Goal: Task Accomplishment & Management: Complete application form

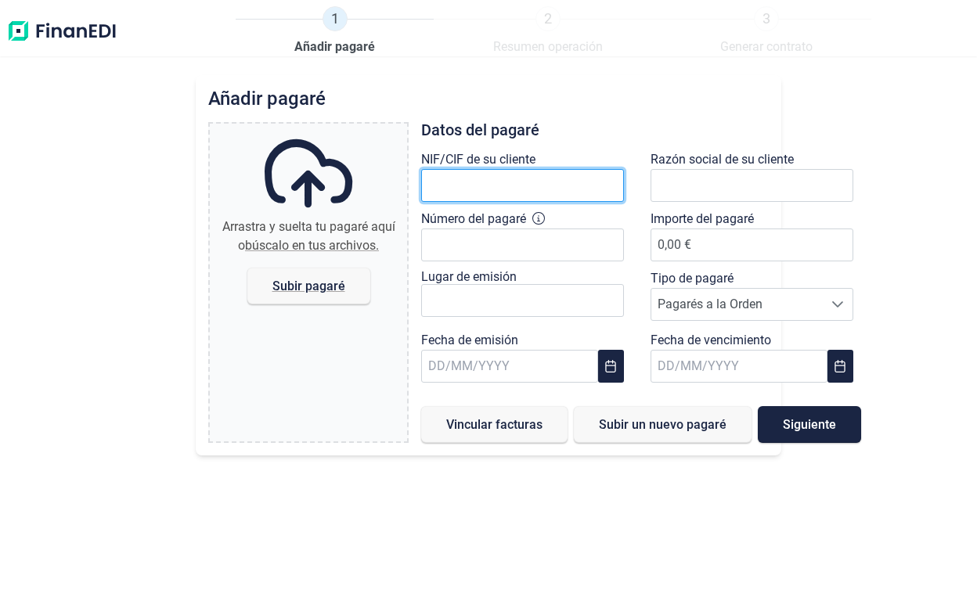
click at [462, 179] on input "text" at bounding box center [522, 185] width 203 height 33
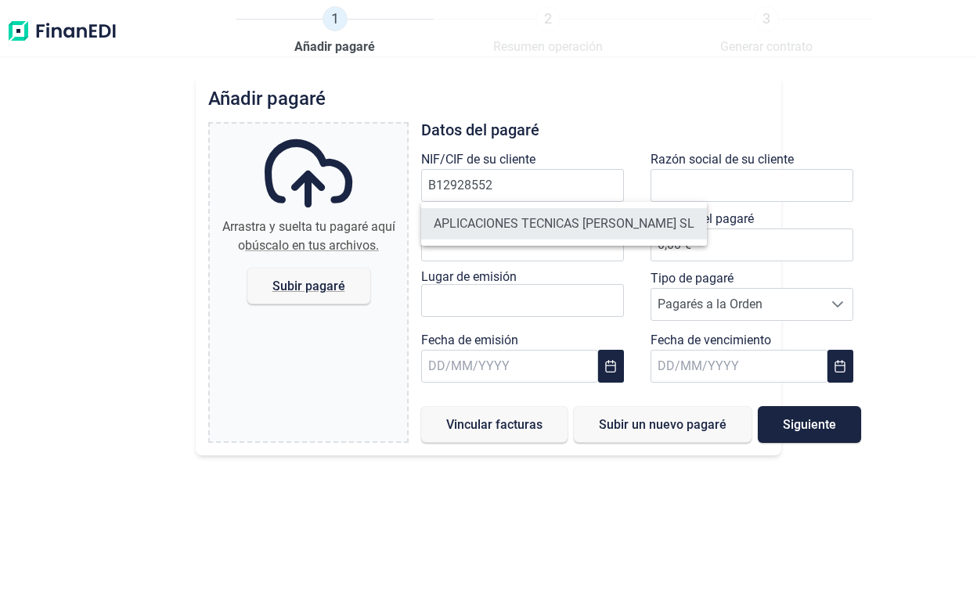
click at [578, 218] on li "APLICACIONES TECNICAS [PERSON_NAME] SL" at bounding box center [564, 223] width 286 height 31
type input "B12928552"
type input "APLICACIONES TECNICAS [PERSON_NAME] SL"
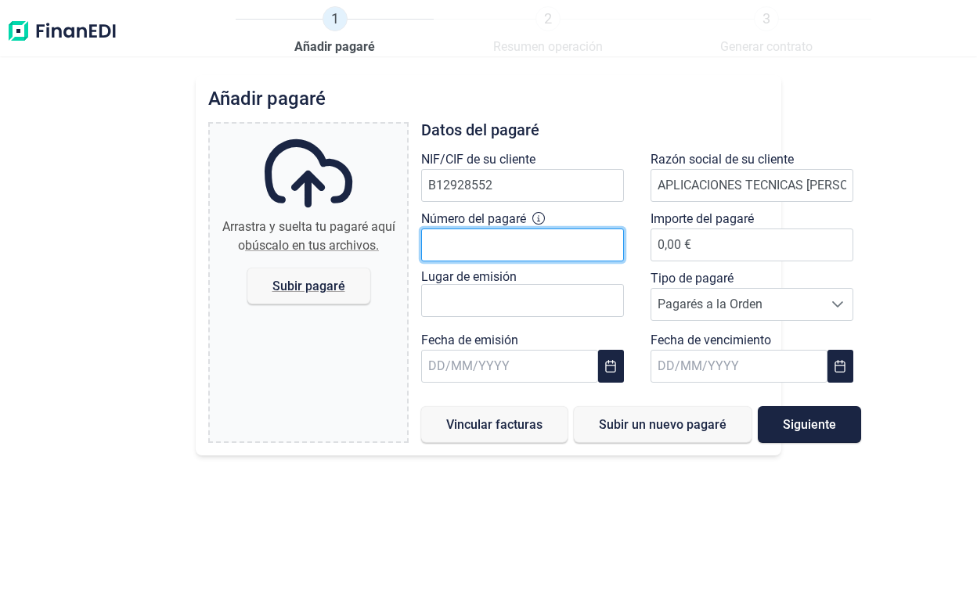
click at [571, 244] on input "Número del pagaré" at bounding box center [522, 245] width 203 height 33
type input "198"
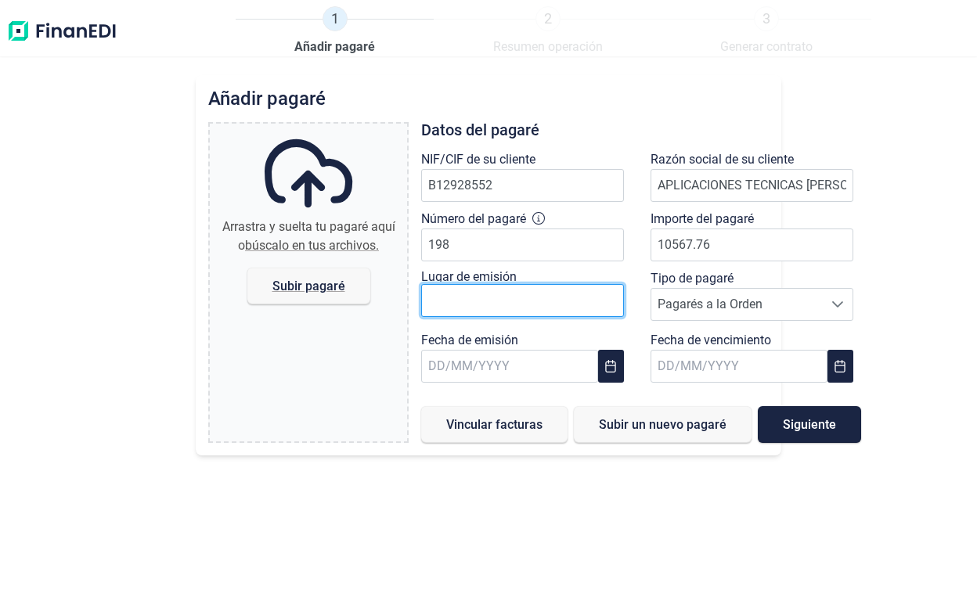
type input "10.567,76 €"
click at [547, 305] on input "text" at bounding box center [522, 300] width 203 height 33
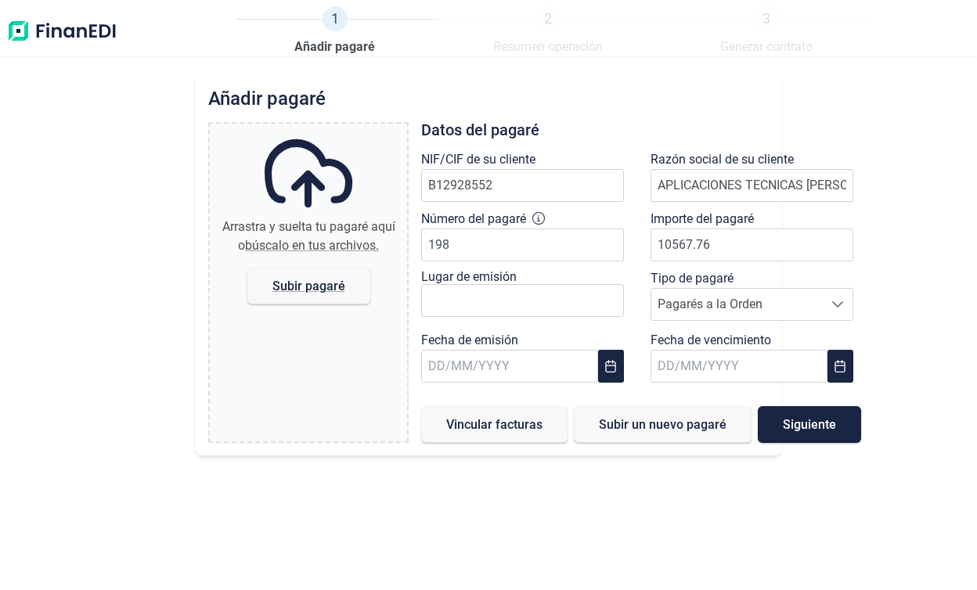
click at [568, 278] on div "Lugar de emisión" at bounding box center [526, 276] width 211 height 15
click at [720, 310] on span "Pagarés a la Orden" at bounding box center [736, 304] width 171 height 31
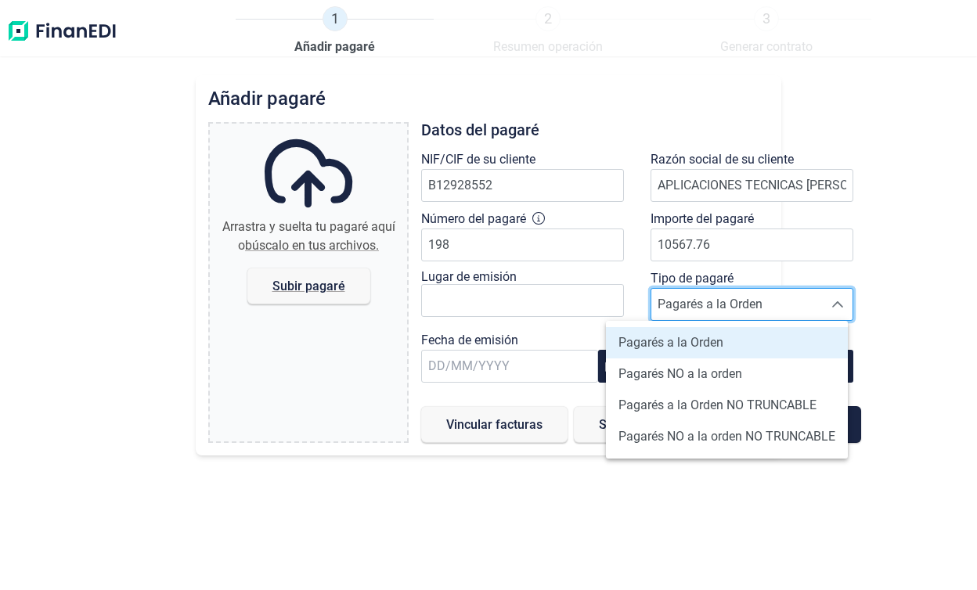
click at [891, 280] on div "Añadir pagaré Arrastra y suelta tu pagaré aquí o búscalo en tus archivos. Subir…" at bounding box center [488, 332] width 977 height 515
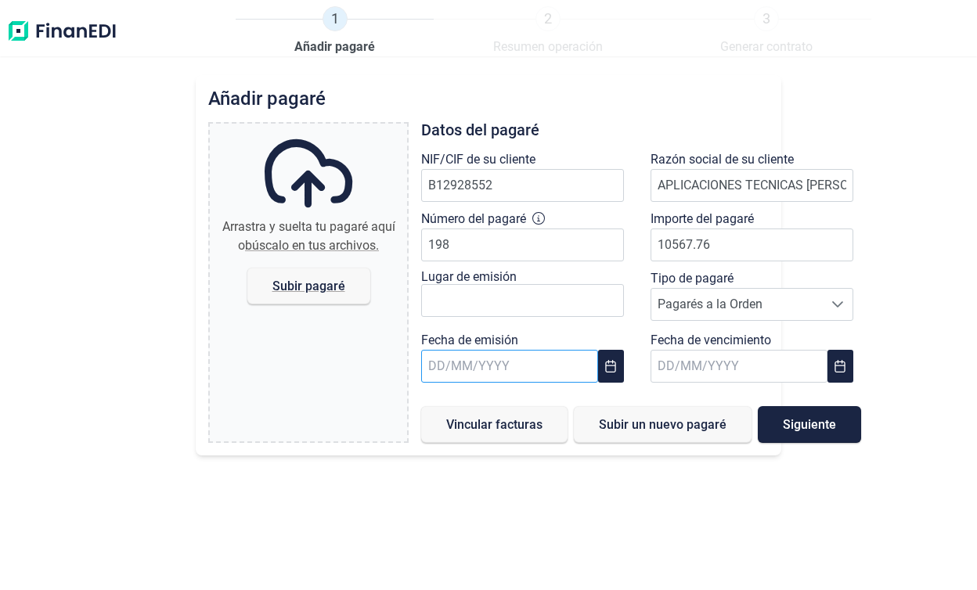
click at [554, 363] on input "text" at bounding box center [509, 366] width 177 height 33
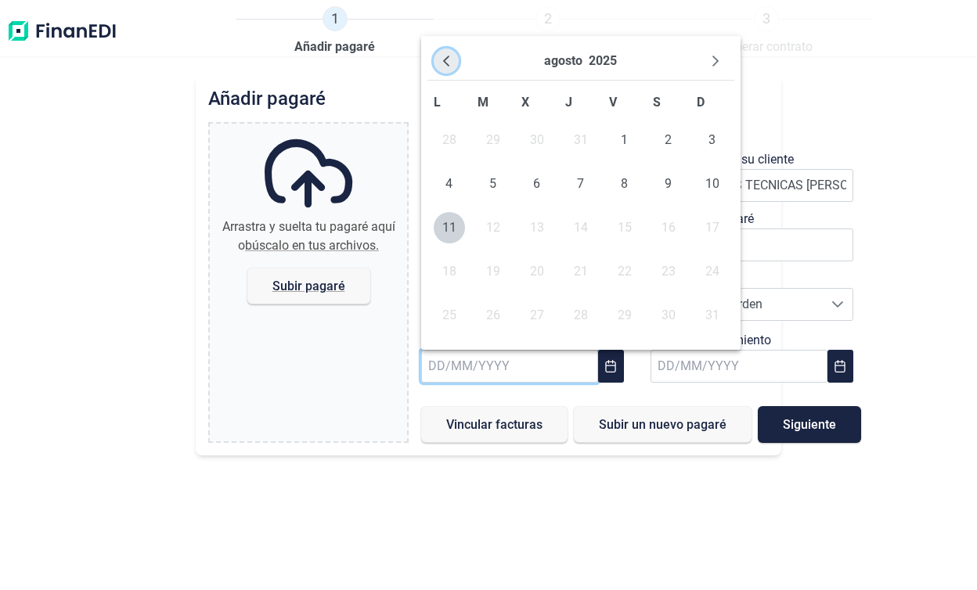
click at [451, 64] on icon "Previous Month" at bounding box center [446, 61] width 13 height 13
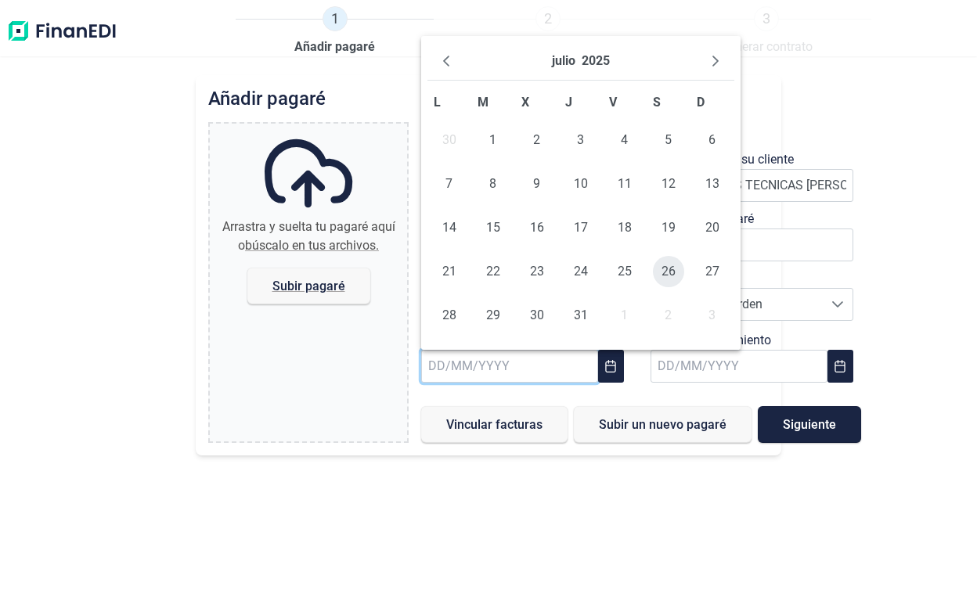
click at [667, 276] on span "26" at bounding box center [668, 271] width 31 height 31
type input "[DATE]"
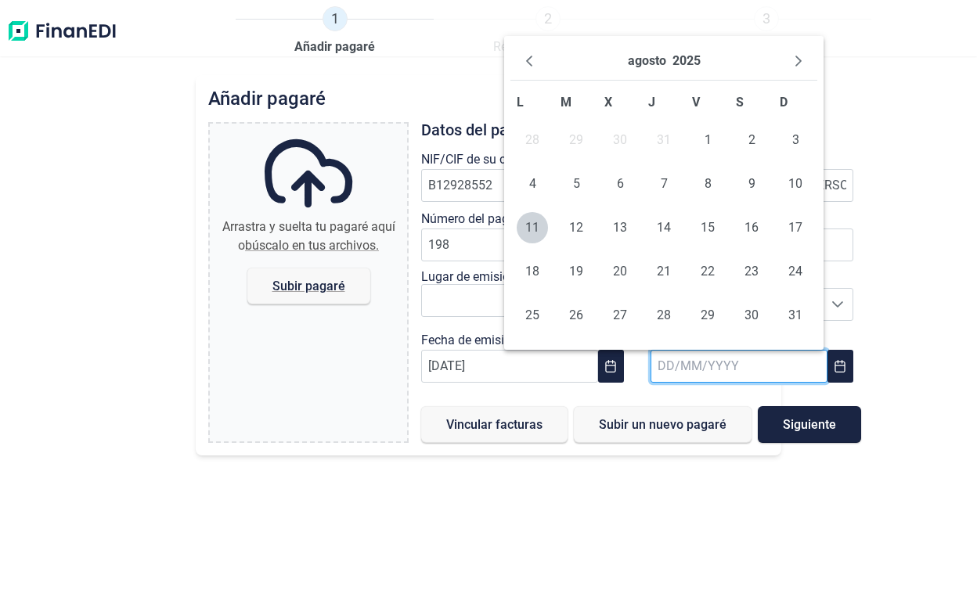
click at [686, 358] on input "text" at bounding box center [739, 366] width 177 height 33
click at [792, 74] on div "[DATE]" at bounding box center [664, 61] width 307 height 38
click at [798, 67] on icon "Next Month" at bounding box center [798, 61] width 13 height 13
click at [750, 182] on span "11" at bounding box center [751, 183] width 31 height 31
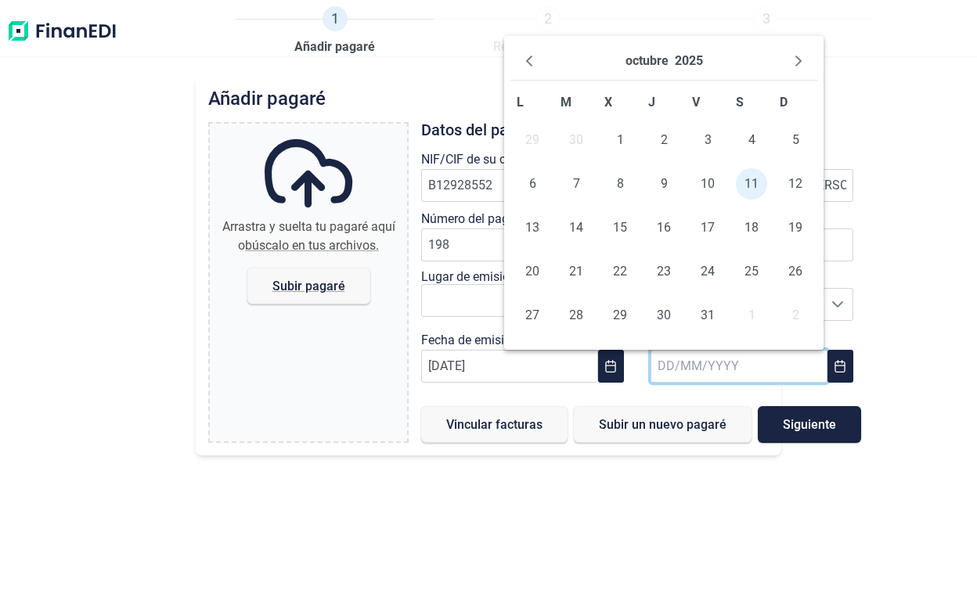
type input "[DATE]"
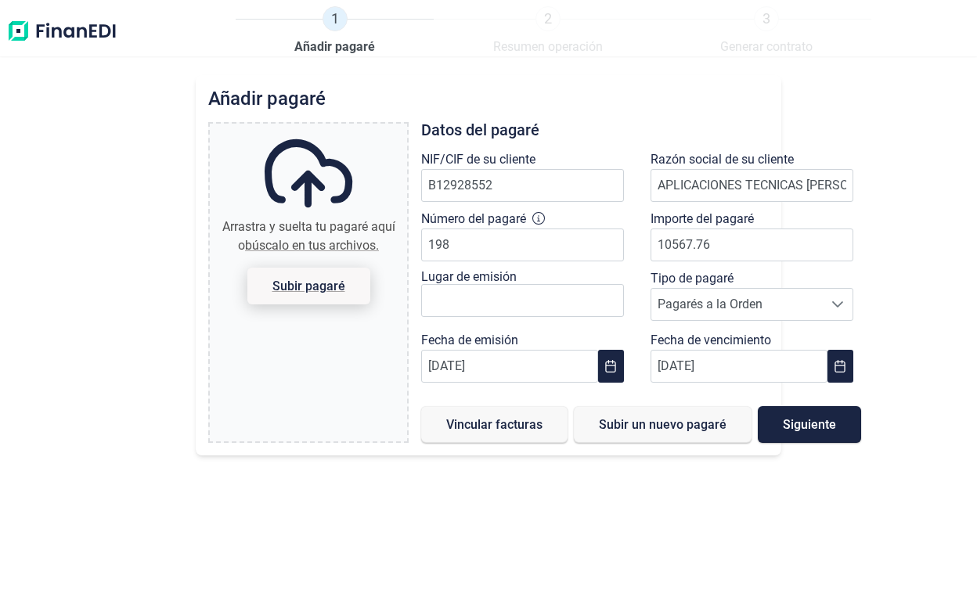
click at [310, 280] on span "Subir pagaré" at bounding box center [308, 286] width 73 height 12
click at [310, 128] on input "Arrastra y suelta tu pagaré aquí o búscalo en tus archivos. Subir pagaré" at bounding box center [308, 126] width 197 height 5
type input "C:\fakepath\Pagaré Factura 4 - ANT SOLUCIONES.pdf"
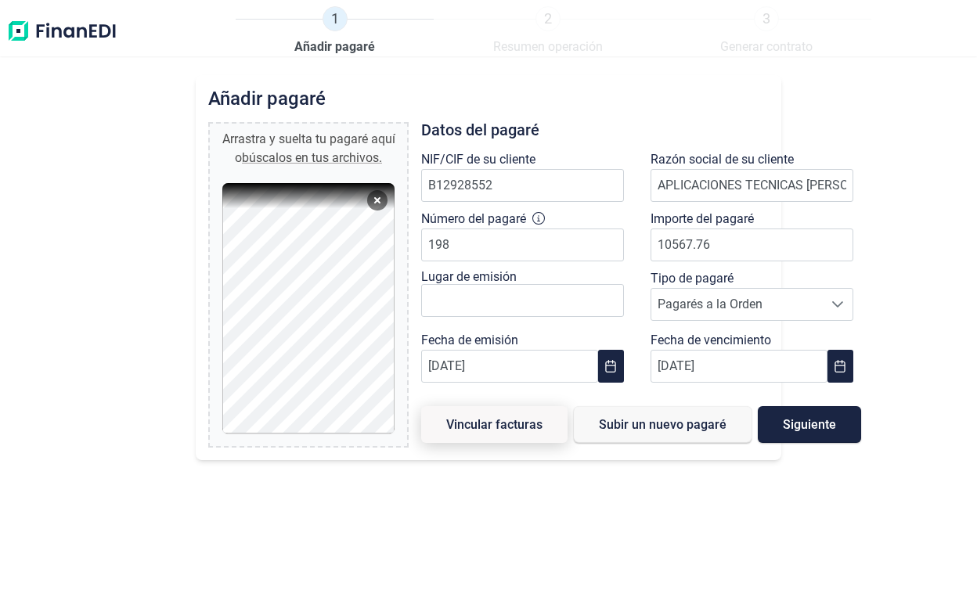
click at [533, 419] on span "Vincular facturas" at bounding box center [494, 425] width 96 height 12
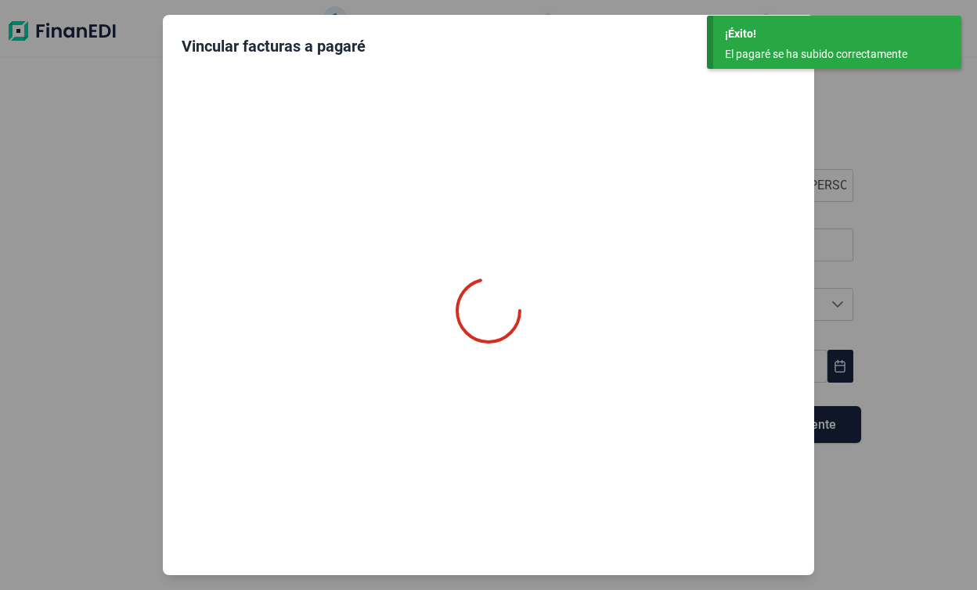
type input "0,00 €"
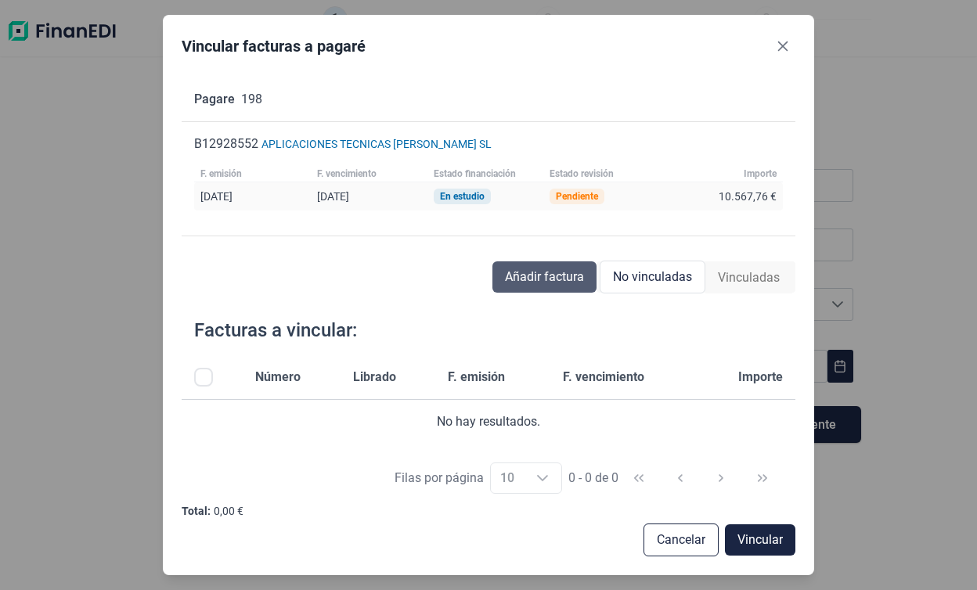
click at [546, 280] on span "Añadir factura" at bounding box center [544, 277] width 79 height 19
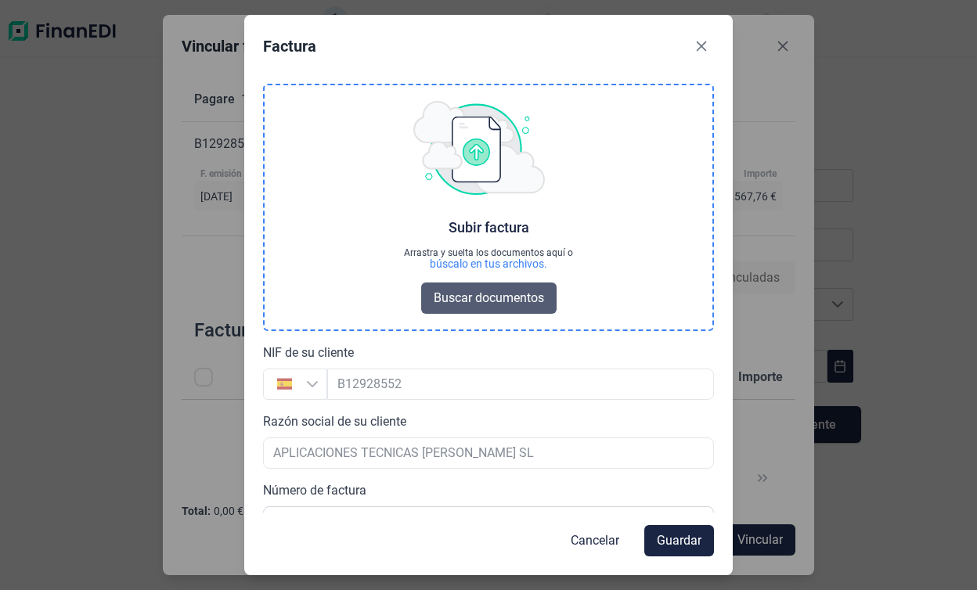
click at [474, 294] on span "Buscar documentos" at bounding box center [489, 298] width 110 height 19
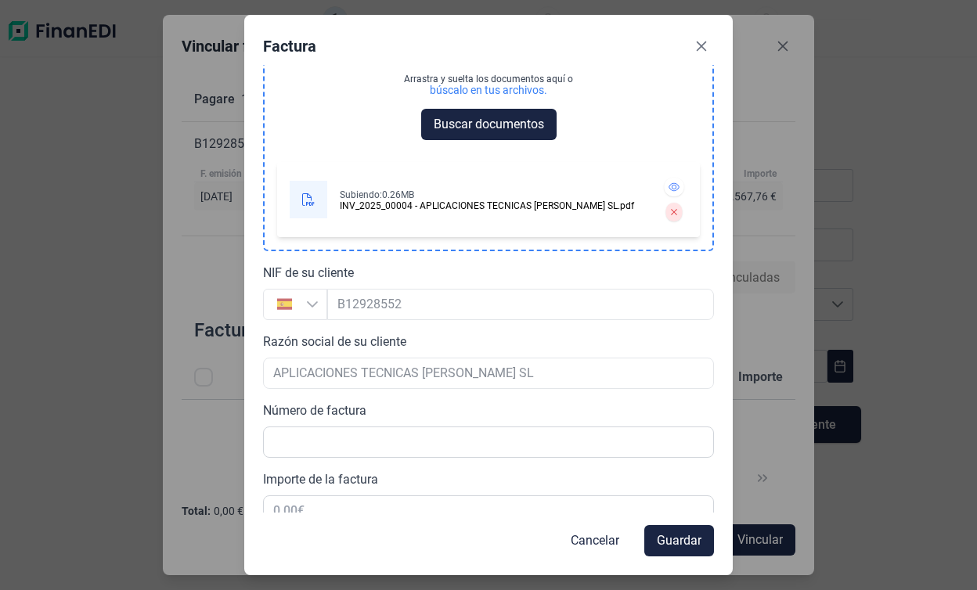
scroll to position [181, 0]
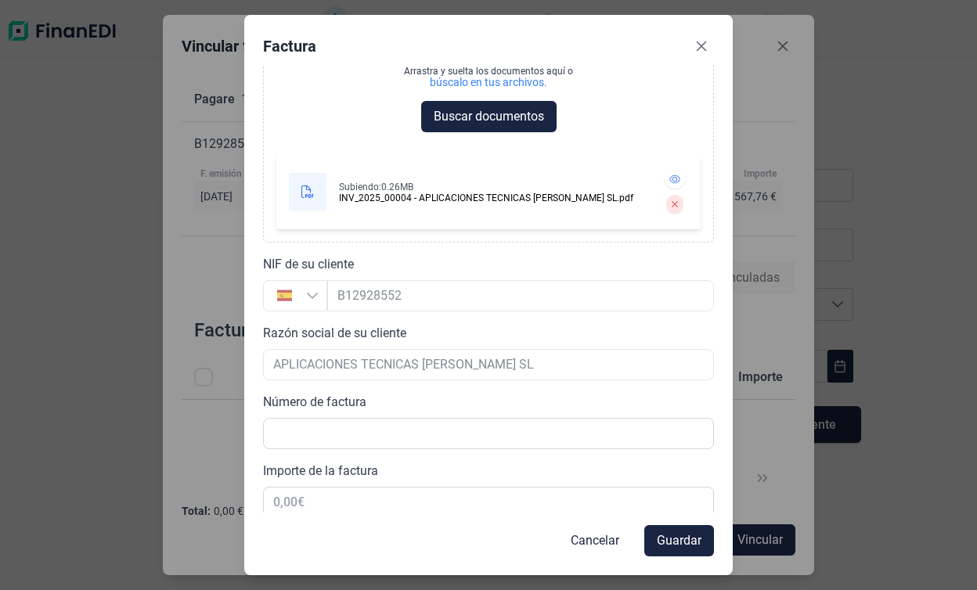
click at [502, 294] on div at bounding box center [520, 295] width 387 height 31
click at [350, 298] on div at bounding box center [520, 295] width 387 height 31
click at [320, 296] on div "[GEOGRAPHIC_DATA]" at bounding box center [295, 295] width 64 height 31
click at [368, 299] on div at bounding box center [520, 295] width 387 height 31
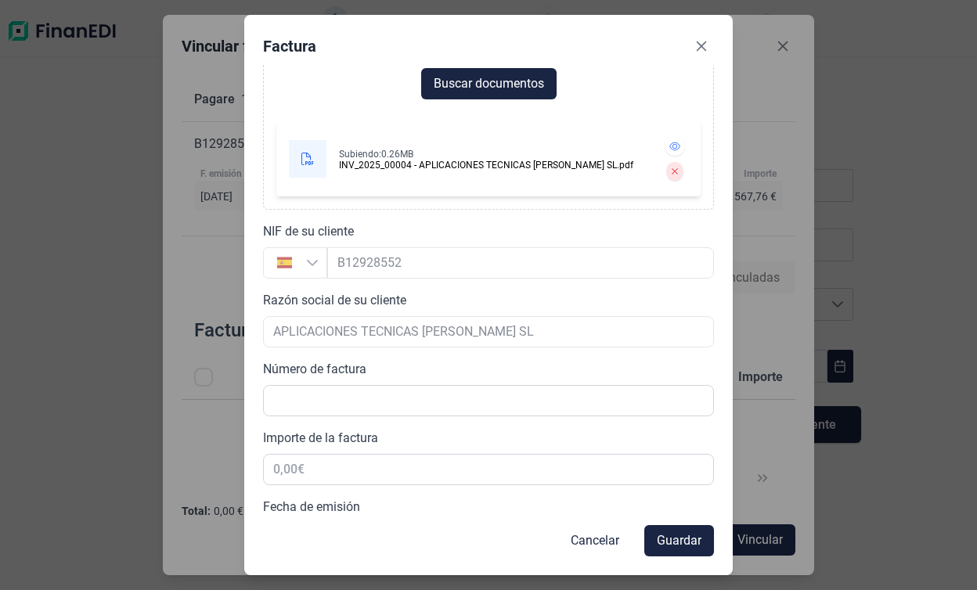
scroll to position [218, 0]
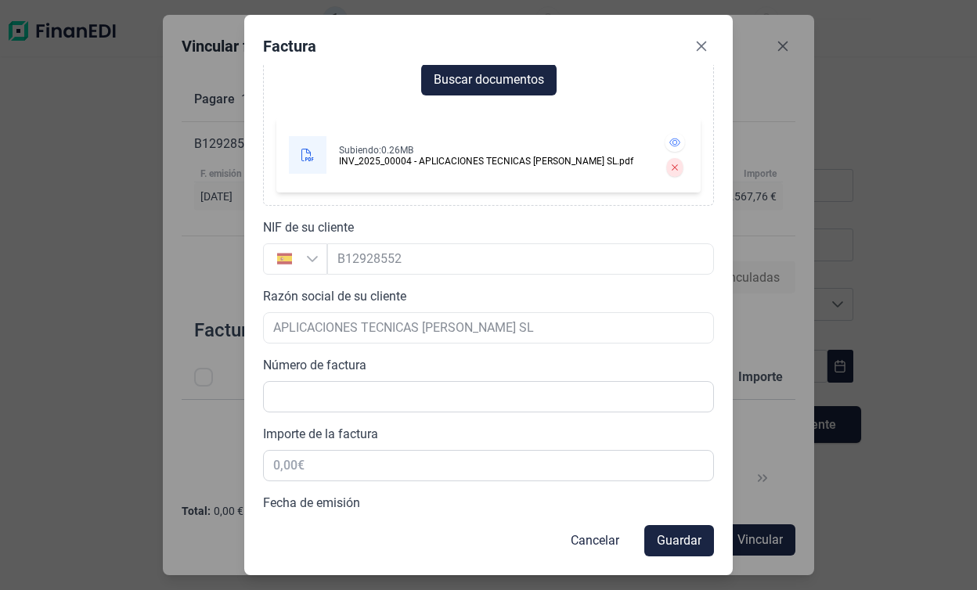
click at [317, 262] on icon "Busque un NIF" at bounding box center [312, 259] width 13 height 13
click at [382, 244] on div at bounding box center [520, 259] width 387 height 31
click at [380, 257] on div at bounding box center [520, 259] width 387 height 31
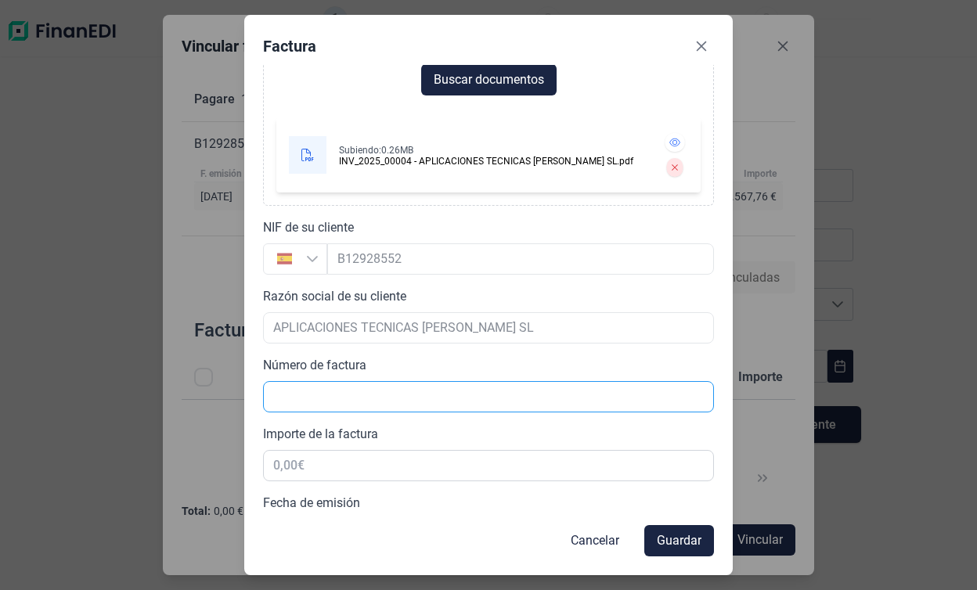
scroll to position [254, 0]
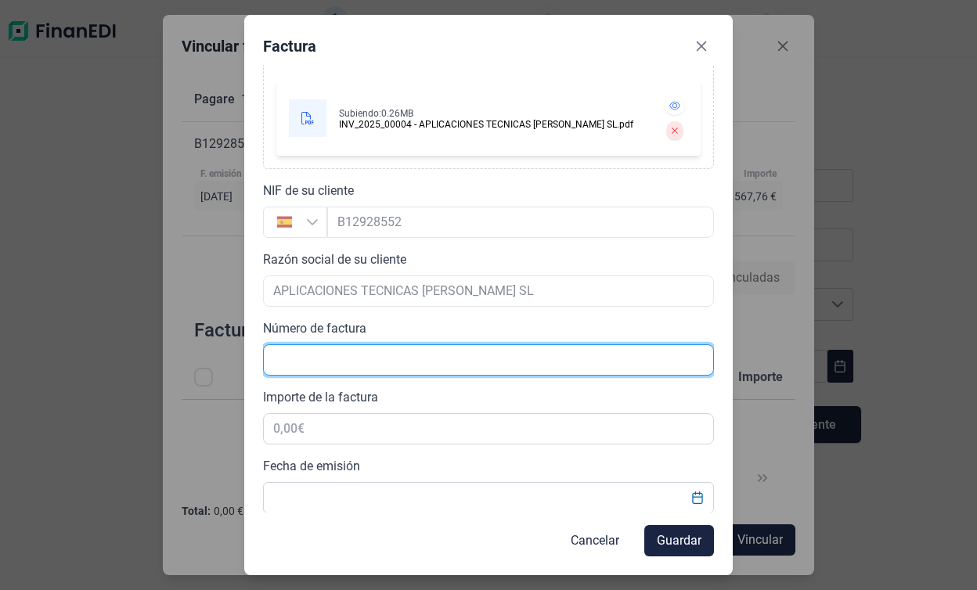
click at [358, 370] on input "text" at bounding box center [488, 360] width 451 height 31
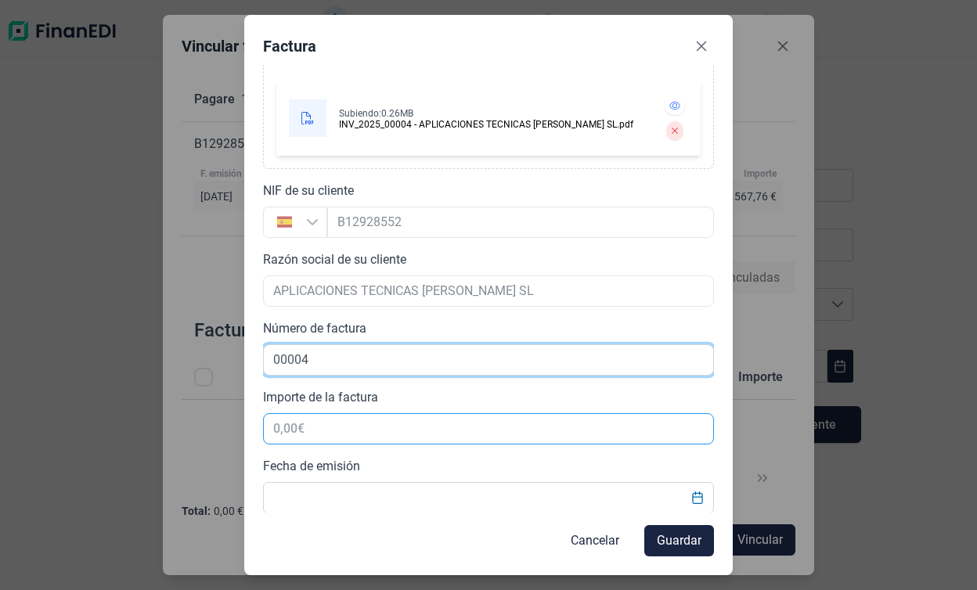
type input "00004"
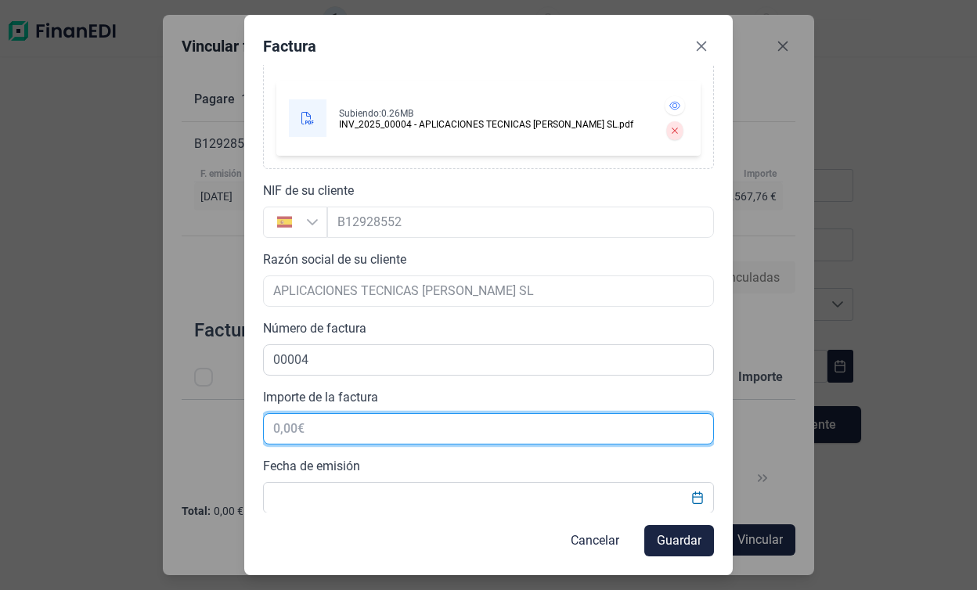
click at [335, 426] on input "text" at bounding box center [488, 428] width 451 height 31
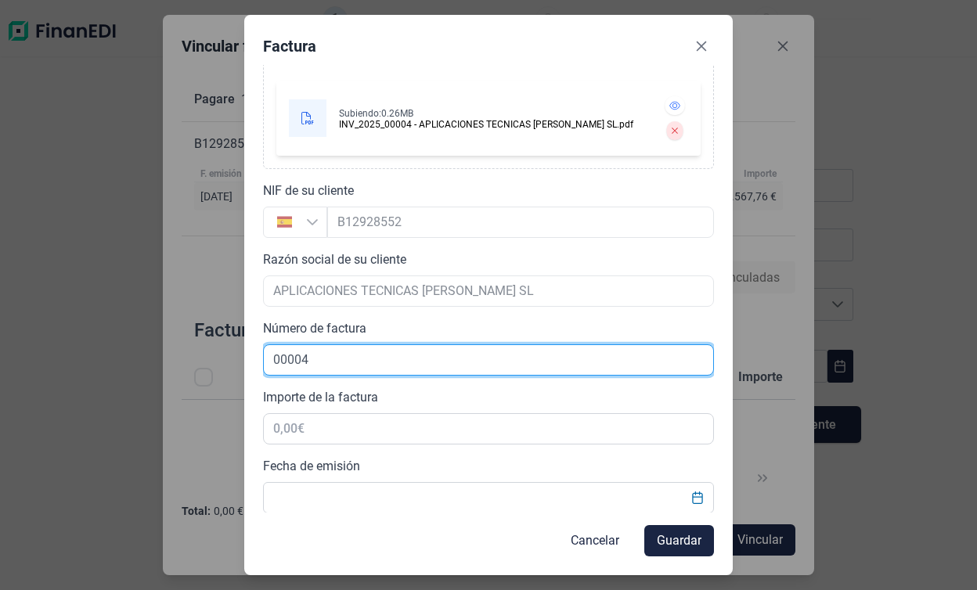
click at [340, 368] on input "00004" at bounding box center [488, 360] width 451 height 31
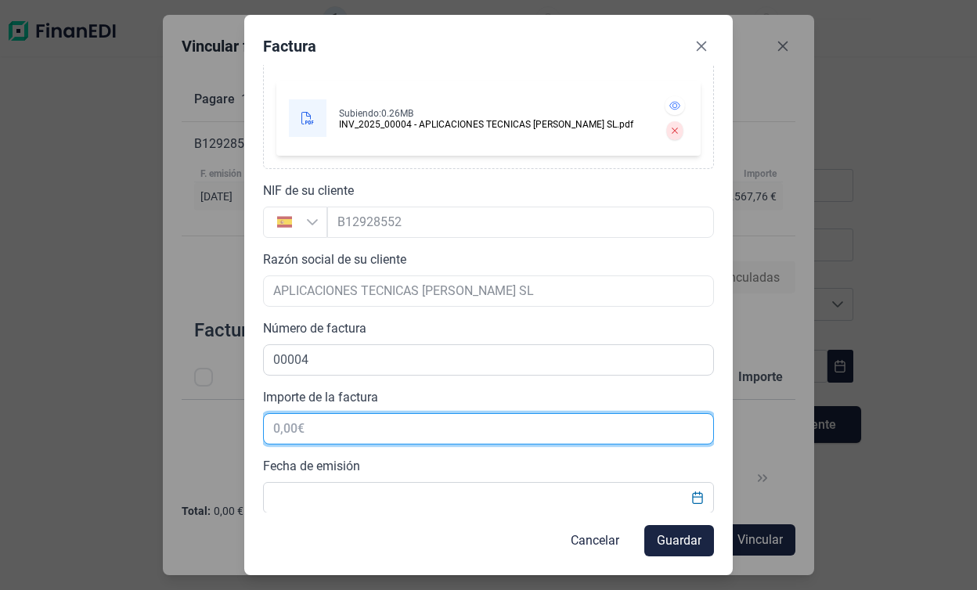
click at [334, 424] on input "text" at bounding box center [488, 428] width 451 height 31
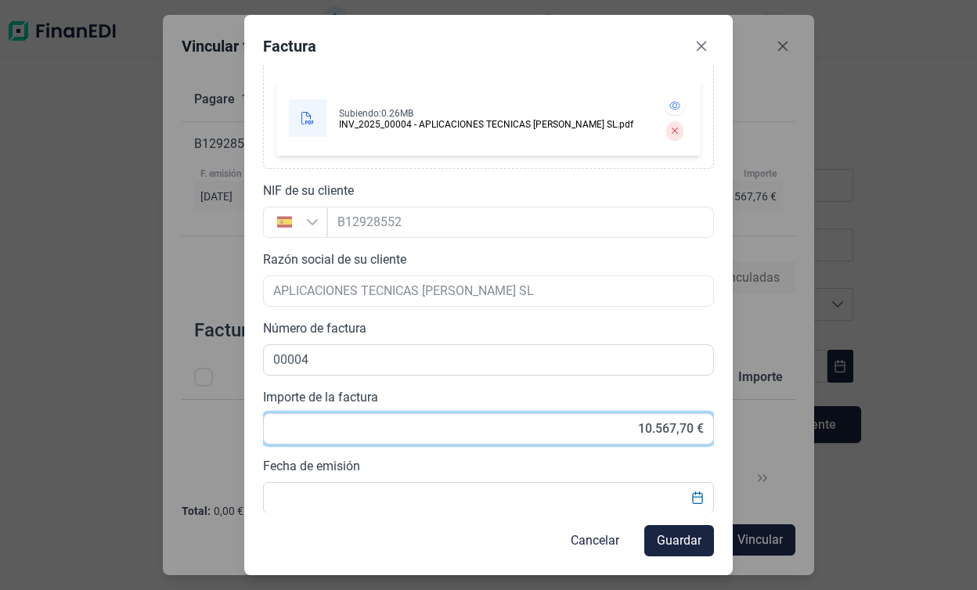
type input "10.567,76 €"
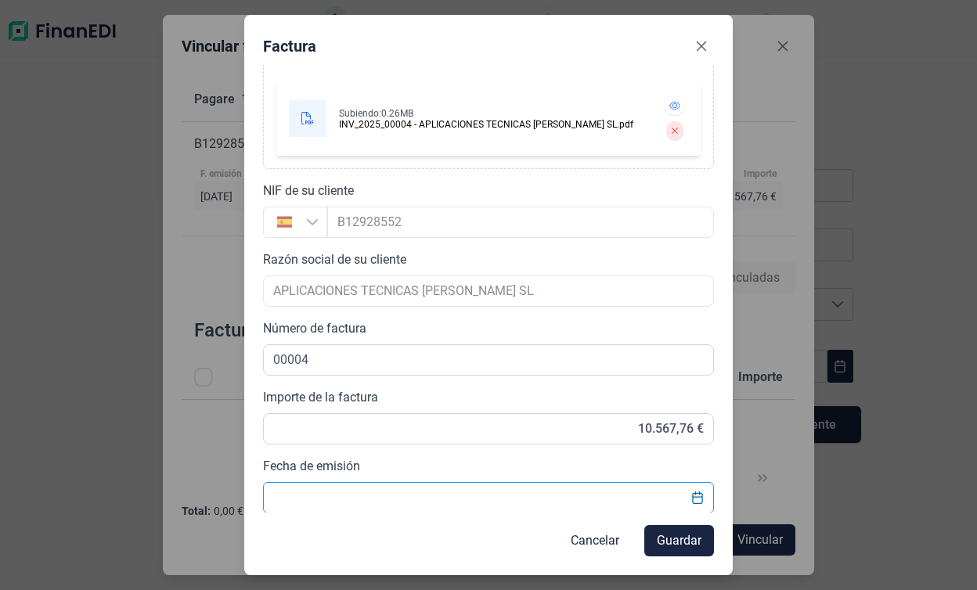
click at [391, 505] on input "Fecha de emisión" at bounding box center [488, 497] width 451 height 31
click at [691, 502] on icon "Choose Date" at bounding box center [697, 498] width 13 height 13
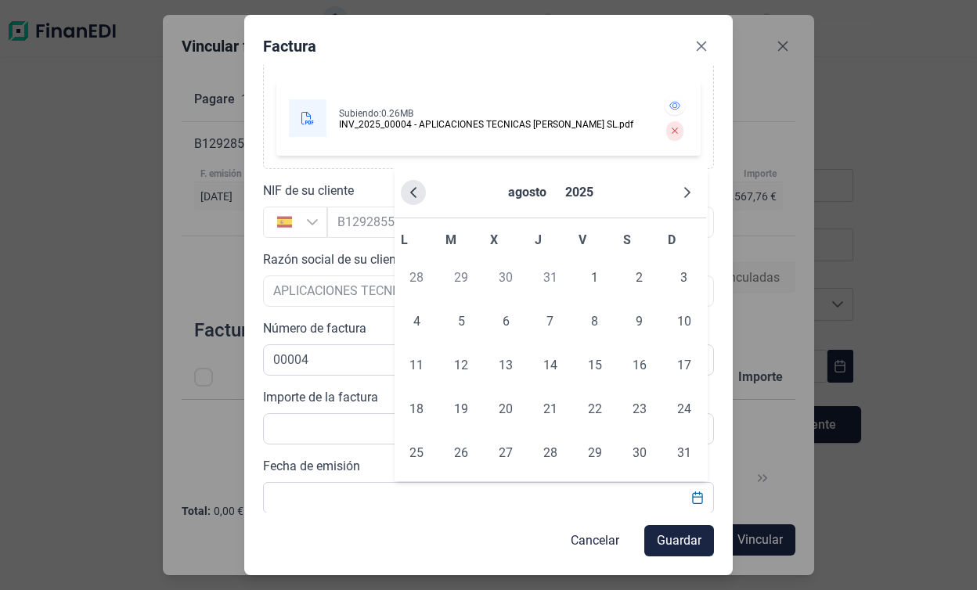
click at [417, 198] on icon "Previous Month" at bounding box center [413, 192] width 13 height 13
click at [352, 434] on input "10.567,76 €" at bounding box center [488, 428] width 451 height 31
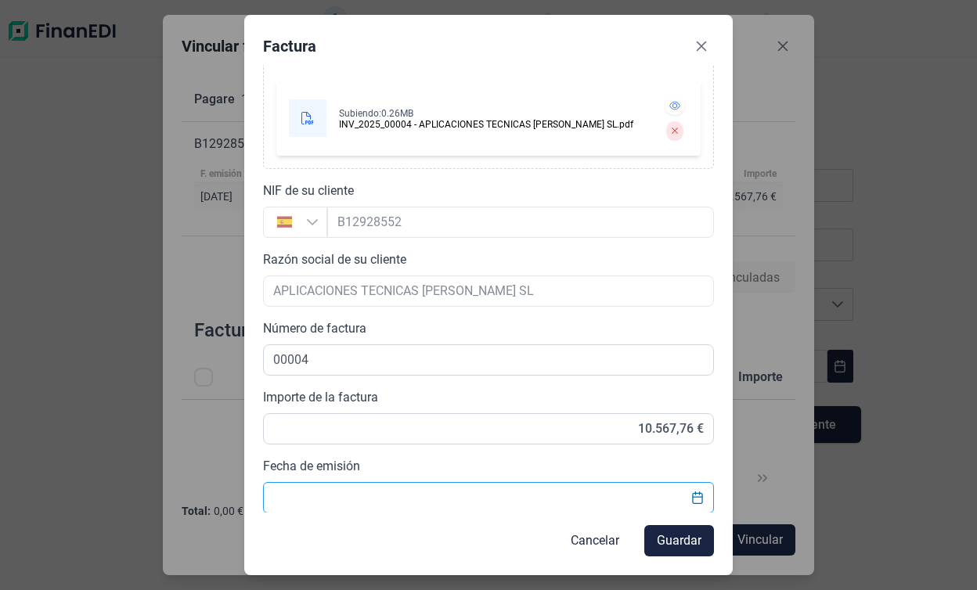
click at [426, 493] on input "Fecha de emisión" at bounding box center [488, 497] width 451 height 31
click at [692, 499] on icon "Choose Date" at bounding box center [697, 498] width 10 height 13
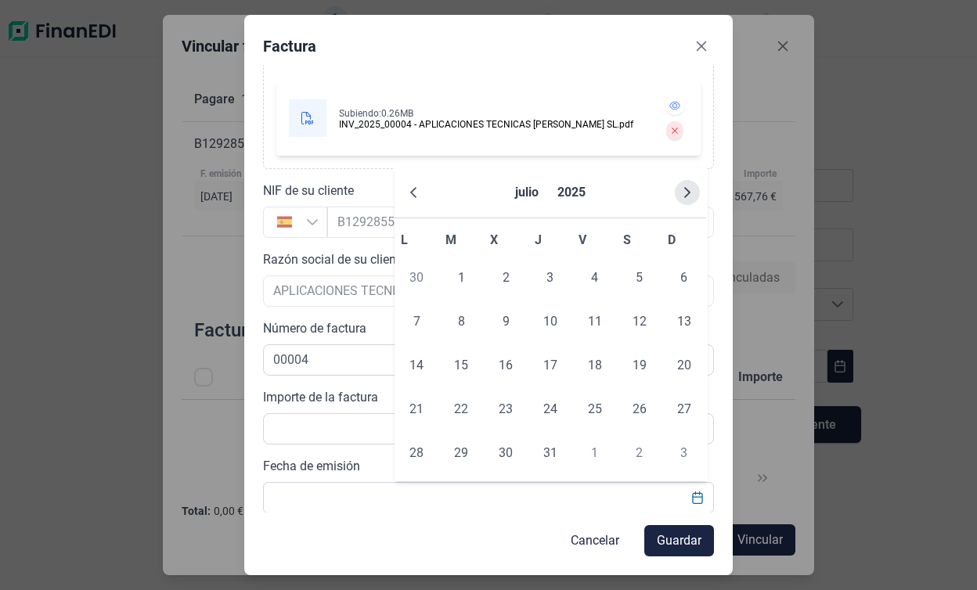
click at [686, 191] on icon "Next Month" at bounding box center [687, 192] width 13 height 13
click at [464, 322] on span "5" at bounding box center [461, 321] width 31 height 31
type input "[DATE]"
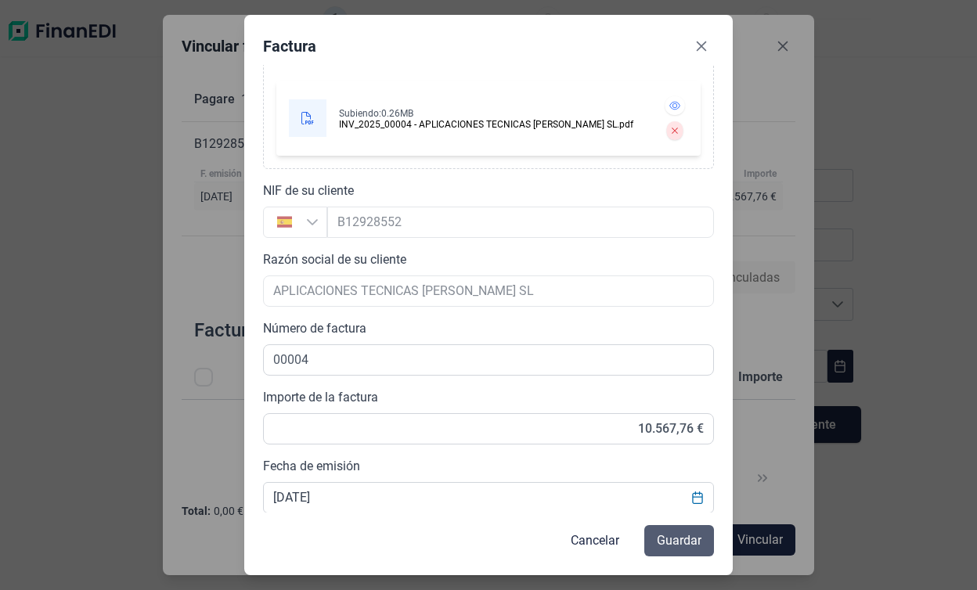
click at [663, 537] on span "Guardar" at bounding box center [679, 541] width 45 height 19
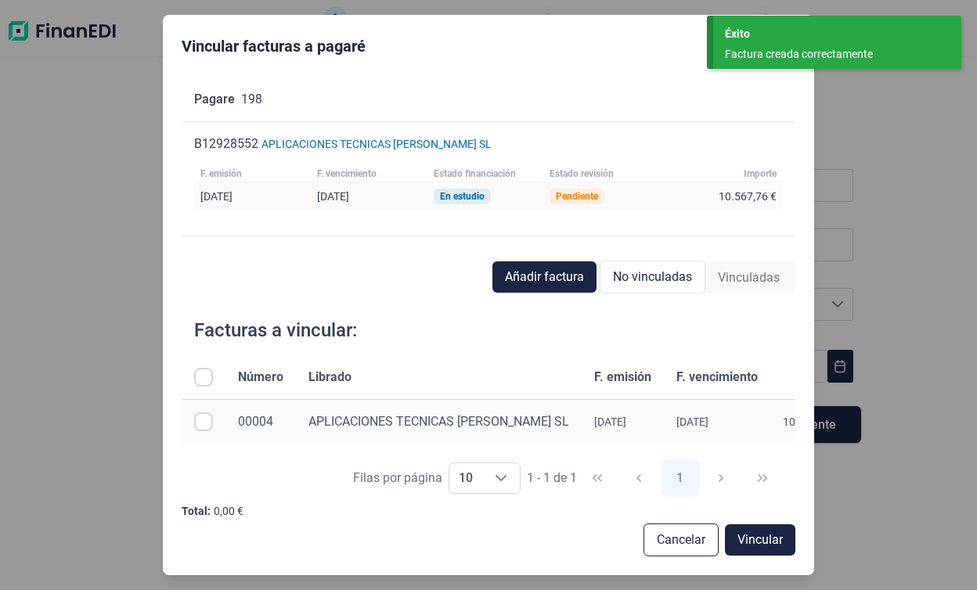
click at [205, 424] on input "Row Selected null" at bounding box center [203, 422] width 19 height 19
checkbox input "true"
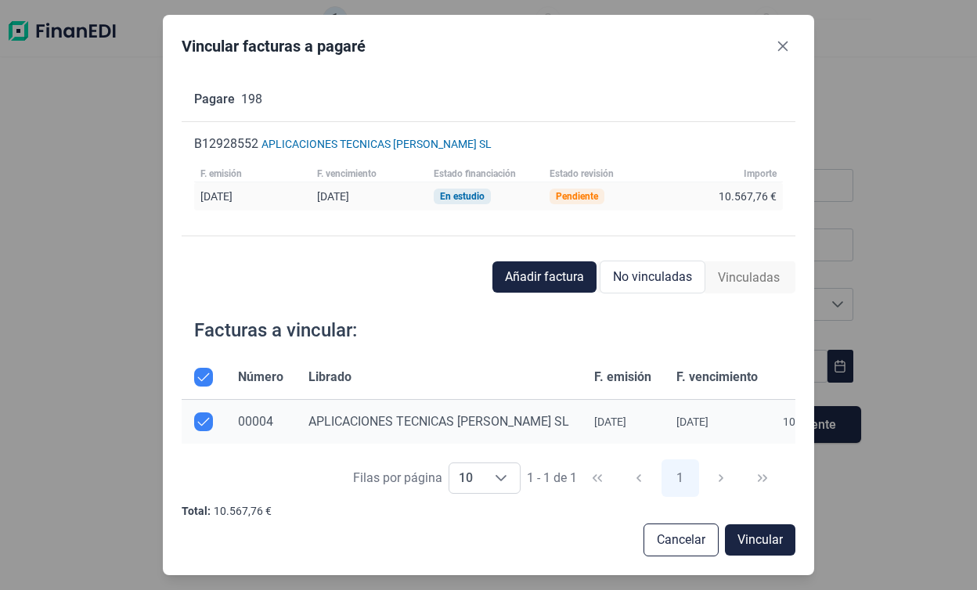
click at [726, 287] on span "Vinculadas" at bounding box center [749, 278] width 62 height 19
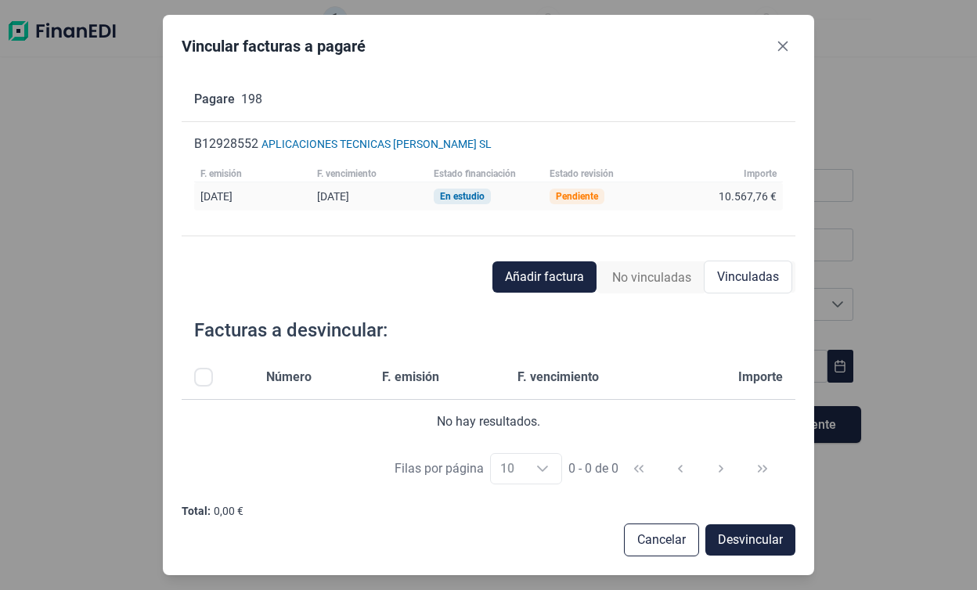
click at [617, 276] on span "No vinculadas" at bounding box center [651, 278] width 79 height 19
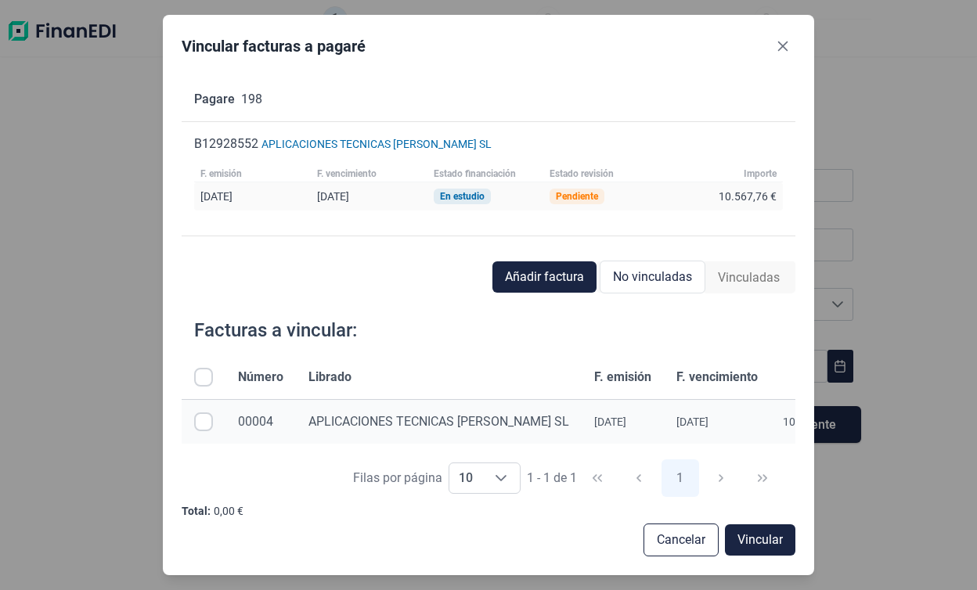
click at [204, 413] on input "Row Selected null" at bounding box center [203, 422] width 19 height 19
checkbox input "true"
click at [747, 538] on span "Vincular" at bounding box center [760, 540] width 45 height 19
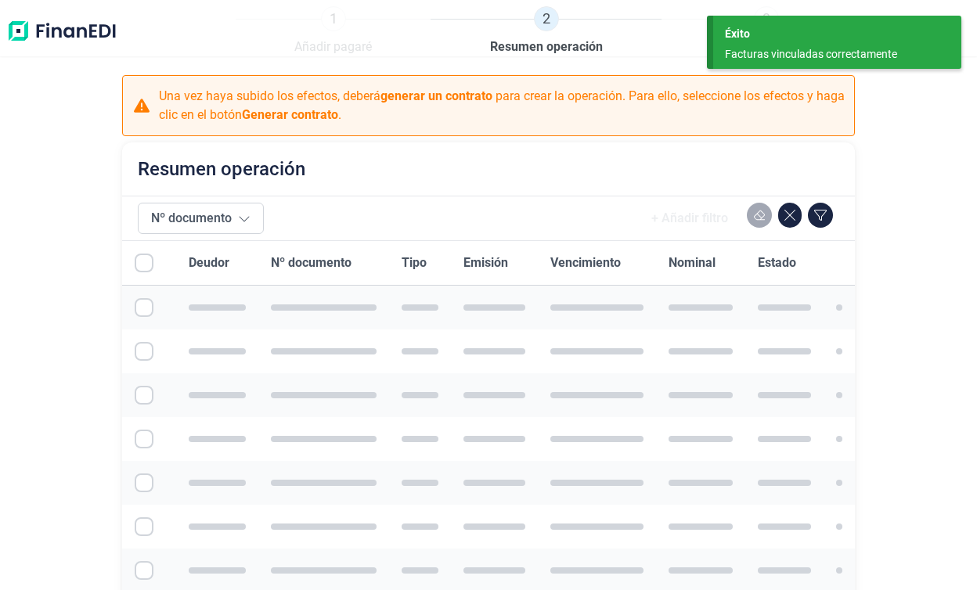
checkbox input "true"
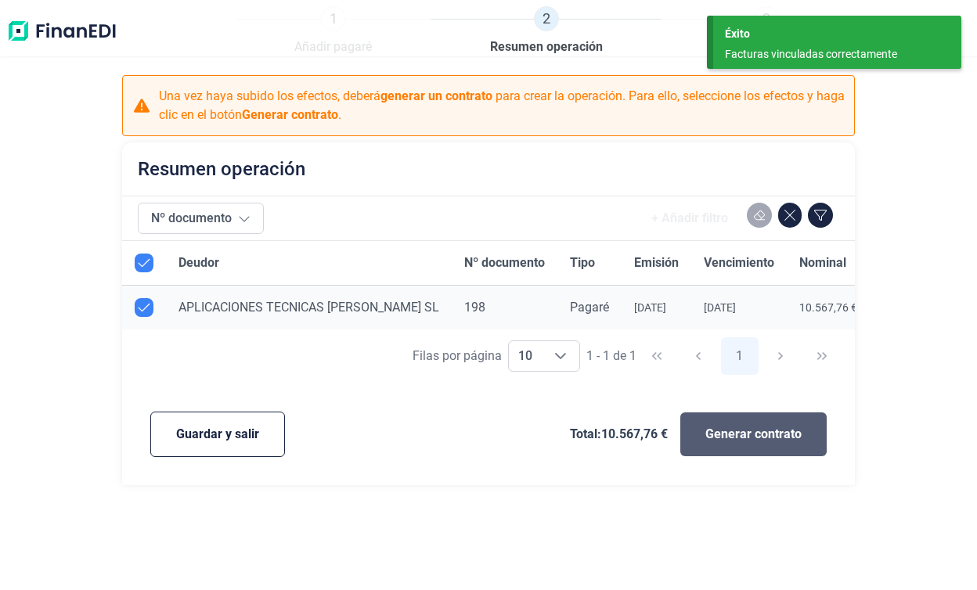
click at [770, 453] on button "Generar contrato" at bounding box center [753, 435] width 146 height 44
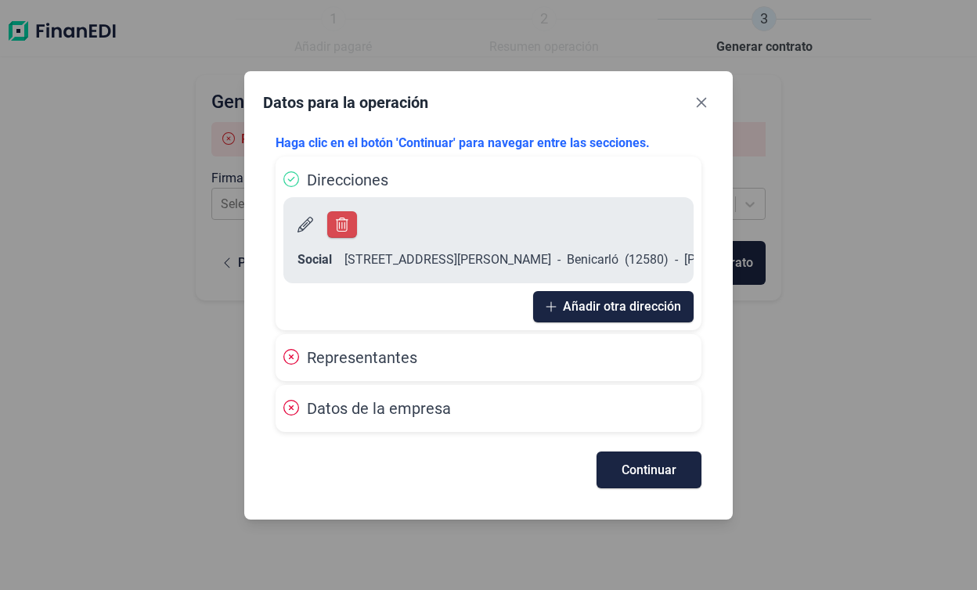
click at [562, 369] on div "Representantes" at bounding box center [488, 357] width 410 height 23
click at [391, 351] on span "Representantes" at bounding box center [362, 357] width 110 height 19
click at [384, 387] on div "Datos de la empresa" at bounding box center [489, 408] width 426 height 47
click at [627, 469] on span "Continuar" at bounding box center [649, 470] width 55 height 12
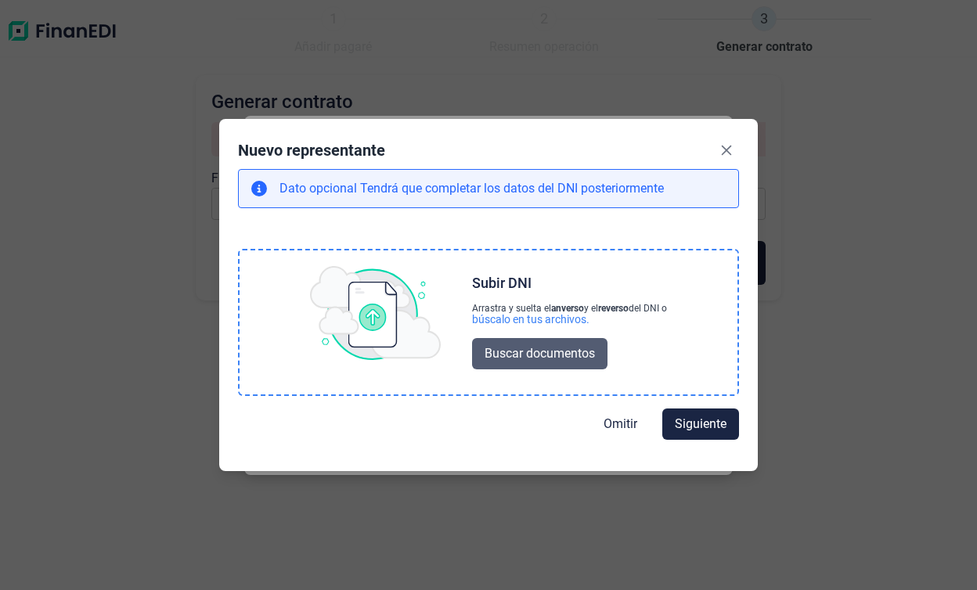
click at [538, 355] on span "Buscar documentos" at bounding box center [540, 354] width 110 height 19
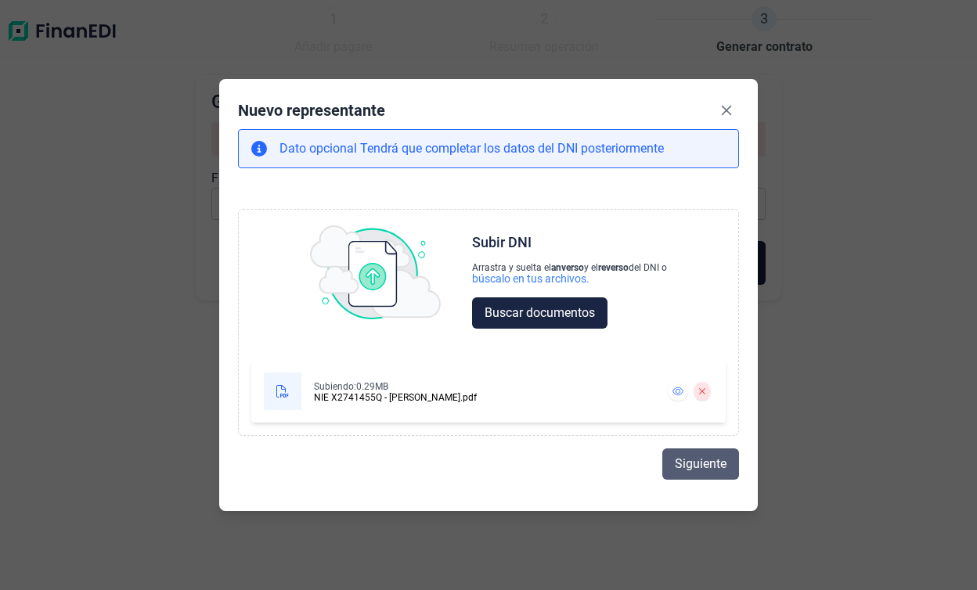
click at [706, 468] on span "Siguiente" at bounding box center [701, 464] width 52 height 19
select select "ES"
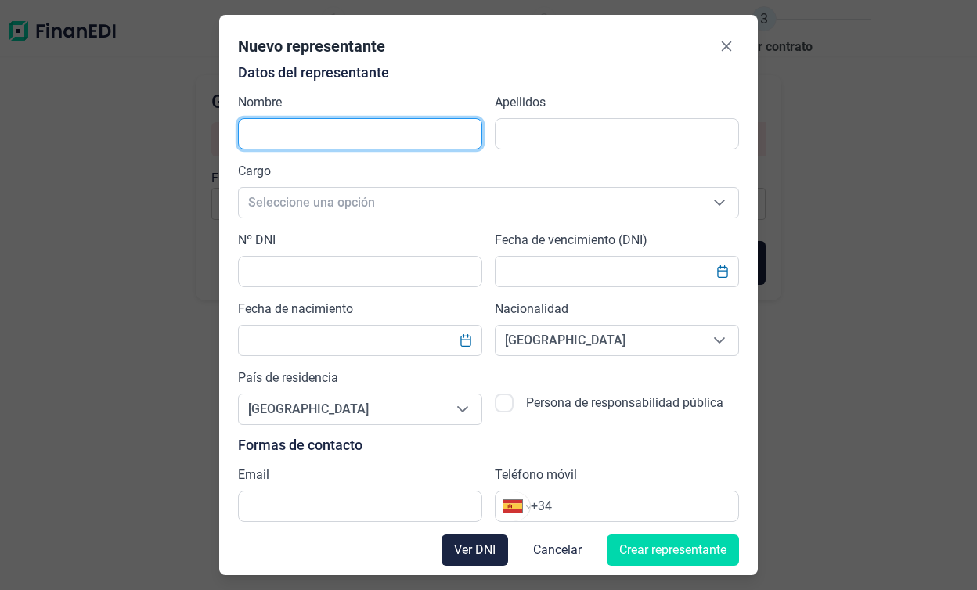
click at [413, 127] on input "text" at bounding box center [360, 133] width 244 height 31
type input "[PERSON_NAME]"
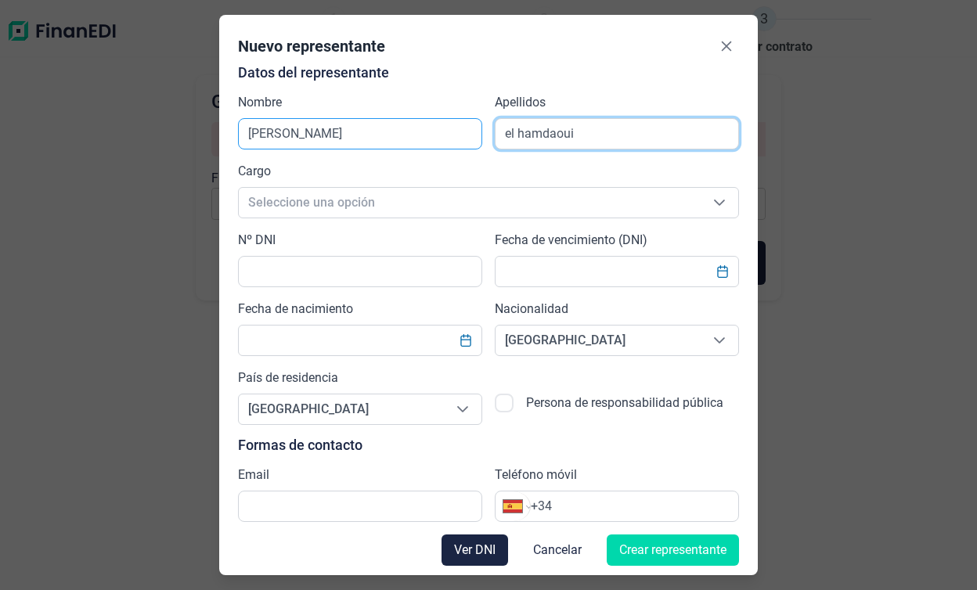
type input "el hamdaoui"
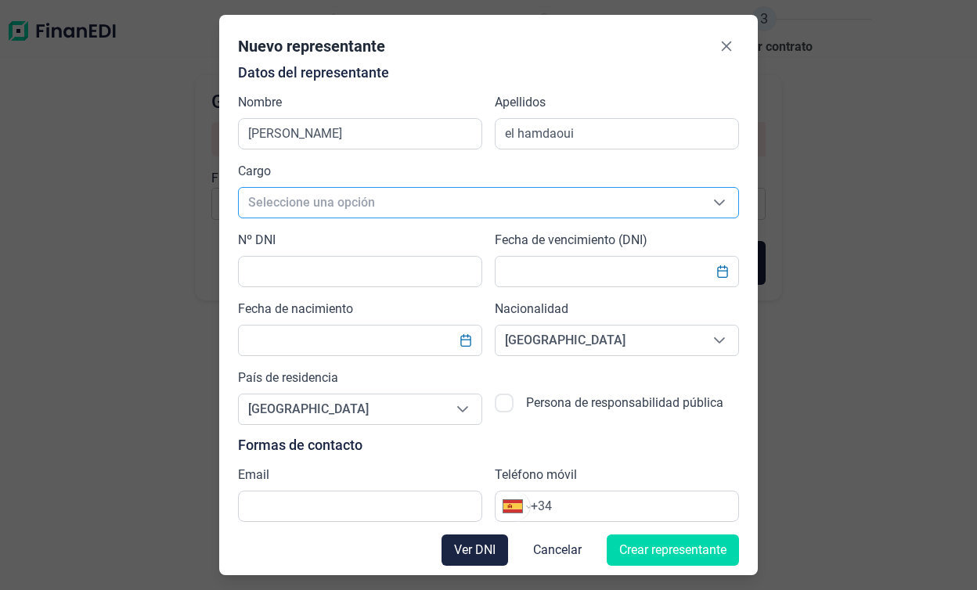
click at [254, 196] on span "Seleccione una opción" at bounding box center [470, 203] width 462 height 30
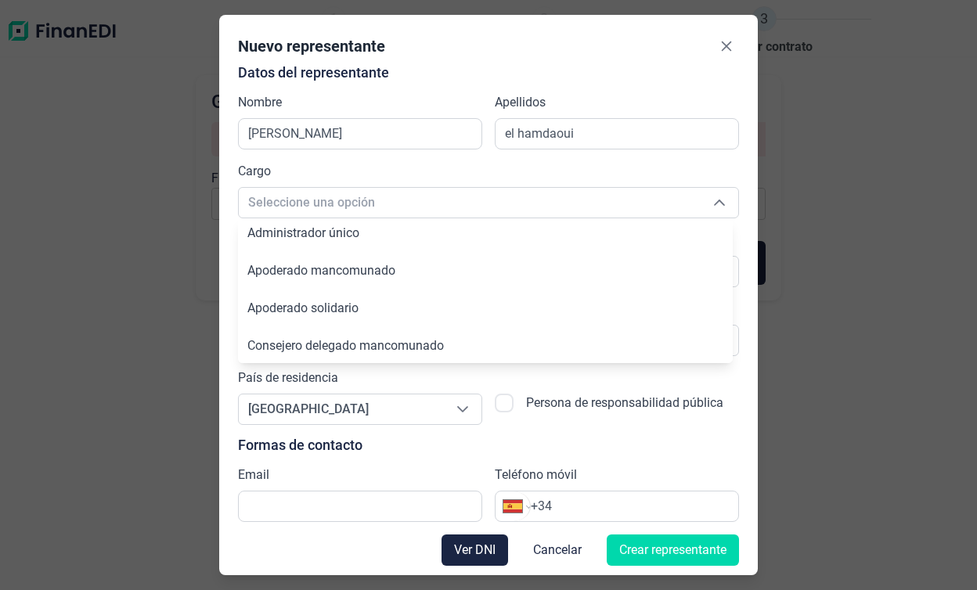
scroll to position [93, 0]
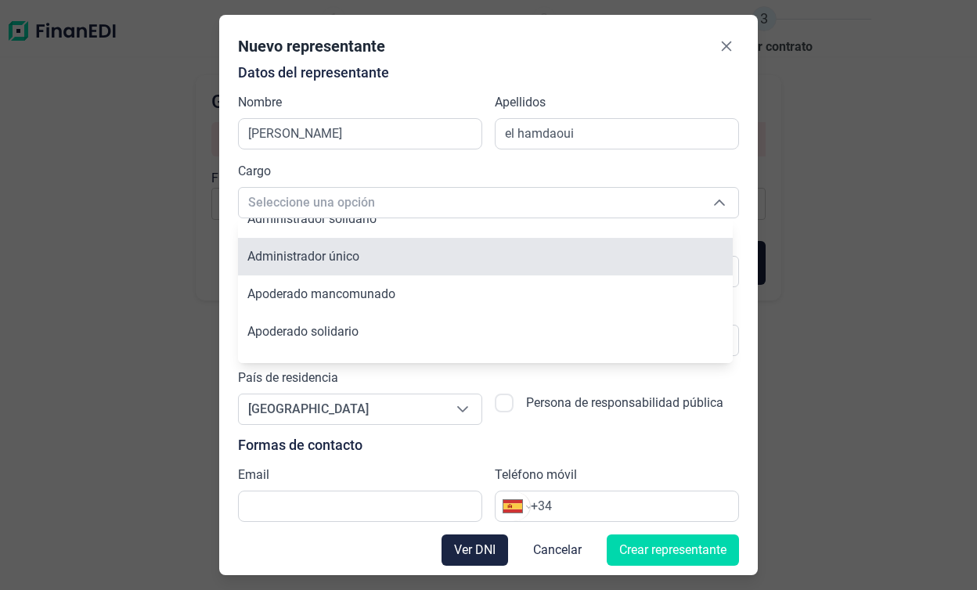
click at [378, 268] on li "Administrador único" at bounding box center [485, 257] width 495 height 38
type input "Administrador único"
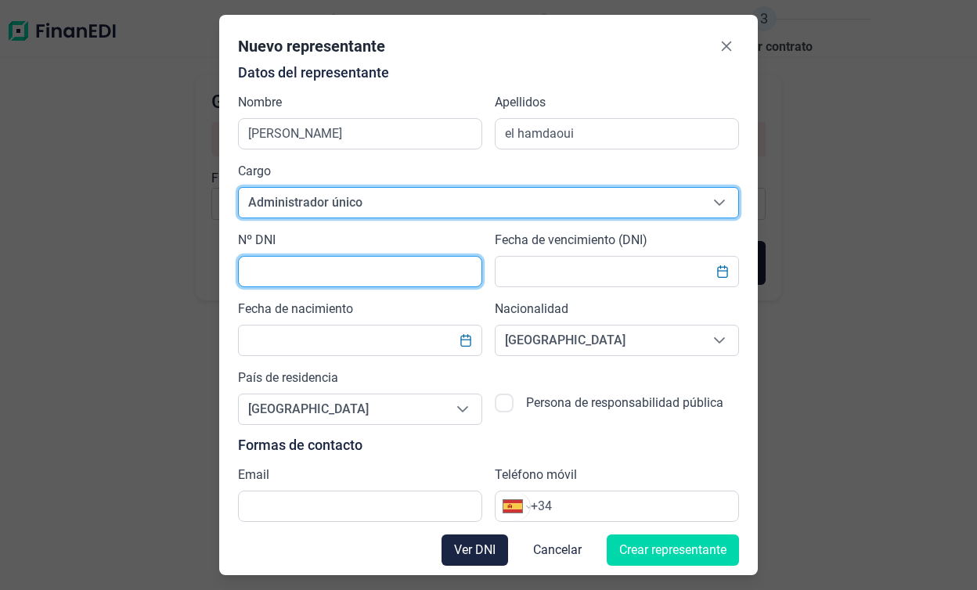
click at [344, 273] on input "text" at bounding box center [360, 271] width 244 height 31
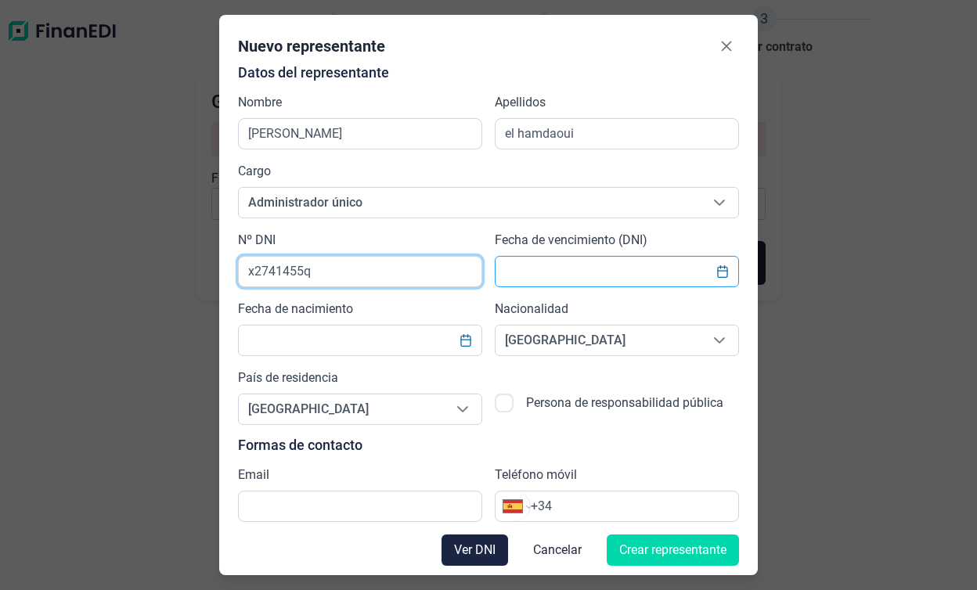
type input "x2741455q"
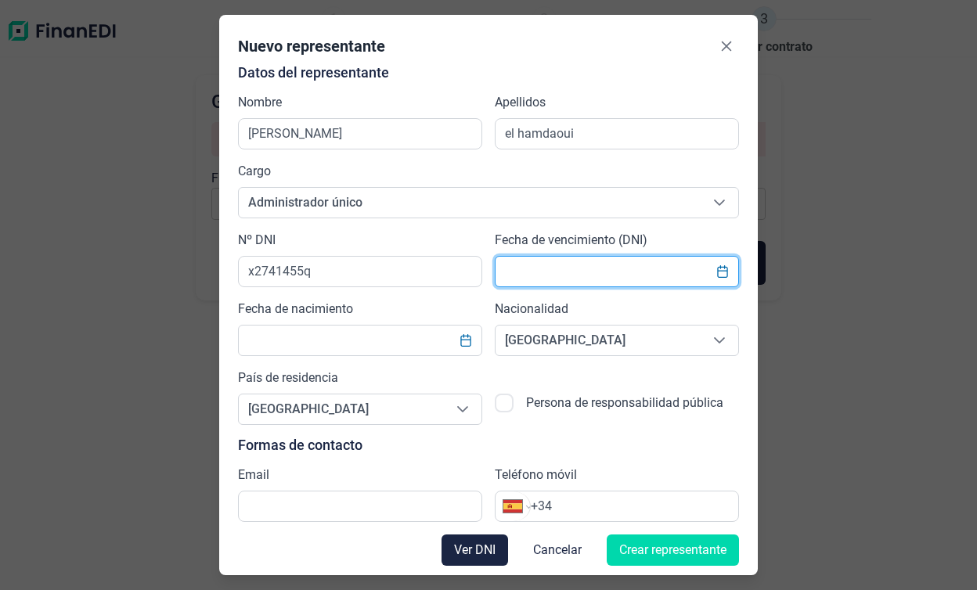
click at [519, 265] on input "text" at bounding box center [617, 271] width 244 height 31
click at [716, 270] on icon "Choose Date" at bounding box center [722, 271] width 13 height 13
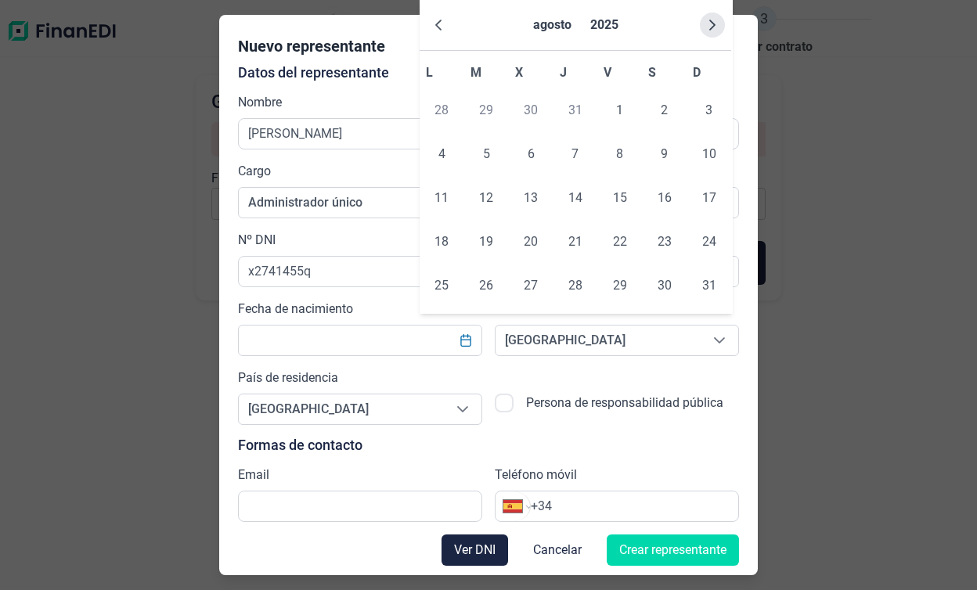
click at [711, 29] on icon "Next Month" at bounding box center [712, 25] width 13 height 13
click at [590, 366] on div "Datos del representante Nombre [PERSON_NAME] el hamdaoui Cargo Administrador ún…" at bounding box center [488, 293] width 501 height 457
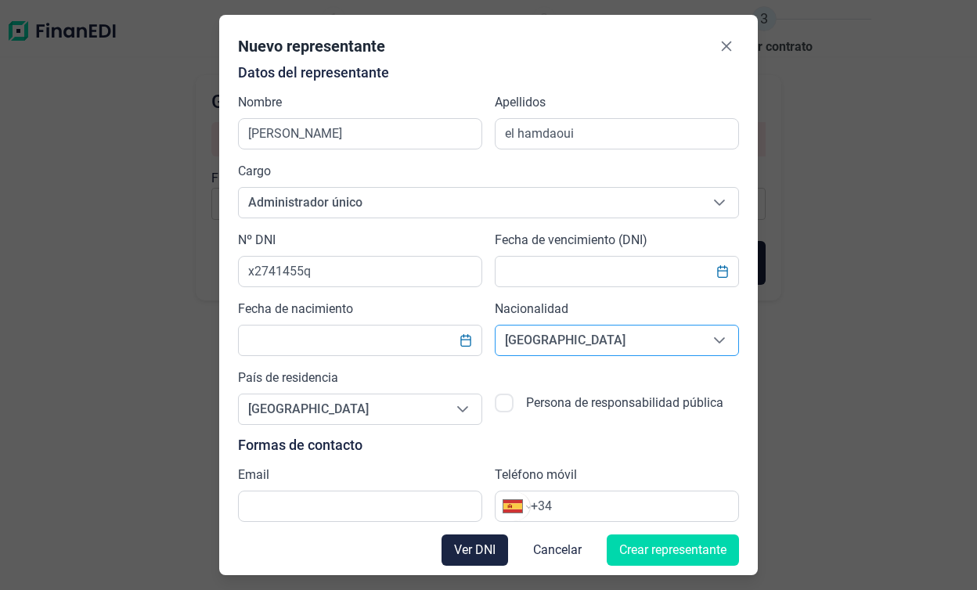
click at [646, 330] on span "[GEOGRAPHIC_DATA]" at bounding box center [598, 341] width 205 height 30
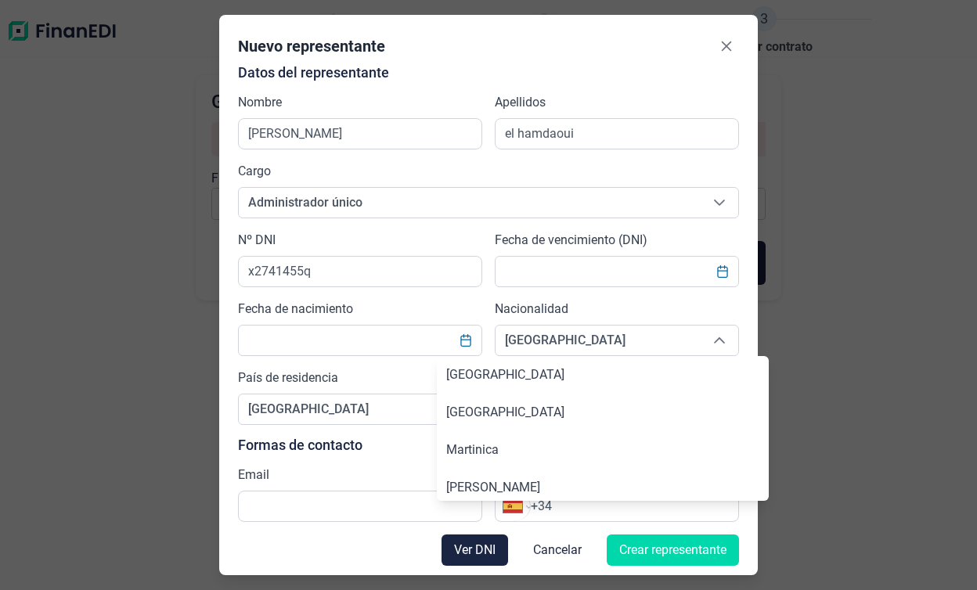
scroll to position [5414, 0]
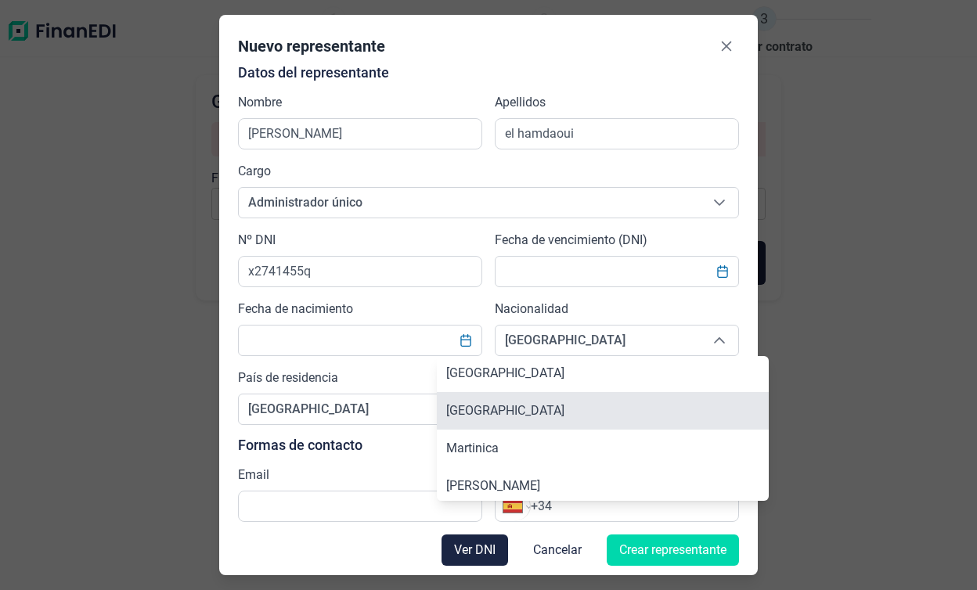
click at [569, 409] on li "[GEOGRAPHIC_DATA]" at bounding box center [603, 411] width 332 height 38
type input "[GEOGRAPHIC_DATA]"
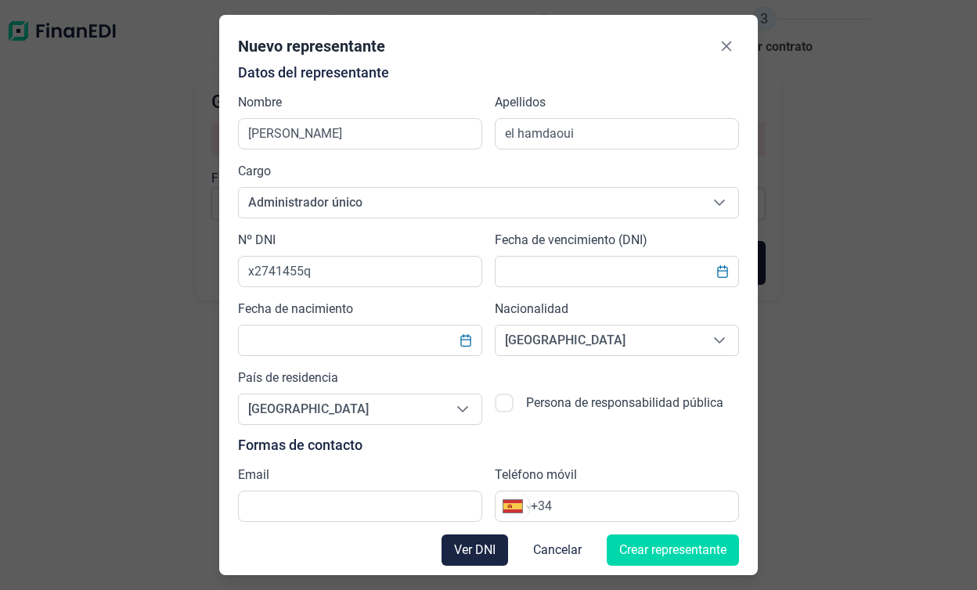
click at [637, 240] on label "Fecha de vencimiento (DNI)" at bounding box center [571, 240] width 153 height 19
click at [634, 265] on input "text" at bounding box center [617, 271] width 244 height 31
click at [717, 277] on icon "Choose Date" at bounding box center [722, 271] width 10 height 13
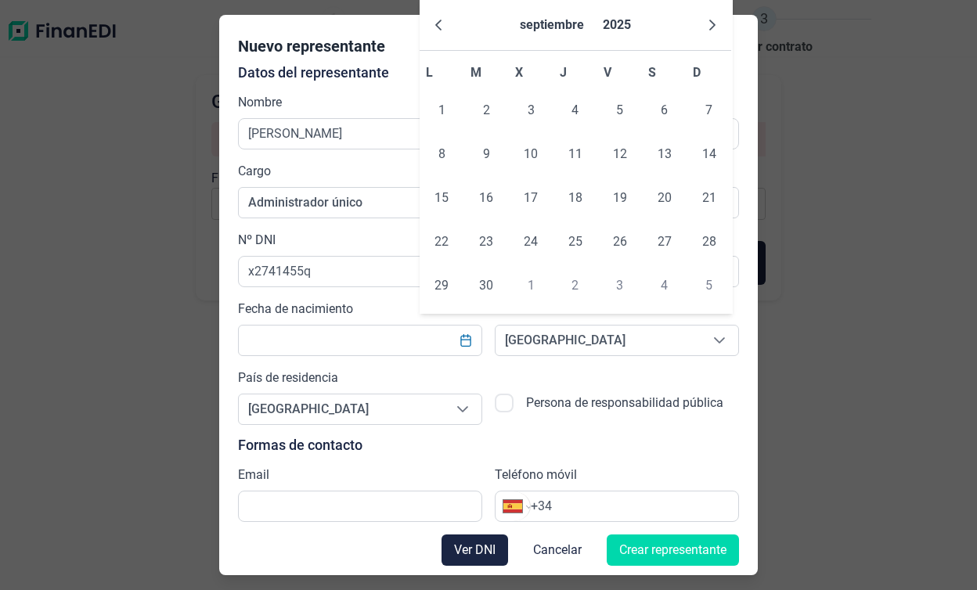
click at [592, 377] on div "Persona de responsabilidad pública" at bounding box center [617, 397] width 244 height 56
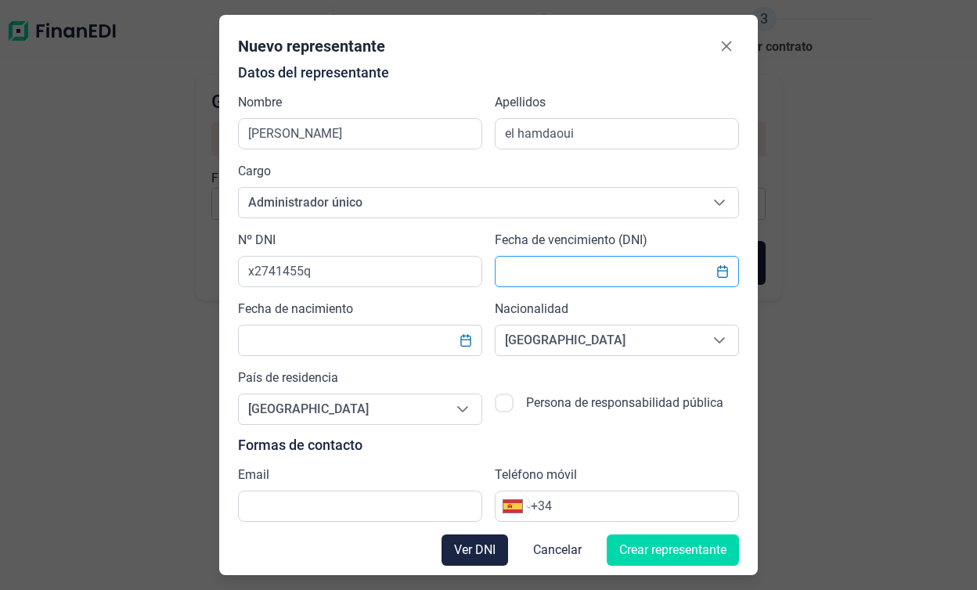
click at [589, 278] on input "text" at bounding box center [617, 271] width 244 height 31
click at [719, 268] on icon "Choose Date" at bounding box center [722, 271] width 13 height 13
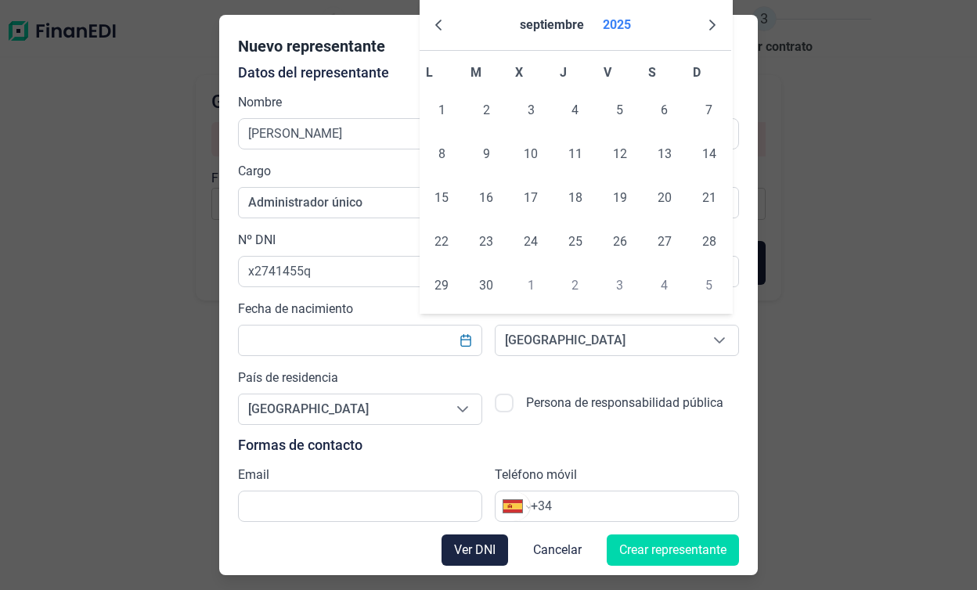
click at [628, 19] on button "2025" at bounding box center [617, 25] width 41 height 38
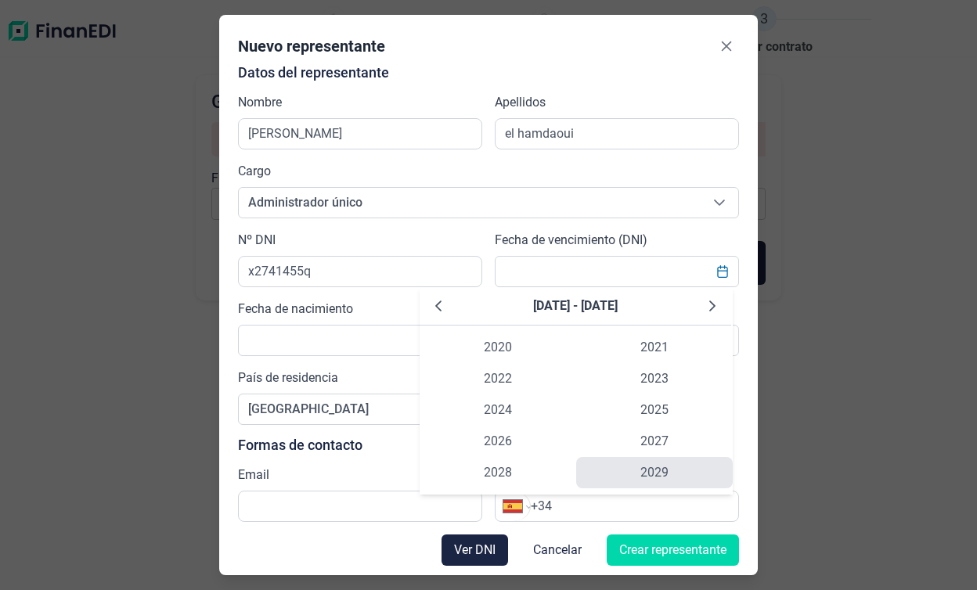
click at [678, 464] on span "2029" at bounding box center [654, 472] width 157 height 31
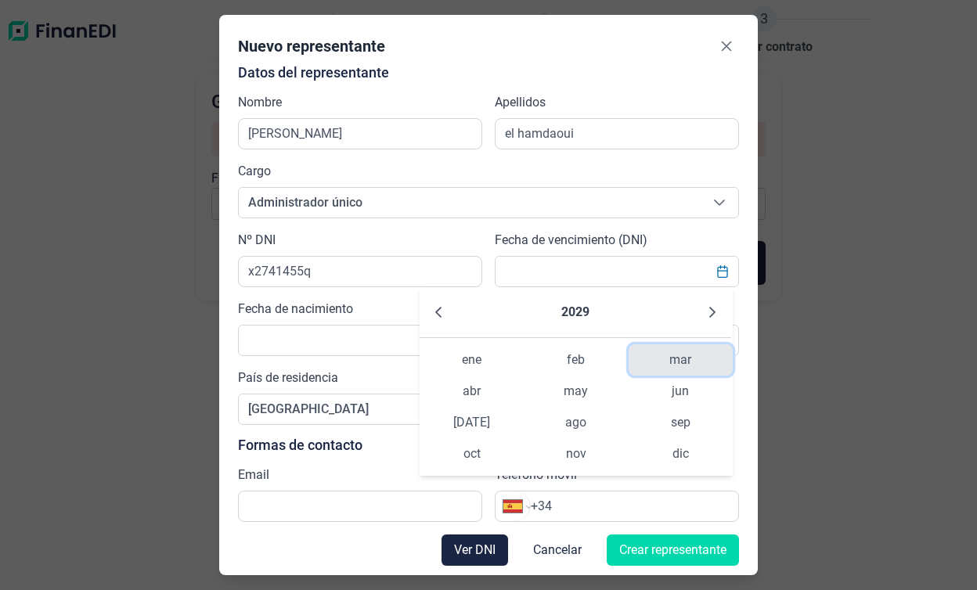
click at [669, 354] on span "mar" at bounding box center [681, 360] width 104 height 31
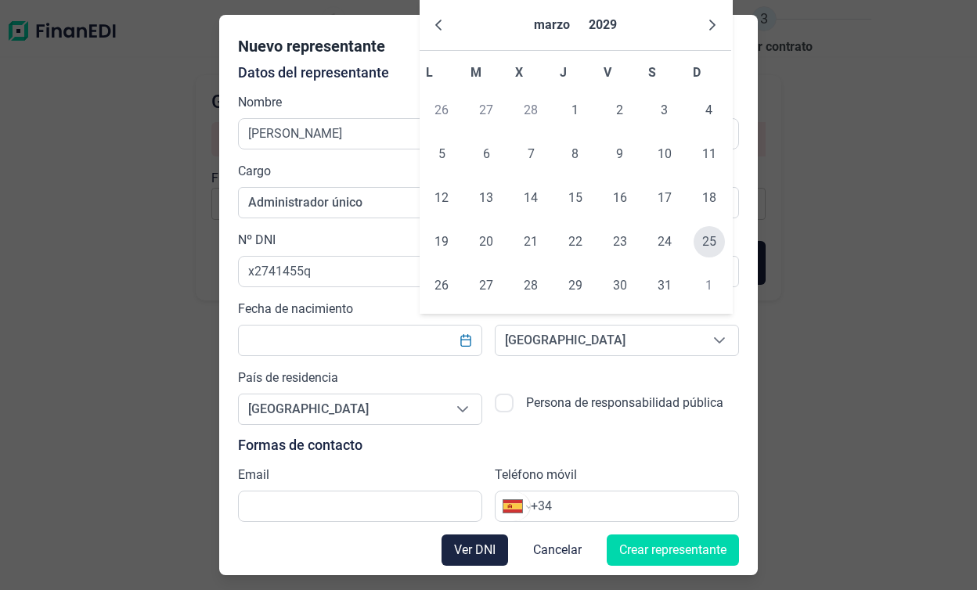
click at [705, 241] on span "25" at bounding box center [709, 241] width 31 height 31
type input "[DATE]"
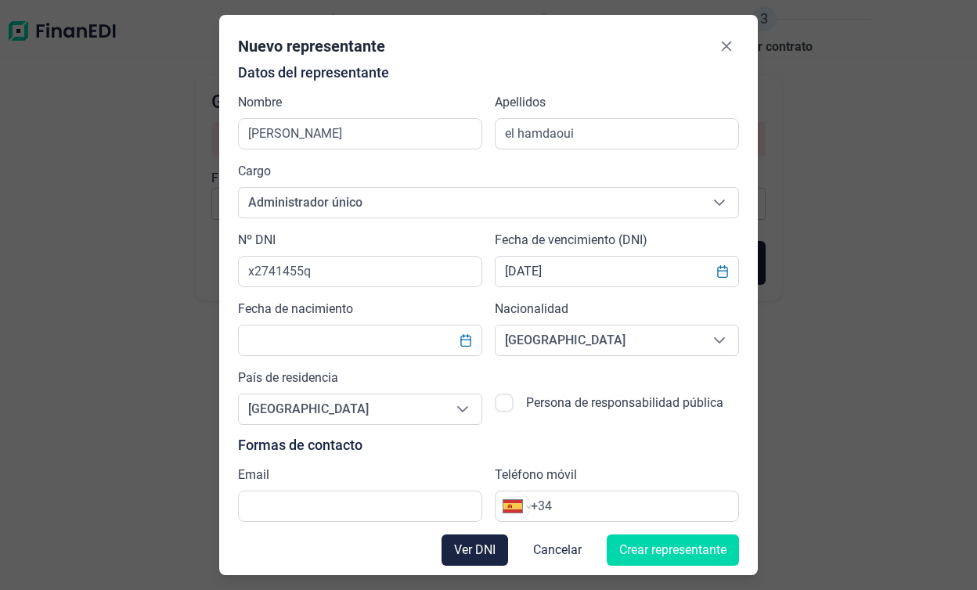
click at [514, 444] on p "Formas de contacto" at bounding box center [488, 446] width 501 height 16
click at [375, 345] on input "text" at bounding box center [360, 340] width 244 height 31
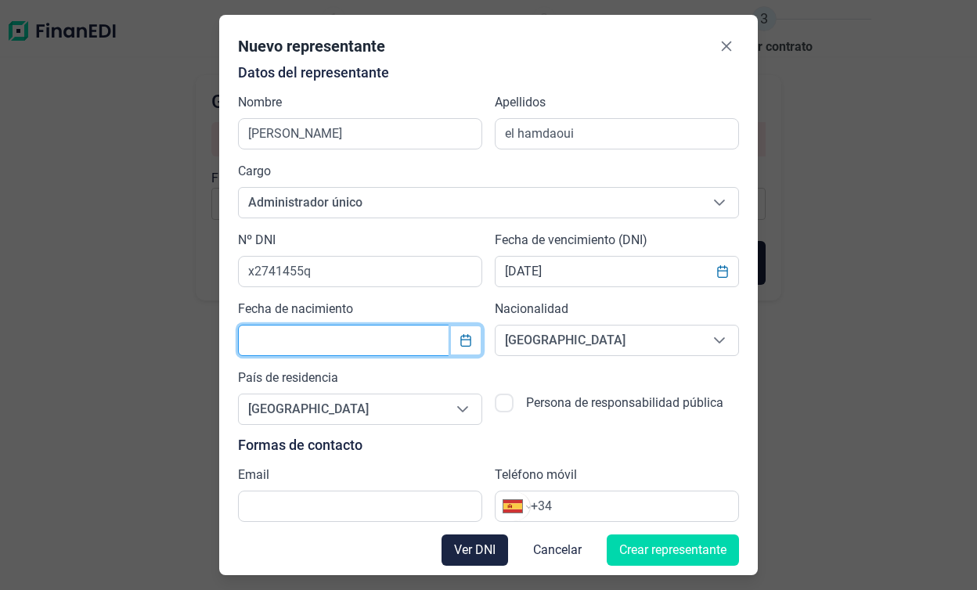
click at [464, 337] on icon "Choose Date" at bounding box center [465, 340] width 10 height 13
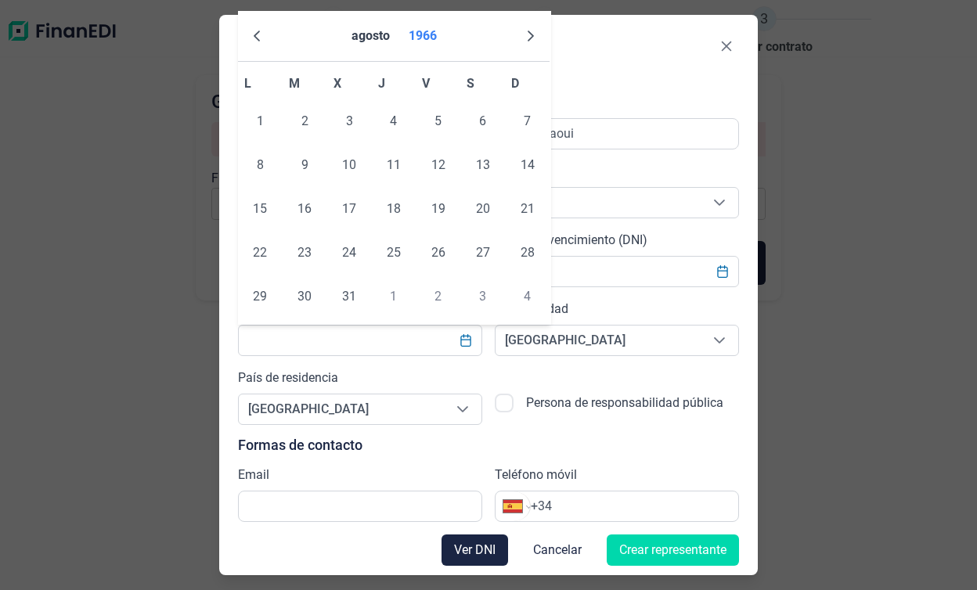
click at [417, 31] on button "1966" at bounding box center [422, 36] width 41 height 38
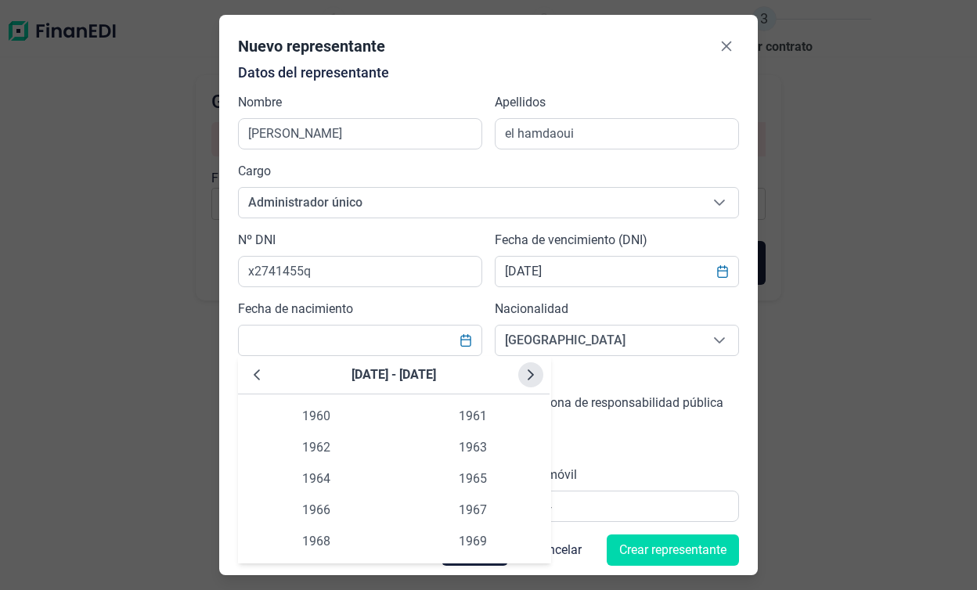
click at [528, 380] on icon "Next Decade" at bounding box center [531, 375] width 13 height 13
click at [490, 446] on span "1993" at bounding box center [473, 447] width 157 height 31
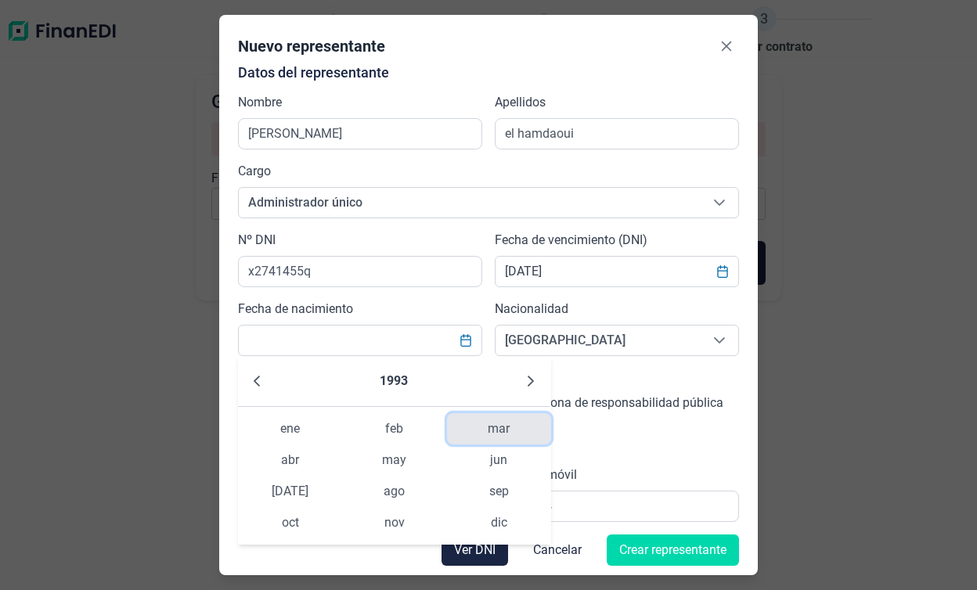
click at [499, 431] on span "mar" at bounding box center [499, 428] width 104 height 31
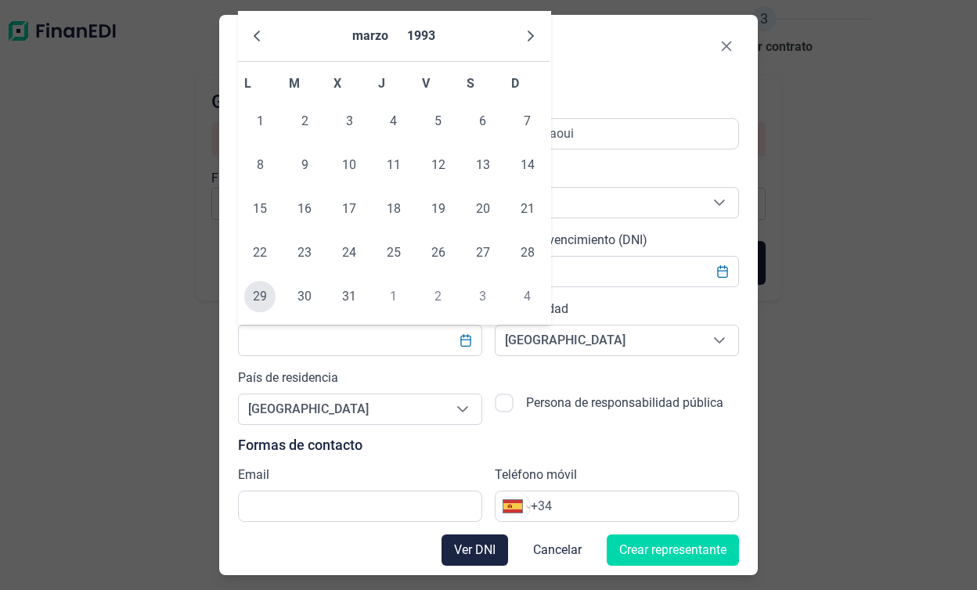
click at [272, 288] on span "29" at bounding box center [259, 296] width 31 height 31
type input "[DATE]"
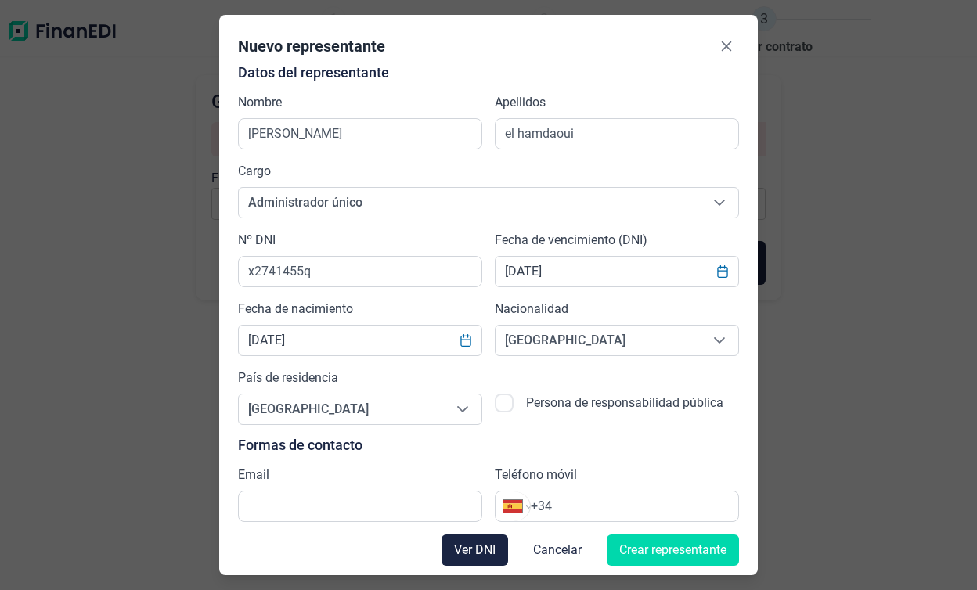
click at [500, 450] on p "Formas de contacto" at bounding box center [488, 446] width 501 height 16
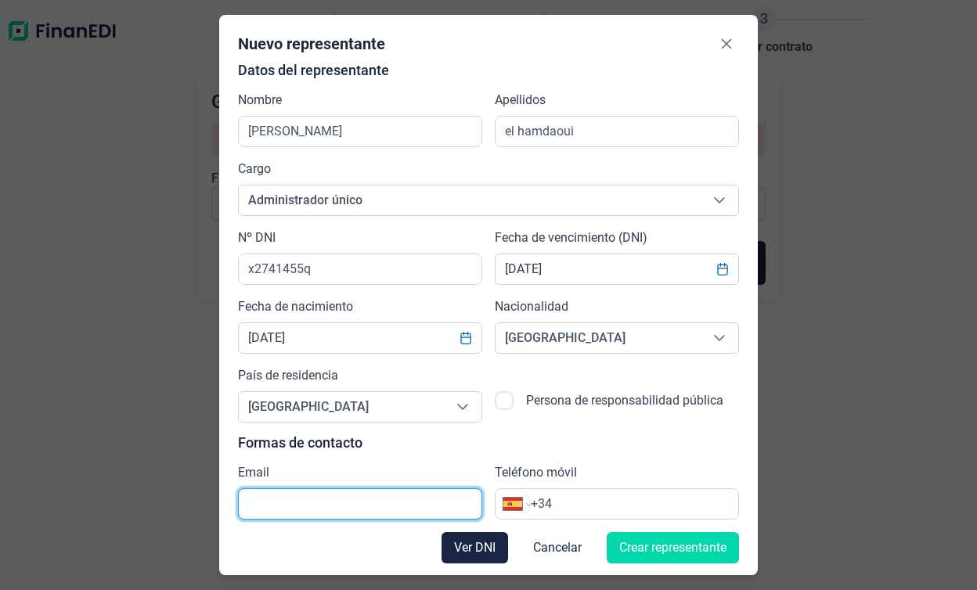
click at [335, 504] on input "text" at bounding box center [360, 504] width 244 height 31
type input "[EMAIL_ADDRESS][DOMAIN_NAME]"
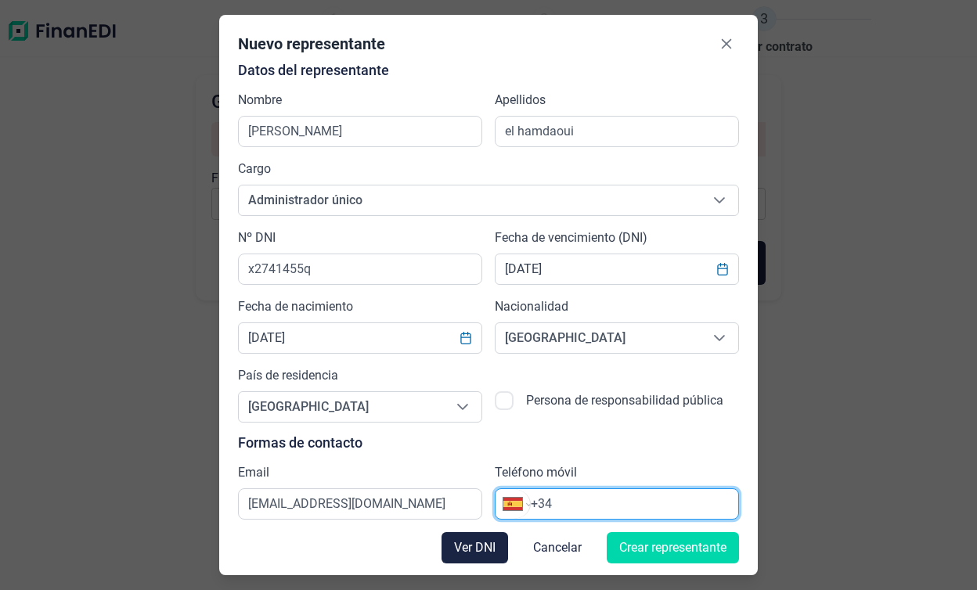
click at [640, 506] on input "+34" at bounding box center [634, 504] width 207 height 19
type input "[PHONE_NUMBER]"
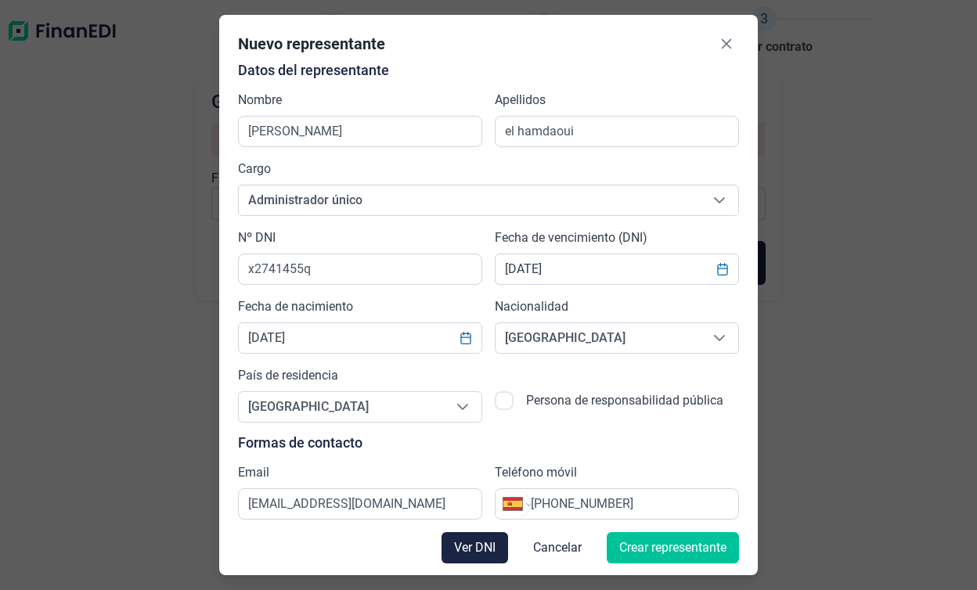
click at [652, 539] on span "Crear representante" at bounding box center [672, 548] width 107 height 19
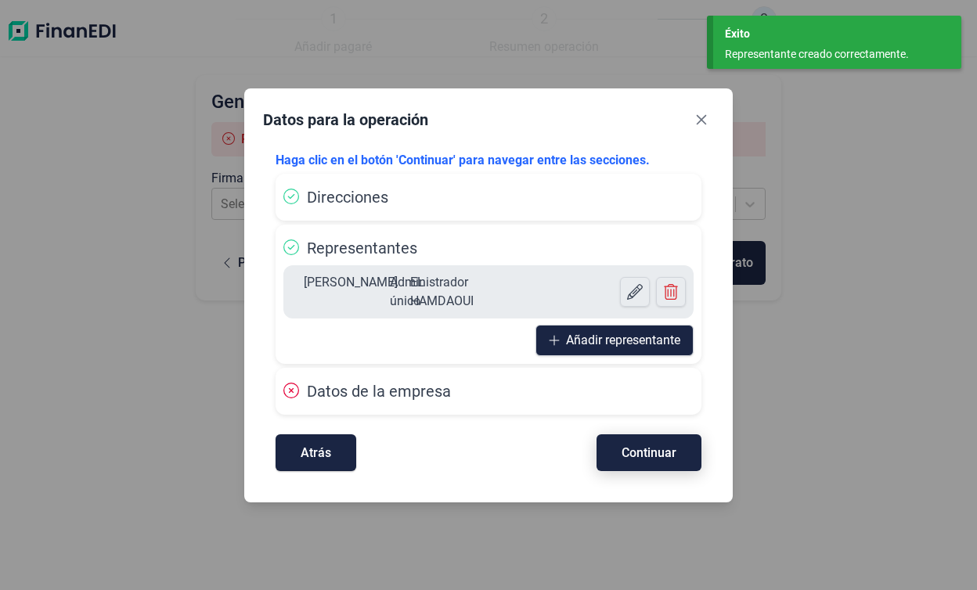
click at [654, 444] on button "Continuar" at bounding box center [649, 453] width 105 height 37
select select "ES"
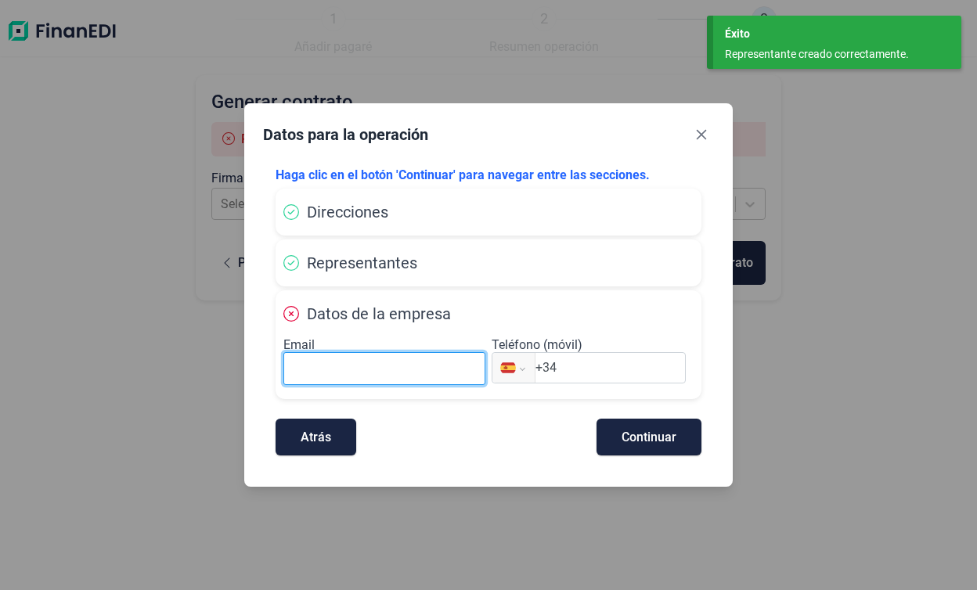
click at [429, 363] on input at bounding box center [384, 368] width 202 height 33
type input "[EMAIL_ADDRESS][DOMAIN_NAME]"
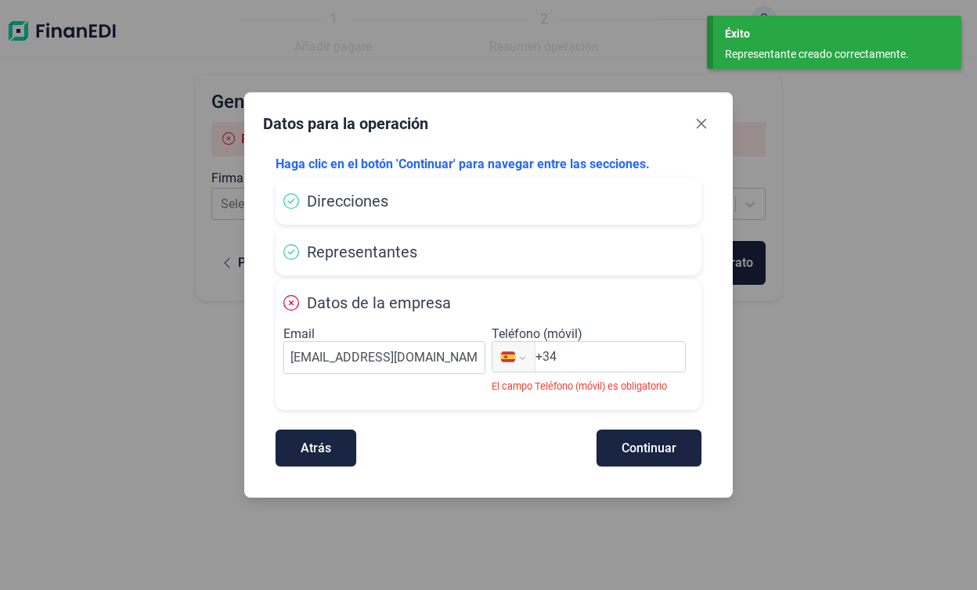
click at [579, 366] on input "+34" at bounding box center [611, 357] width 150 height 19
type input "[PHONE_NUMBER]"
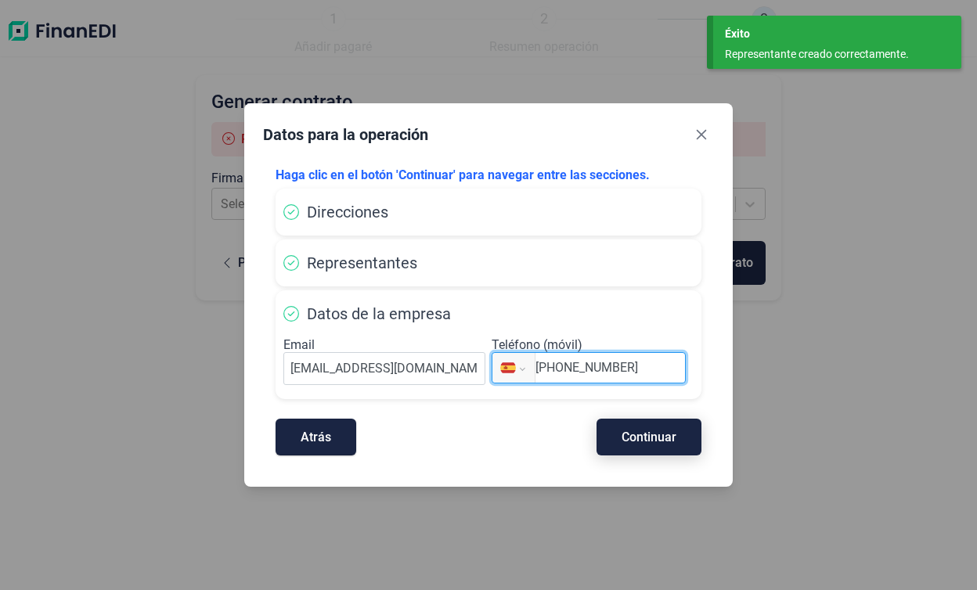
click at [648, 440] on span "Continuar" at bounding box center [649, 437] width 55 height 12
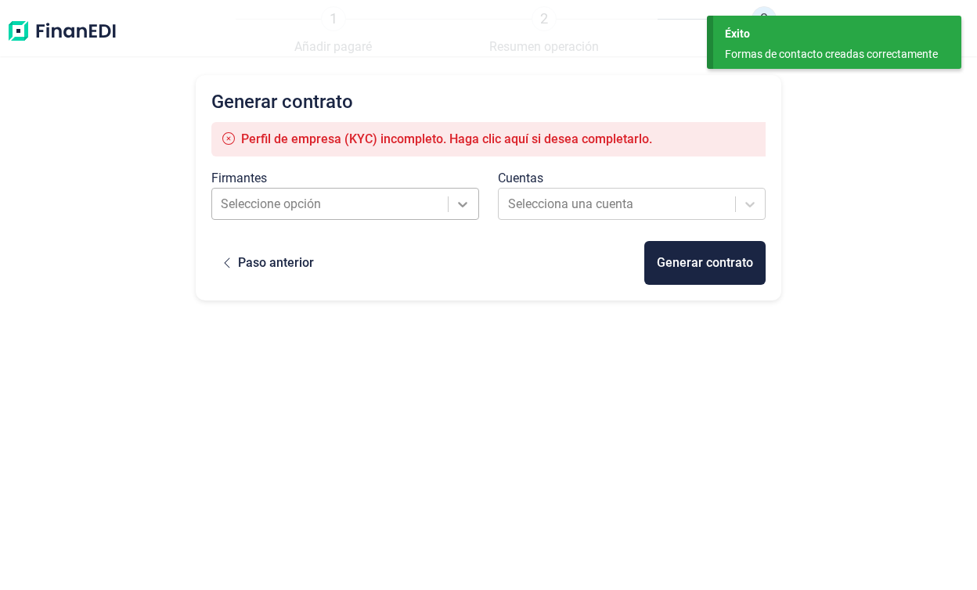
click at [458, 205] on icon at bounding box center [463, 205] width 16 height 16
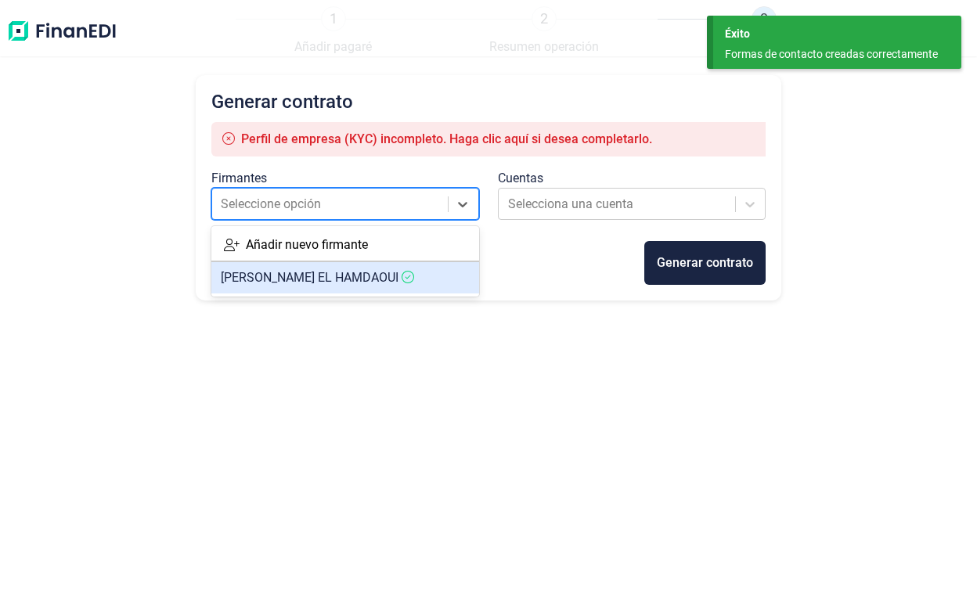
click at [392, 287] on article "[PERSON_NAME]" at bounding box center [345, 277] width 268 height 31
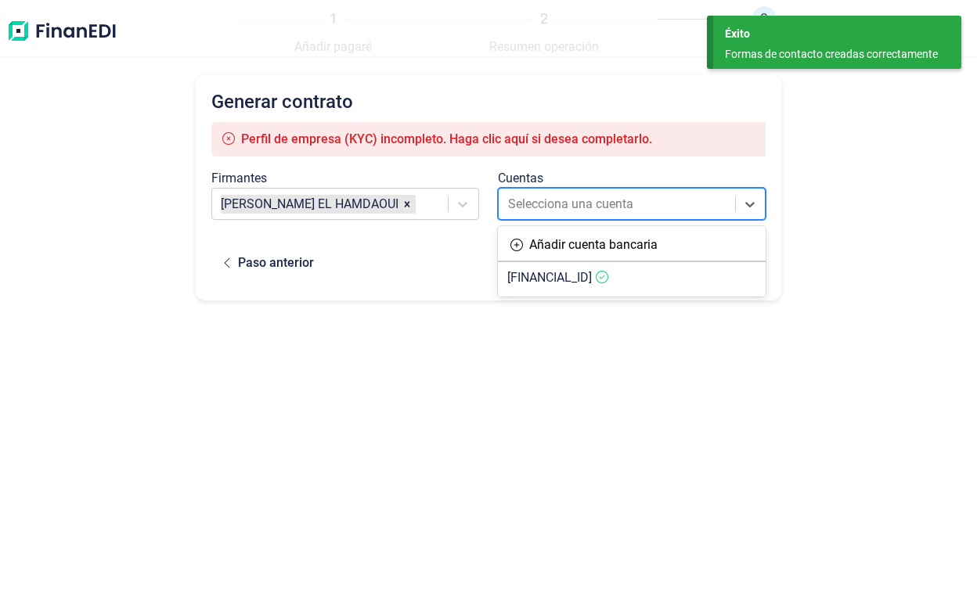
click at [586, 197] on div at bounding box center [617, 204] width 219 height 22
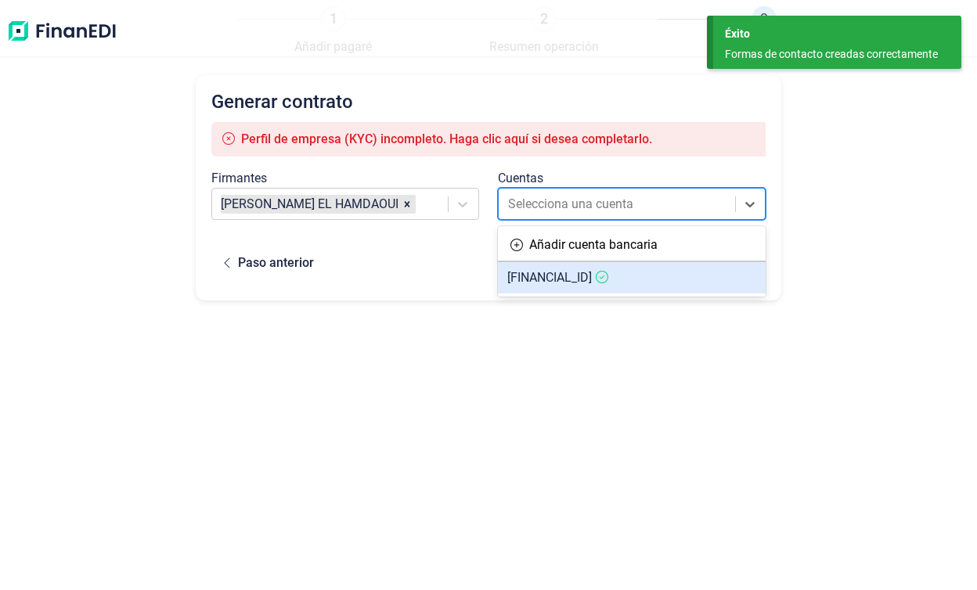
click at [581, 276] on span "[FINANCIAL_ID]" at bounding box center [549, 277] width 85 height 15
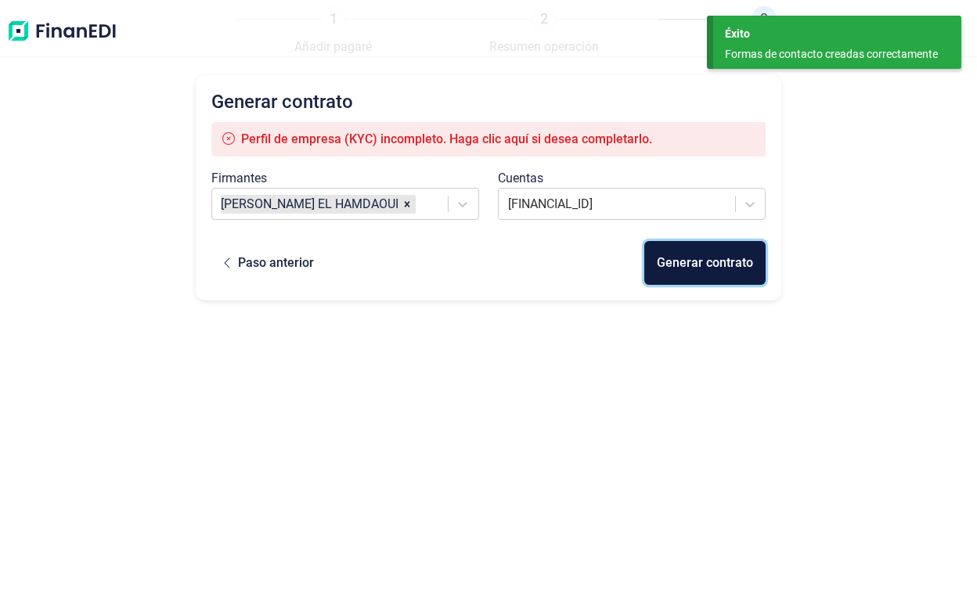
click at [679, 269] on div "Generar contrato" at bounding box center [705, 263] width 96 height 19
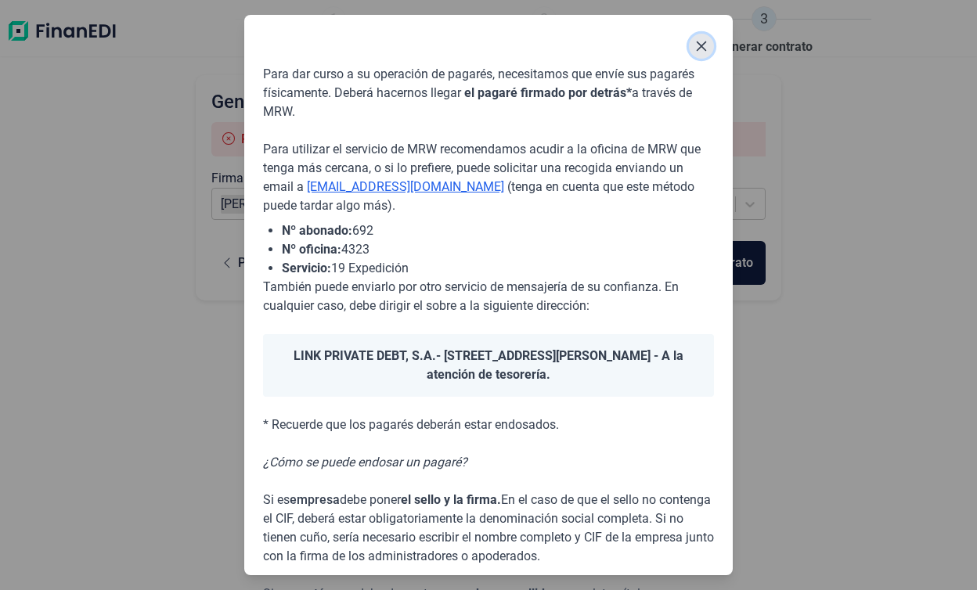
click at [702, 49] on icon "Close" at bounding box center [701, 46] width 13 height 13
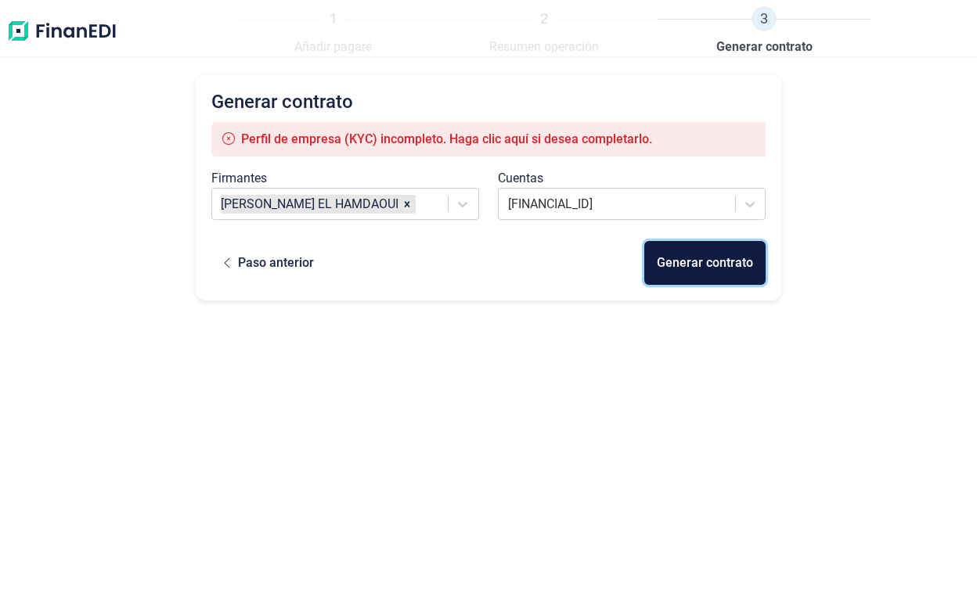
click at [680, 261] on div "Generar contrato" at bounding box center [705, 263] width 96 height 19
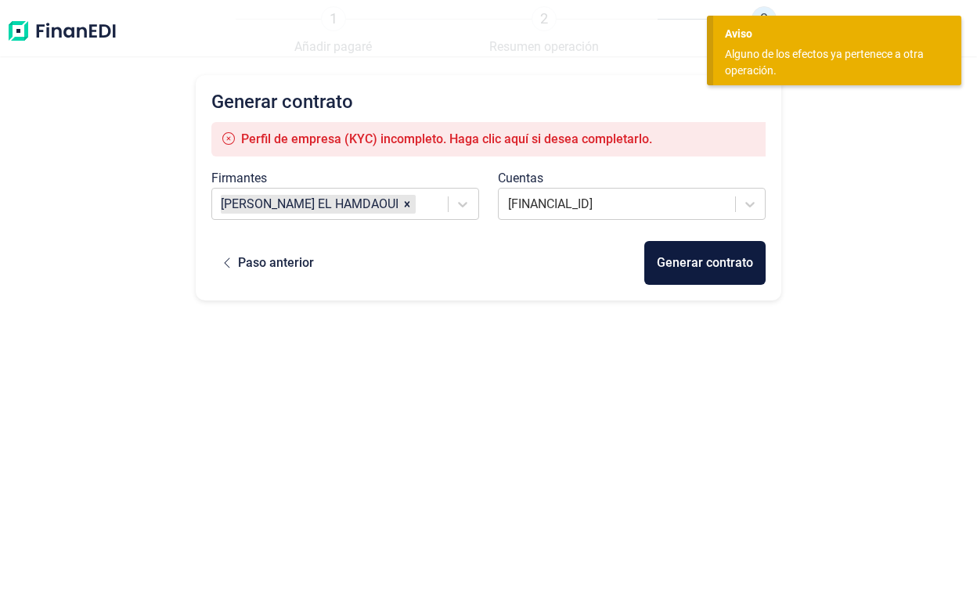
click at [684, 84] on div "Generar contrato Perfil de empresa (KYC) incompleto. Haga clic aquí si desea co…" at bounding box center [489, 188] width 586 height 226
click at [738, 26] on div "Aviso" at bounding box center [837, 34] width 225 height 16
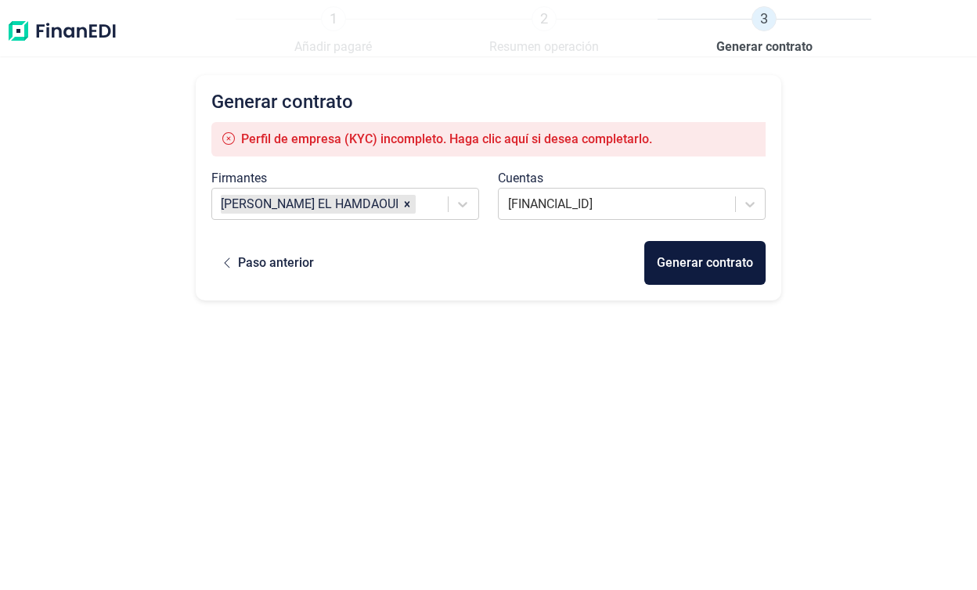
click at [26, 28] on img at bounding box center [61, 31] width 111 height 50
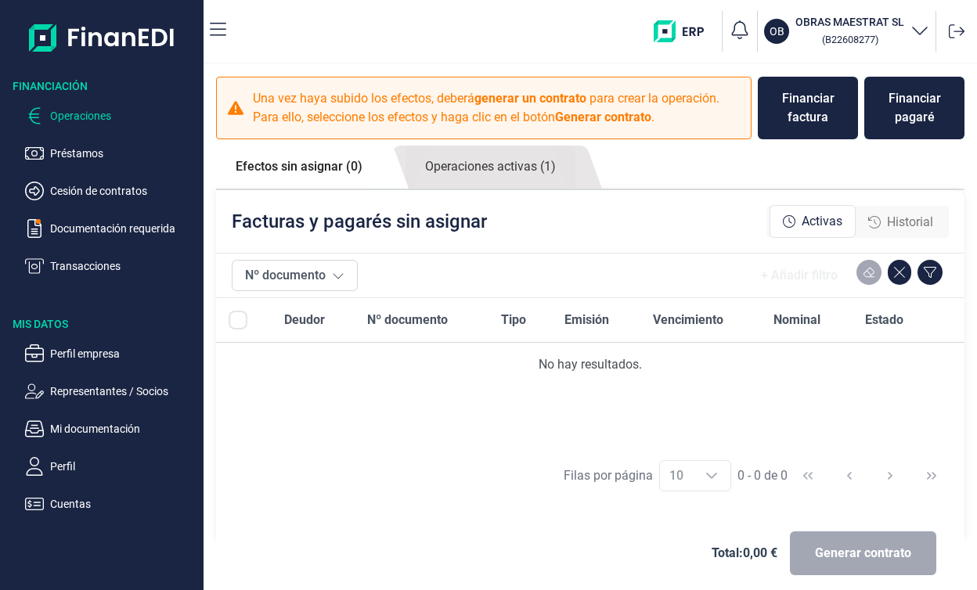
click at [98, 116] on p "Operaciones" at bounding box center [123, 115] width 147 height 19
click at [348, 171] on link "Efectos sin asignar (0)" at bounding box center [299, 167] width 166 height 42
click at [498, 175] on link "Operaciones activas (1)" at bounding box center [491, 167] width 170 height 43
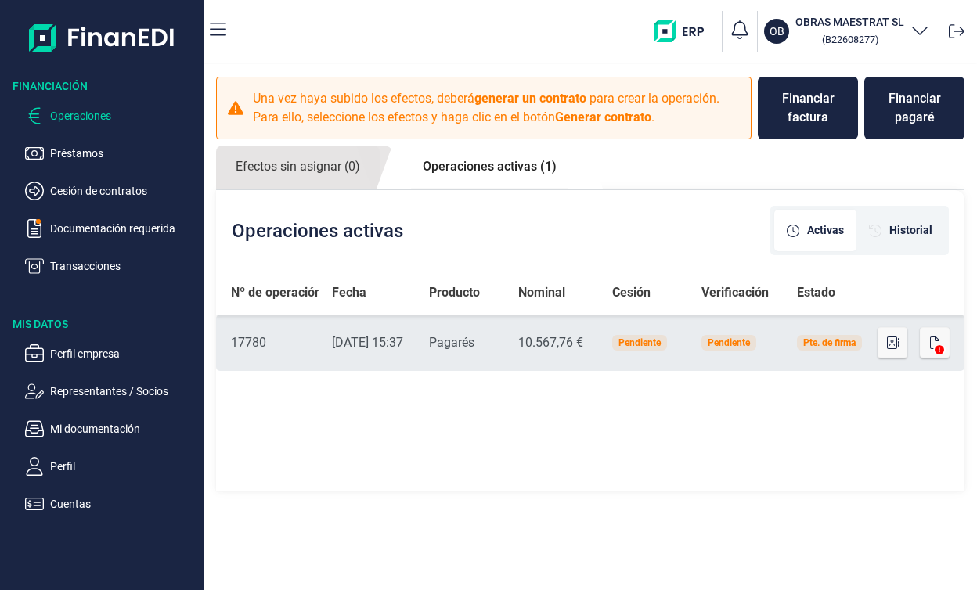
click at [938, 351] on icon at bounding box center [939, 349] width 9 height 9
click at [935, 343] on icon "button" at bounding box center [934, 343] width 9 height 13
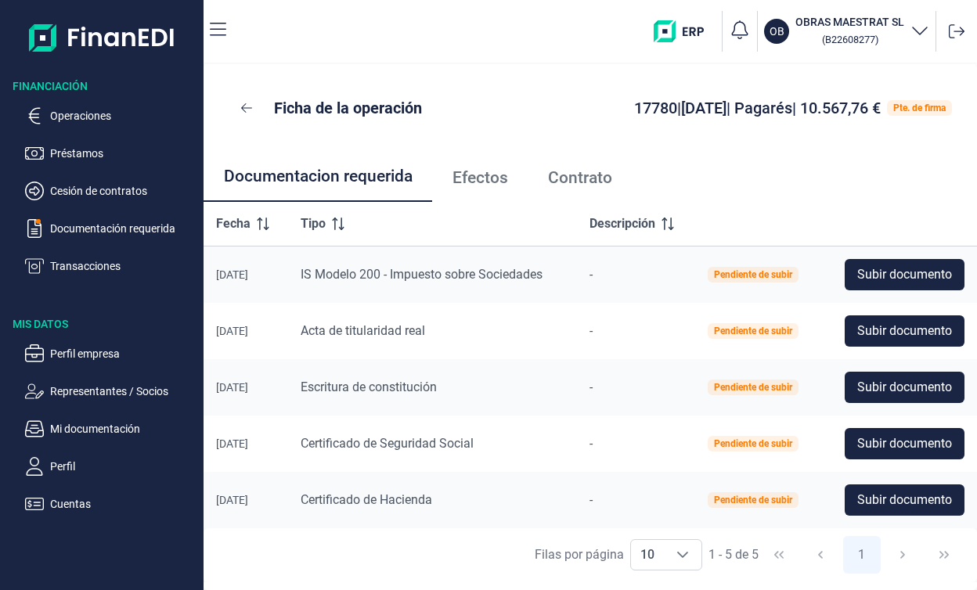
click at [820, 197] on ul "Documentacion requerida Efectos Contrato" at bounding box center [591, 177] width 774 height 50
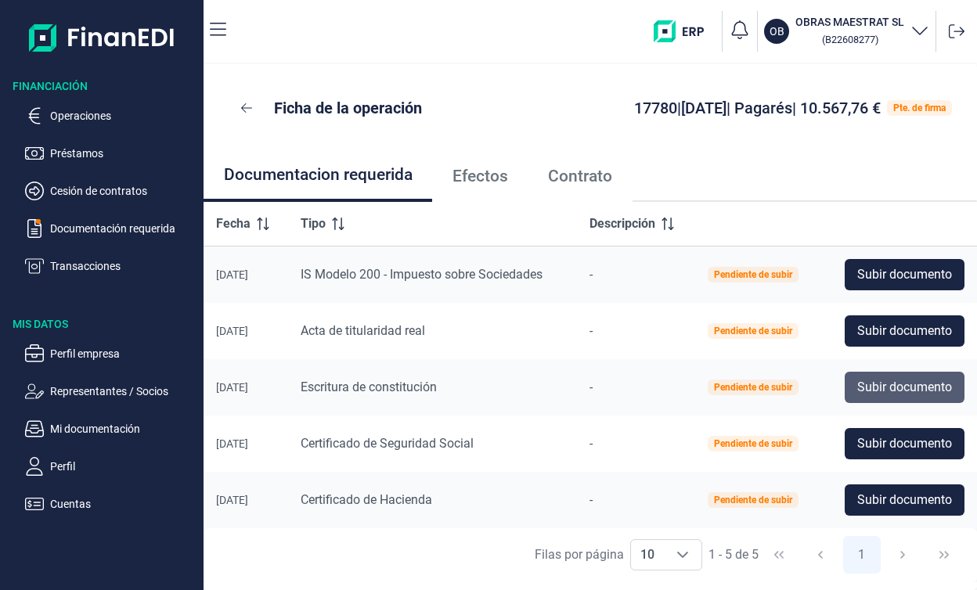
click at [869, 396] on span "Subir documento" at bounding box center [904, 387] width 95 height 19
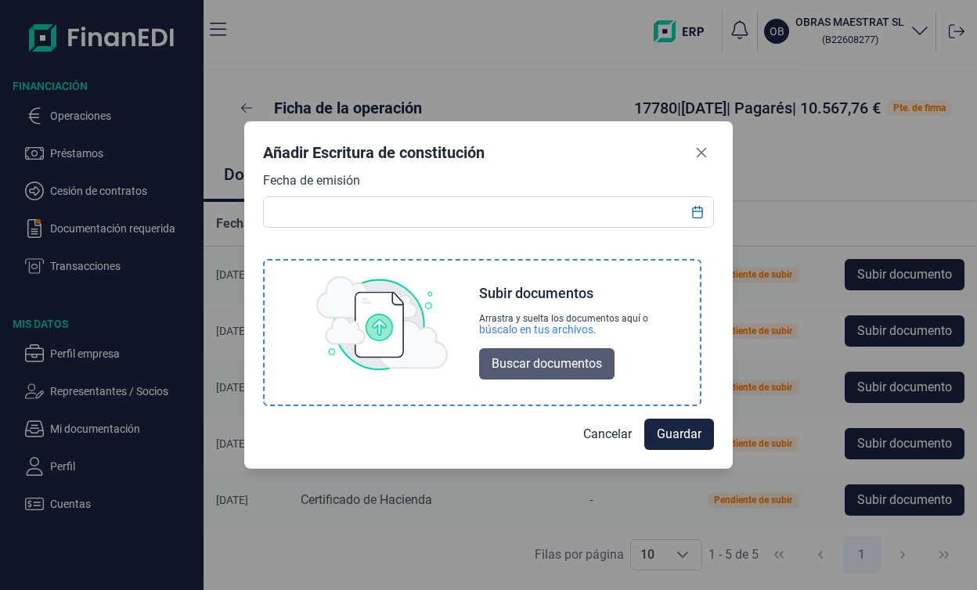
click at [547, 363] on span "Buscar documentos" at bounding box center [547, 364] width 110 height 19
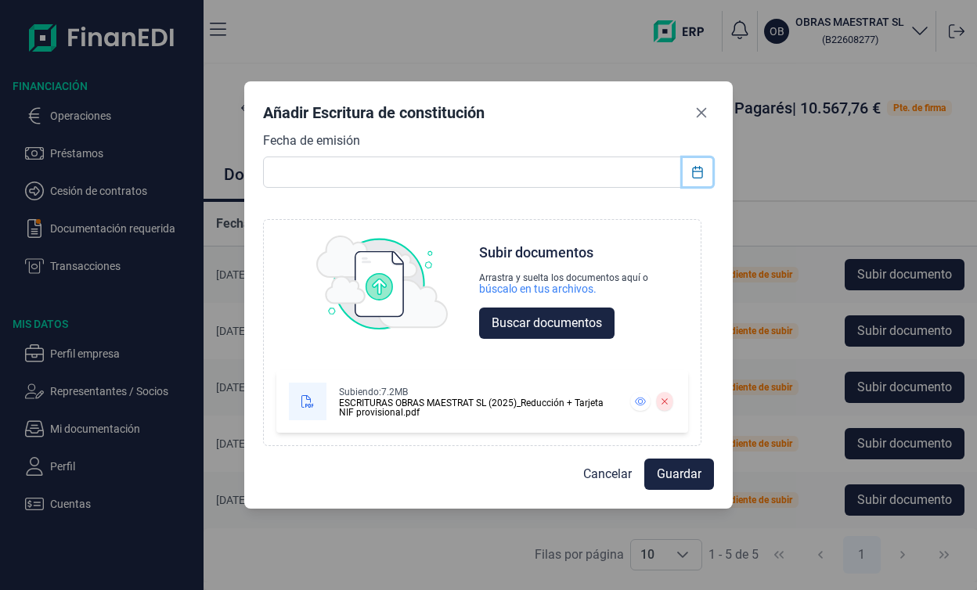
click at [704, 179] on button "Choose Date" at bounding box center [698, 172] width 30 height 28
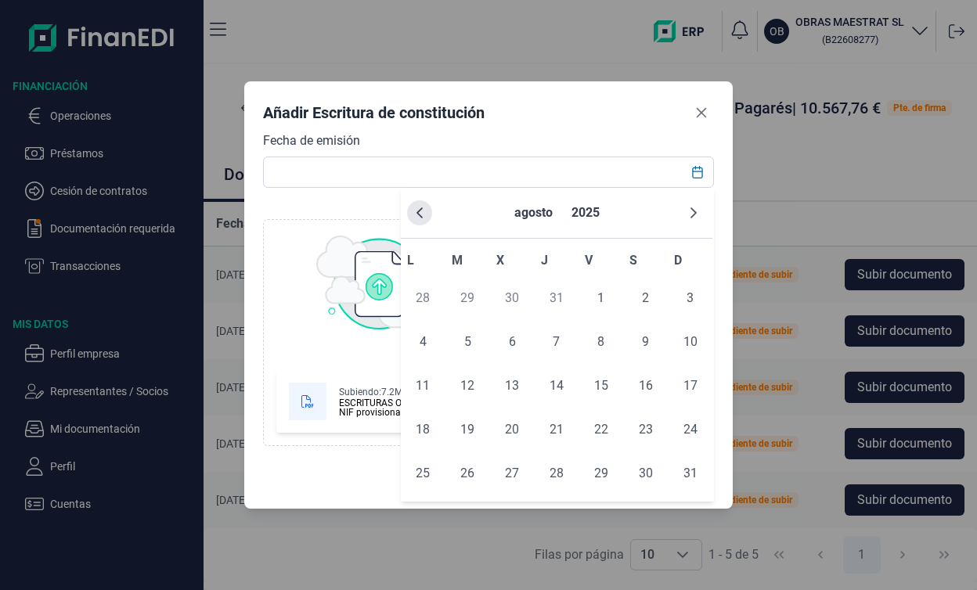
click at [426, 213] on button "Previous Month" at bounding box center [419, 212] width 25 height 25
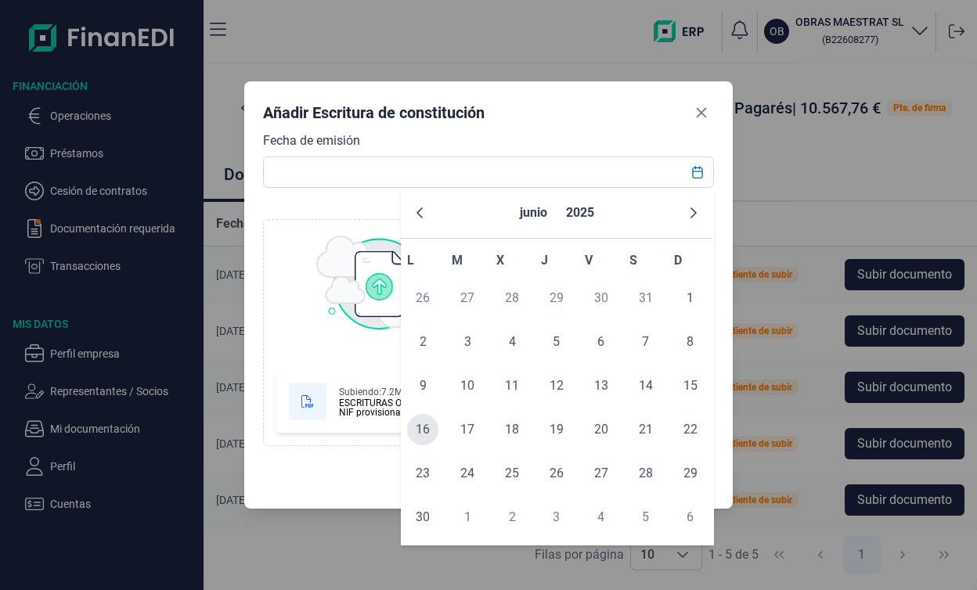
click at [435, 428] on span "16" at bounding box center [422, 429] width 31 height 31
type input "[DATE]"
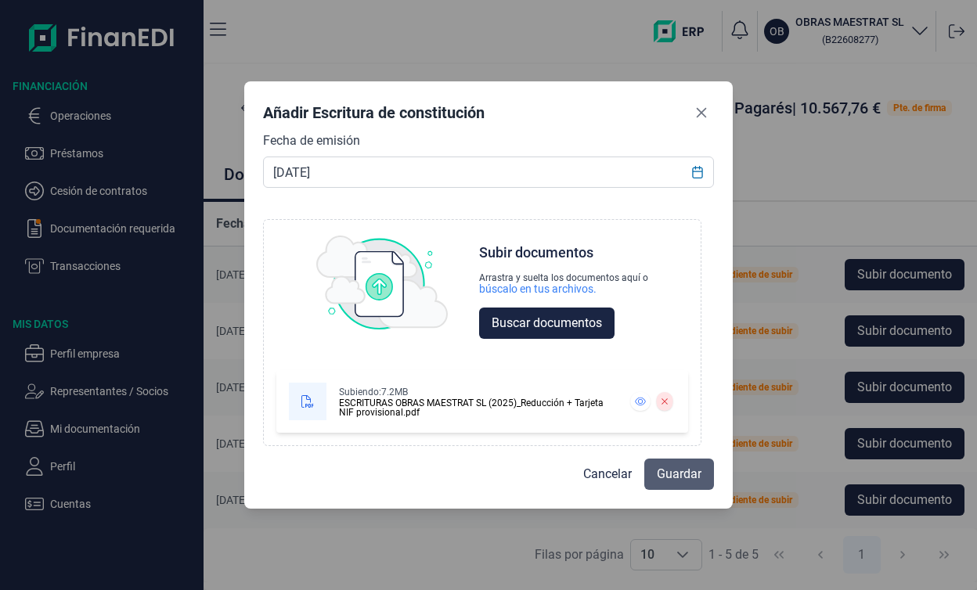
click at [672, 481] on span "Guardar" at bounding box center [679, 474] width 45 height 19
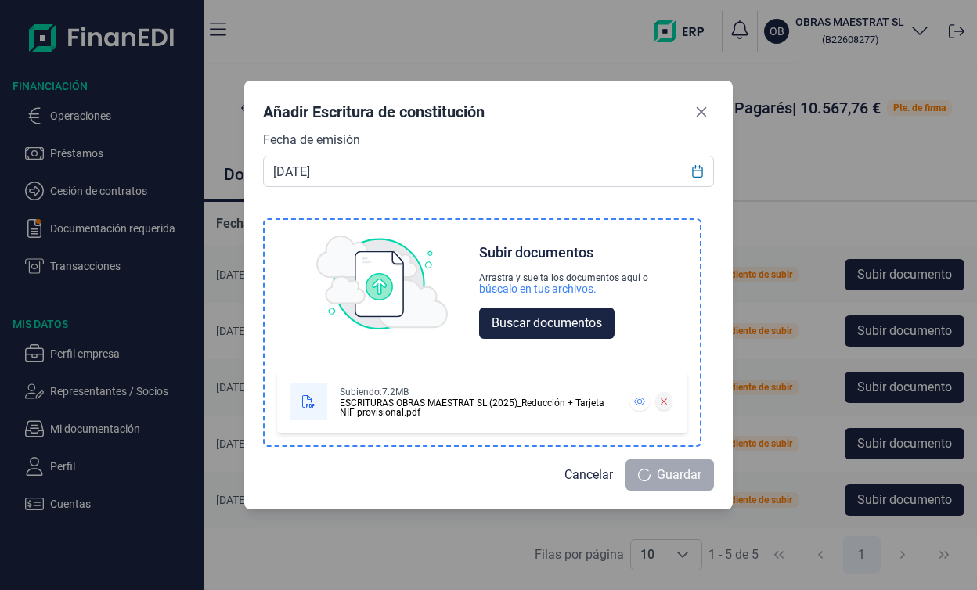
scroll to position [0, 0]
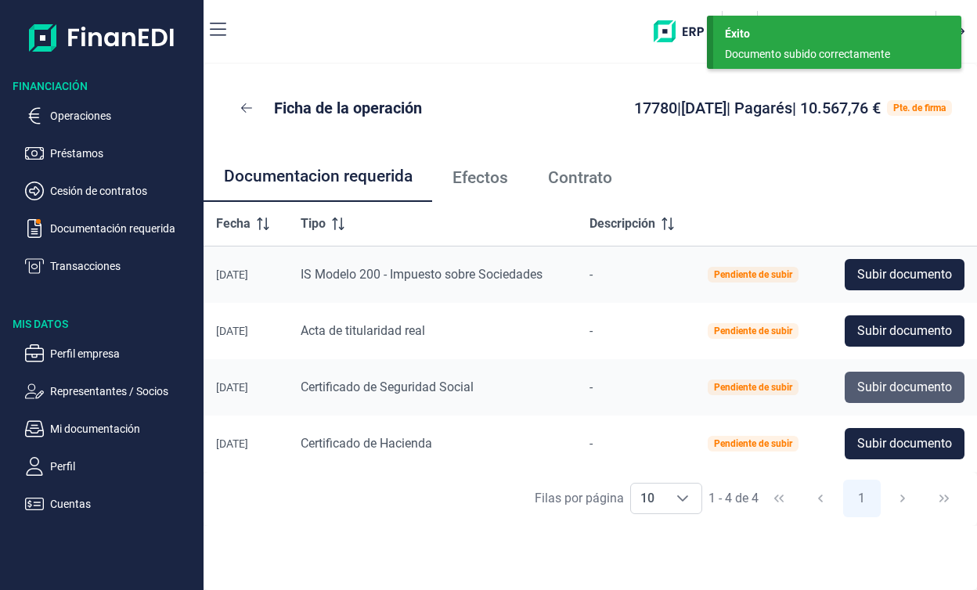
click at [857, 387] on span "Subir documento" at bounding box center [904, 387] width 95 height 19
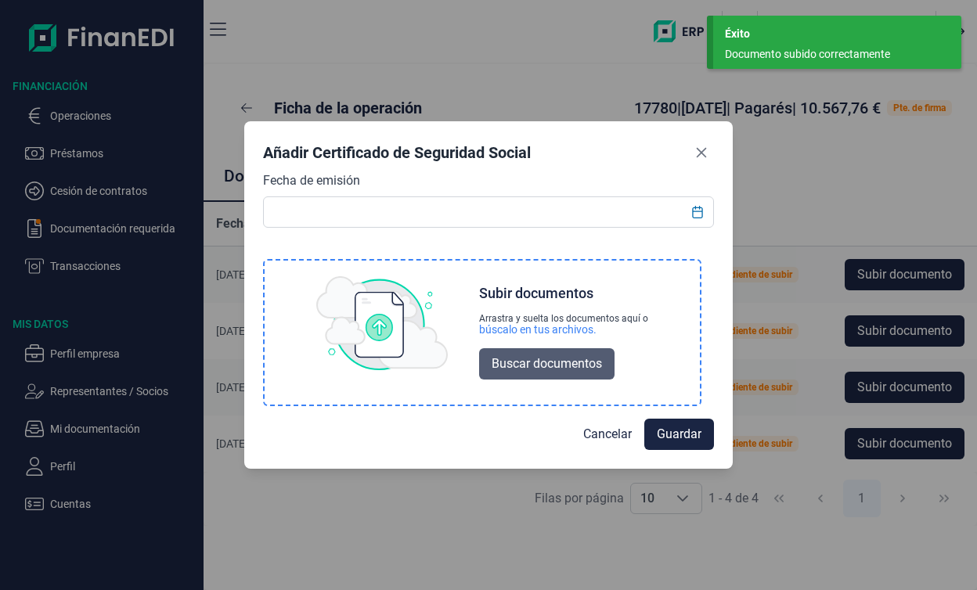
click at [583, 370] on span "Buscar documentos" at bounding box center [547, 364] width 110 height 19
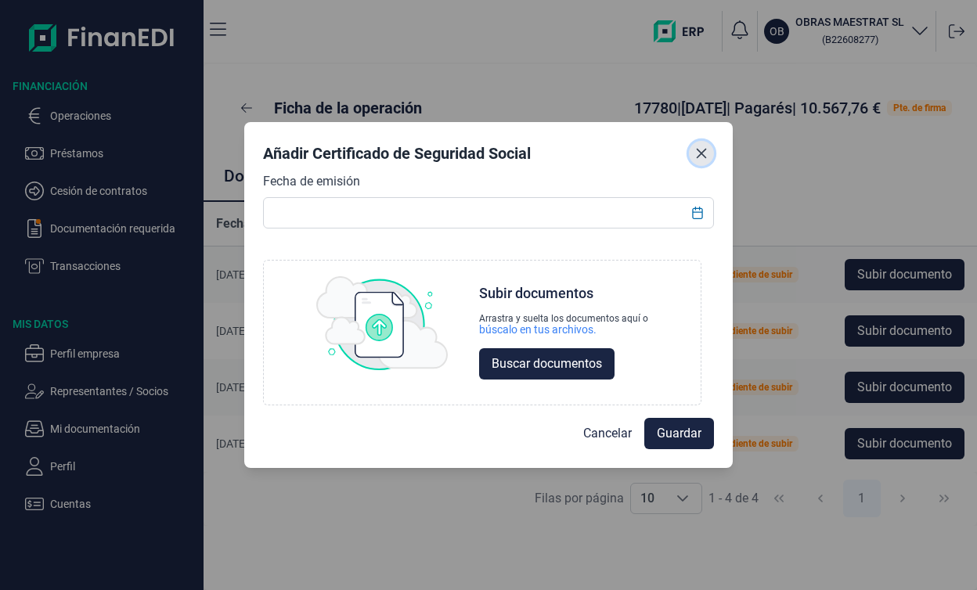
click at [709, 146] on button "Close" at bounding box center [701, 153] width 25 height 25
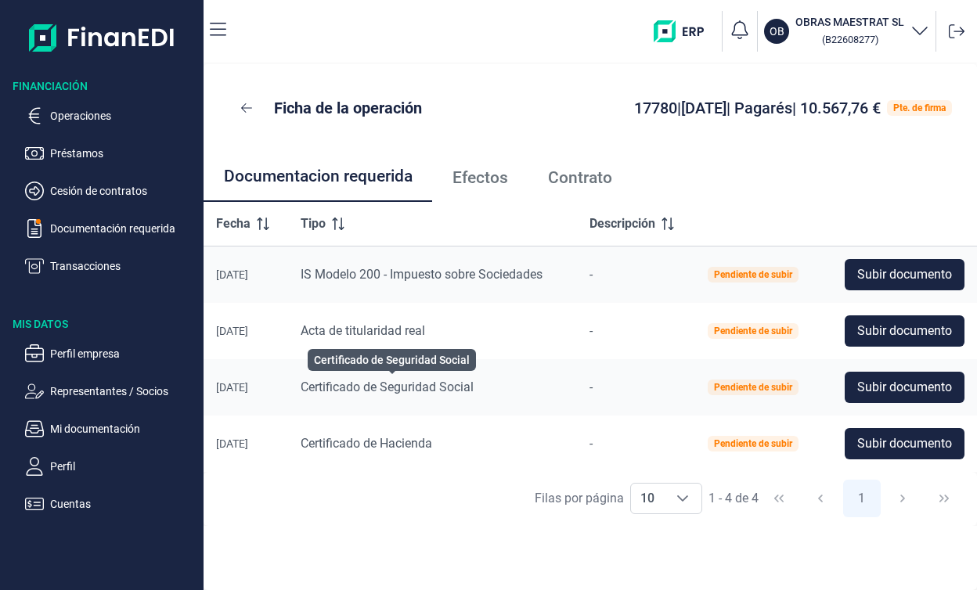
click at [413, 388] on span "Certificado de Seguridad Social" at bounding box center [387, 387] width 173 height 15
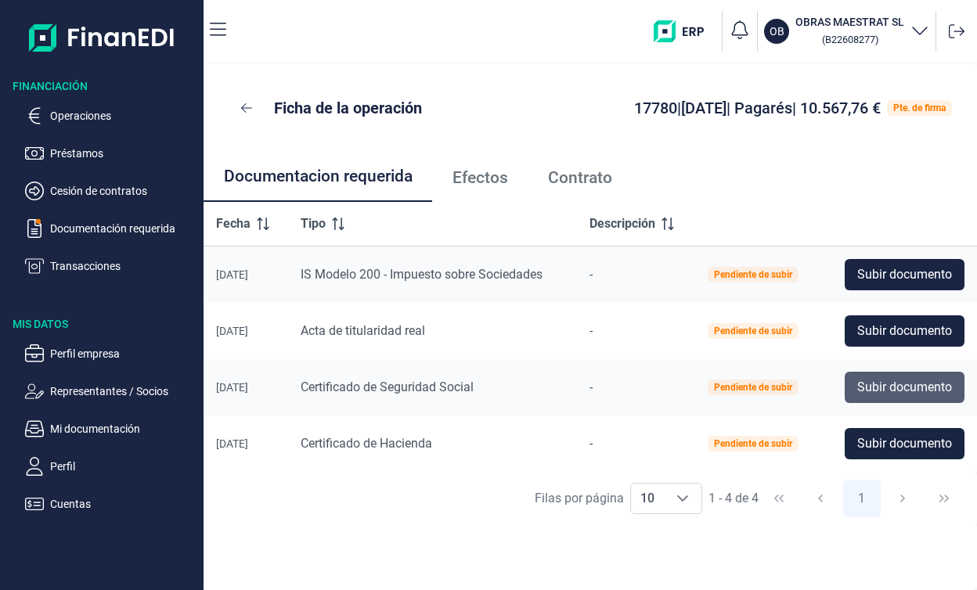
click at [915, 397] on button "Subir documento" at bounding box center [905, 387] width 120 height 31
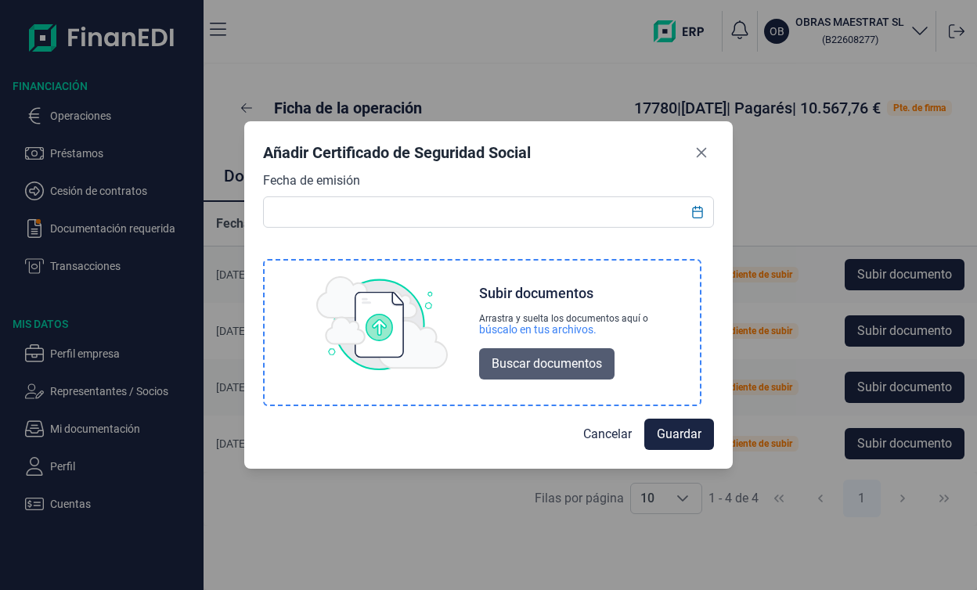
click at [542, 366] on span "Buscar documentos" at bounding box center [547, 364] width 110 height 19
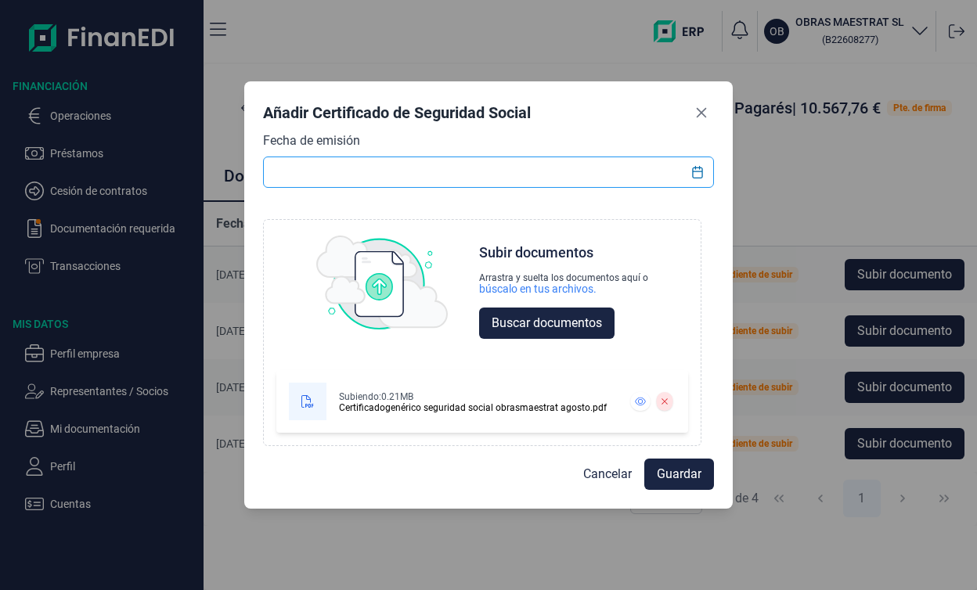
click at [568, 162] on input "text" at bounding box center [488, 172] width 451 height 31
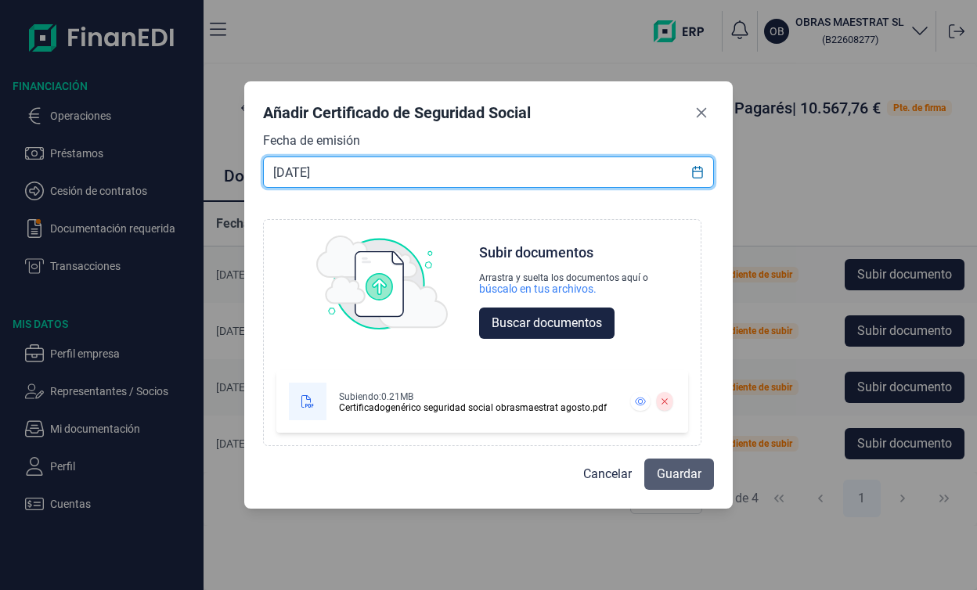
type input "[DATE]"
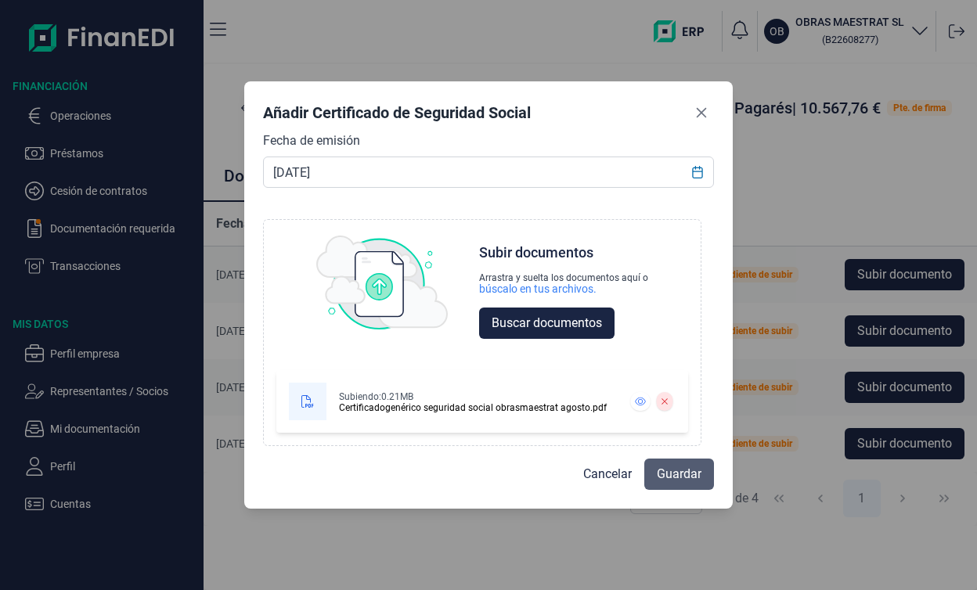
click at [678, 471] on span "Guardar" at bounding box center [679, 474] width 45 height 19
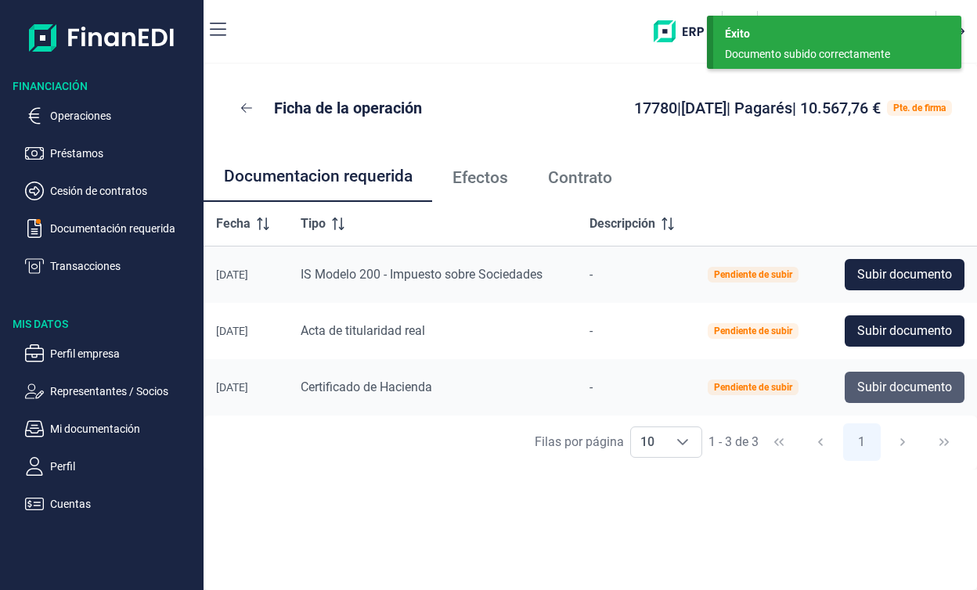
click at [903, 391] on span "Subir documento" at bounding box center [904, 387] width 95 height 19
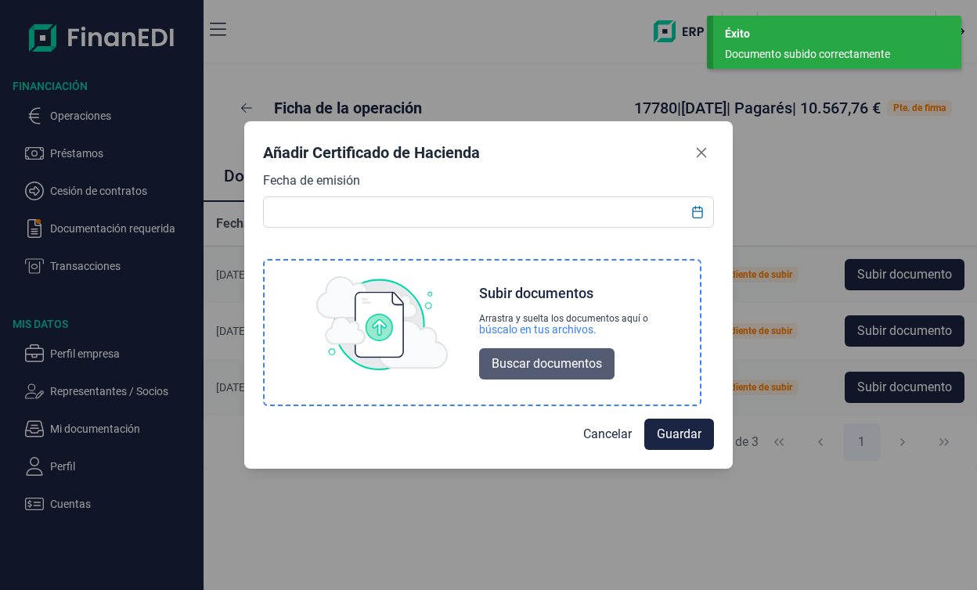
click at [560, 355] on span "Buscar documentos" at bounding box center [547, 364] width 110 height 19
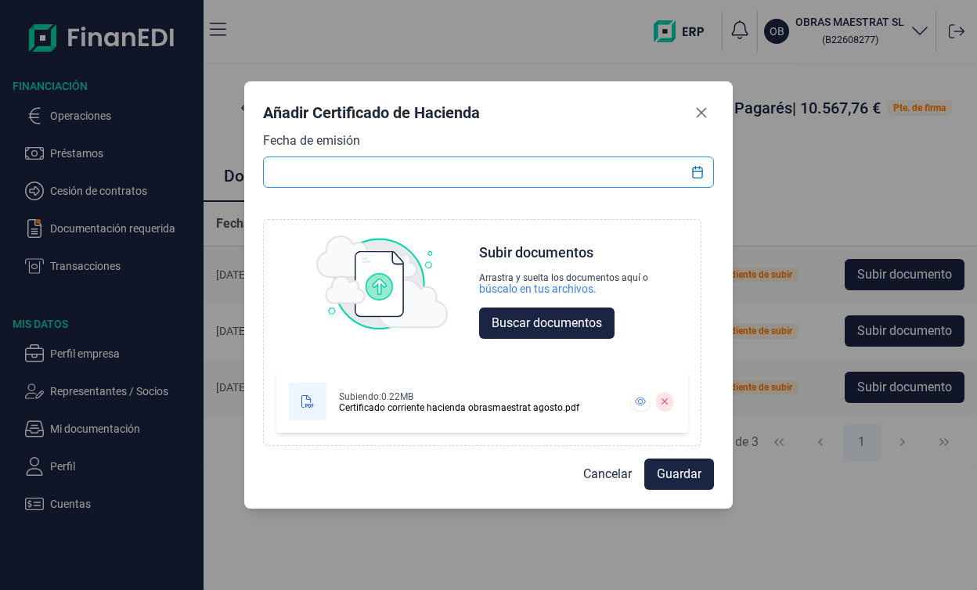
click at [520, 171] on input "text" at bounding box center [488, 172] width 451 height 31
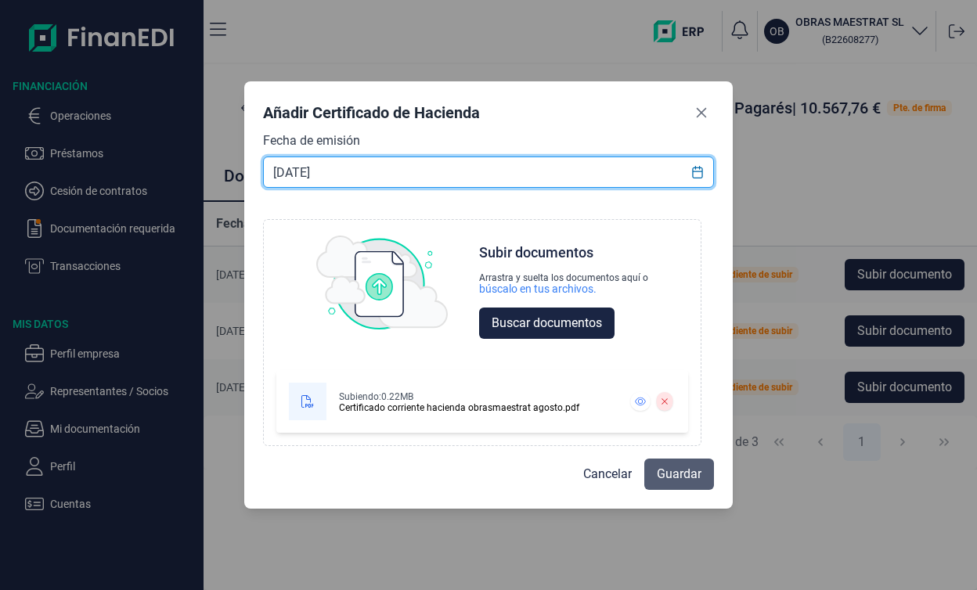
type input "[DATE]"
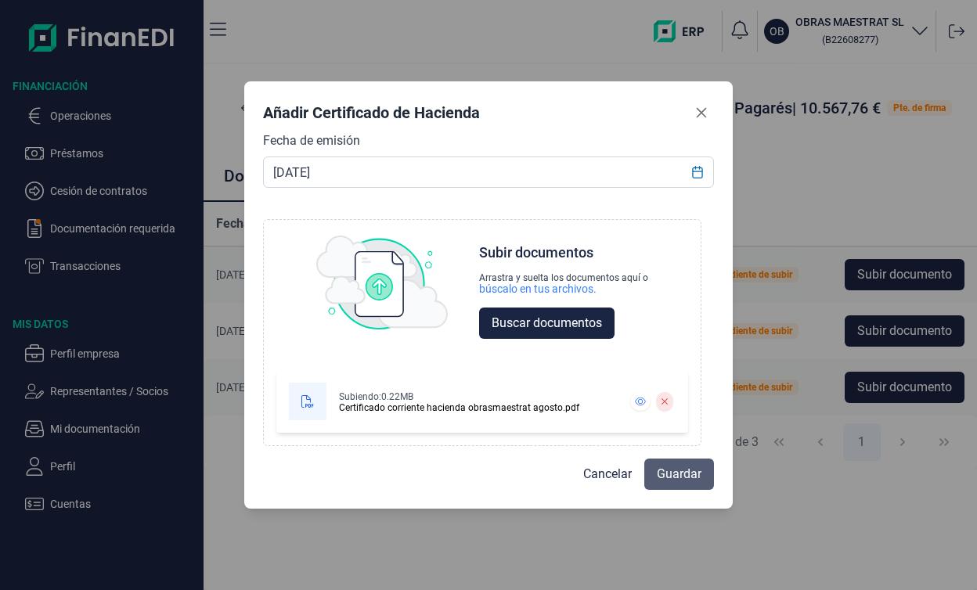
click at [700, 489] on button "Guardar" at bounding box center [679, 474] width 70 height 31
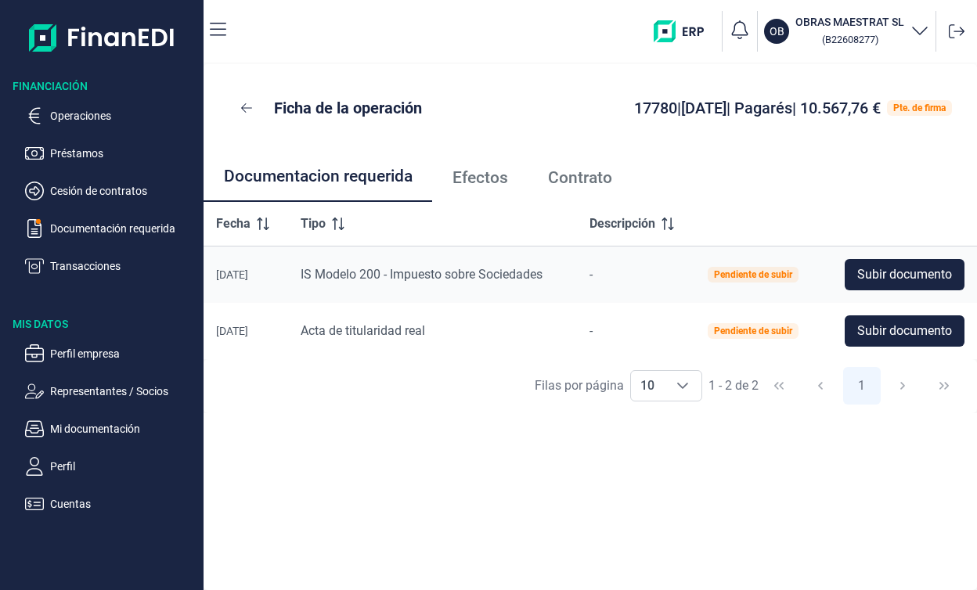
drag, startPoint x: 753, startPoint y: 223, endPoint x: 674, endPoint y: 208, distance: 80.5
click at [674, 208] on tr "Fecha Tipo Descripción" at bounding box center [591, 224] width 774 height 45
drag, startPoint x: 654, startPoint y: 222, endPoint x: 619, endPoint y: 224, distance: 35.3
click at [619, 224] on th "Descripción" at bounding box center [636, 224] width 118 height 45
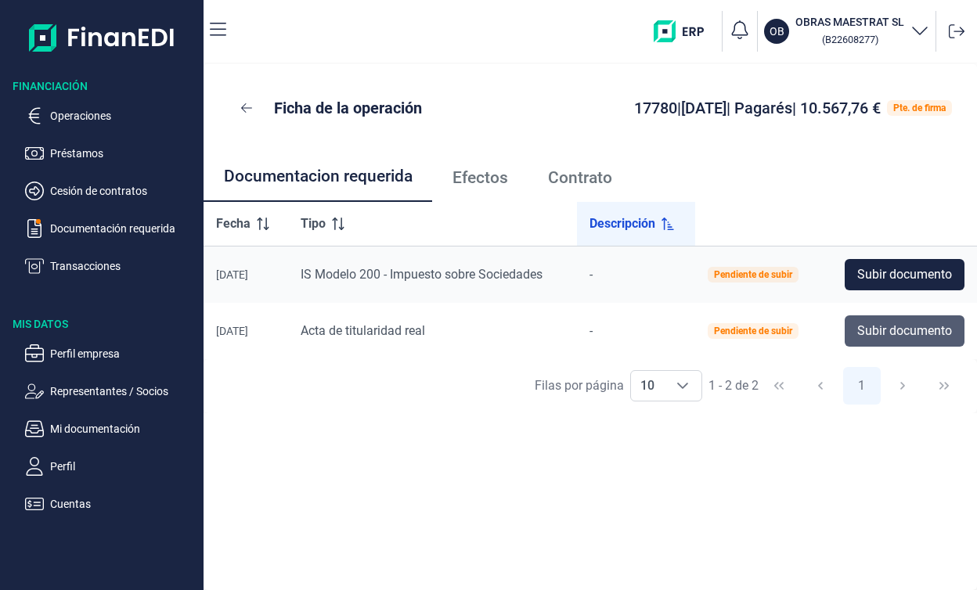
click at [861, 338] on span "Subir documento" at bounding box center [904, 331] width 95 height 19
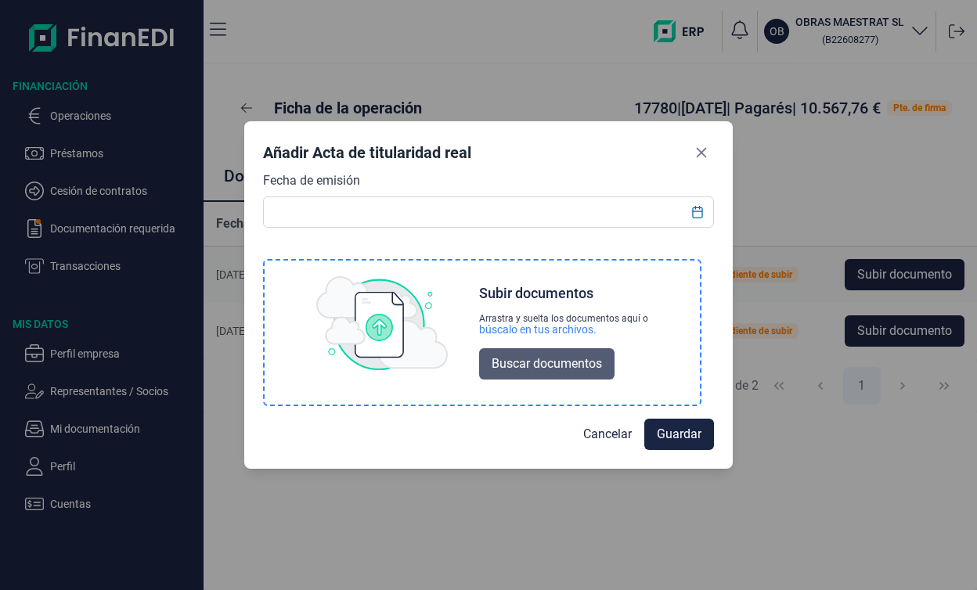
click at [528, 365] on span "Buscar documentos" at bounding box center [547, 364] width 110 height 19
click at [532, 373] on button "Buscar documentos" at bounding box center [546, 363] width 135 height 31
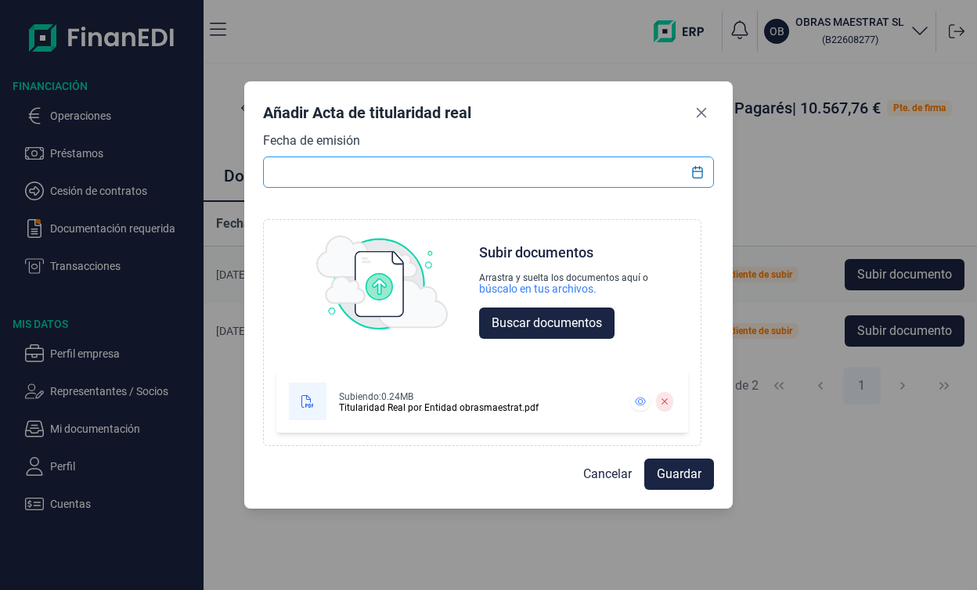
click at [513, 172] on input "text" at bounding box center [488, 172] width 451 height 31
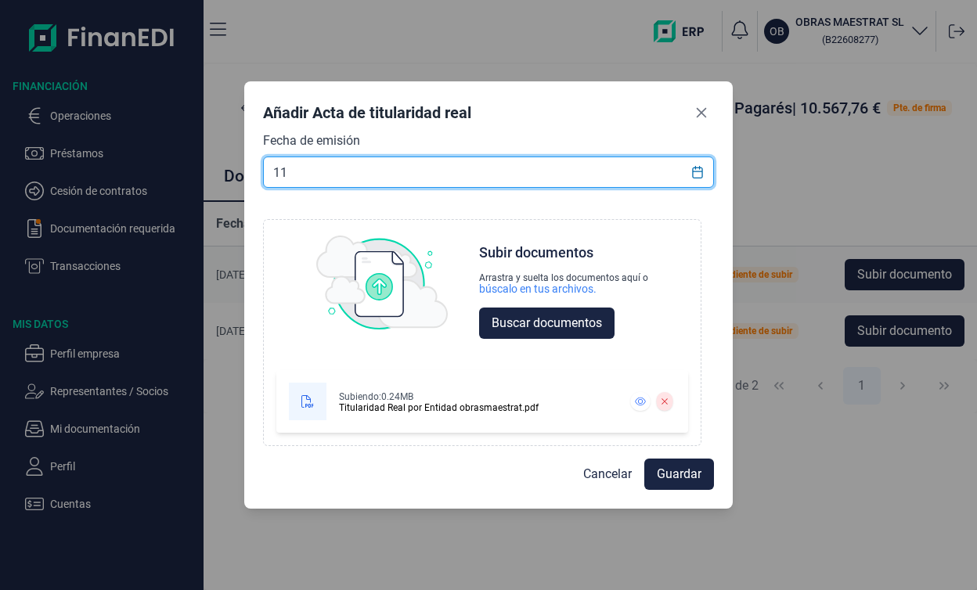
type input "11"
click at [479, 308] on button "Buscar documentos" at bounding box center [546, 323] width 135 height 31
type input "[DATE]"
click at [671, 474] on span "Guardar" at bounding box center [679, 474] width 45 height 19
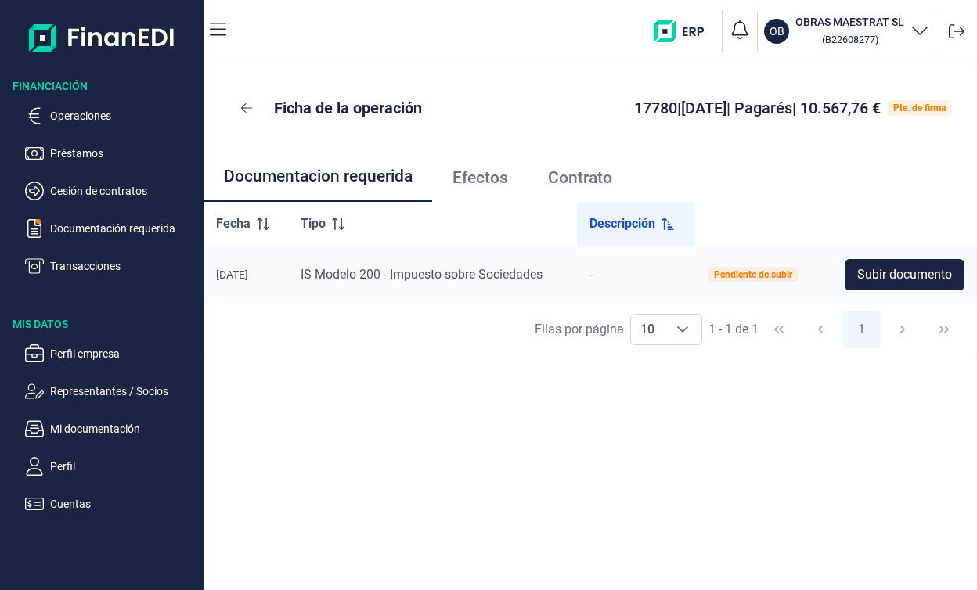
click at [431, 416] on div "Ficha de la operación 17780 | [DATE] | Pagarés | 10.567,76 € Pte. de firma Docu…" at bounding box center [591, 327] width 774 height 526
click at [109, 235] on p "Documentación requerida" at bounding box center [123, 228] width 147 height 19
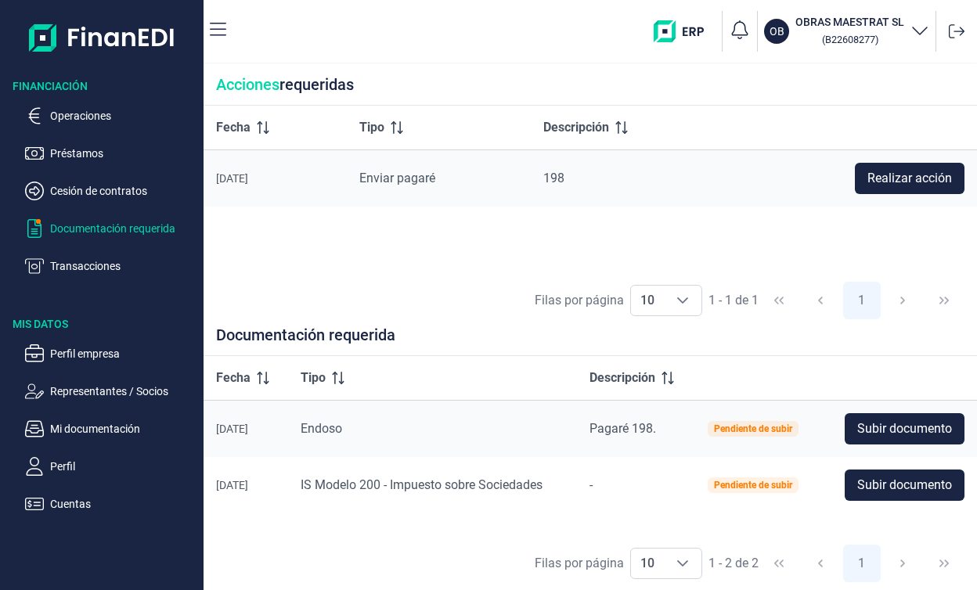
click at [246, 434] on div "[DATE]" at bounding box center [246, 429] width 60 height 13
click at [638, 429] on span "Pagaré 198." at bounding box center [623, 428] width 67 height 15
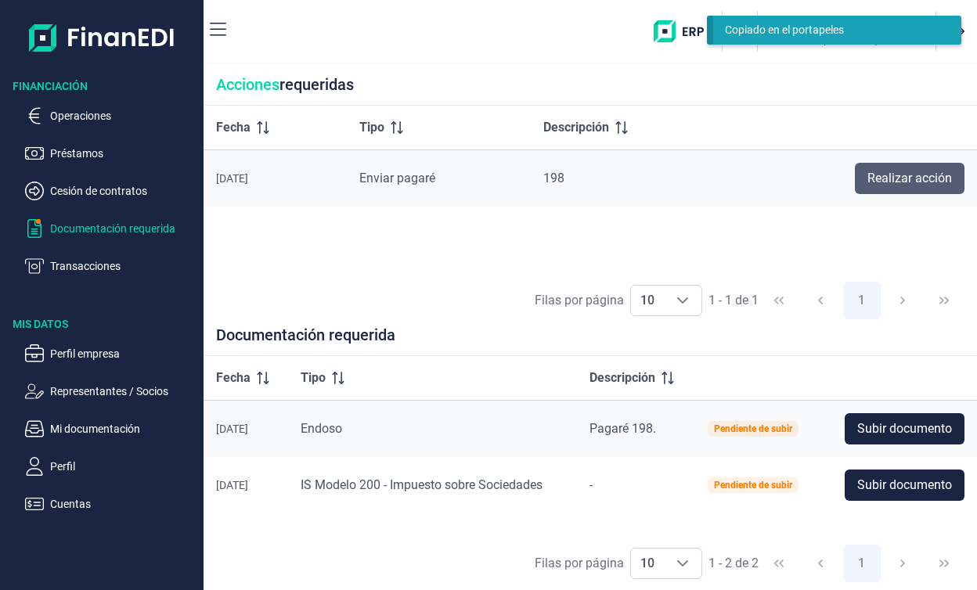
click at [885, 184] on span "Realizar acción" at bounding box center [910, 178] width 85 height 19
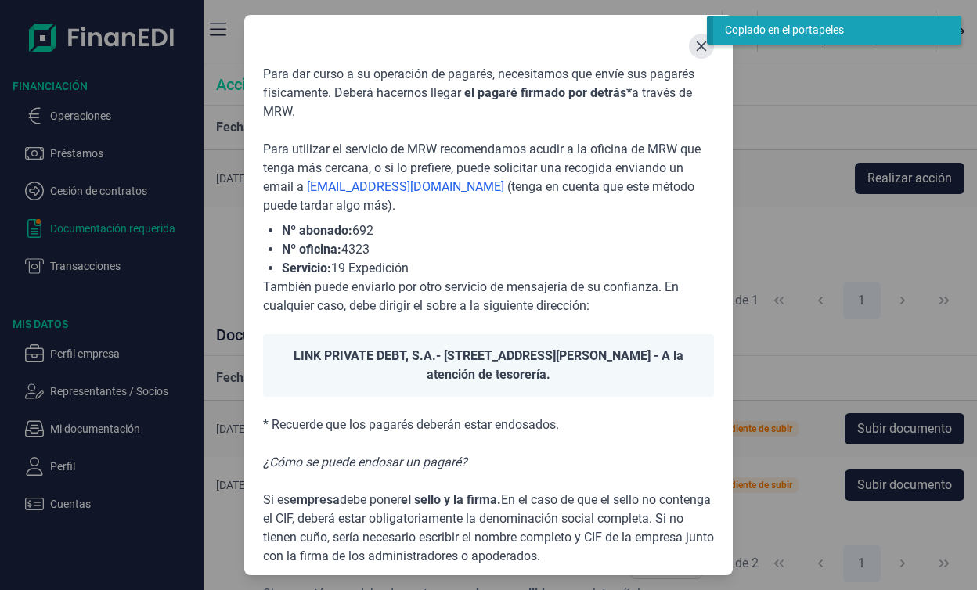
click at [696, 53] on button "Close" at bounding box center [701, 46] width 25 height 25
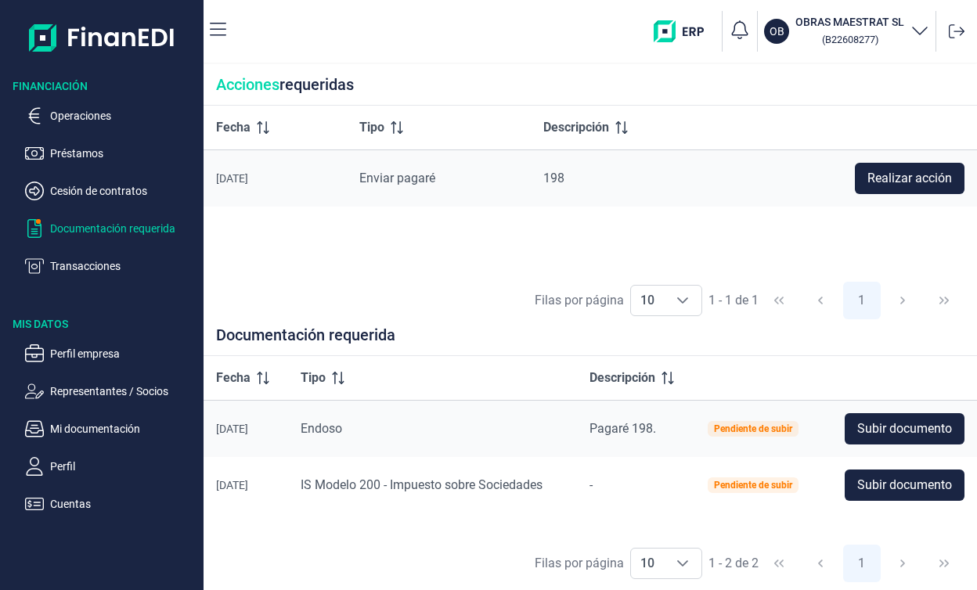
click at [348, 431] on div "Endoso" at bounding box center [433, 429] width 264 height 19
click at [761, 424] on div "Pendiente de subir" at bounding box center [753, 428] width 78 height 9
click at [847, 425] on button "Subir documento" at bounding box center [905, 428] width 120 height 31
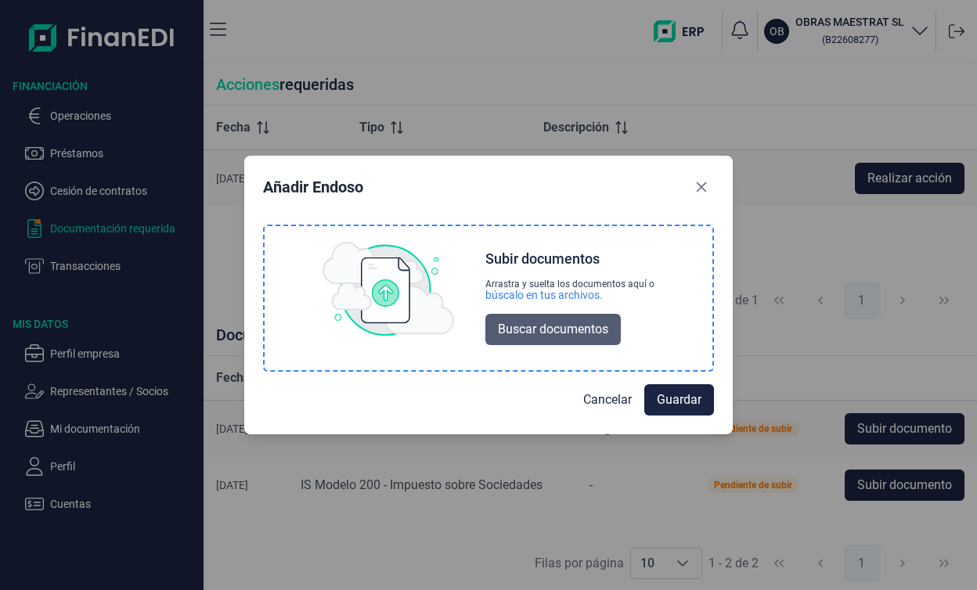
click at [572, 330] on span "Buscar documentos" at bounding box center [553, 329] width 110 height 19
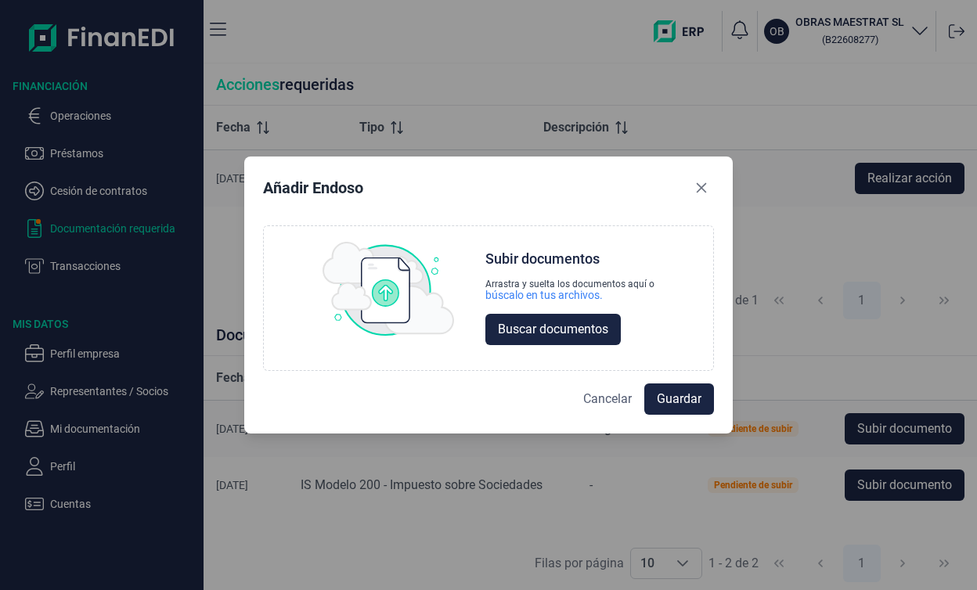
click at [606, 395] on span "Cancelar" at bounding box center [607, 399] width 49 height 19
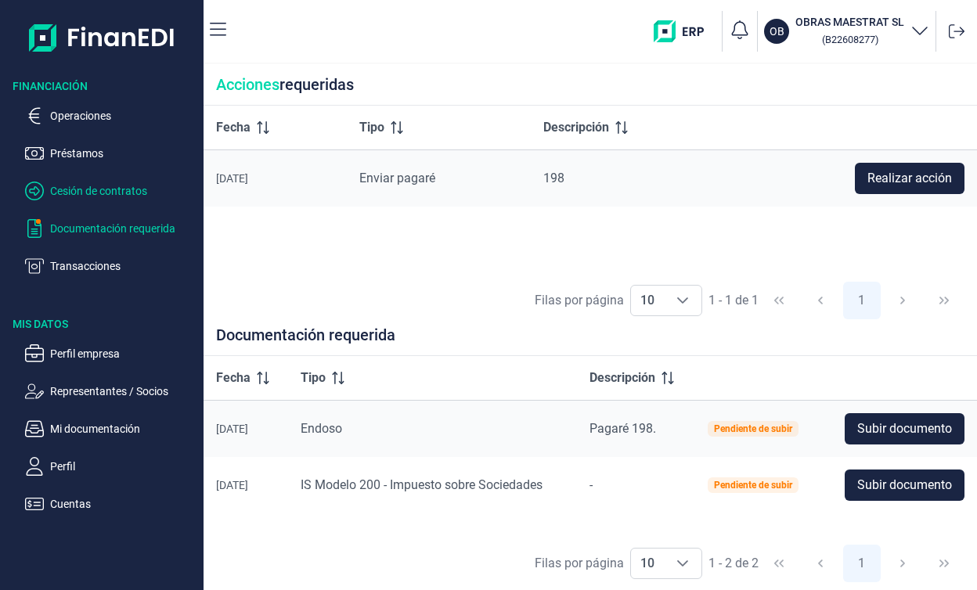
click at [100, 185] on p "Cesión de contratos" at bounding box center [123, 191] width 147 height 19
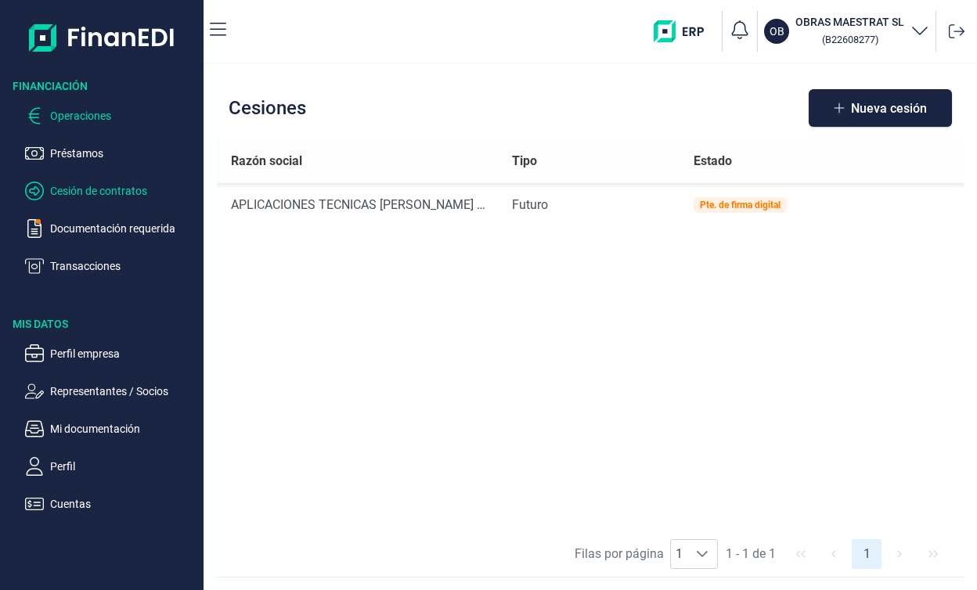
click at [126, 117] on p "Operaciones" at bounding box center [123, 115] width 147 height 19
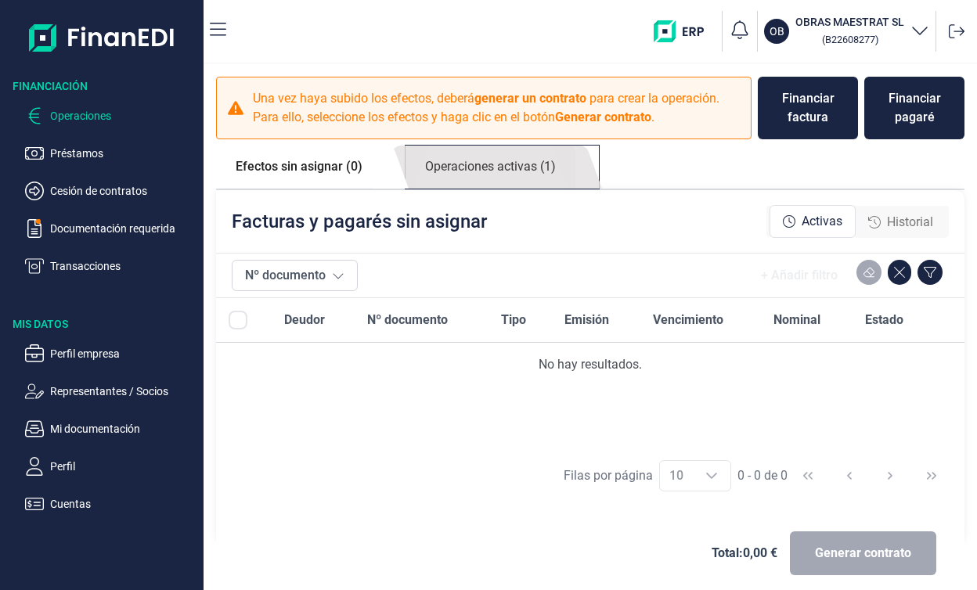
click at [546, 182] on link "Operaciones activas (1)" at bounding box center [491, 167] width 170 height 43
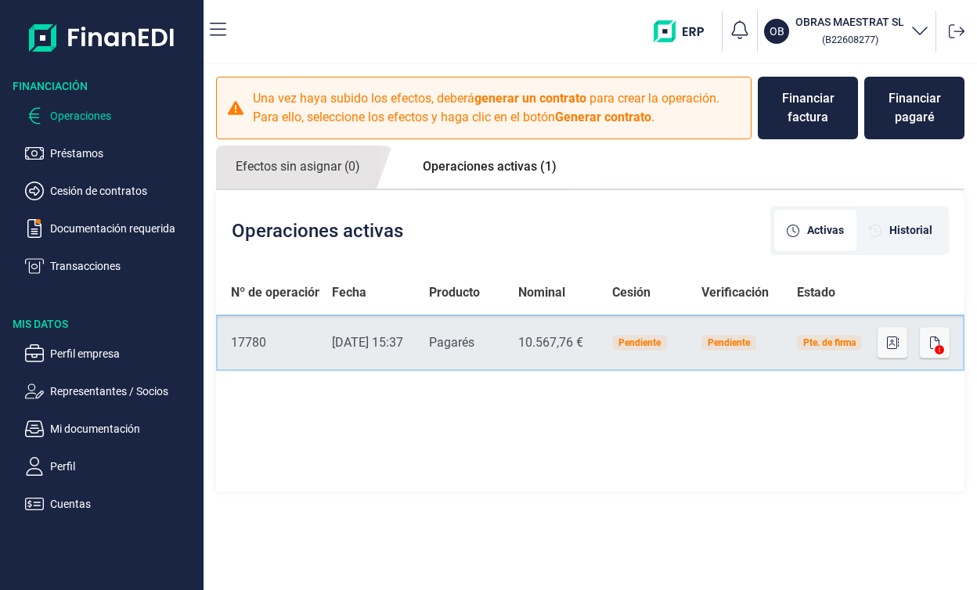
click at [449, 345] on td "Producto Pagarés" at bounding box center [461, 343] width 89 height 56
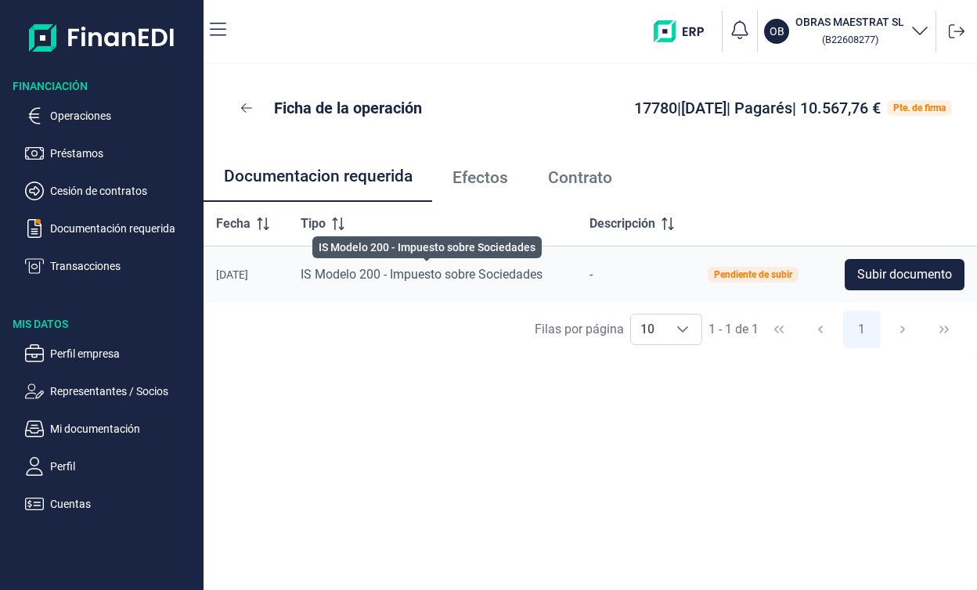
click at [433, 279] on span "IS Modelo 200 - Impuesto sobre Sociedades" at bounding box center [422, 274] width 242 height 15
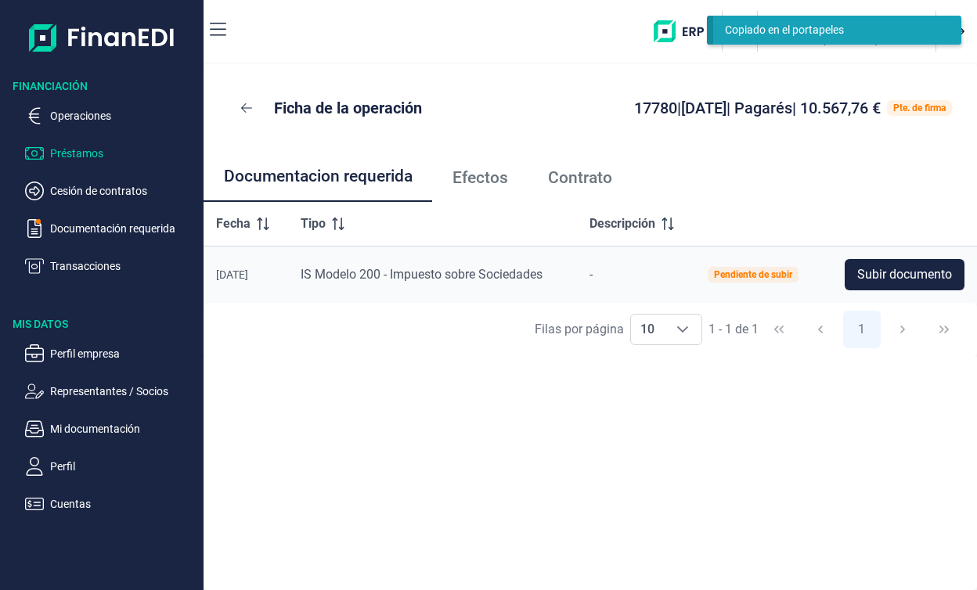
click at [94, 152] on p "Préstamos" at bounding box center [123, 153] width 147 height 19
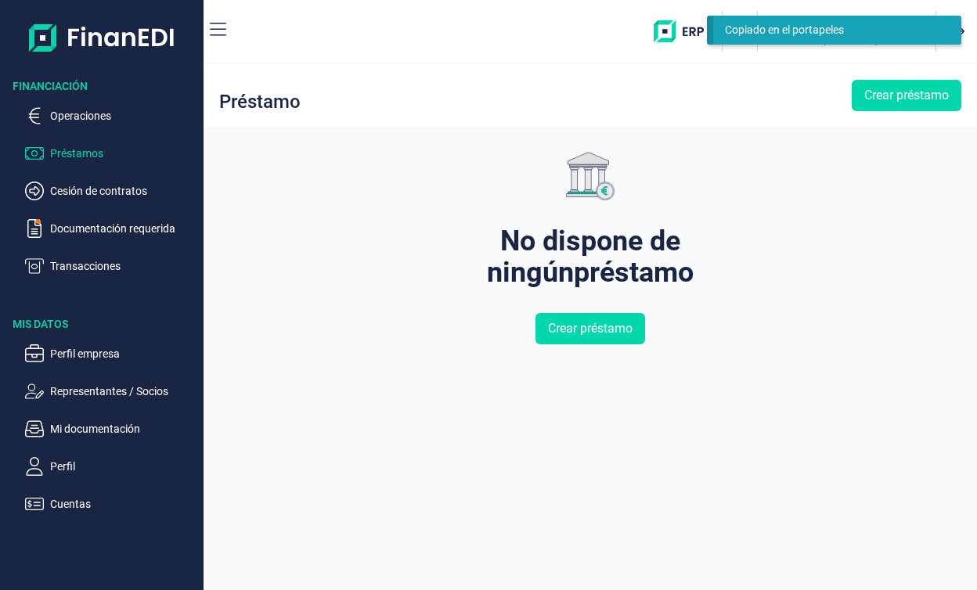
click at [85, 105] on ul "Operaciones Préstamos Cesión de contratos Documentación requerida Transacciones" at bounding box center [102, 185] width 204 height 182
click at [124, 198] on p "Cesión de contratos" at bounding box center [123, 191] width 147 height 19
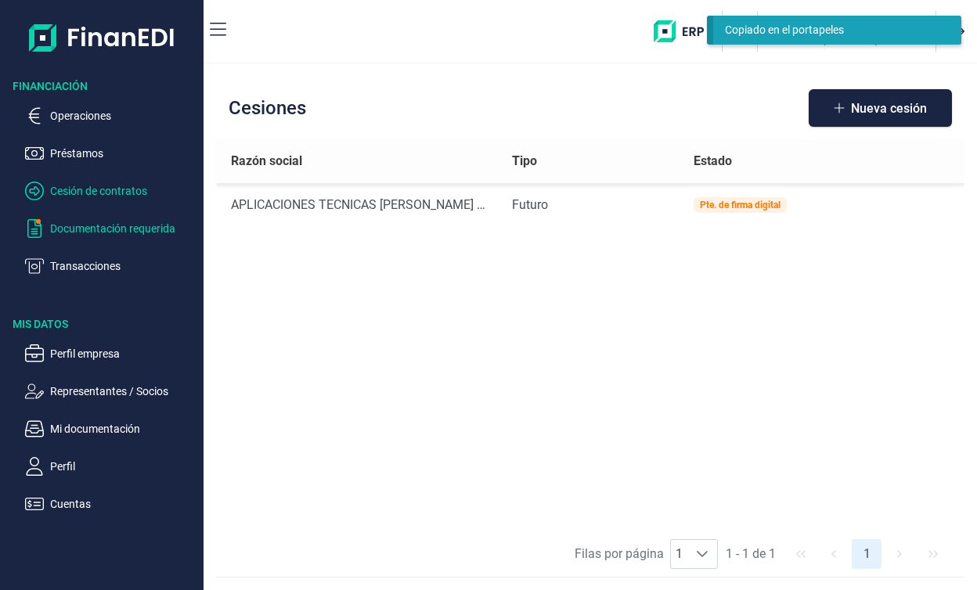
click at [133, 233] on p "Documentación requerida" at bounding box center [123, 228] width 147 height 19
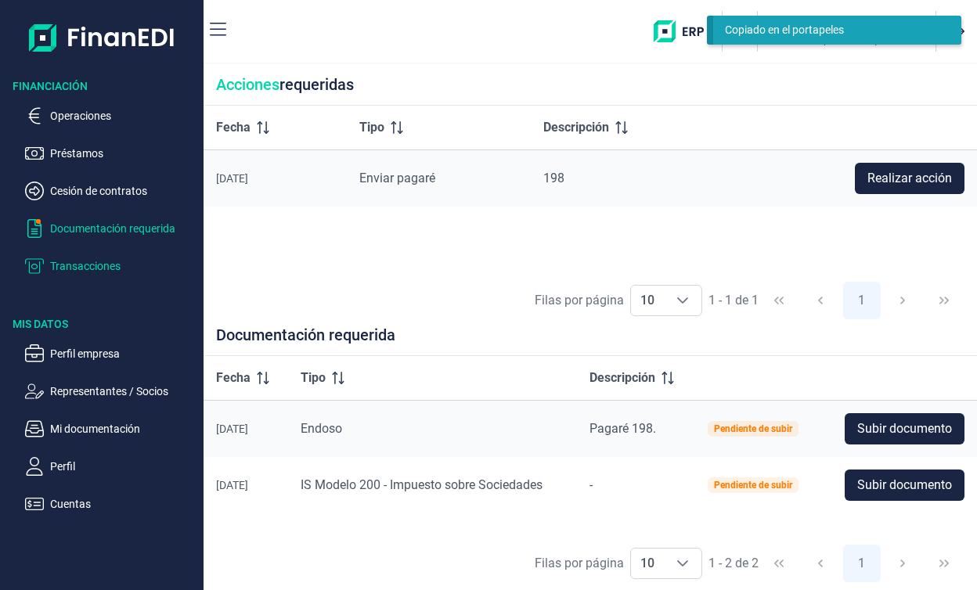
click at [121, 265] on p "Transacciones" at bounding box center [123, 266] width 147 height 19
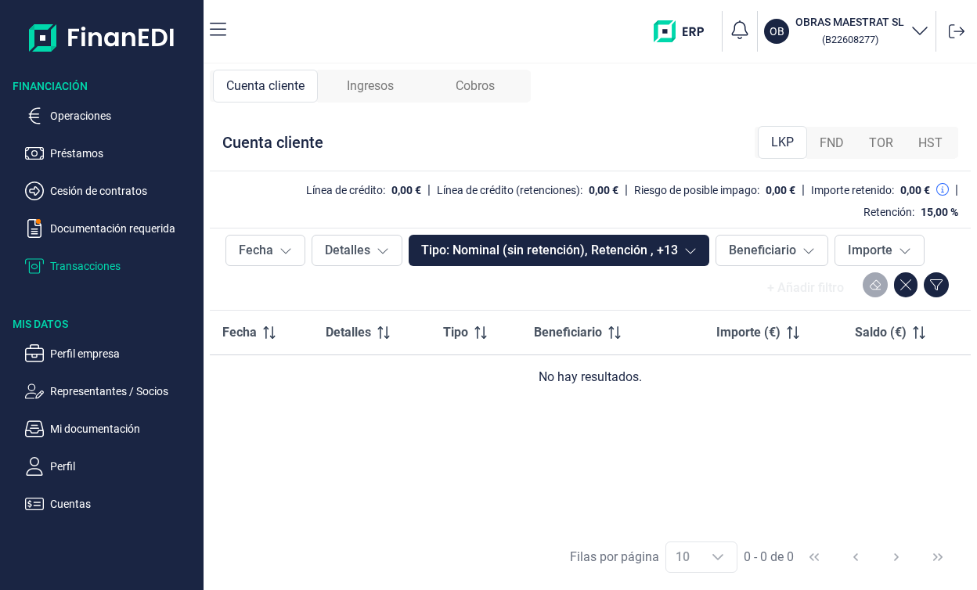
click at [105, 263] on p "Transacciones" at bounding box center [123, 266] width 147 height 19
click at [374, 86] on span "Ingresos" at bounding box center [370, 86] width 47 height 19
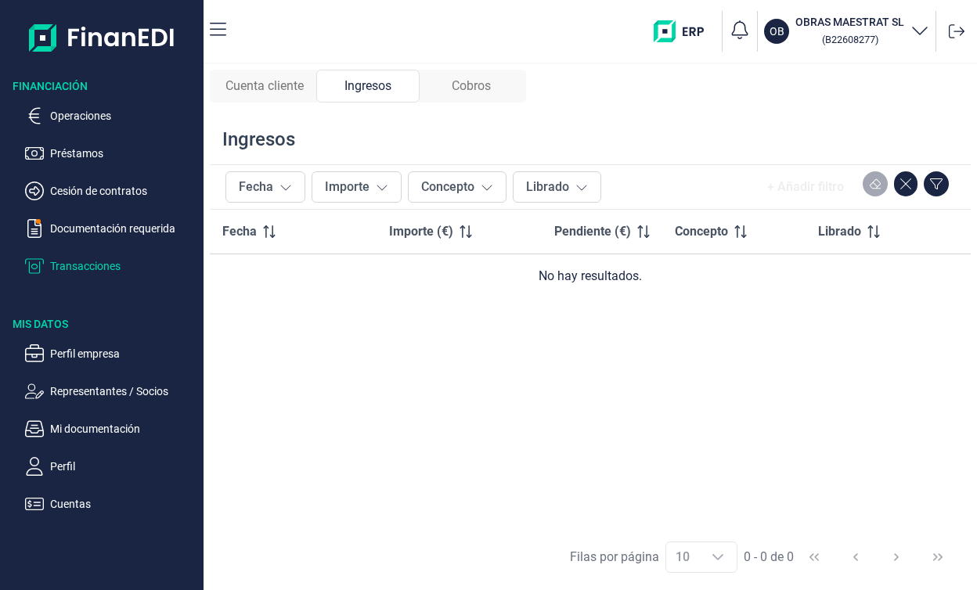
click at [472, 85] on span "Cobros" at bounding box center [471, 86] width 39 height 19
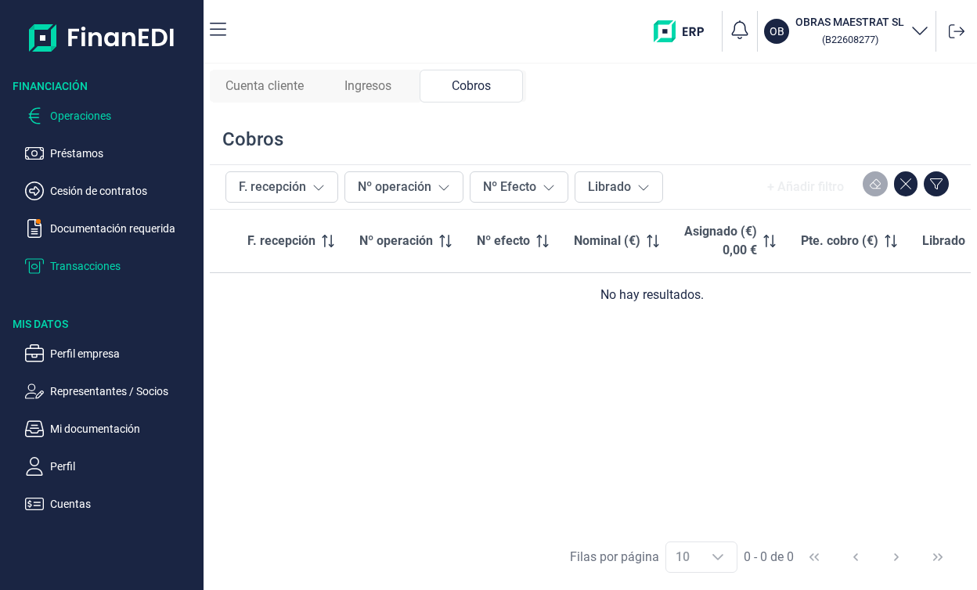
click at [91, 109] on p "Operaciones" at bounding box center [123, 115] width 147 height 19
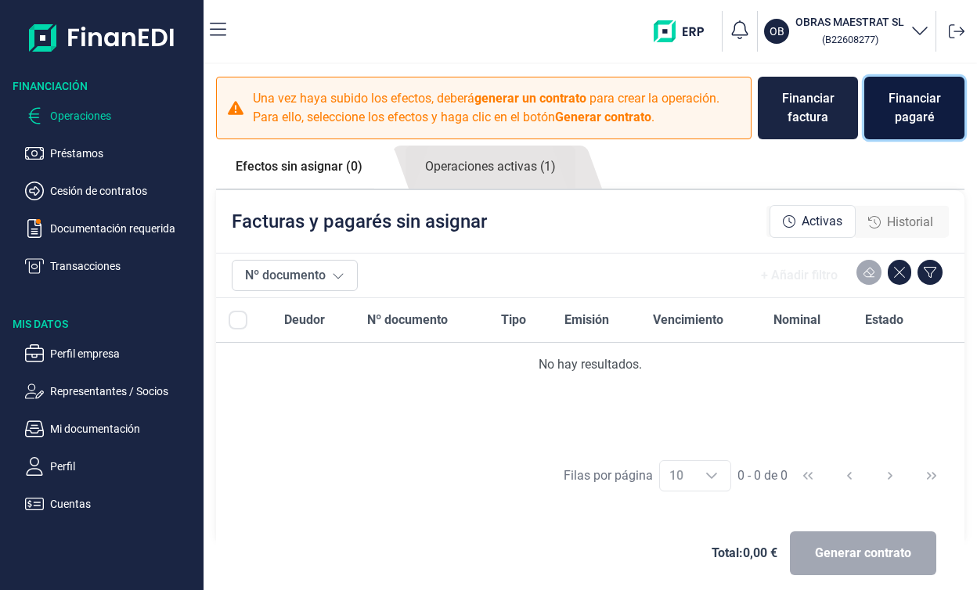
click at [923, 98] on div "Financiar pagaré" at bounding box center [914, 108] width 75 height 38
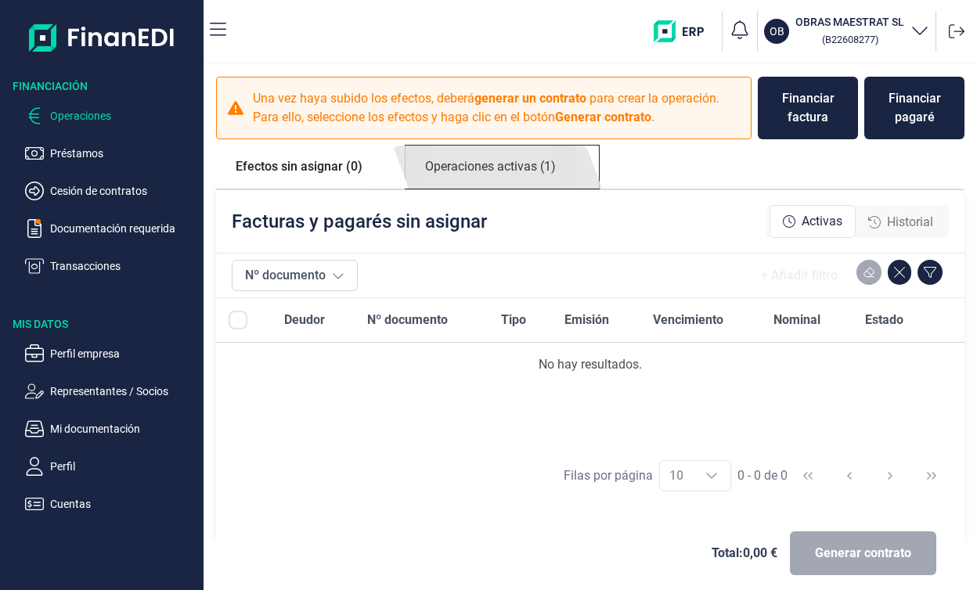
click at [516, 160] on link "Operaciones activas (1)" at bounding box center [491, 167] width 170 height 43
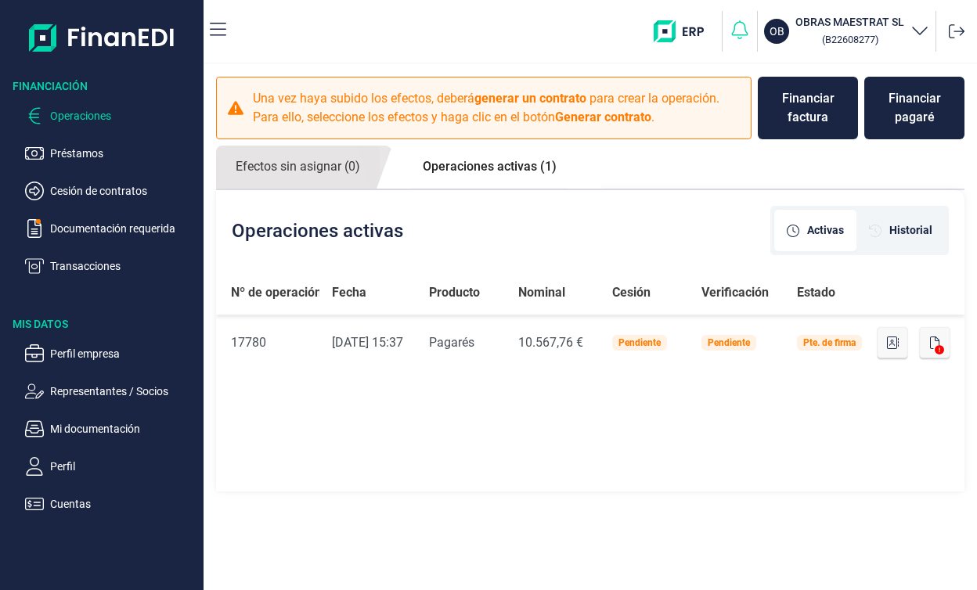
click at [743, 31] on icon "button" at bounding box center [740, 30] width 22 height 22
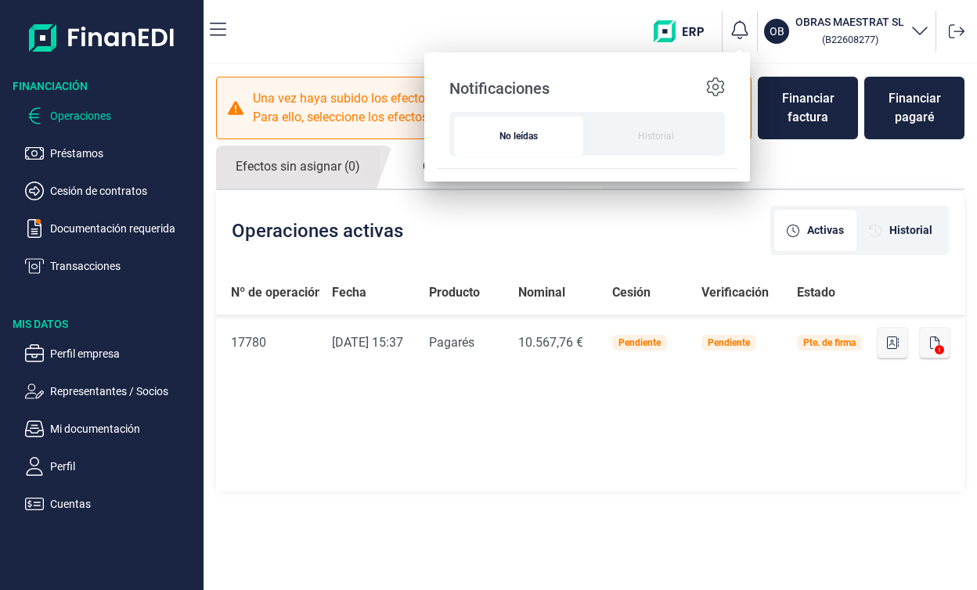
click at [498, 30] on div "OB OBRAS MAESTRAT SL ( B22608277 )" at bounding box center [605, 31] width 732 height 50
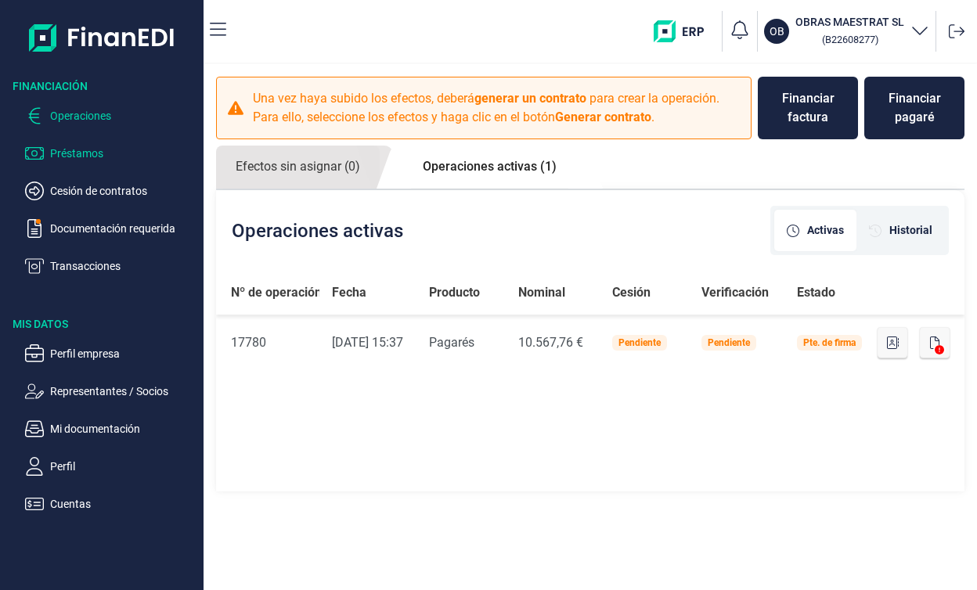
click at [85, 159] on p "Préstamos" at bounding box center [123, 153] width 147 height 19
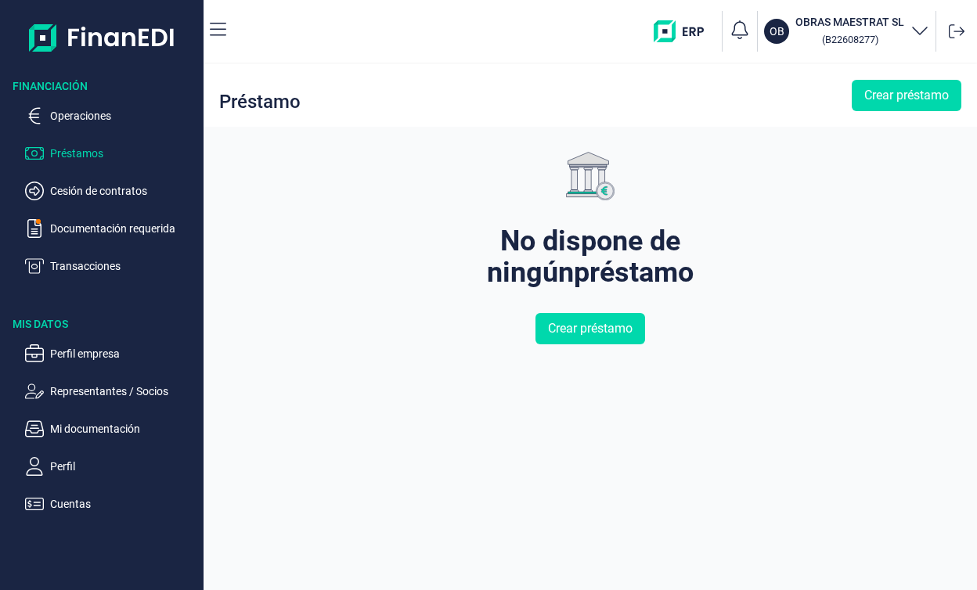
click at [81, 153] on p "Préstamos" at bounding box center [123, 153] width 147 height 19
click at [85, 117] on p "Operaciones" at bounding box center [123, 115] width 147 height 19
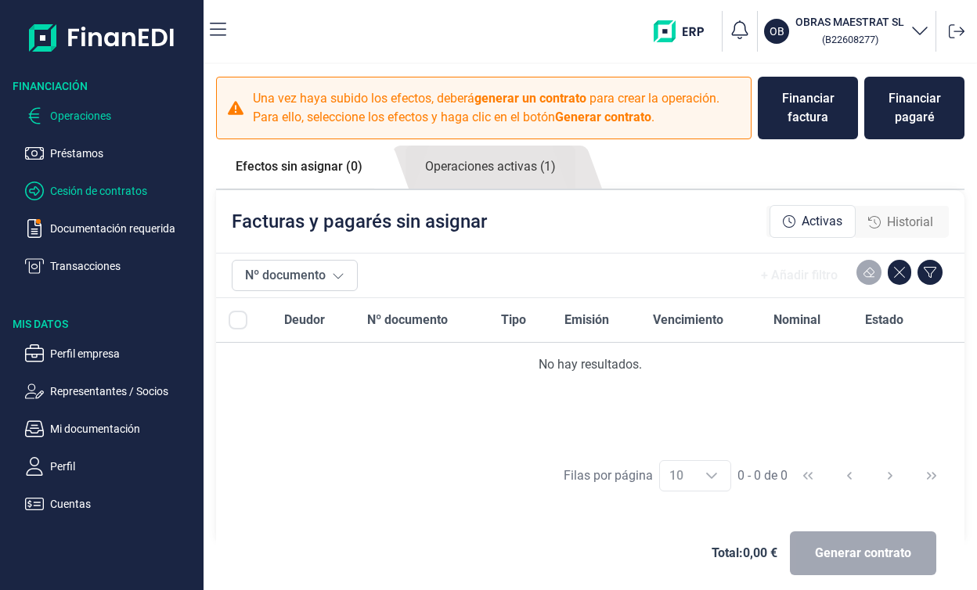
click at [121, 197] on p "Cesión de contratos" at bounding box center [123, 191] width 147 height 19
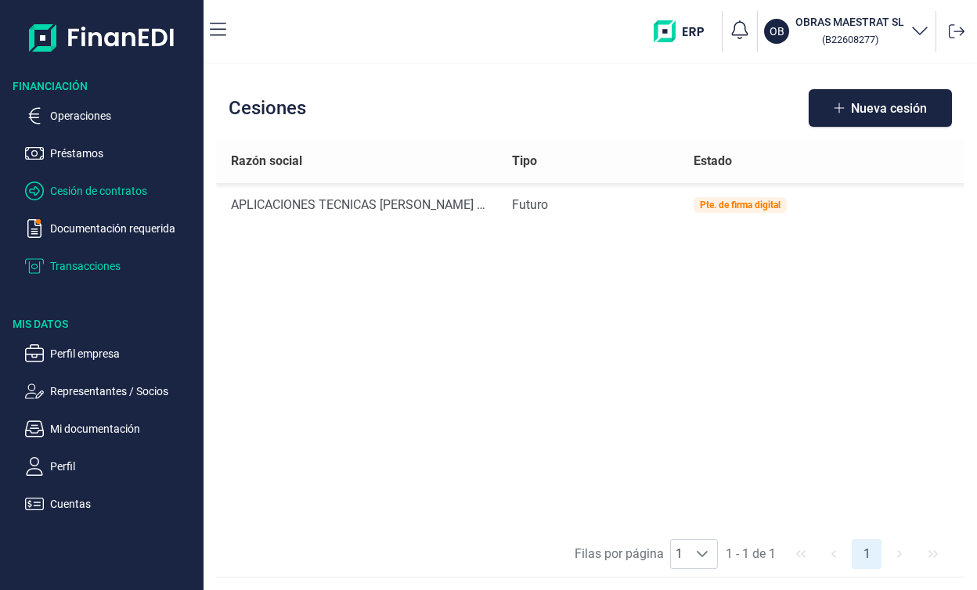
click at [117, 265] on p "Transacciones" at bounding box center [123, 266] width 147 height 19
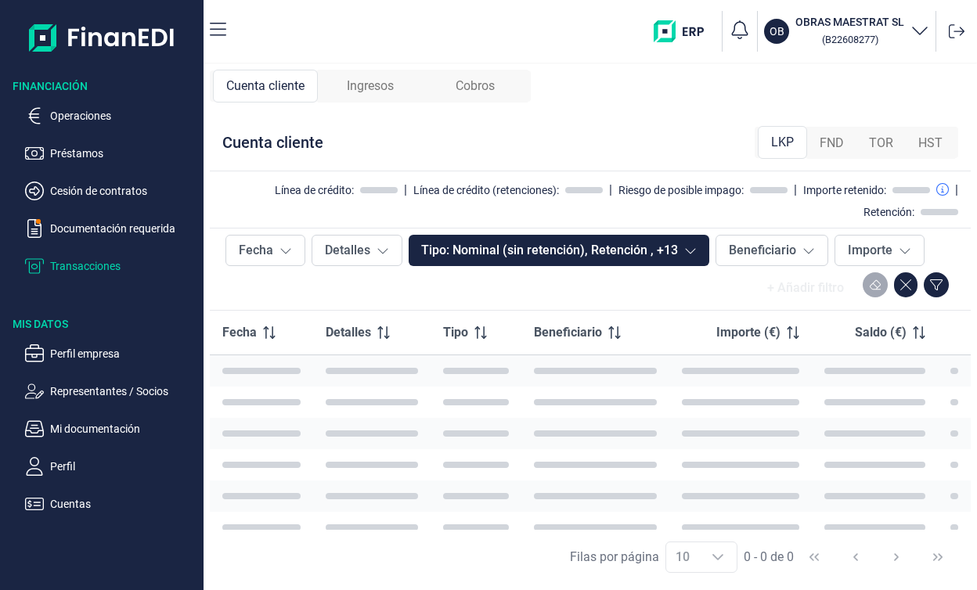
click at [103, 171] on ul "Operaciones Préstamos Cesión de contratos Documentación requerida Transacciones" at bounding box center [102, 185] width 204 height 182
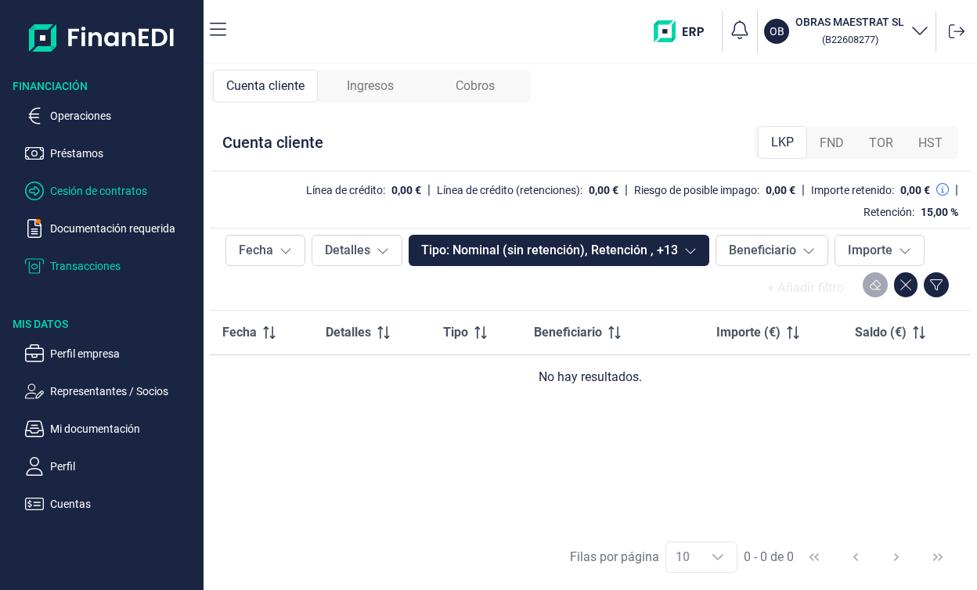
click at [106, 182] on p "Cesión de contratos" at bounding box center [123, 191] width 147 height 19
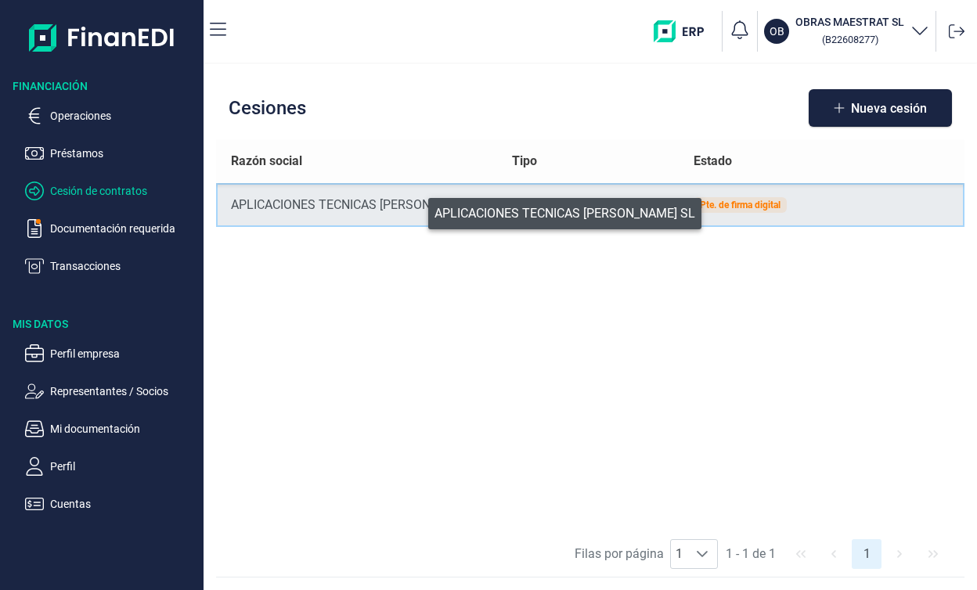
click at [416, 213] on div "APLICACIONES TECNICAS [PERSON_NAME] SL" at bounding box center [359, 205] width 256 height 19
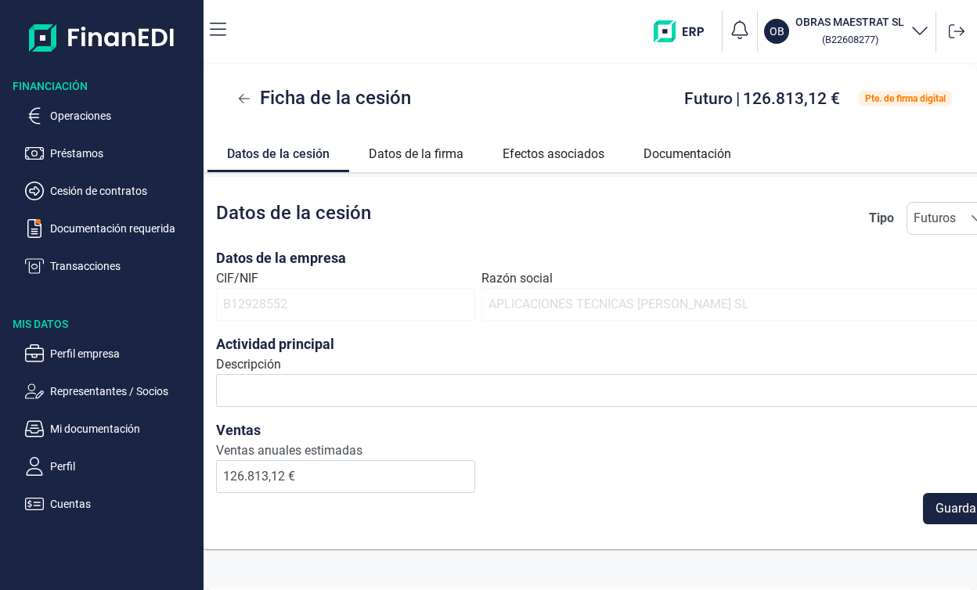
click at [446, 437] on h3 "Ventas" at bounding box center [345, 431] width 259 height 22
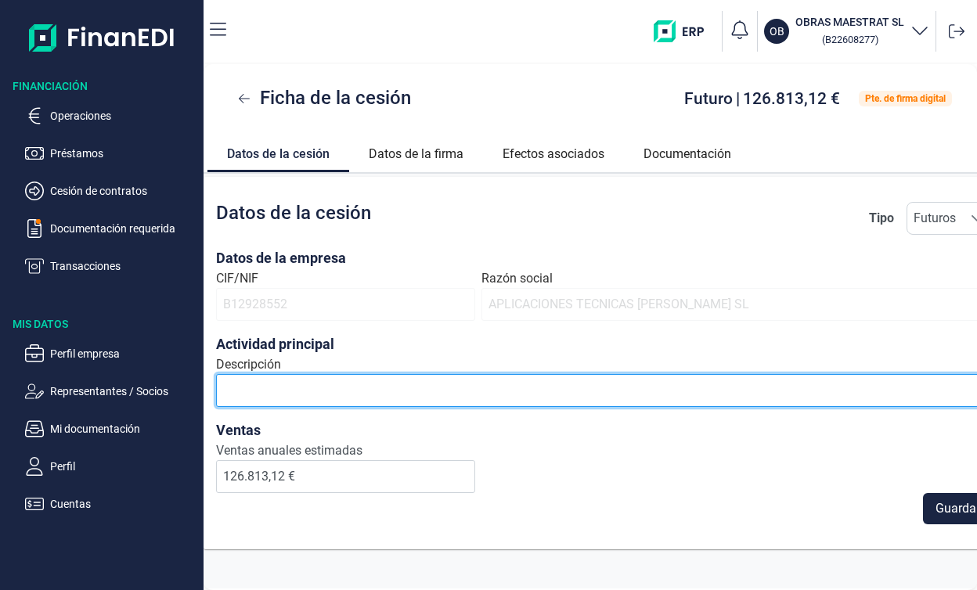
click at [363, 391] on input "Descripción" at bounding box center [604, 390] width 777 height 33
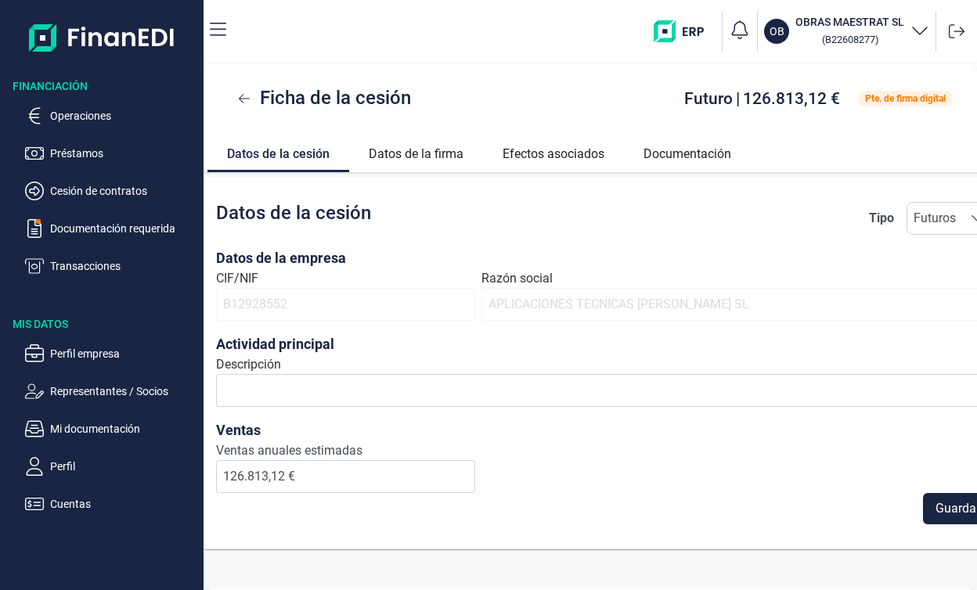
click at [457, 427] on h3 "Ventas" at bounding box center [345, 431] width 259 height 22
click at [102, 117] on p "Operaciones" at bounding box center [123, 115] width 147 height 19
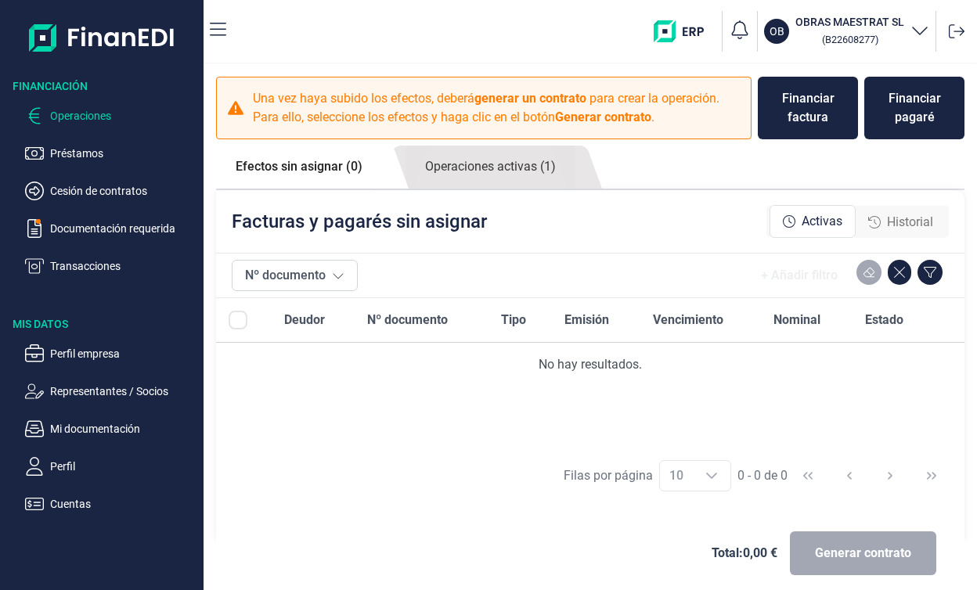
click at [878, 231] on div "Historial" at bounding box center [900, 222] width 65 height 19
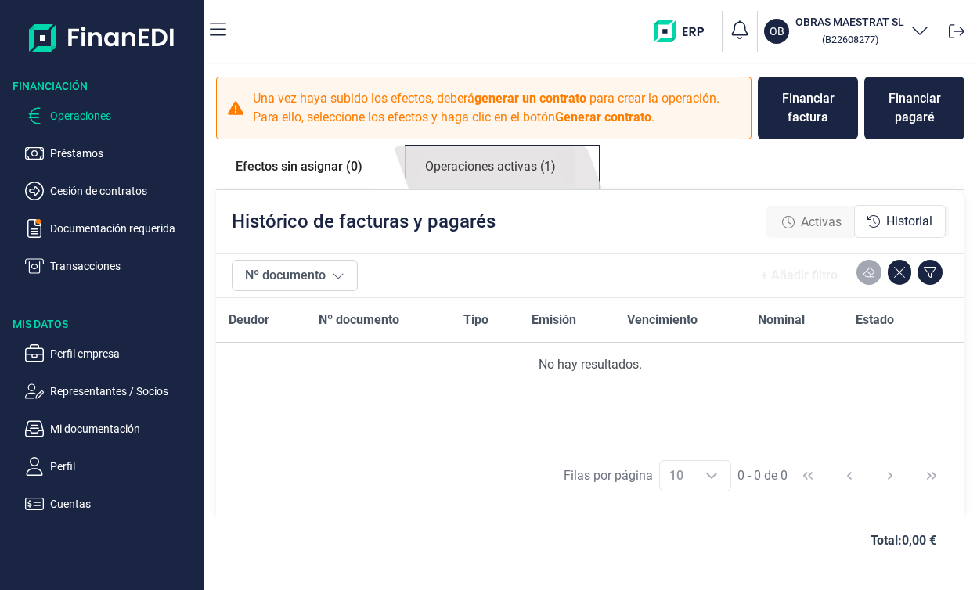
click at [455, 174] on link "Operaciones activas (1)" at bounding box center [491, 167] width 170 height 43
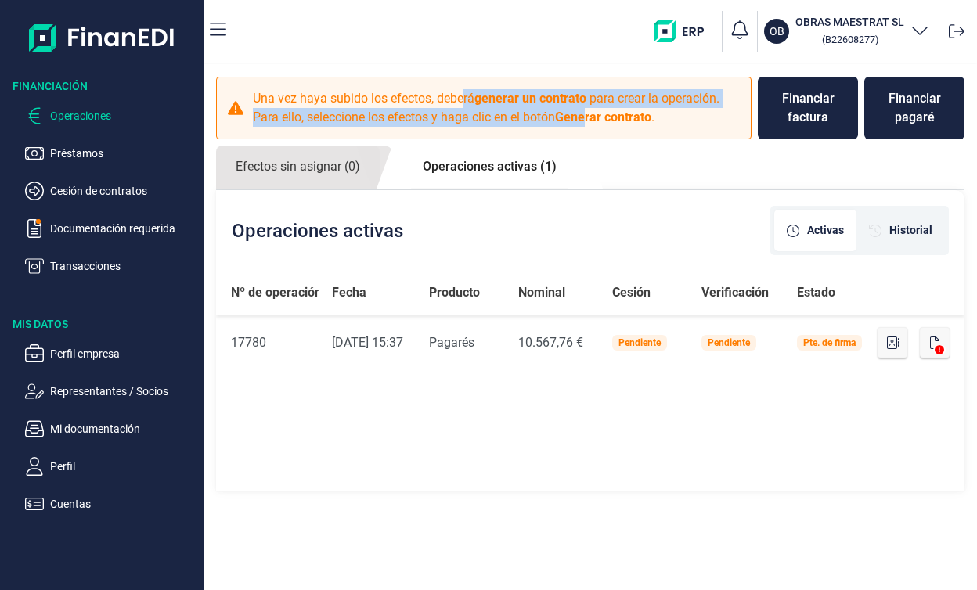
drag, startPoint x: 464, startPoint y: 102, endPoint x: 589, endPoint y: 110, distance: 125.5
click at [589, 109] on p "Una vez haya subido los efectos, deberá generar un contrato para crear la opera…" at bounding box center [497, 108] width 489 height 38
click at [564, 92] on b "generar un contrato" at bounding box center [530, 98] width 112 height 15
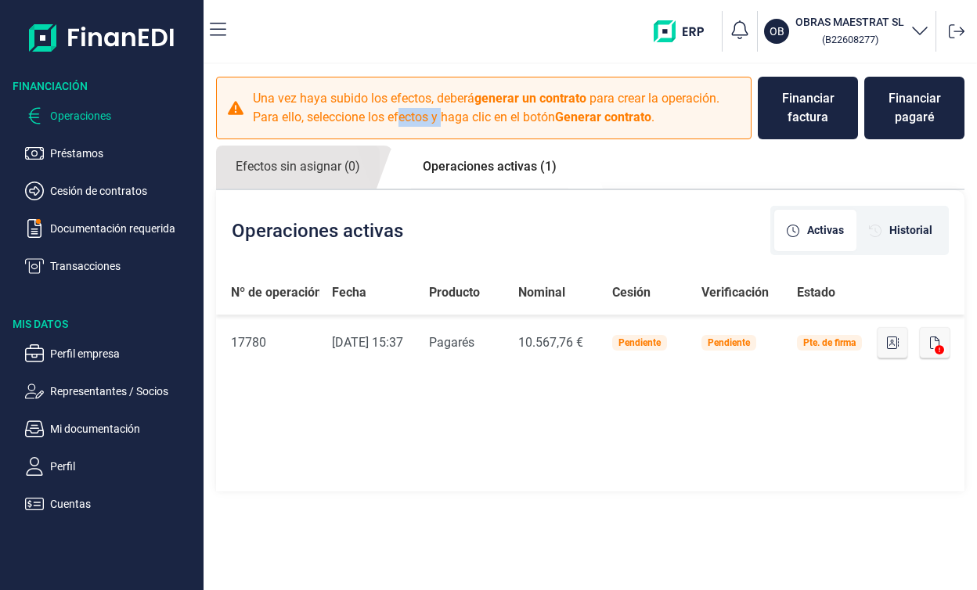
drag, startPoint x: 402, startPoint y: 118, endPoint x: 442, endPoint y: 117, distance: 39.2
click at [442, 117] on p "Una vez haya subido los efectos, deberá generar un contrato para crear la opera…" at bounding box center [497, 108] width 489 height 38
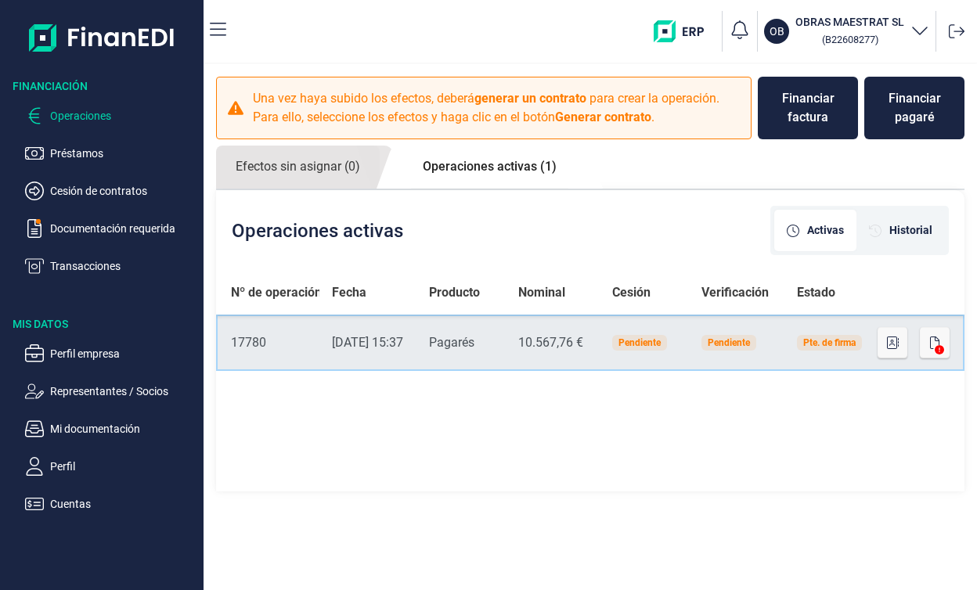
click at [262, 334] on div "17780" at bounding box center [269, 343] width 76 height 19
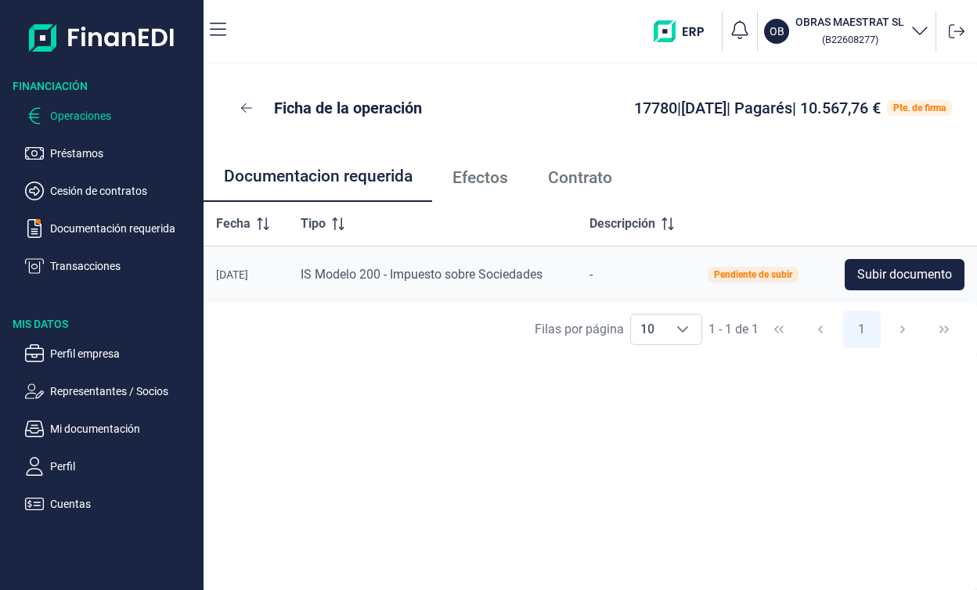
click at [68, 122] on p "Operaciones" at bounding box center [123, 115] width 147 height 19
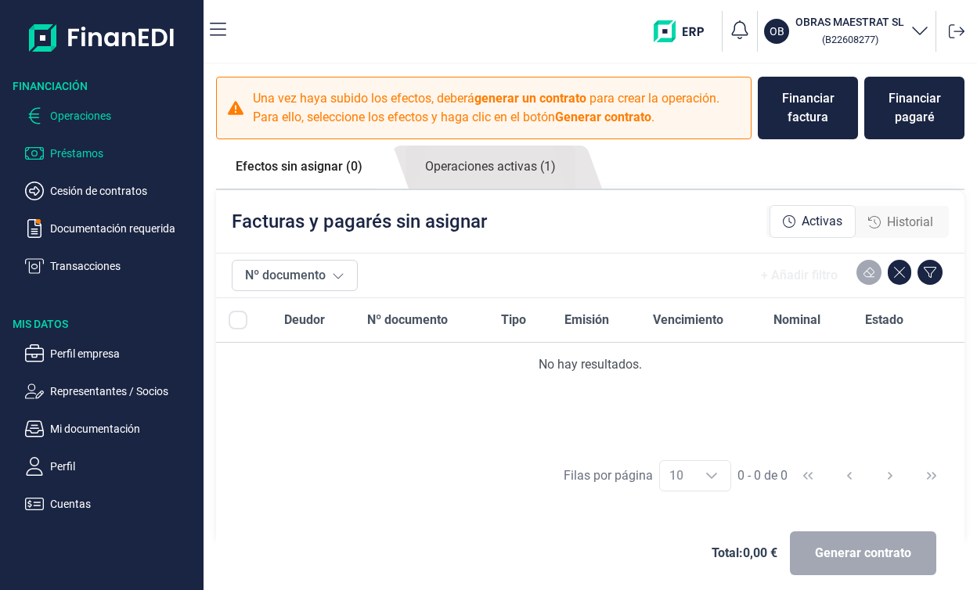
click at [96, 149] on p "Préstamos" at bounding box center [123, 153] width 147 height 19
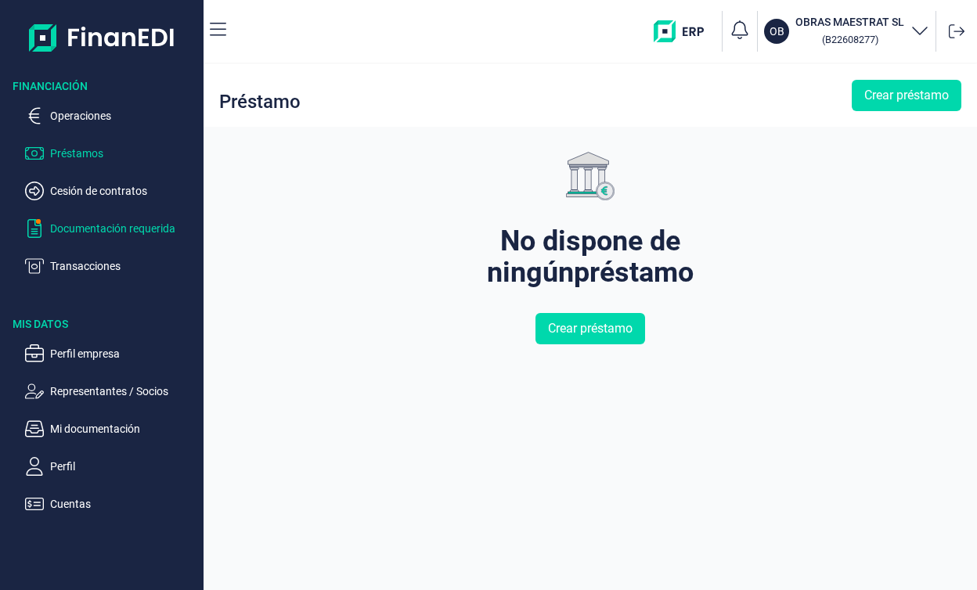
click at [119, 234] on p "Documentación requerida" at bounding box center [123, 228] width 147 height 19
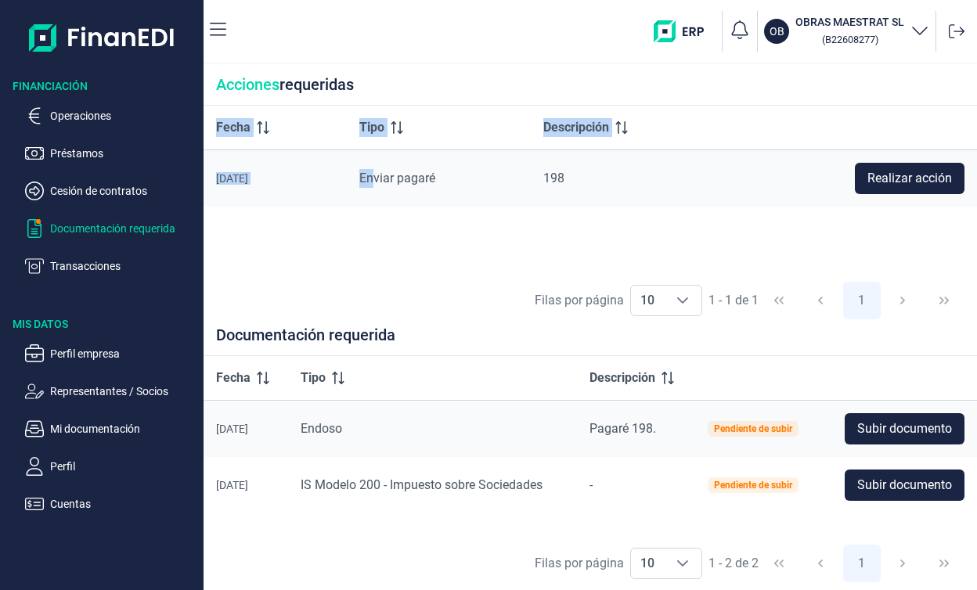
drag, startPoint x: 384, startPoint y: 183, endPoint x: 388, endPoint y: 247, distance: 64.3
click at [388, 247] on div "Fecha Tipo Descripción [DATE] Enviar pagaré 198 Realizar acción" at bounding box center [591, 190] width 774 height 168
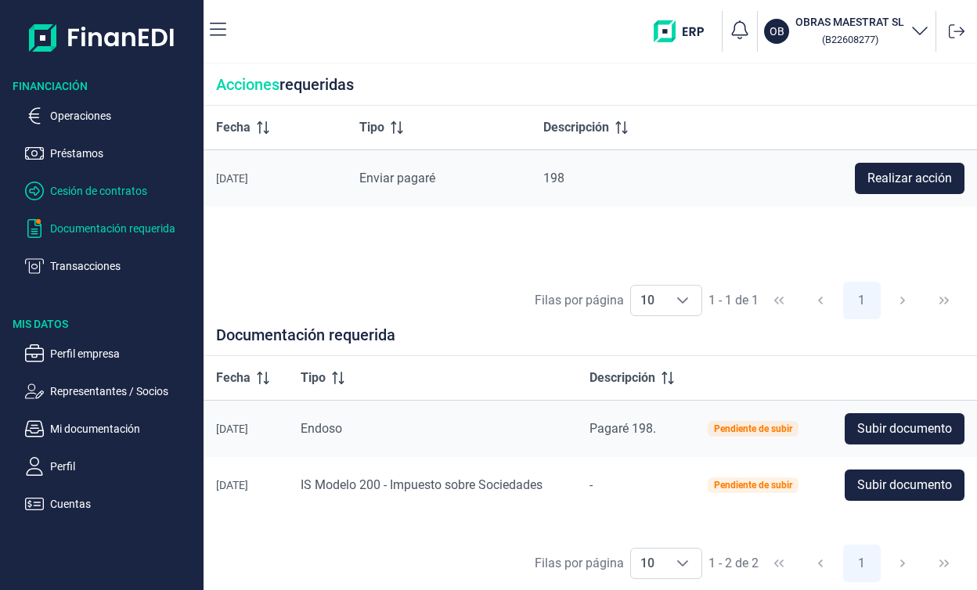
click at [115, 189] on p "Cesión de contratos" at bounding box center [123, 191] width 147 height 19
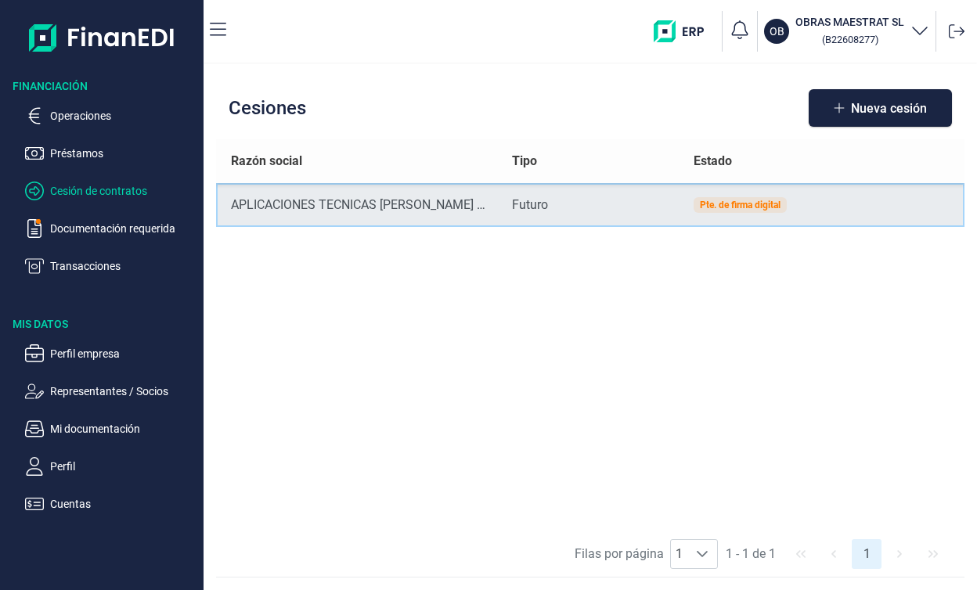
click at [321, 215] on td "APLICACIONES TECNICAS [PERSON_NAME] SL" at bounding box center [357, 205] width 283 height 44
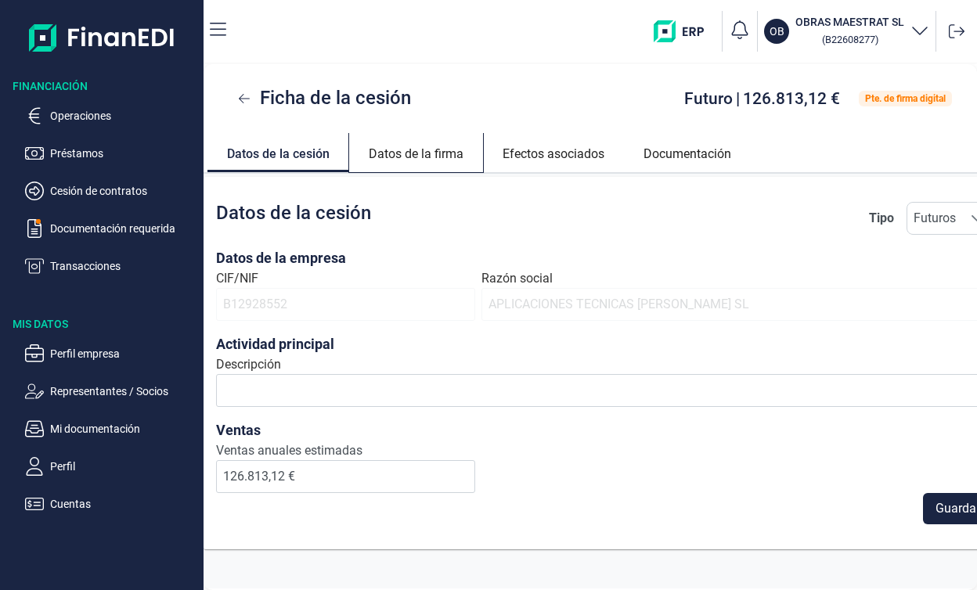
click at [438, 150] on link "Datos de la firma" at bounding box center [416, 152] width 134 height 38
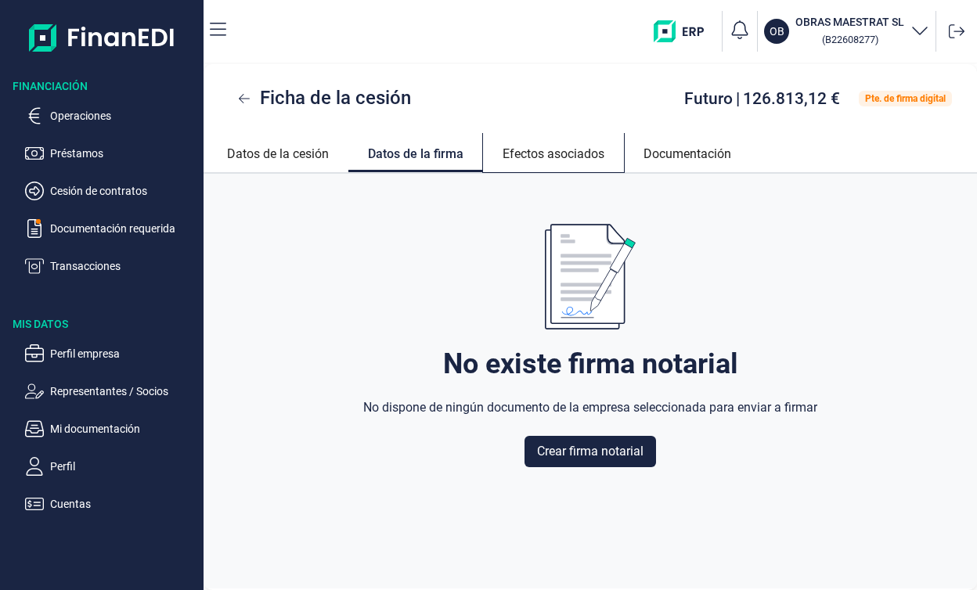
click at [560, 167] on link "Efectos asociados" at bounding box center [553, 152] width 141 height 38
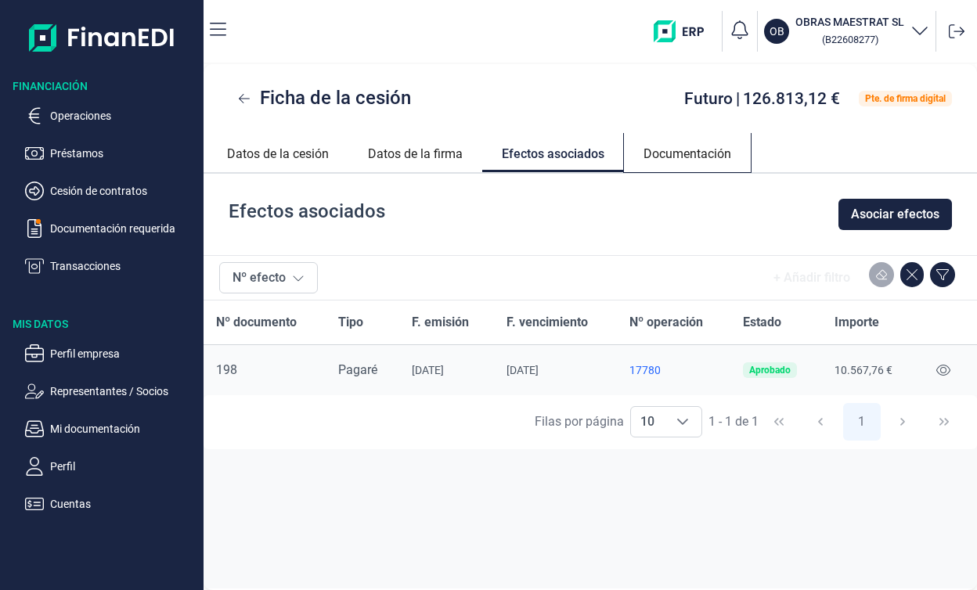
click at [698, 152] on link "Documentación" at bounding box center [687, 152] width 127 height 38
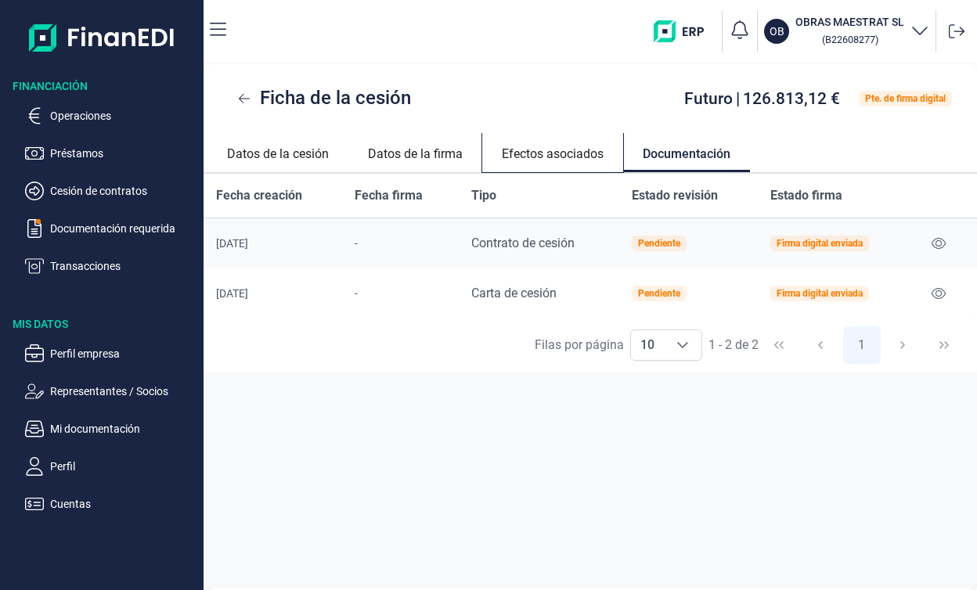
click at [529, 152] on link "Efectos asociados" at bounding box center [552, 152] width 141 height 38
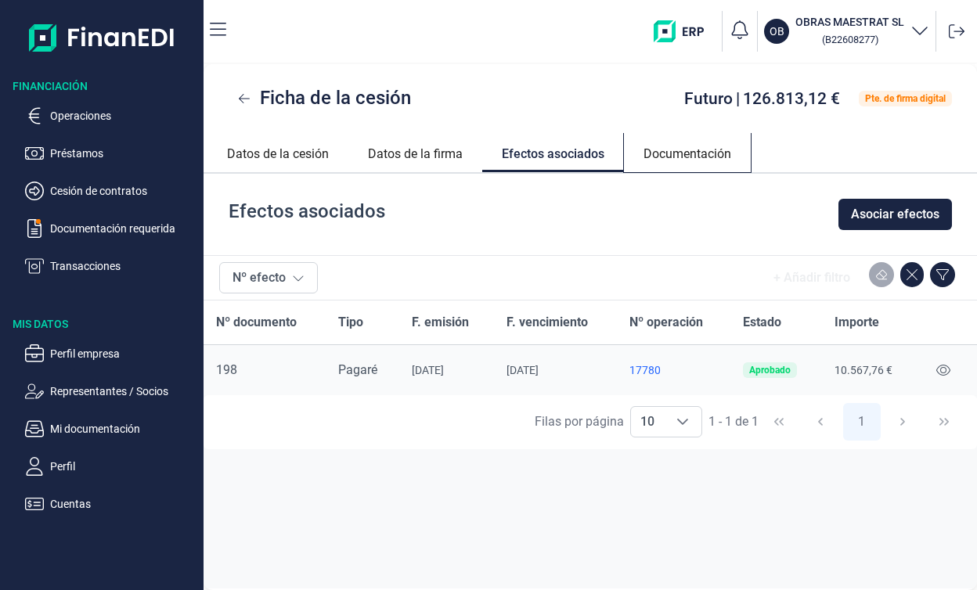
click at [682, 157] on link "Documentación" at bounding box center [687, 152] width 127 height 38
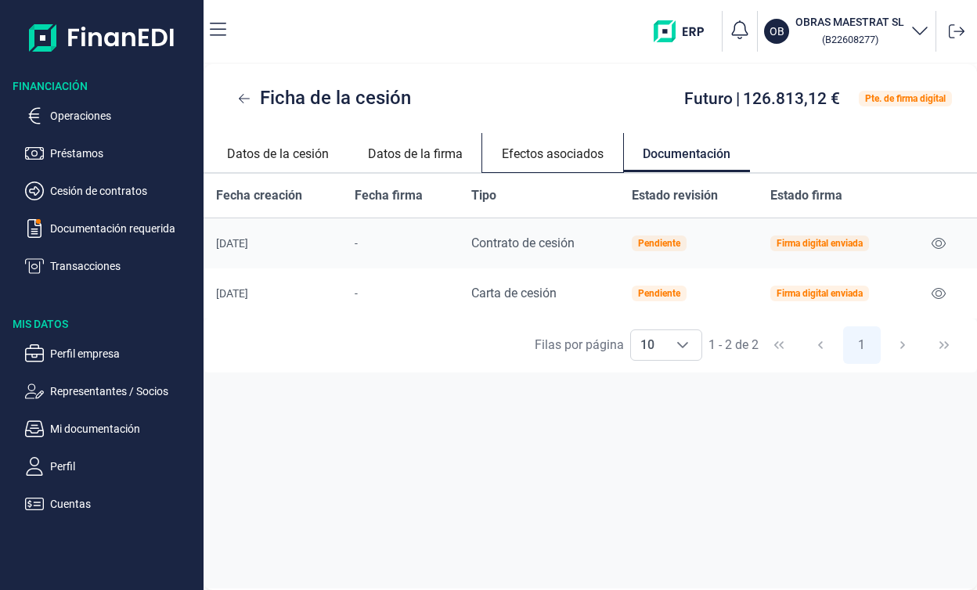
click at [572, 153] on link "Efectos asociados" at bounding box center [552, 152] width 141 height 38
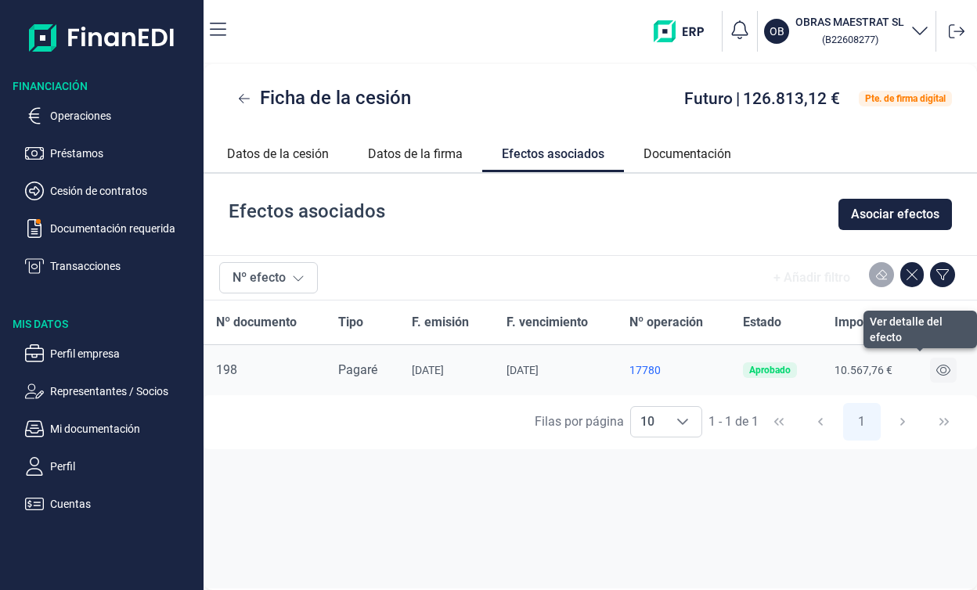
click at [948, 370] on icon at bounding box center [943, 370] width 14 height 13
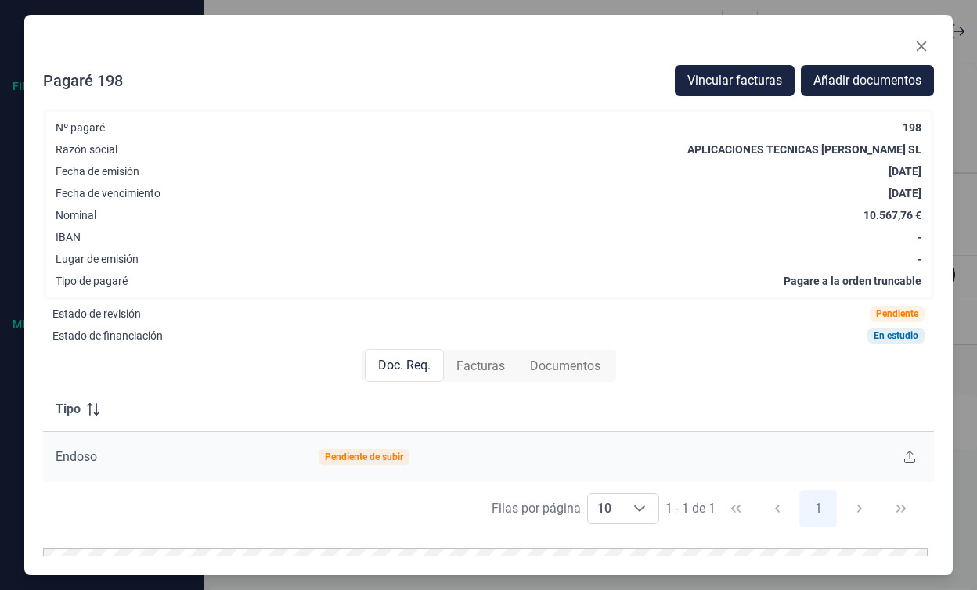
scroll to position [109, 0]
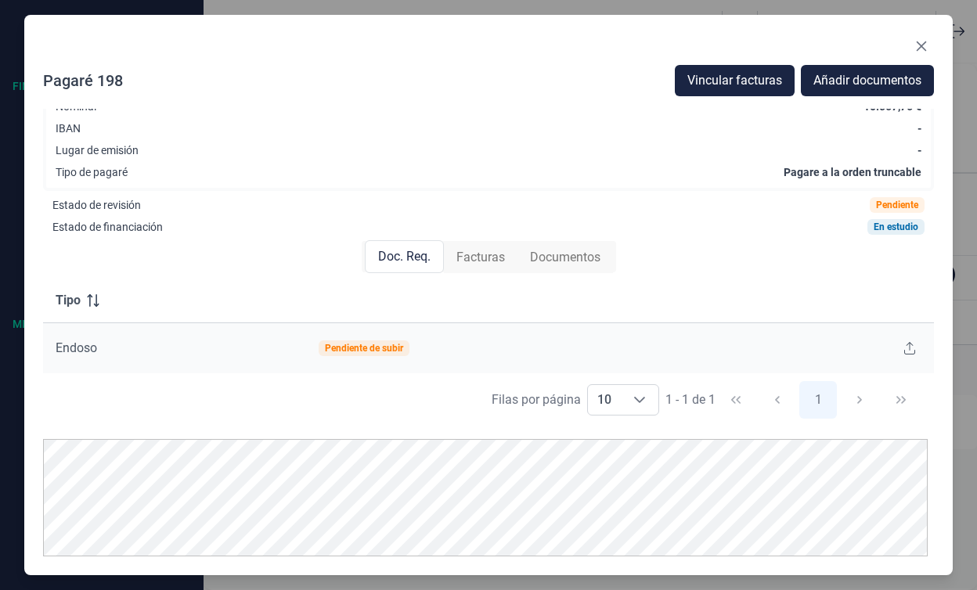
click at [489, 256] on span "Facturas" at bounding box center [480, 257] width 49 height 19
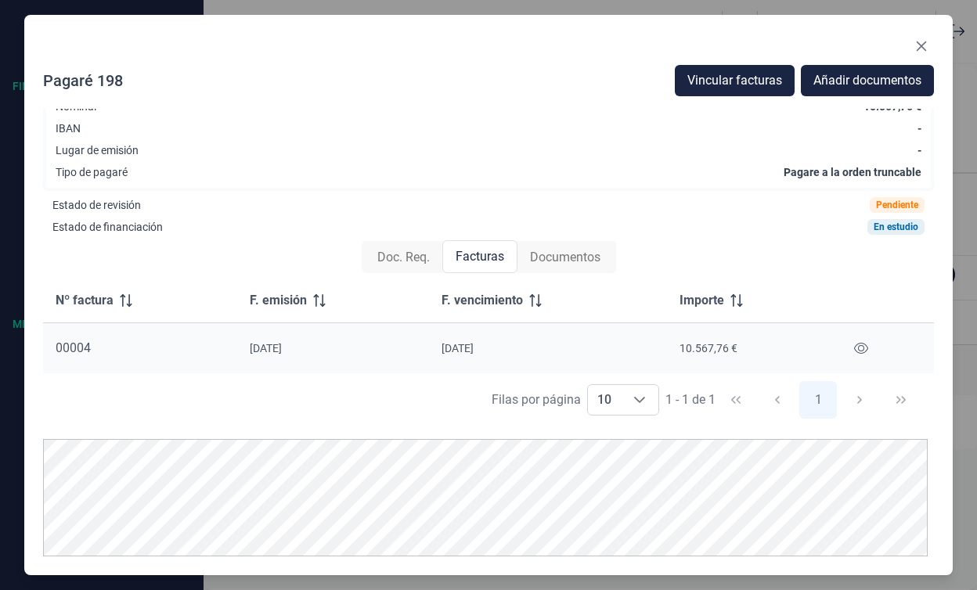
click at [542, 260] on span "Documentos" at bounding box center [565, 257] width 70 height 19
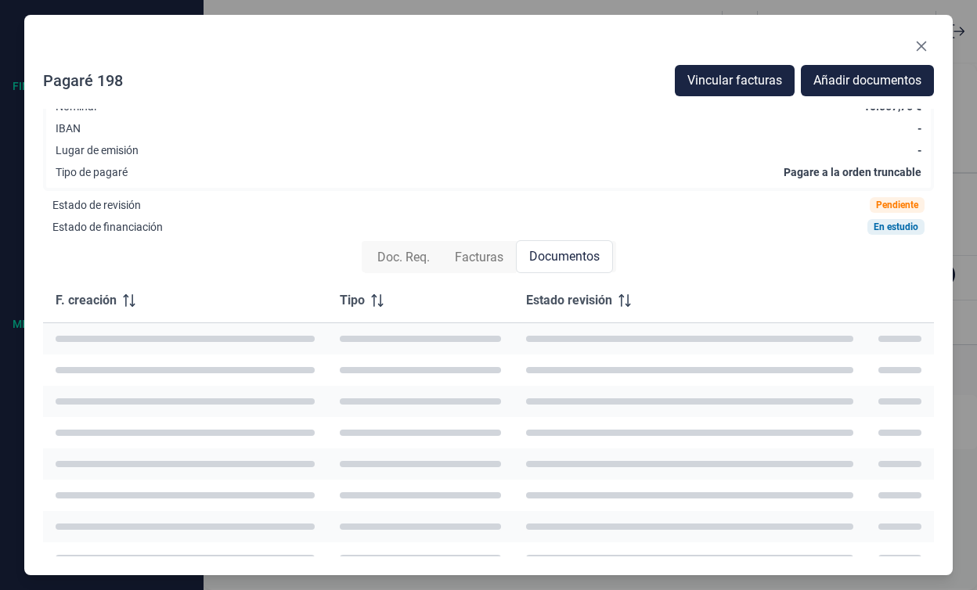
scroll to position [103, 0]
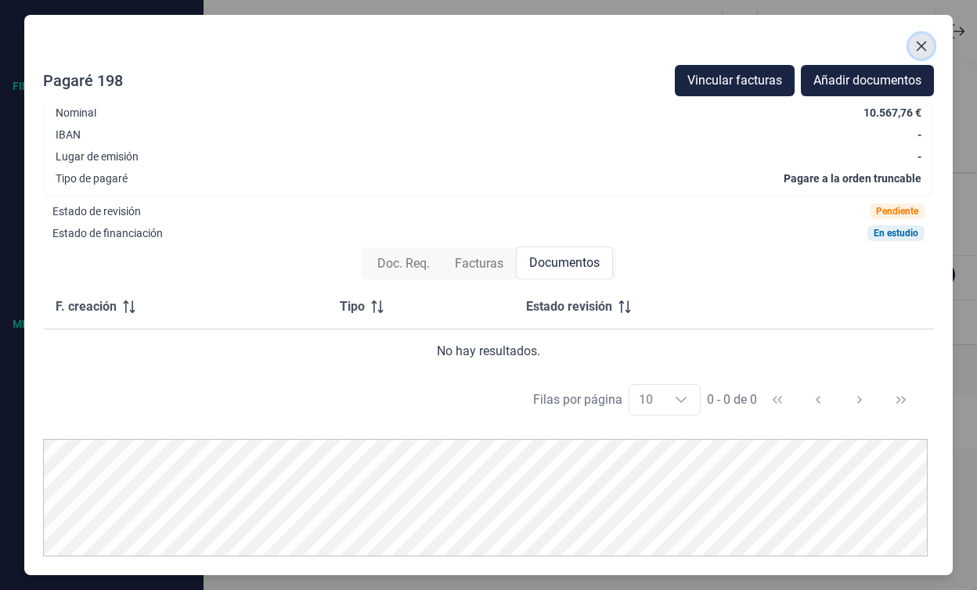
click at [928, 39] on button "Close" at bounding box center [921, 46] width 25 height 25
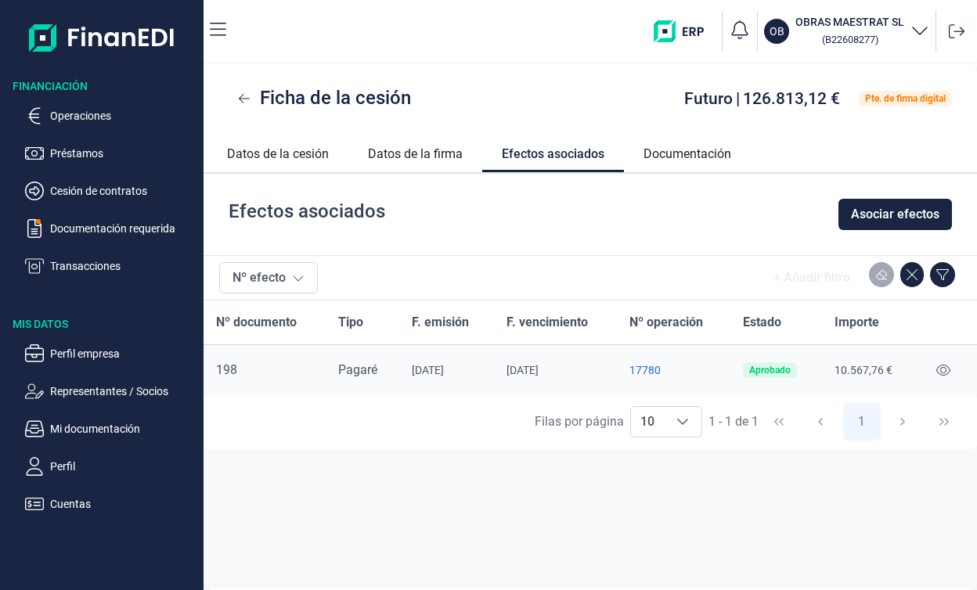
click at [457, 86] on div "Ficha de la cesión Futuro | 126.813,12 € Pte. de firma digital" at bounding box center [591, 98] width 774 height 69
click at [67, 131] on ul "Operaciones Préstamos Cesión de contratos Documentación requerida Transacciones" at bounding box center [102, 185] width 204 height 182
click at [92, 116] on p "Operaciones" at bounding box center [123, 115] width 147 height 19
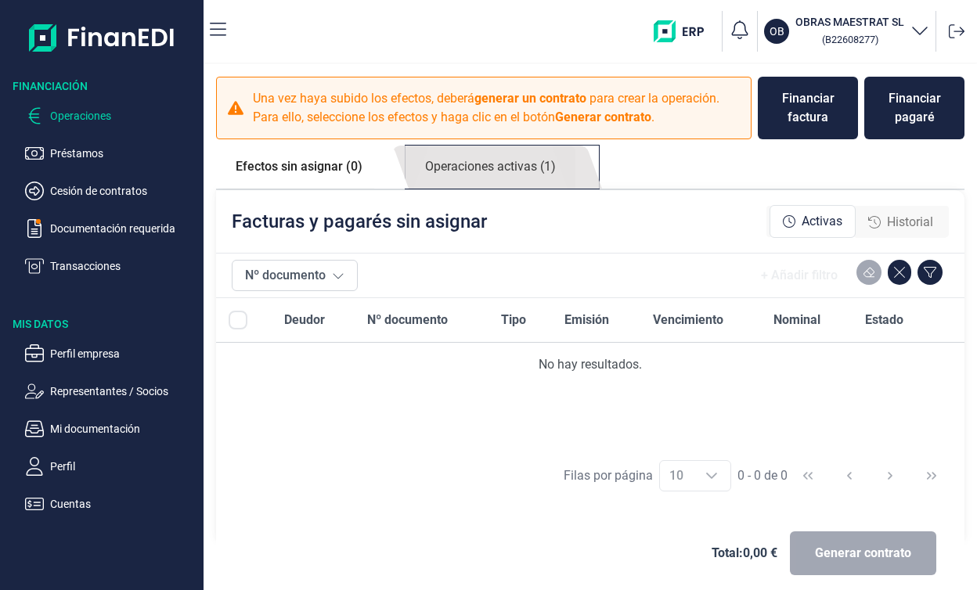
click at [478, 178] on link "Operaciones activas (1)" at bounding box center [491, 167] width 170 height 43
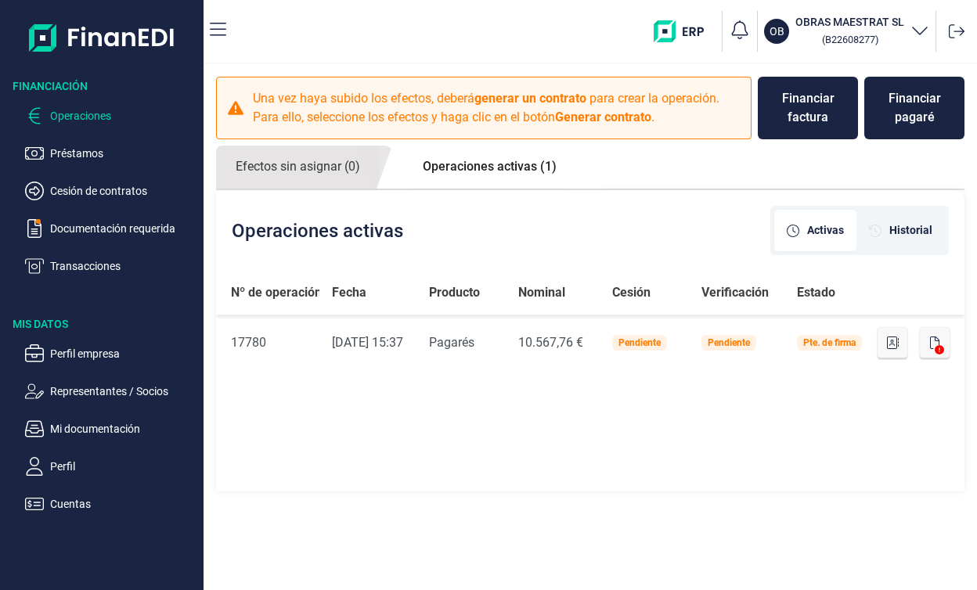
click at [88, 200] on ul "Operaciones Préstamos Cesión de contratos Documentación requerida Transacciones" at bounding box center [102, 185] width 204 height 182
click at [91, 238] on ul "Operaciones Préstamos Cesión de contratos Documentación requerida Transacciones" at bounding box center [102, 185] width 204 height 182
click at [96, 226] on p "Documentación requerida" at bounding box center [123, 228] width 147 height 19
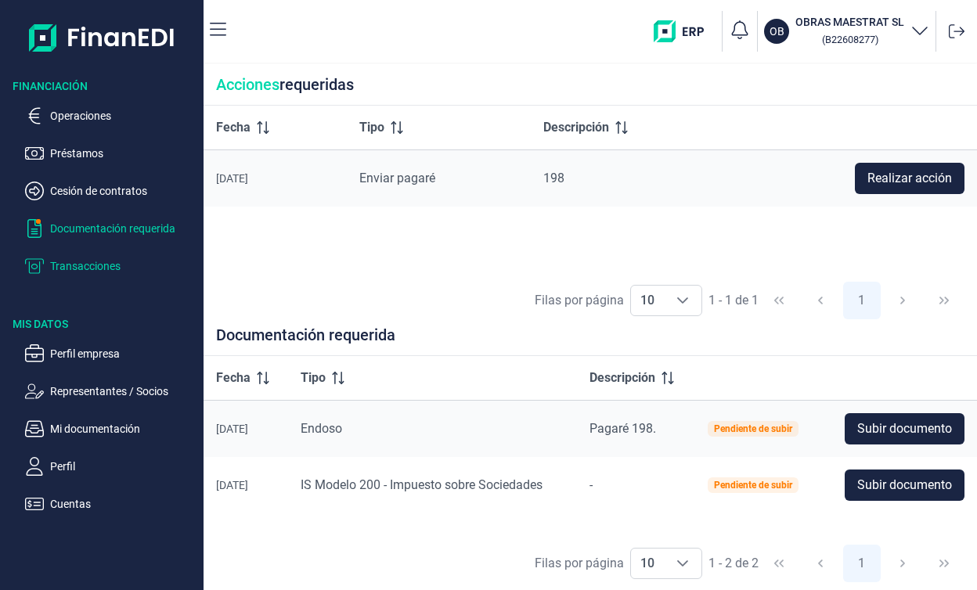
click at [103, 274] on p "Transacciones" at bounding box center [123, 266] width 147 height 19
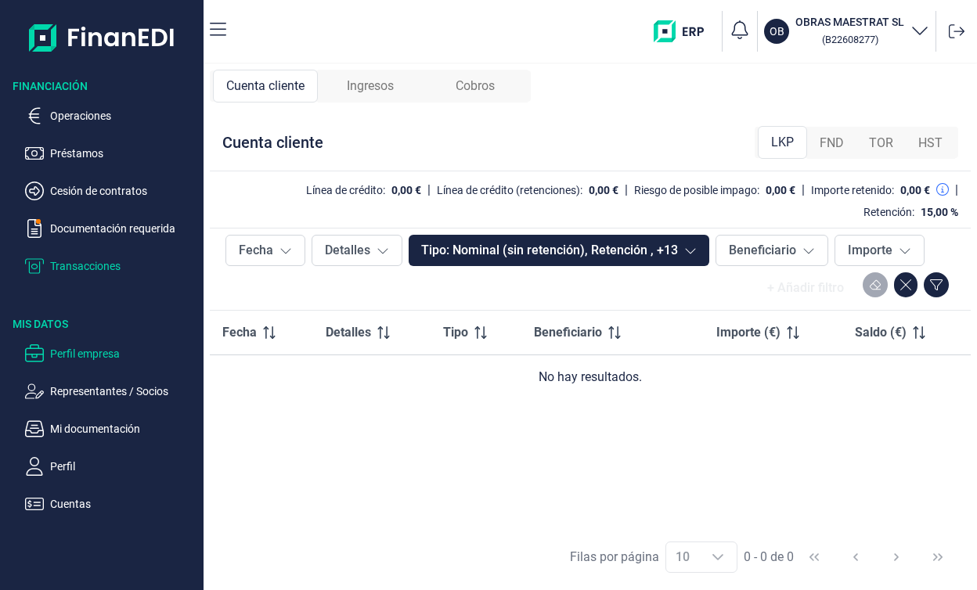
click at [72, 351] on p "Perfil empresa" at bounding box center [123, 354] width 147 height 19
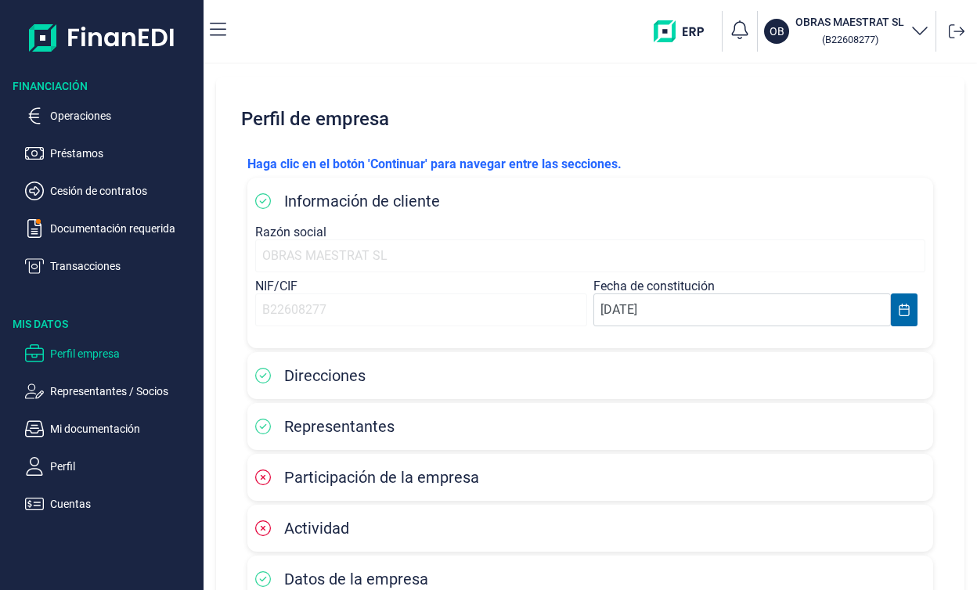
scroll to position [100, 0]
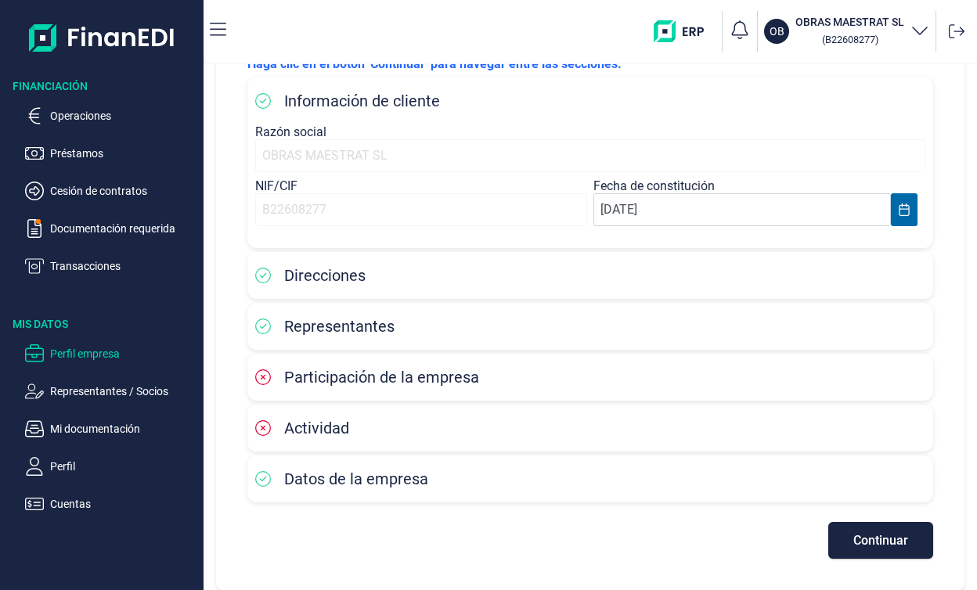
click at [319, 384] on span "Participación de la empresa" at bounding box center [381, 377] width 195 height 19
click at [870, 535] on span "Continuar" at bounding box center [880, 541] width 55 height 12
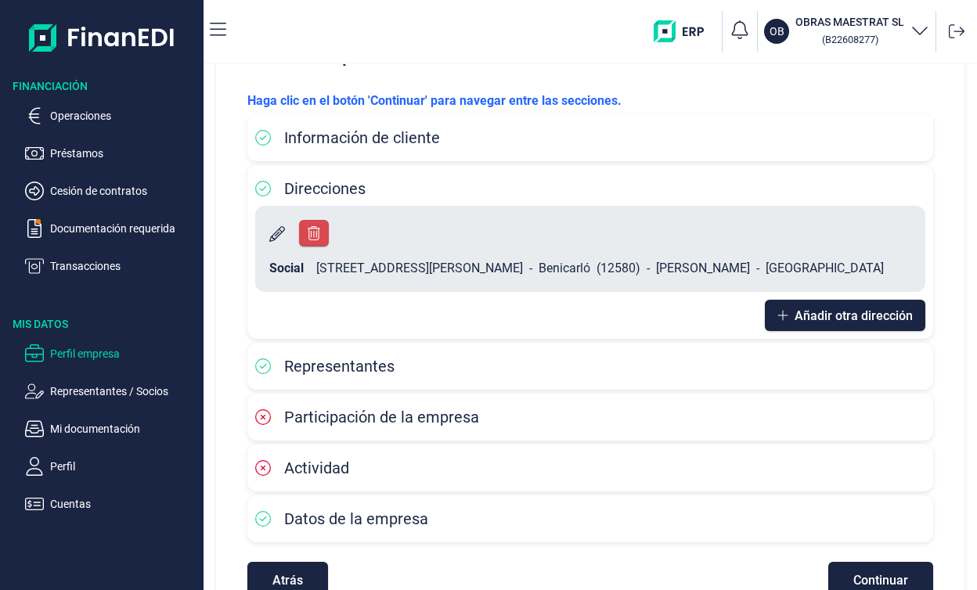
scroll to position [72, 0]
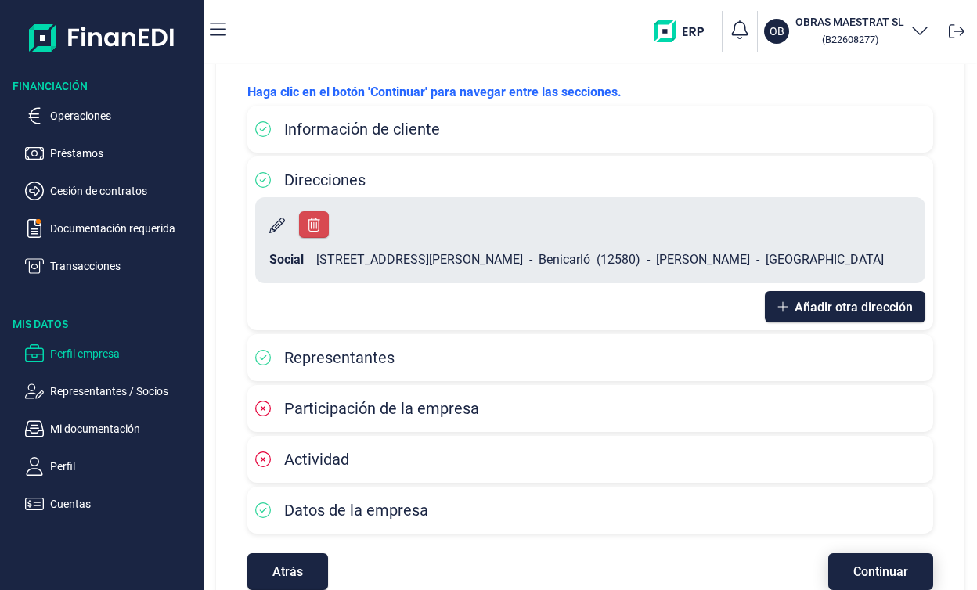
click at [853, 566] on span "Continuar" at bounding box center [880, 572] width 55 height 12
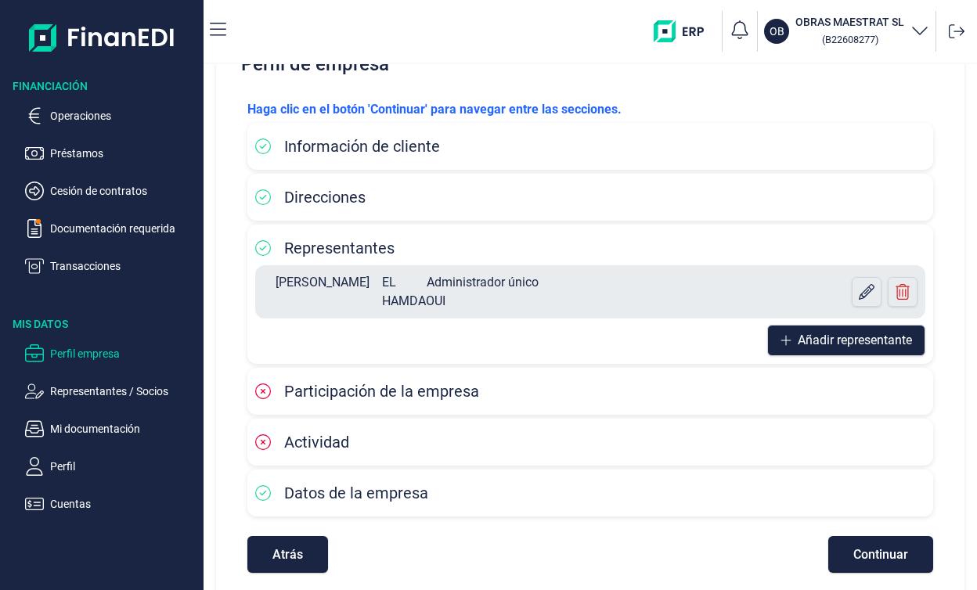
scroll to position [69, 0]
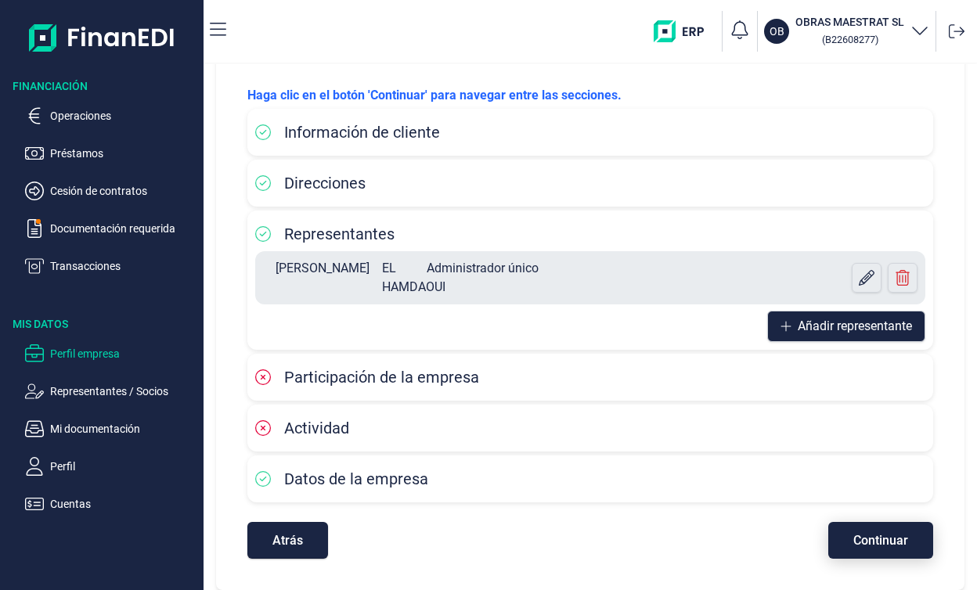
click at [857, 549] on button "Continuar" at bounding box center [880, 540] width 105 height 37
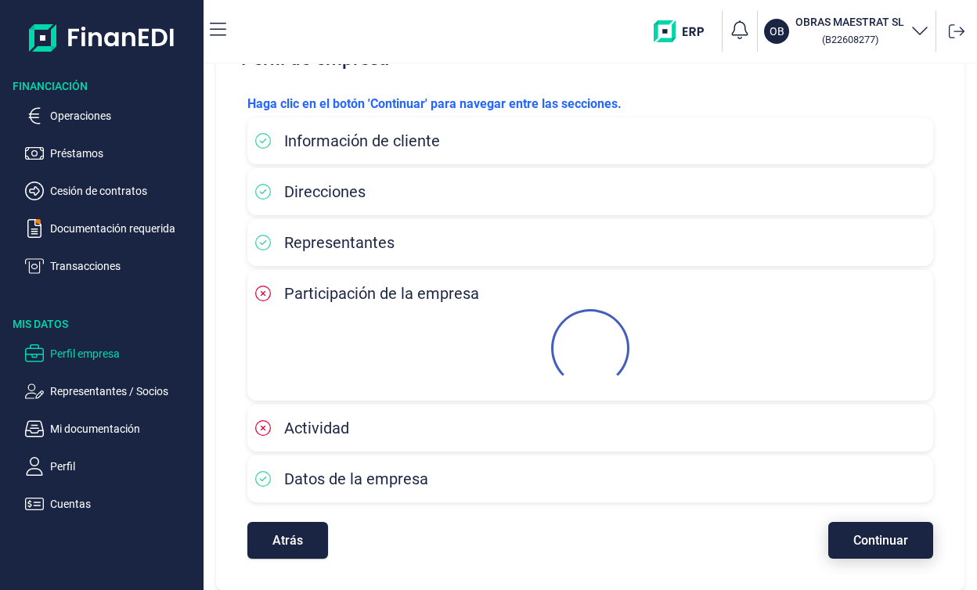
scroll to position [0, 0]
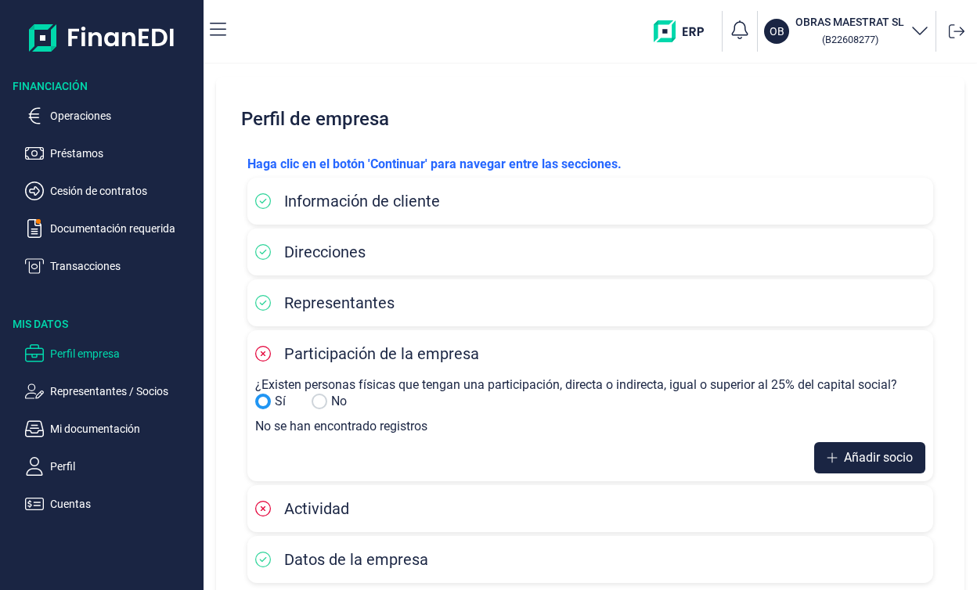
click at [313, 399] on input "Sí" at bounding box center [320, 402] width 16 height 16
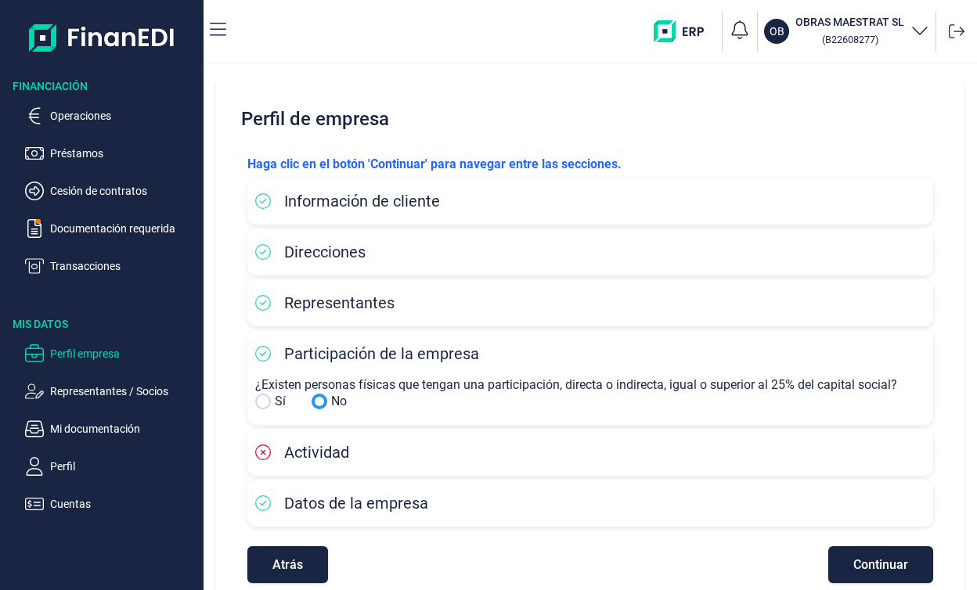
scroll to position [24, 0]
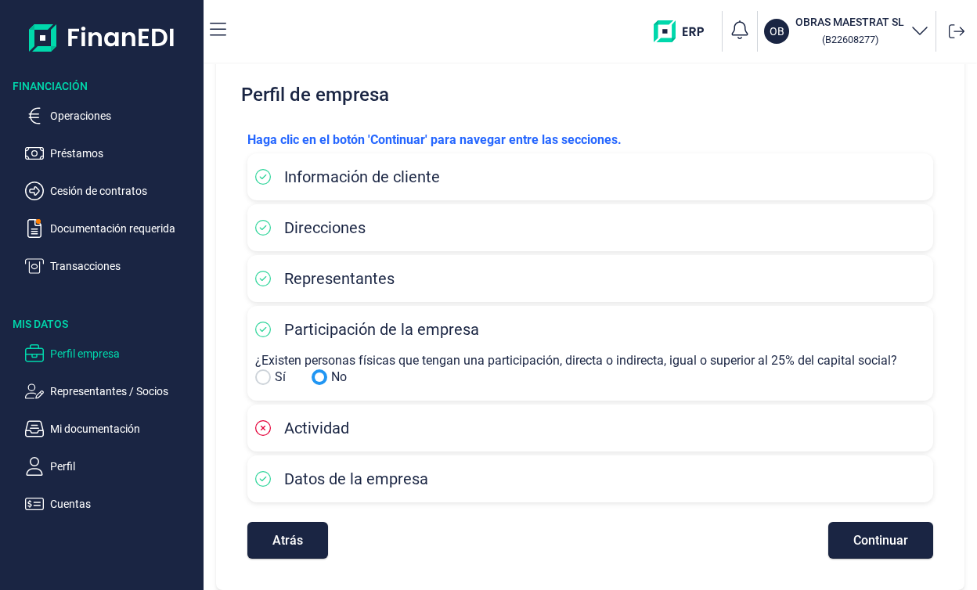
click at [432, 429] on div "Actividad" at bounding box center [590, 428] width 670 height 23
click at [301, 420] on span "Actividad" at bounding box center [316, 428] width 65 height 19
click at [311, 435] on span "Actividad" at bounding box center [316, 428] width 65 height 19
click at [869, 549] on button "Continuar" at bounding box center [880, 540] width 105 height 37
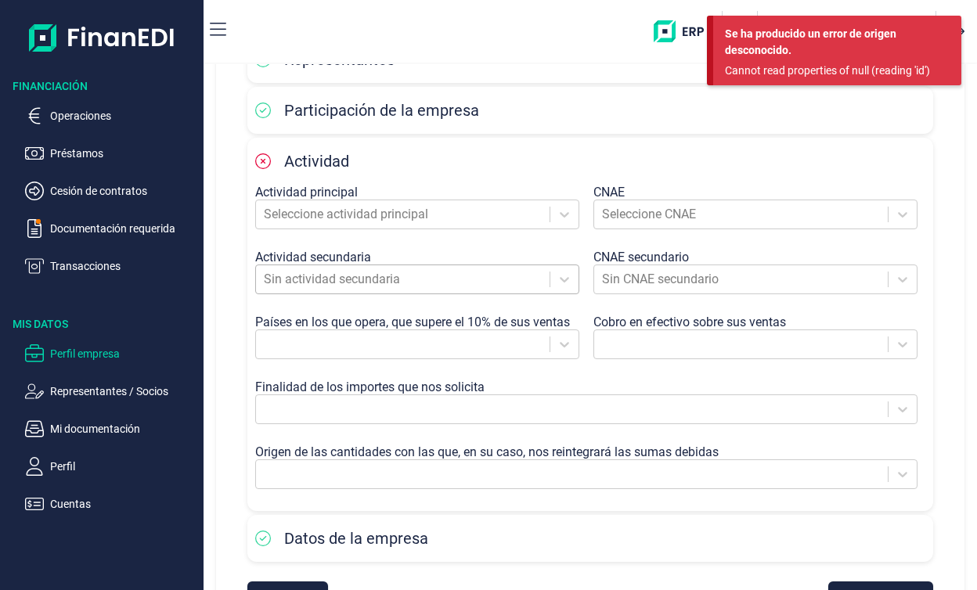
scroll to position [246, 0]
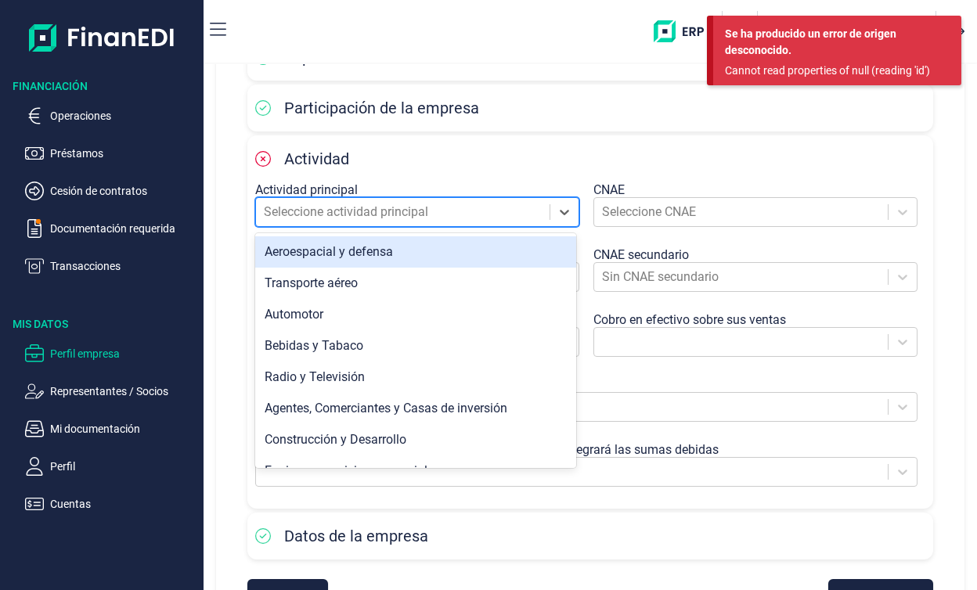
click at [511, 225] on div "Seleccione actividad principal" at bounding box center [403, 212] width 294 height 28
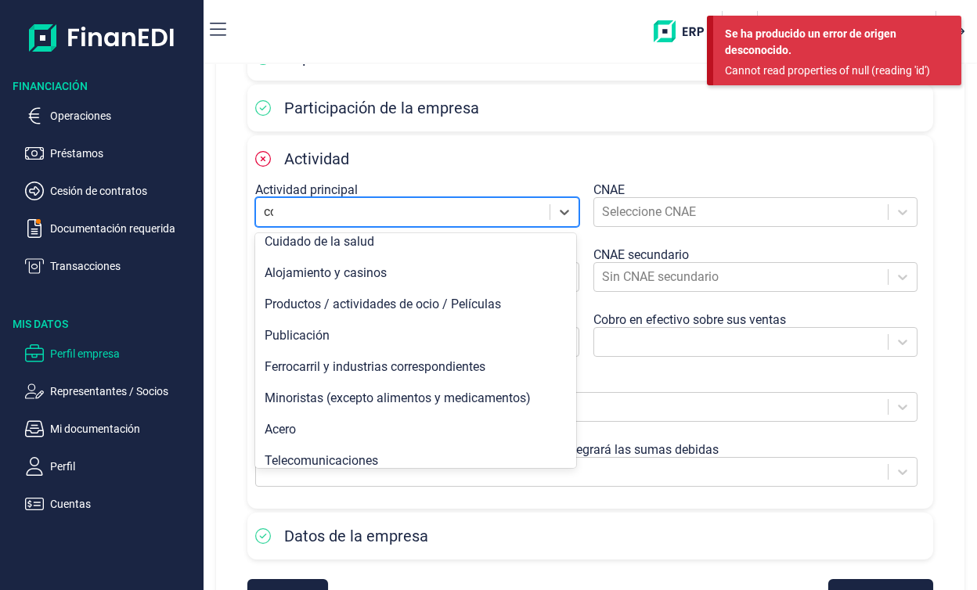
scroll to position [0, 0]
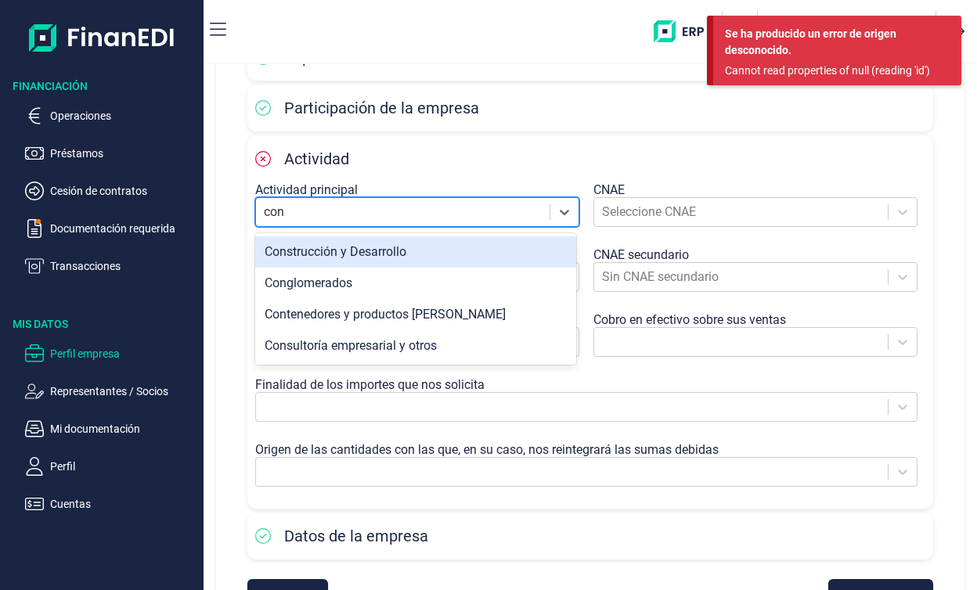
type input "cons"
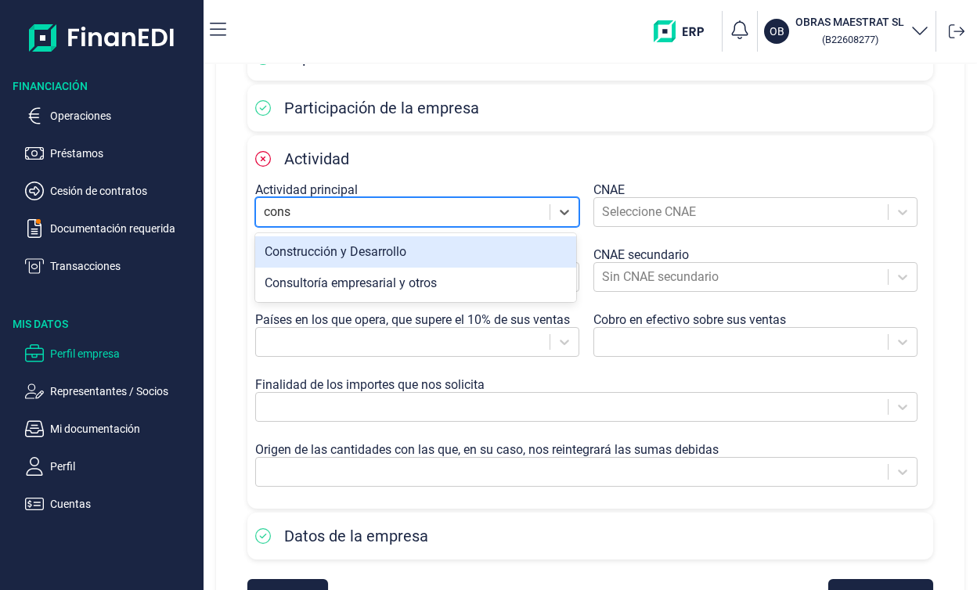
click at [381, 256] on div "Construcción y Desarrollo" at bounding box center [415, 251] width 321 height 31
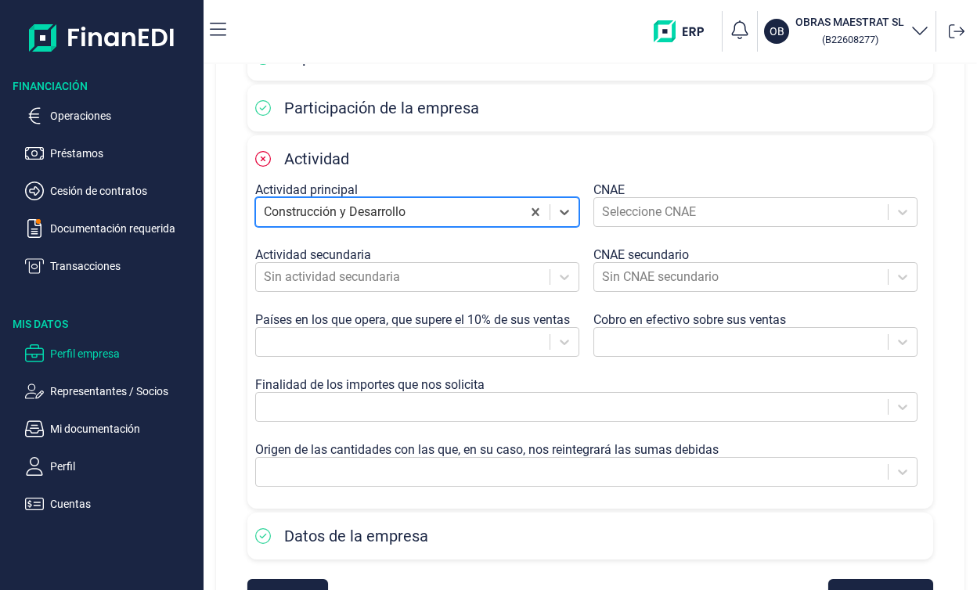
click at [496, 177] on div "Actividad Actividad principal option Construcción y Desarrollo, selected. Const…" at bounding box center [590, 321] width 686 height 373
click at [625, 222] on div at bounding box center [741, 212] width 278 height 22
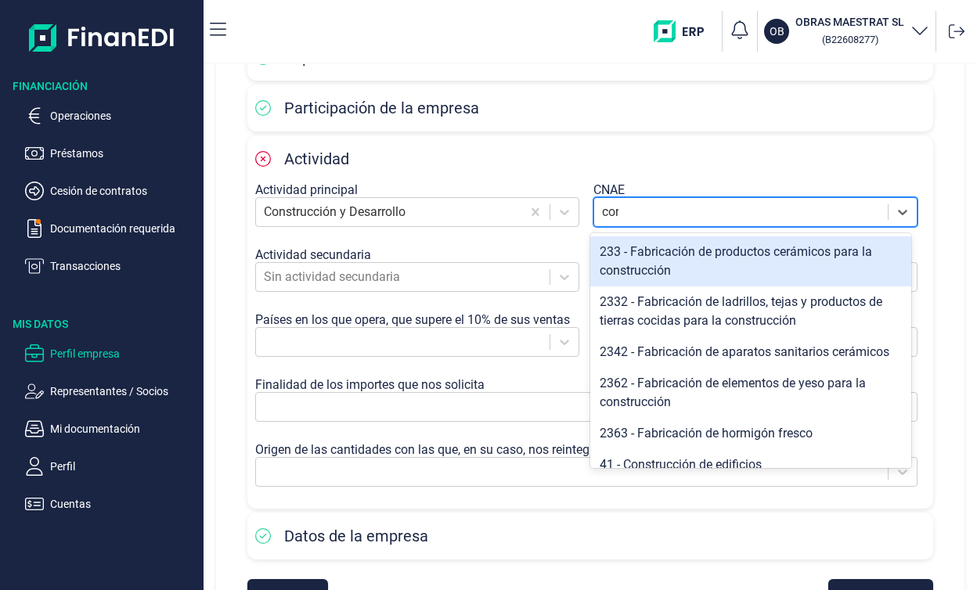
type input "cons"
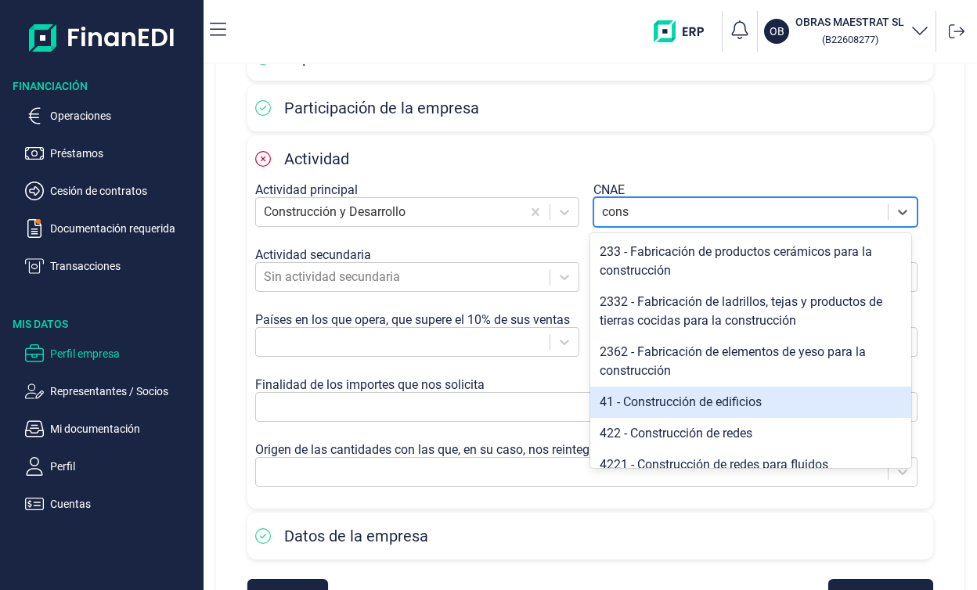
click at [694, 399] on div "41 - Construcción de edificios" at bounding box center [750, 402] width 321 height 31
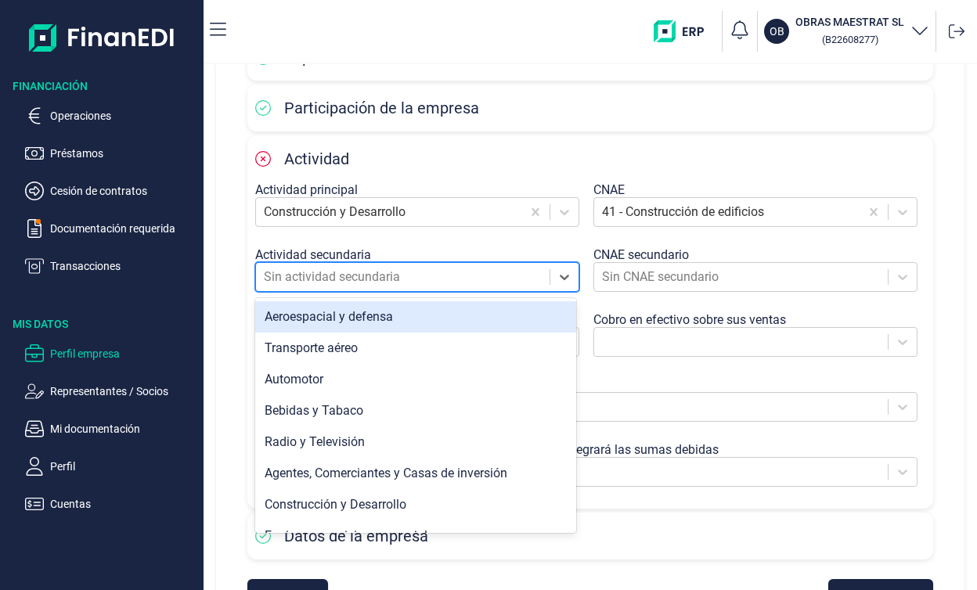
click at [429, 282] on div at bounding box center [403, 277] width 278 height 22
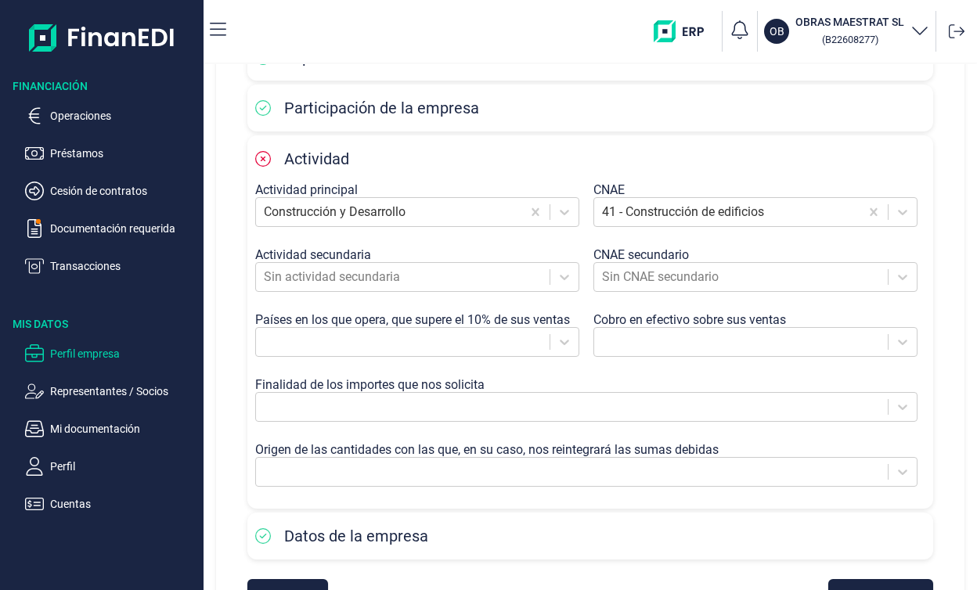
click at [449, 244] on div "Actividad principal Construcción y Desarrollo CNAE 41 - Construcción de edifici…" at bounding box center [590, 341] width 670 height 319
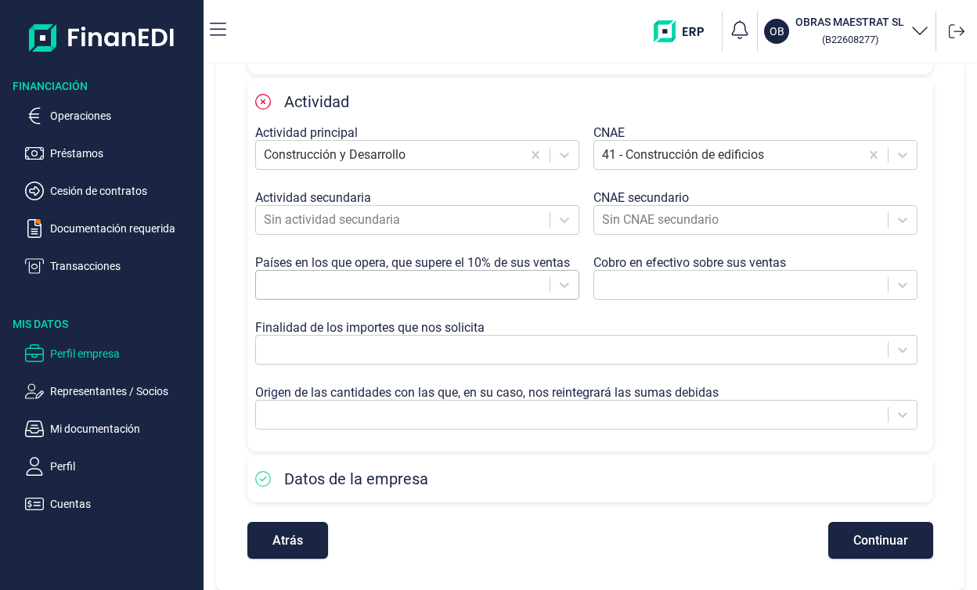
click at [525, 287] on div at bounding box center [403, 285] width 278 height 22
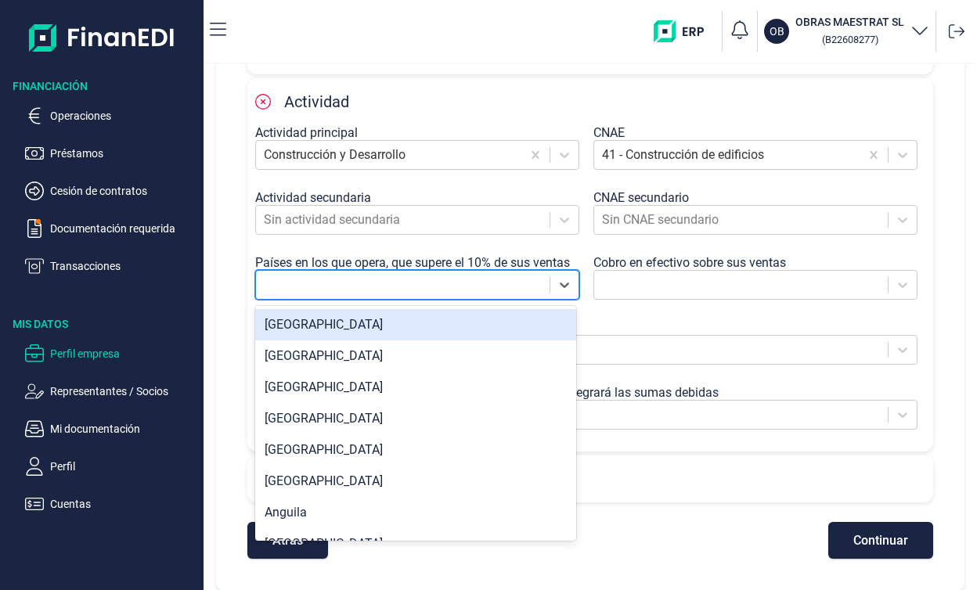
click at [442, 330] on div "[GEOGRAPHIC_DATA]" at bounding box center [415, 324] width 321 height 31
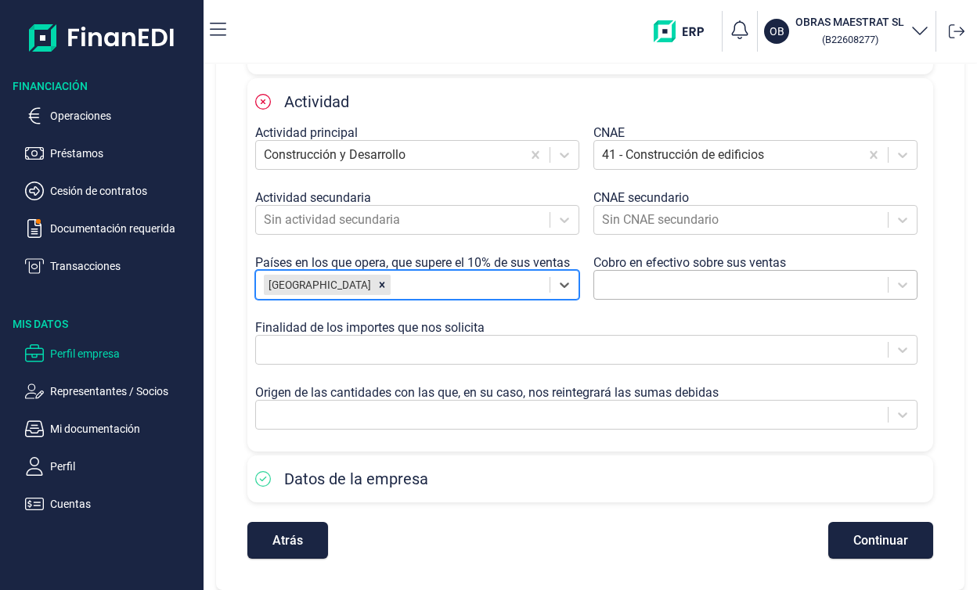
click at [726, 282] on div at bounding box center [741, 285] width 278 height 22
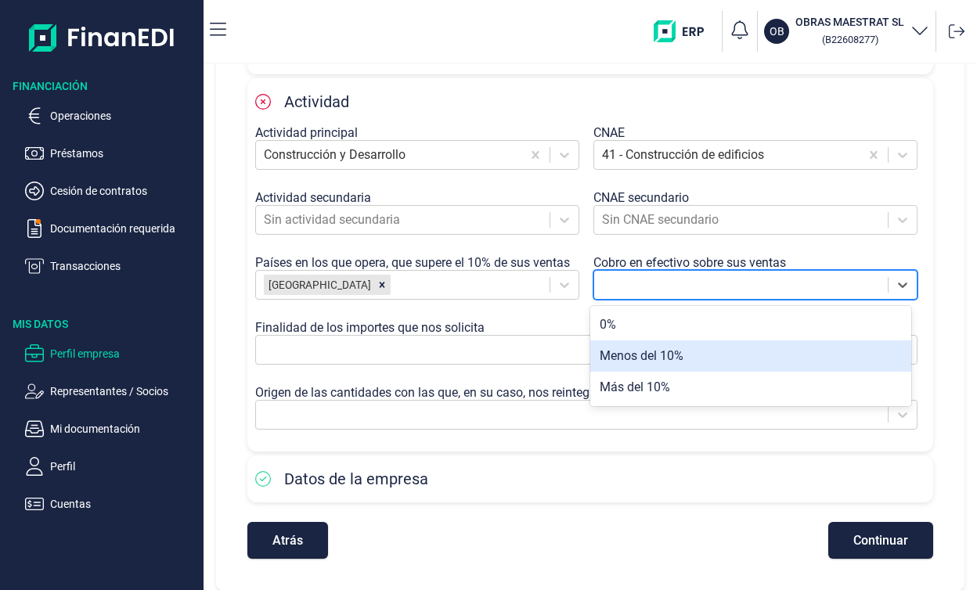
click at [684, 360] on div "Menos del 10%" at bounding box center [750, 356] width 321 height 31
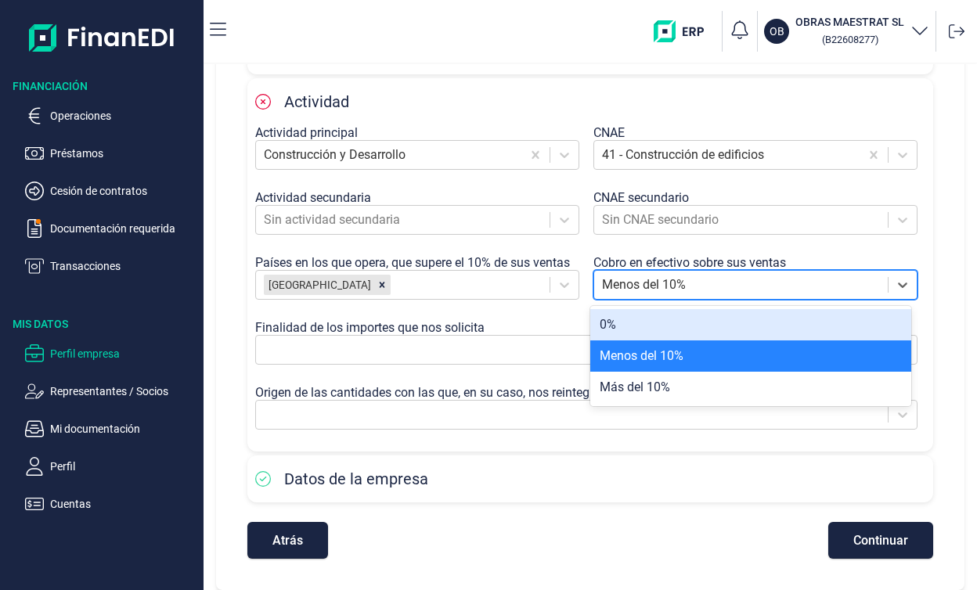
click at [657, 286] on div at bounding box center [741, 285] width 278 height 22
click at [634, 330] on div "0%" at bounding box center [750, 324] width 321 height 31
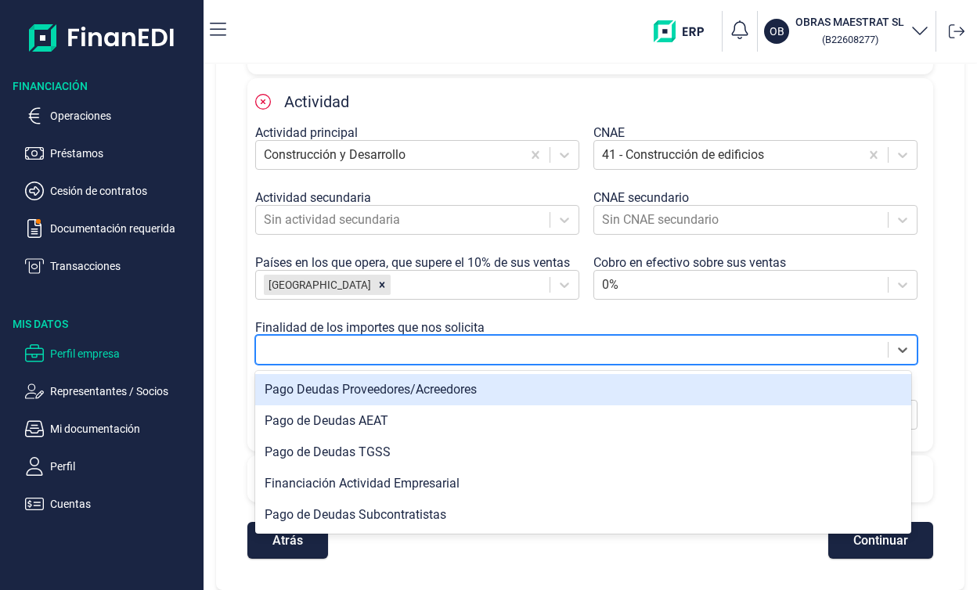
click at [445, 356] on div at bounding box center [572, 350] width 616 height 22
click at [442, 388] on div "Pago Deudas Proveedores/Acreedores" at bounding box center [583, 389] width 656 height 31
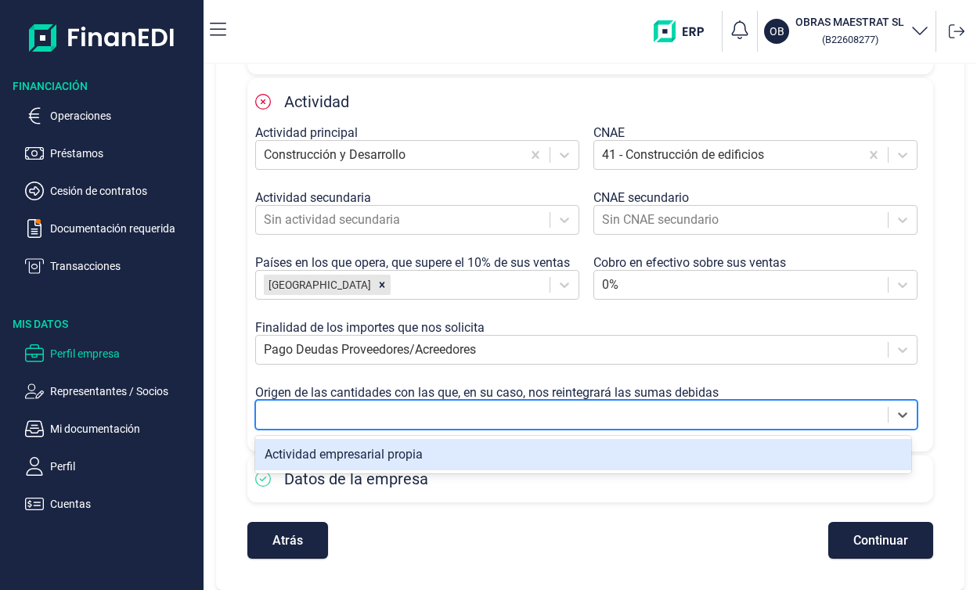
click at [442, 421] on div at bounding box center [572, 415] width 616 height 22
click at [436, 453] on div "Actividad empresarial propia" at bounding box center [583, 454] width 656 height 31
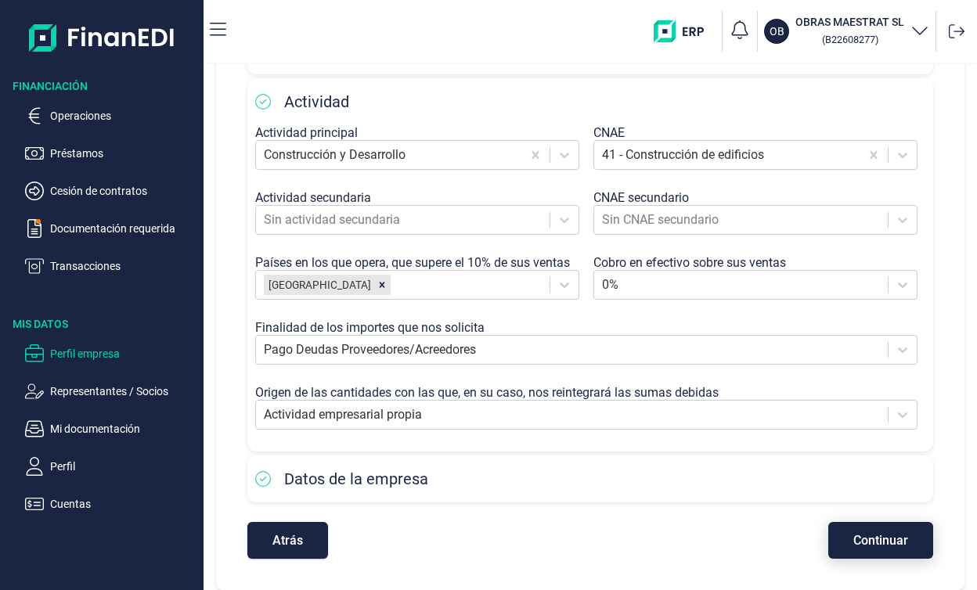
click at [853, 545] on span "Continuar" at bounding box center [880, 541] width 55 height 12
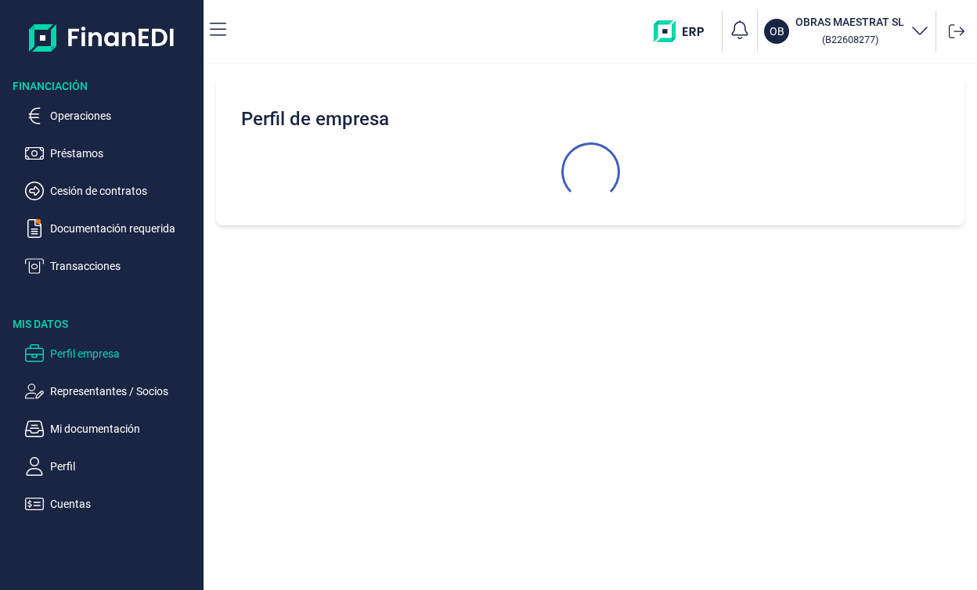
select select "ES"
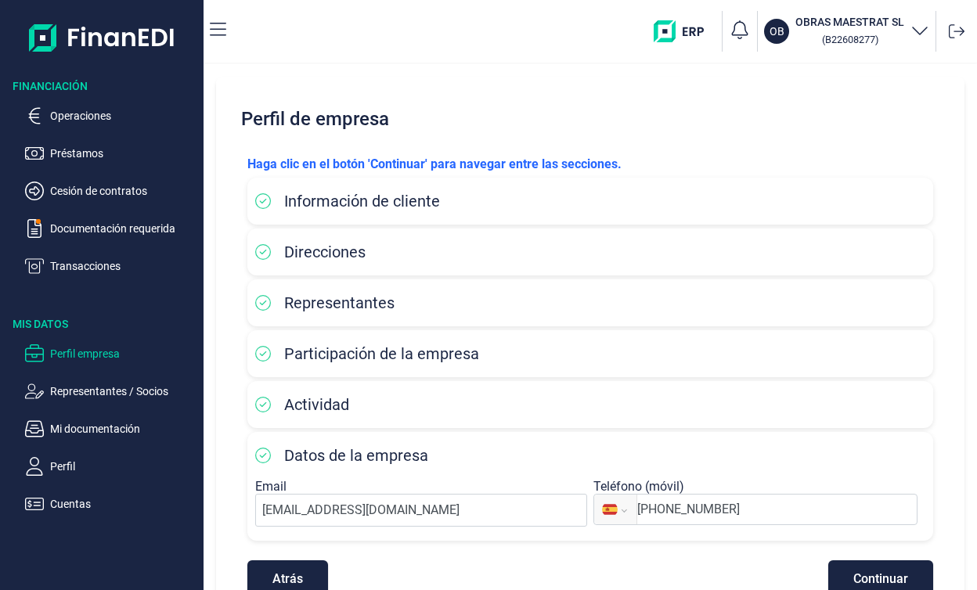
scroll to position [38, 0]
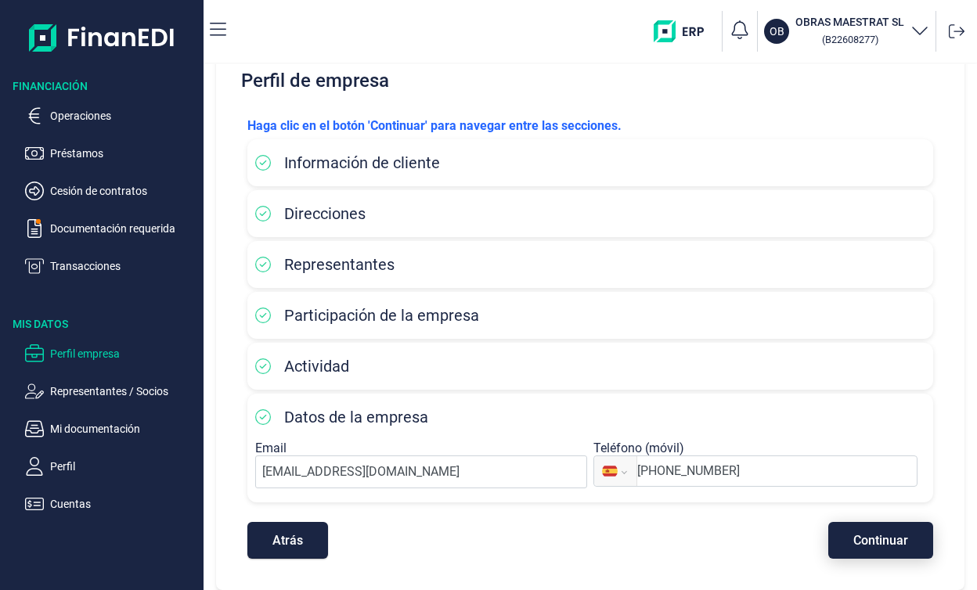
click at [857, 535] on span "Continuar" at bounding box center [880, 541] width 55 height 12
click at [96, 115] on p "Operaciones" at bounding box center [123, 115] width 147 height 19
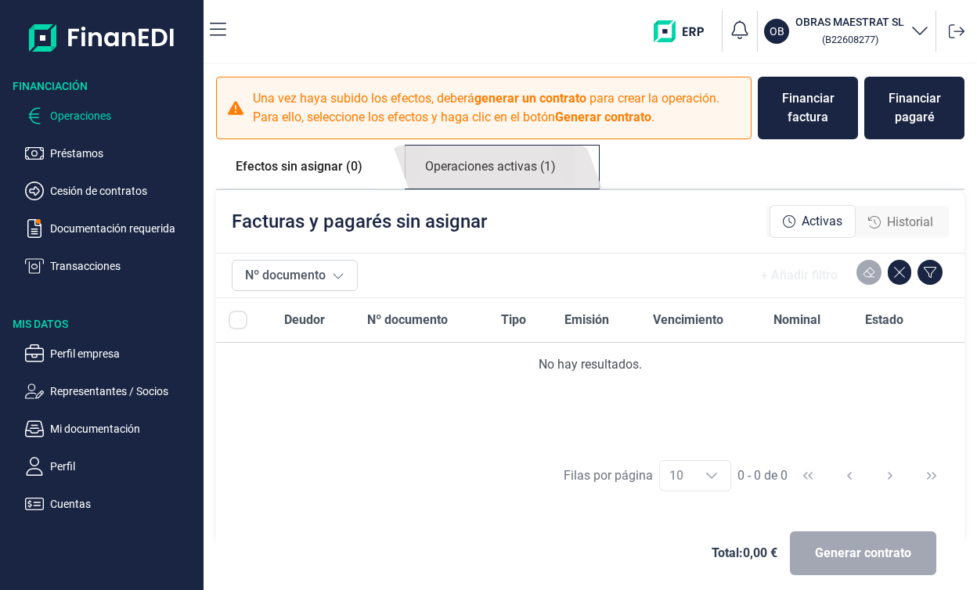
click at [509, 166] on link "Operaciones activas (1)" at bounding box center [491, 167] width 170 height 43
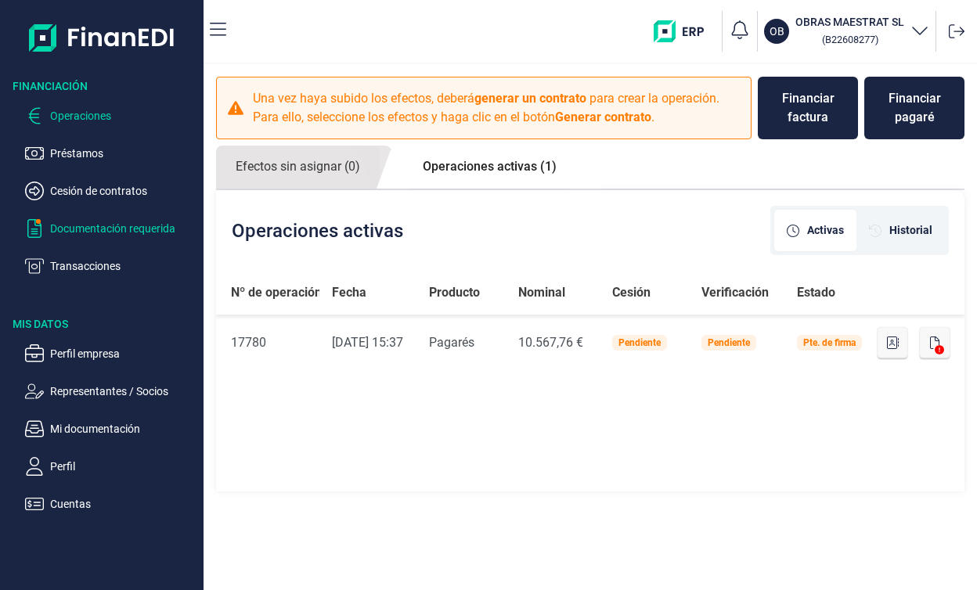
click at [113, 220] on p "Documentación requerida" at bounding box center [123, 228] width 147 height 19
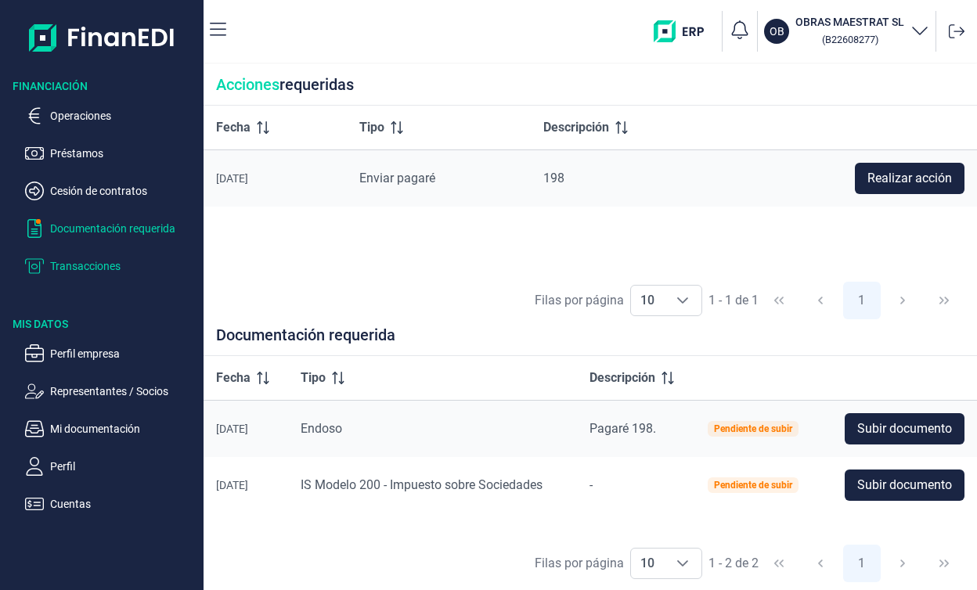
click at [62, 262] on p "Transacciones" at bounding box center [123, 266] width 147 height 19
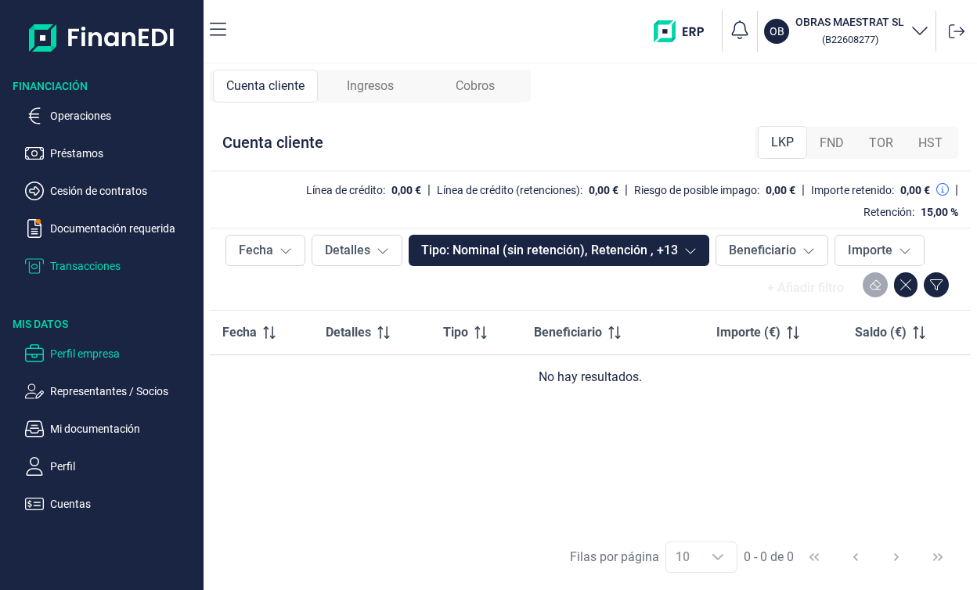
click at [93, 351] on p "Perfil empresa" at bounding box center [123, 354] width 147 height 19
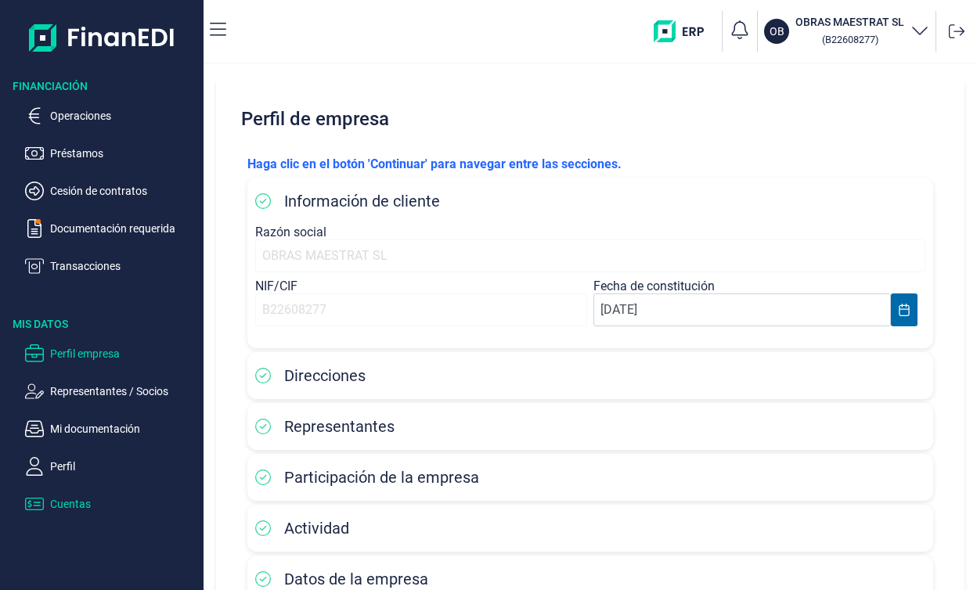
click at [69, 509] on p "Cuentas" at bounding box center [123, 504] width 147 height 19
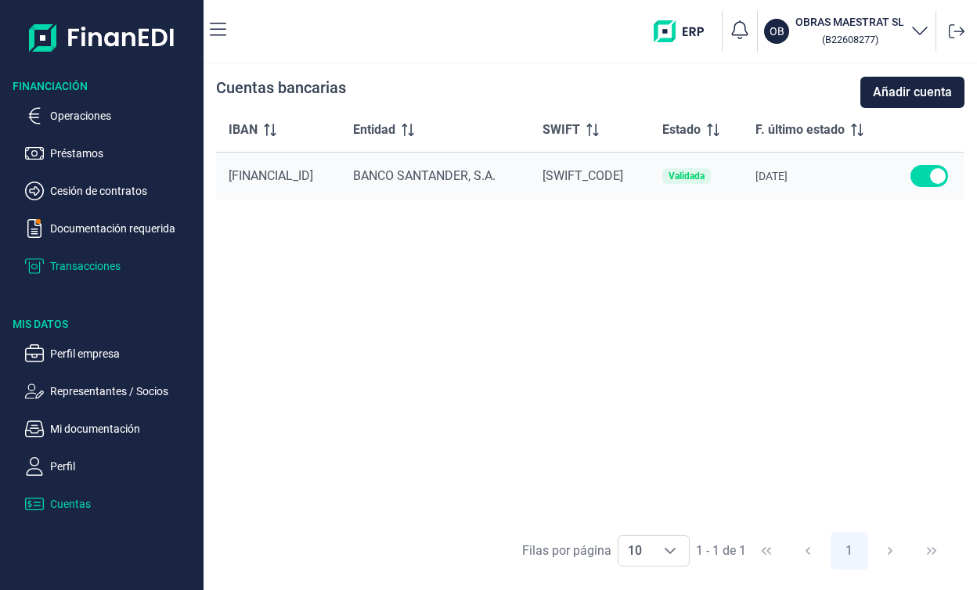
click at [100, 257] on p "Transacciones" at bounding box center [123, 266] width 147 height 19
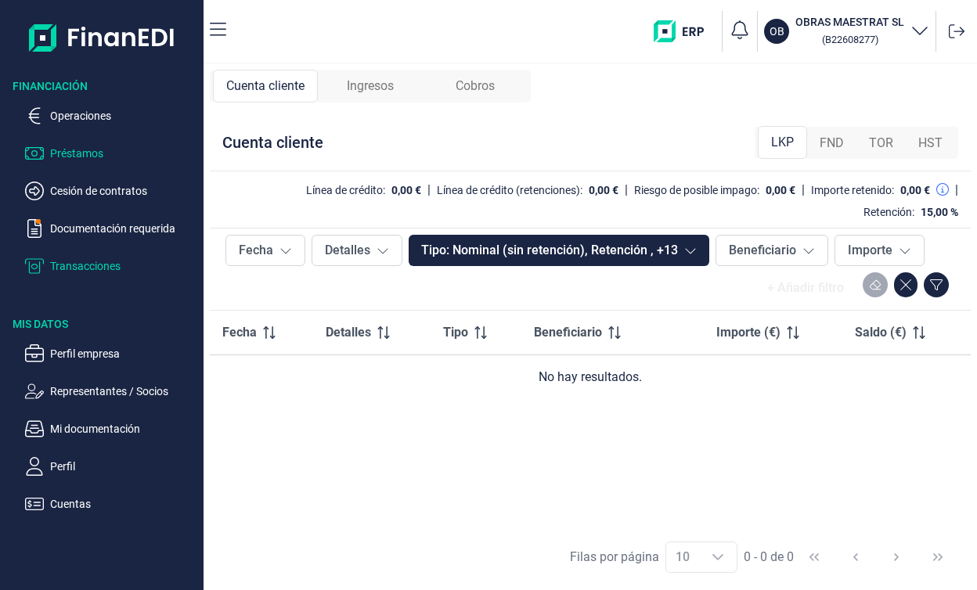
click at [91, 161] on p "Préstamos" at bounding box center [123, 153] width 147 height 19
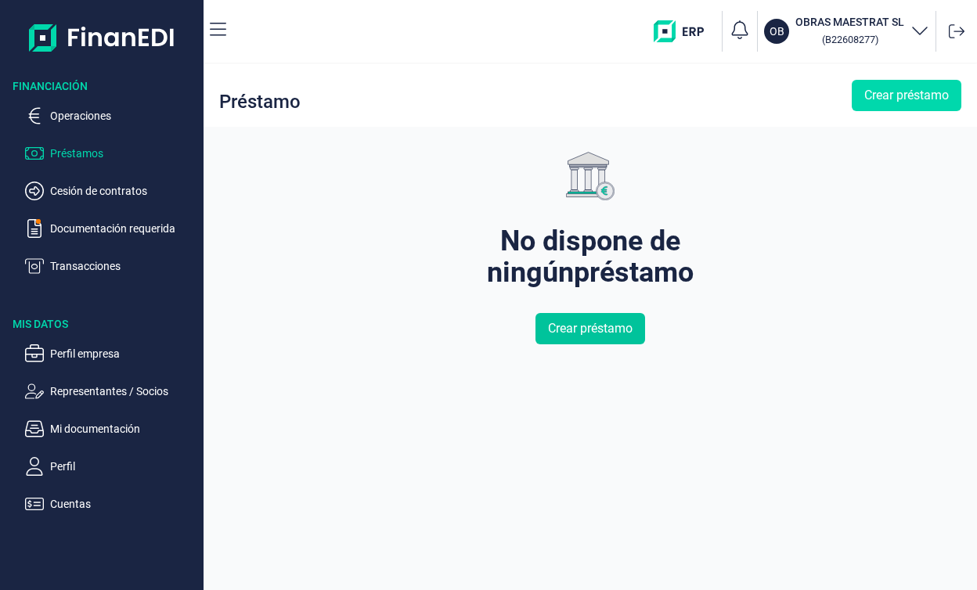
click at [608, 335] on span "Crear préstamo" at bounding box center [590, 328] width 85 height 19
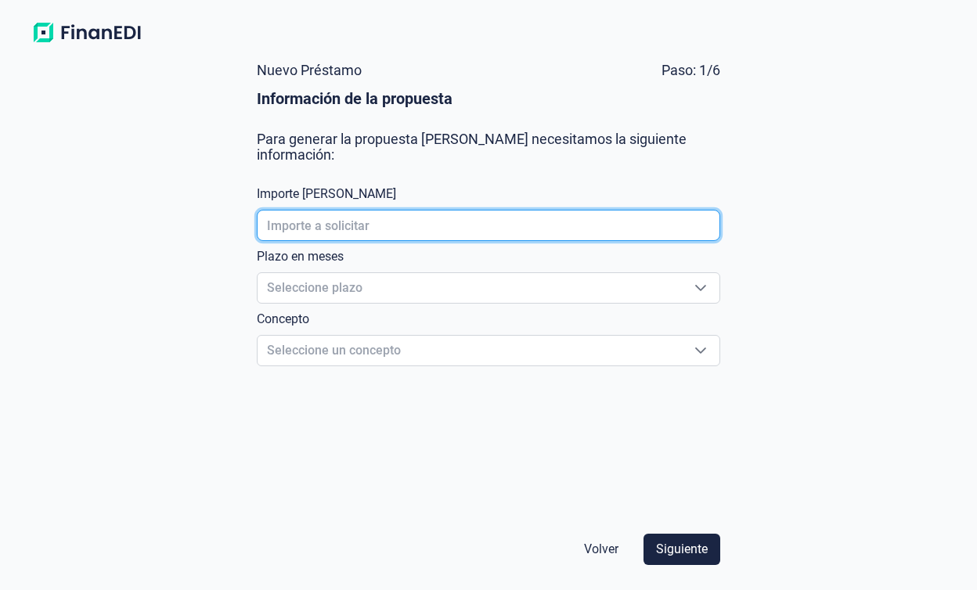
click at [431, 222] on input "text" at bounding box center [489, 225] width 464 height 31
type input "100.000,00 €"
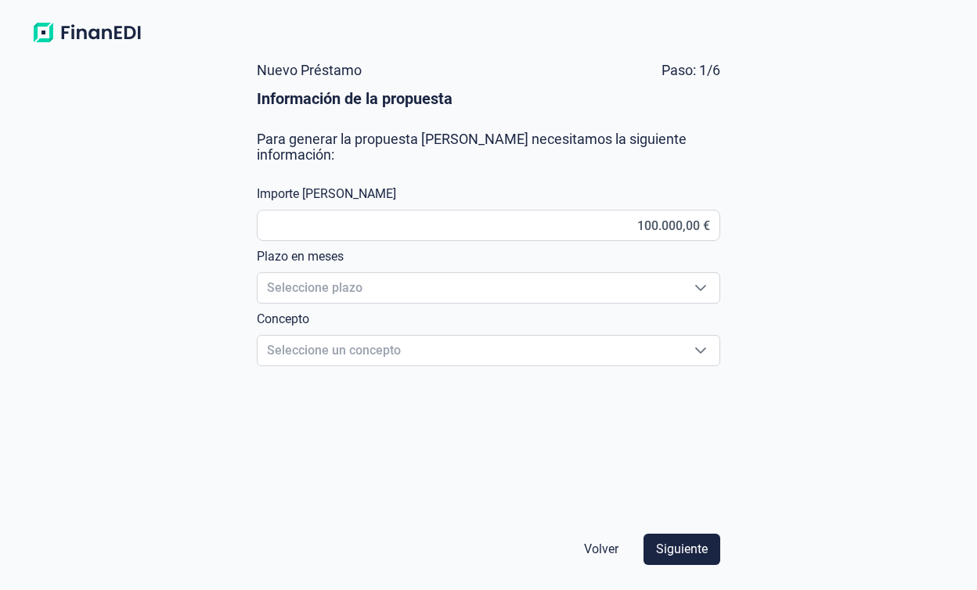
click at [780, 254] on div "Nuevo Préstamo Paso: 1/6 Información de la propuesta Para generar la propuesta …" at bounding box center [488, 320] width 977 height 540
click at [680, 273] on div "Seleccione plazo Seleccione plazo" at bounding box center [489, 287] width 464 height 31
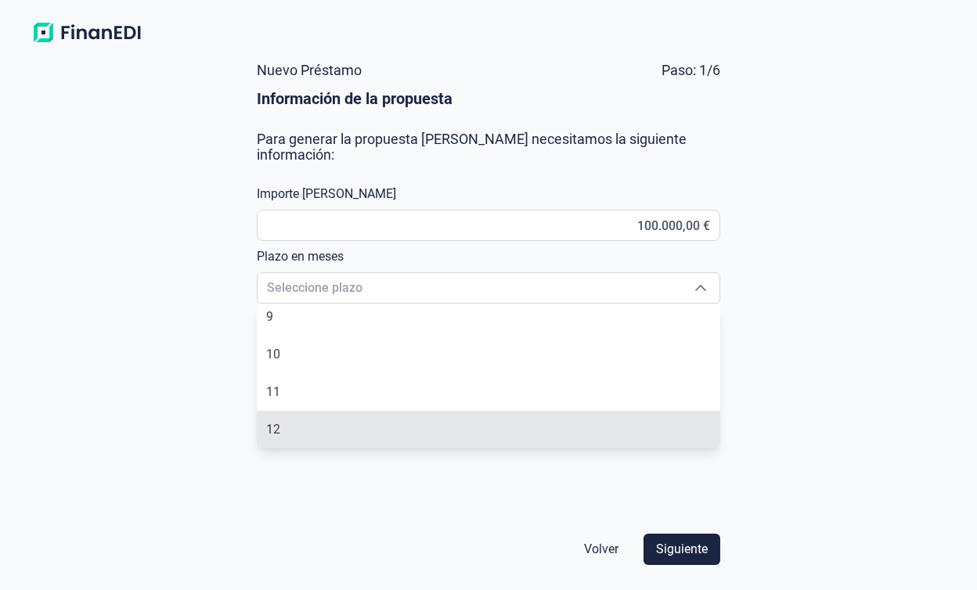
scroll to position [306, 0]
click at [385, 430] on li "12" at bounding box center [489, 430] width 464 height 38
type input "12"
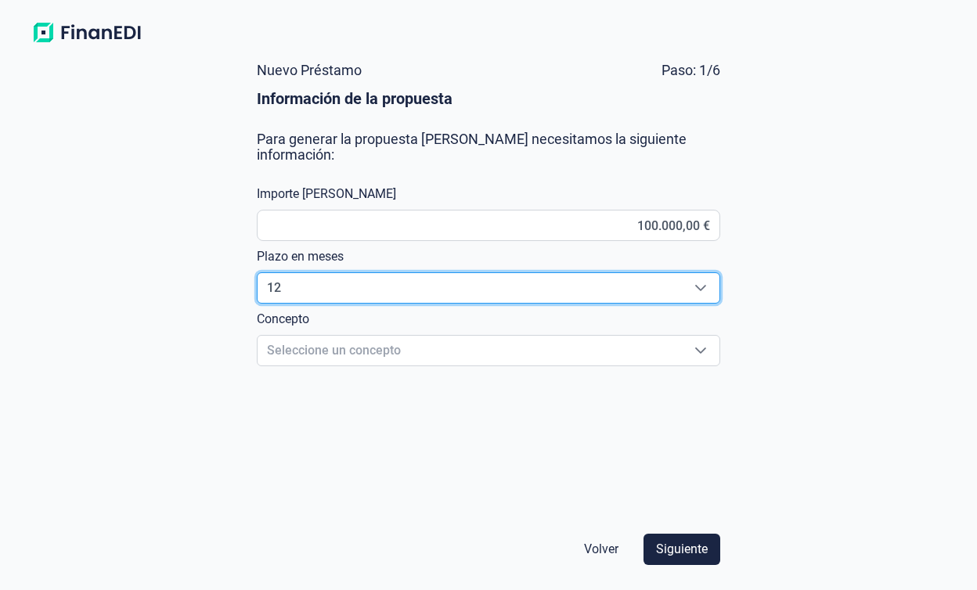
click at [292, 417] on form "Nuevo Préstamo Paso: 1/6 Información de la propuesta Para generar la propuesta …" at bounding box center [488, 314] width 489 height 528
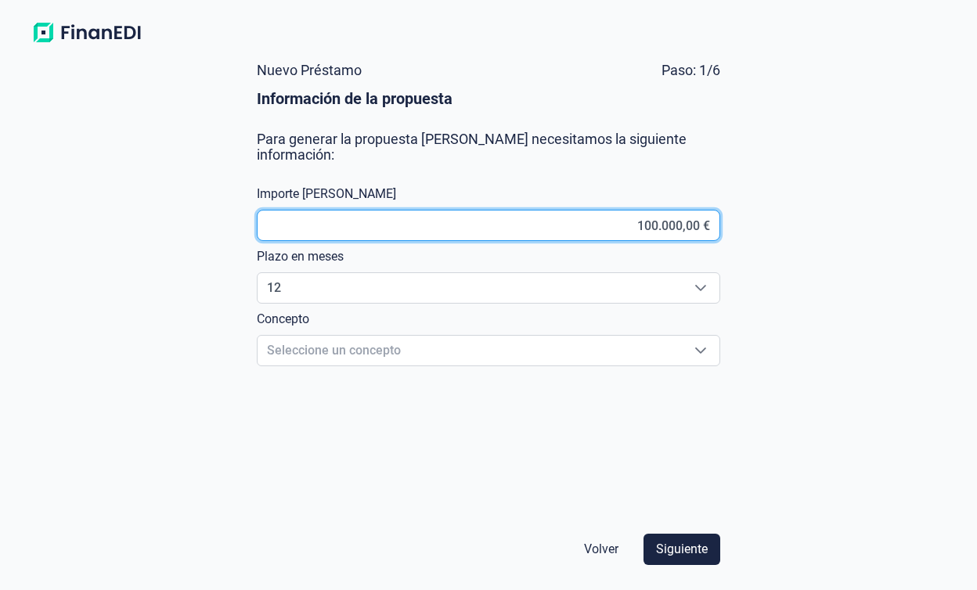
click at [642, 221] on input "100.000,00 €" at bounding box center [489, 225] width 464 height 31
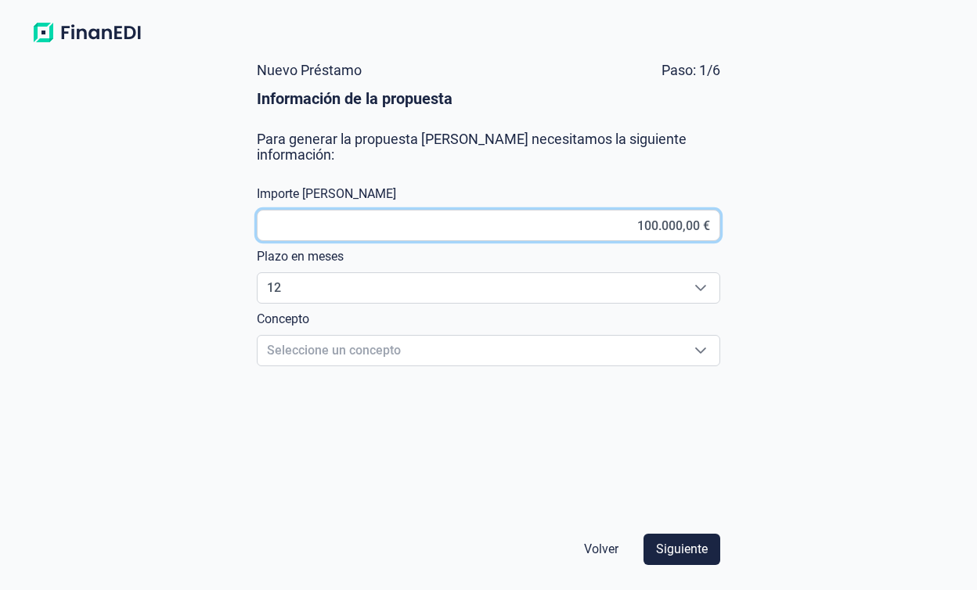
drag, startPoint x: 630, startPoint y: 230, endPoint x: 772, endPoint y: 232, distance: 141.7
click at [771, 231] on div "Nuevo Préstamo Paso: 1/6 Información de la propuesta Para generar la propuesta …" at bounding box center [488, 320] width 977 height 540
type input "1,00 €"
type input "40.000,00 €"
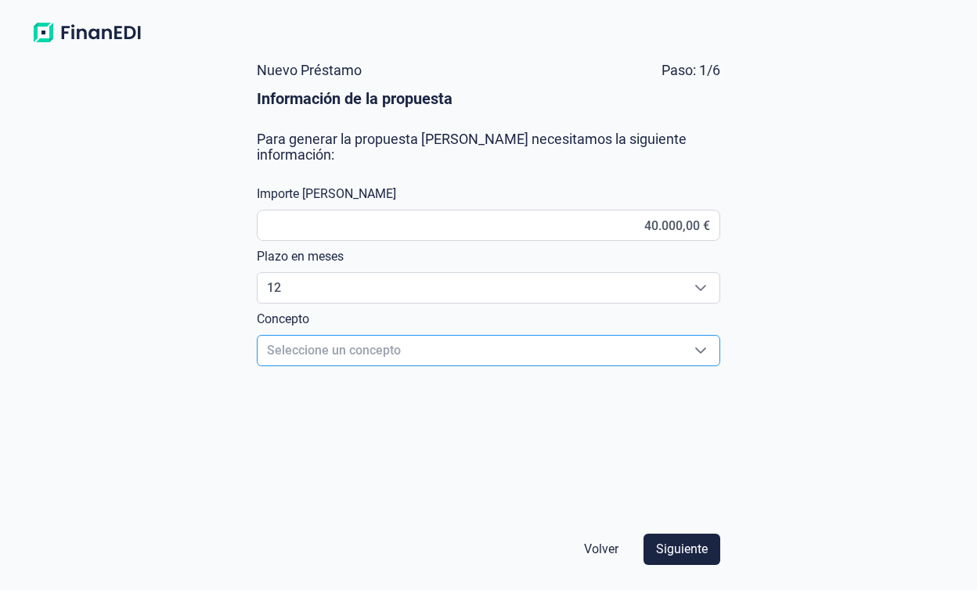
click at [637, 343] on span "Seleccione un concepto" at bounding box center [470, 351] width 424 height 30
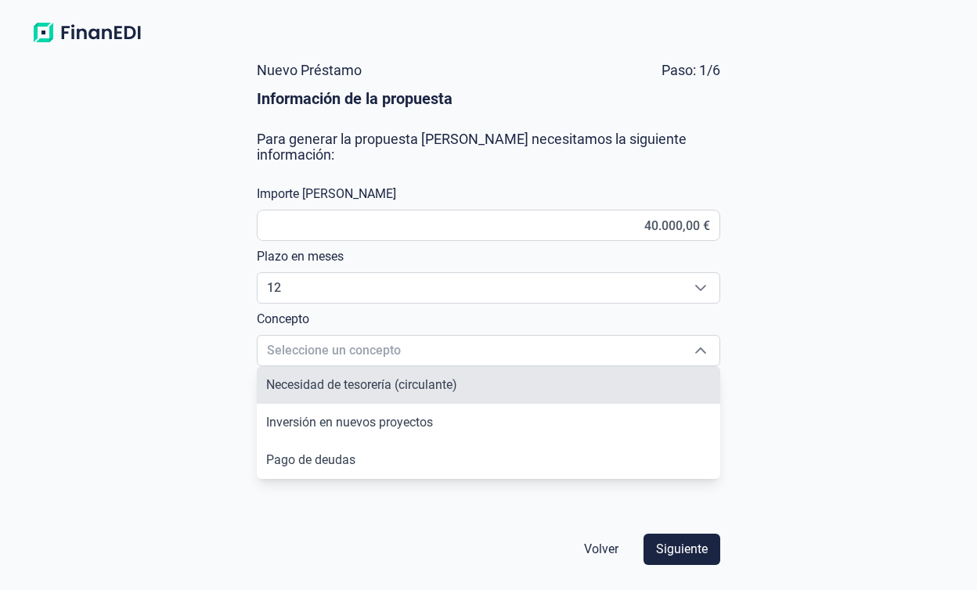
click at [482, 392] on li "Necesidad de tesorería (circulante)" at bounding box center [489, 385] width 464 height 38
type input "Necesidad de tesorería (circulante)"
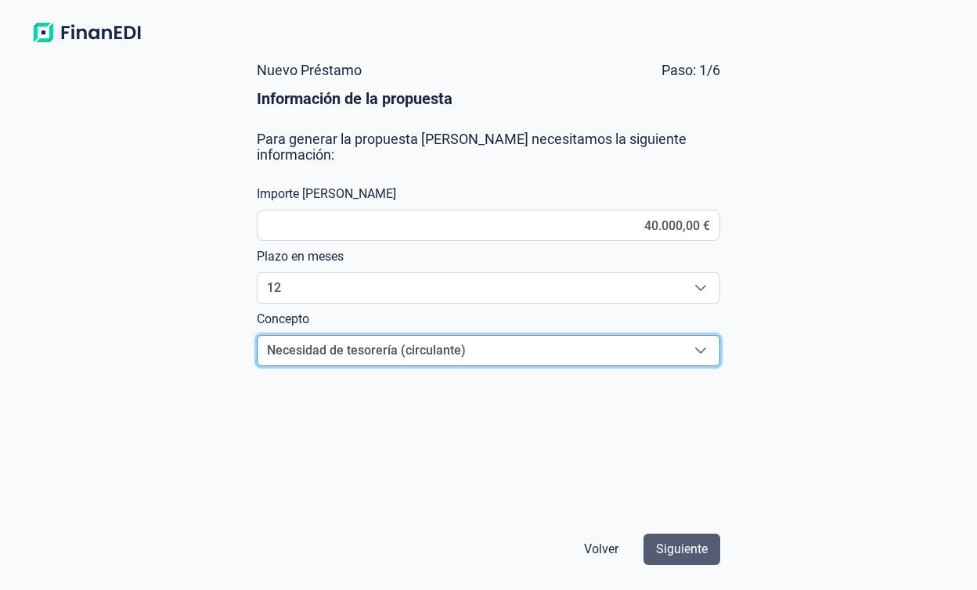
click at [668, 536] on button "Siguiente" at bounding box center [682, 549] width 77 height 31
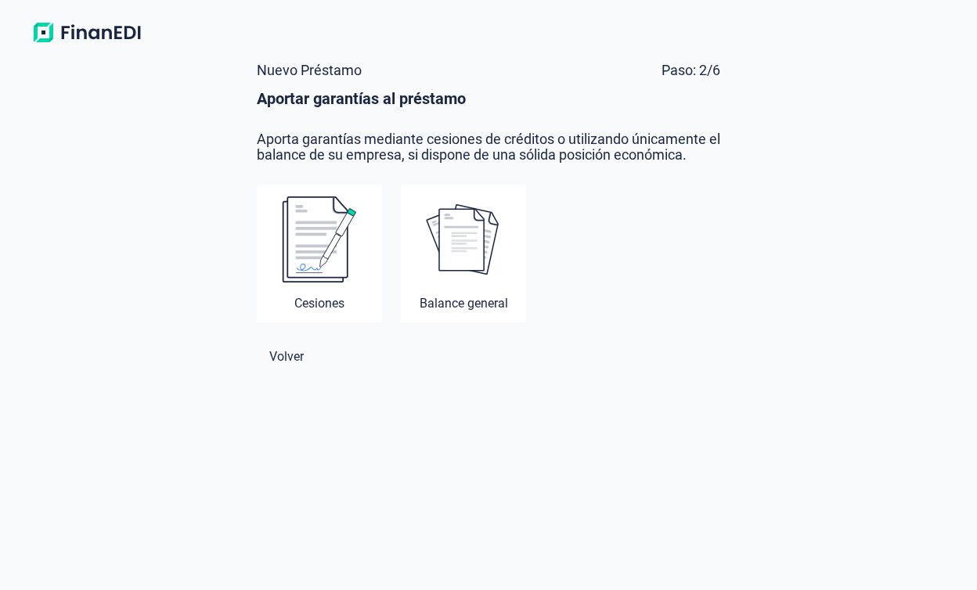
click at [319, 254] on img at bounding box center [319, 240] width 75 height 88
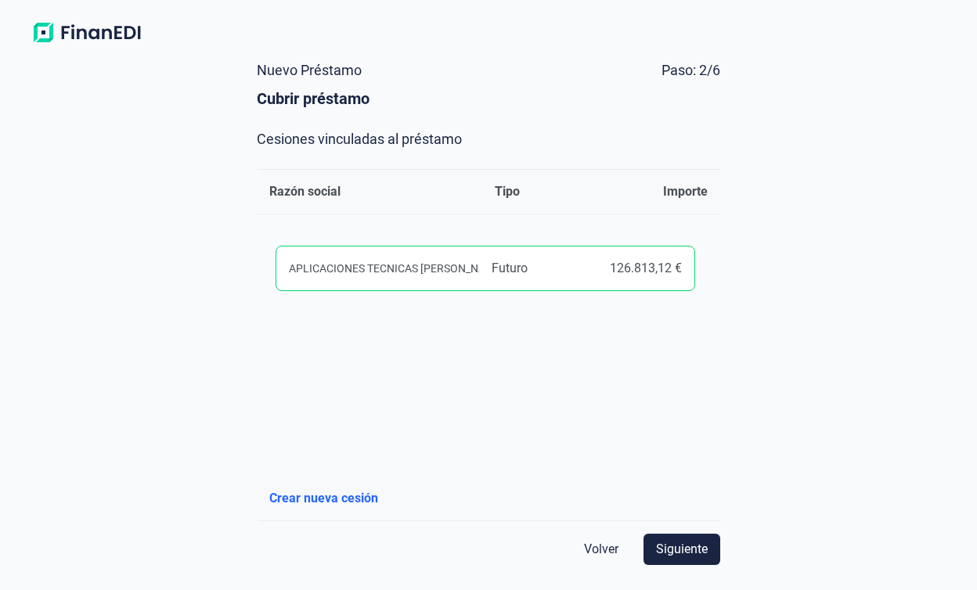
click at [514, 277] on div "Futuro" at bounding box center [536, 268] width 89 height 19
click at [684, 551] on span "Siguiente" at bounding box center [682, 549] width 52 height 19
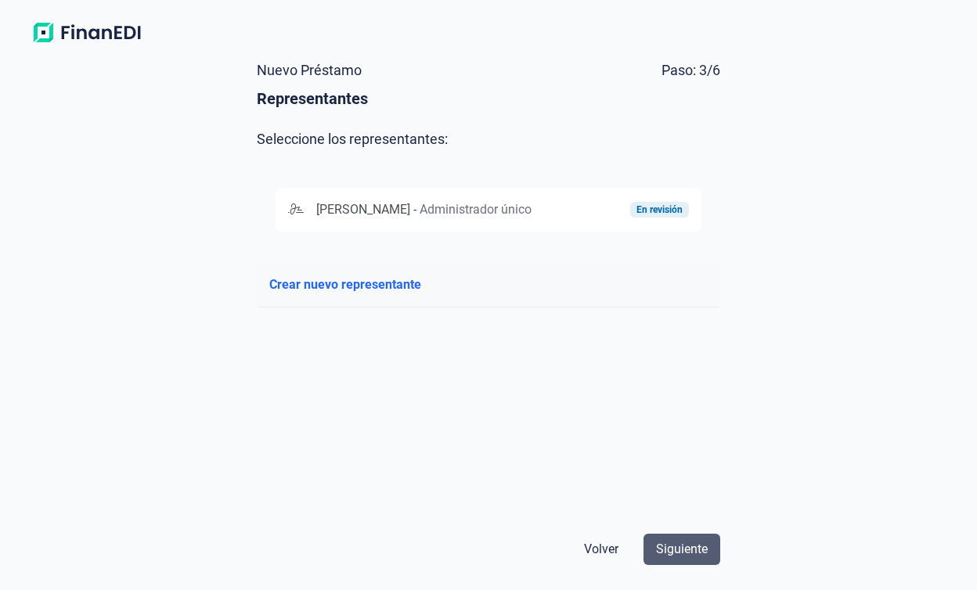
click at [671, 535] on button "Siguiente" at bounding box center [682, 549] width 77 height 31
click at [308, 205] on span at bounding box center [302, 209] width 28 height 15
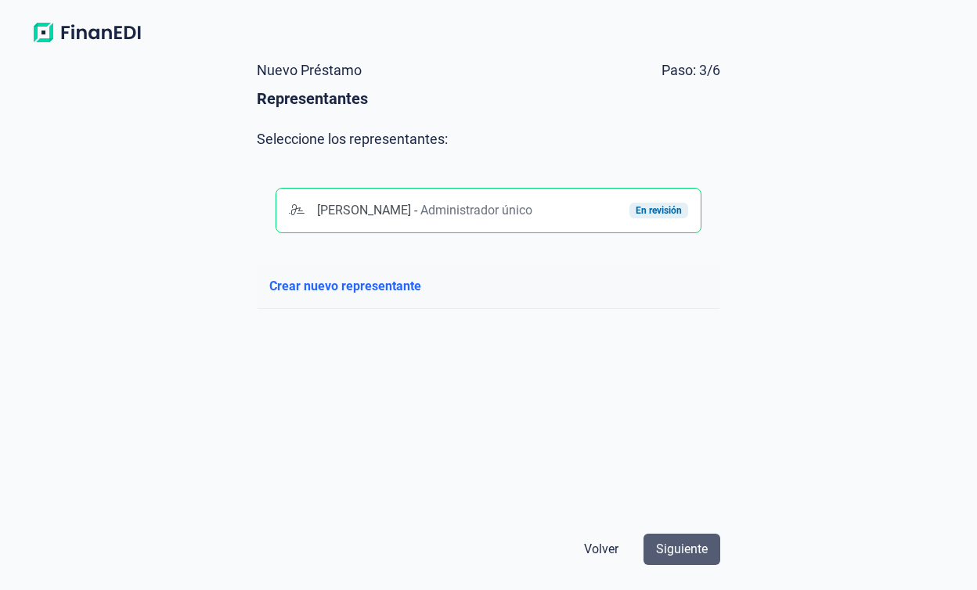
click at [698, 538] on button "Siguiente" at bounding box center [682, 549] width 77 height 31
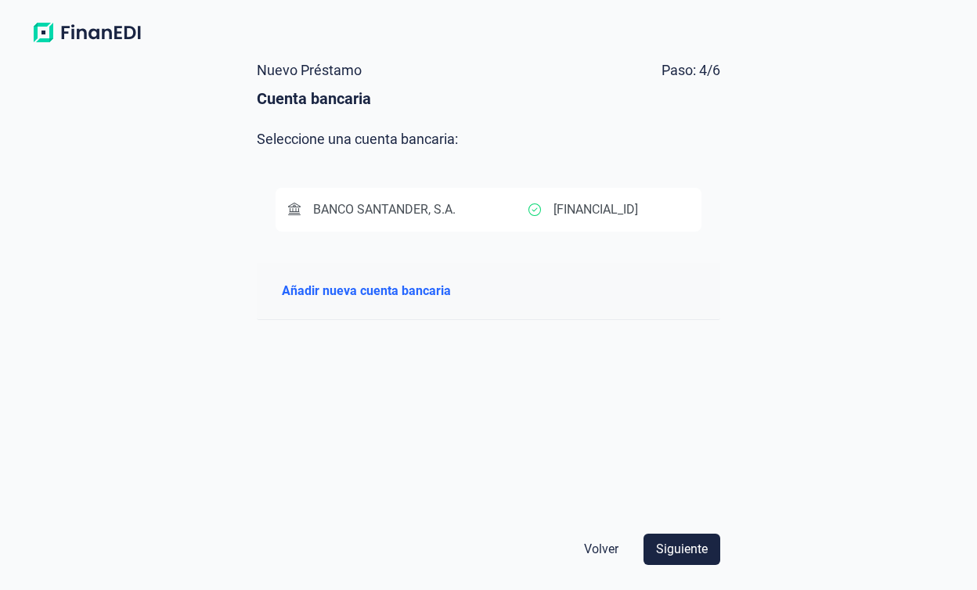
click at [451, 211] on span "BANCO SANTANDER, S.A." at bounding box center [384, 209] width 143 height 15
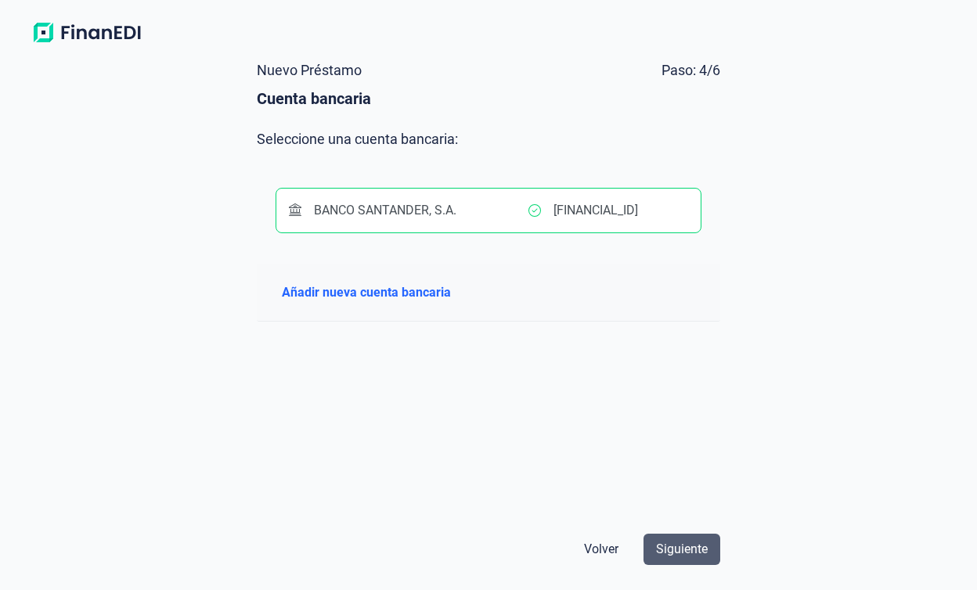
click at [706, 545] on span "Siguiente" at bounding box center [682, 549] width 52 height 19
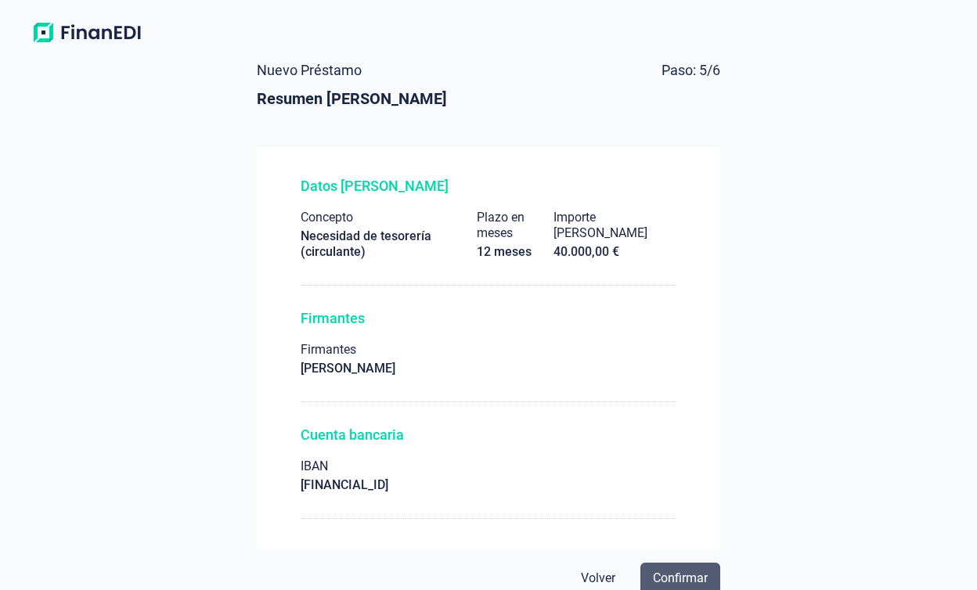
click at [689, 580] on span "Confirmar" at bounding box center [680, 578] width 55 height 19
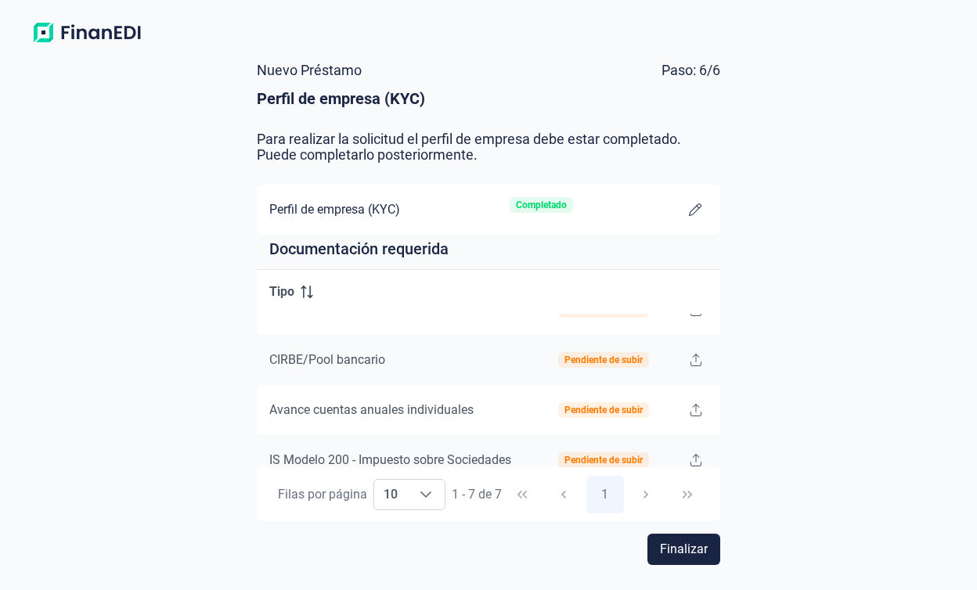
scroll to position [197, 0]
